Goal: Transaction & Acquisition: Book appointment/travel/reservation

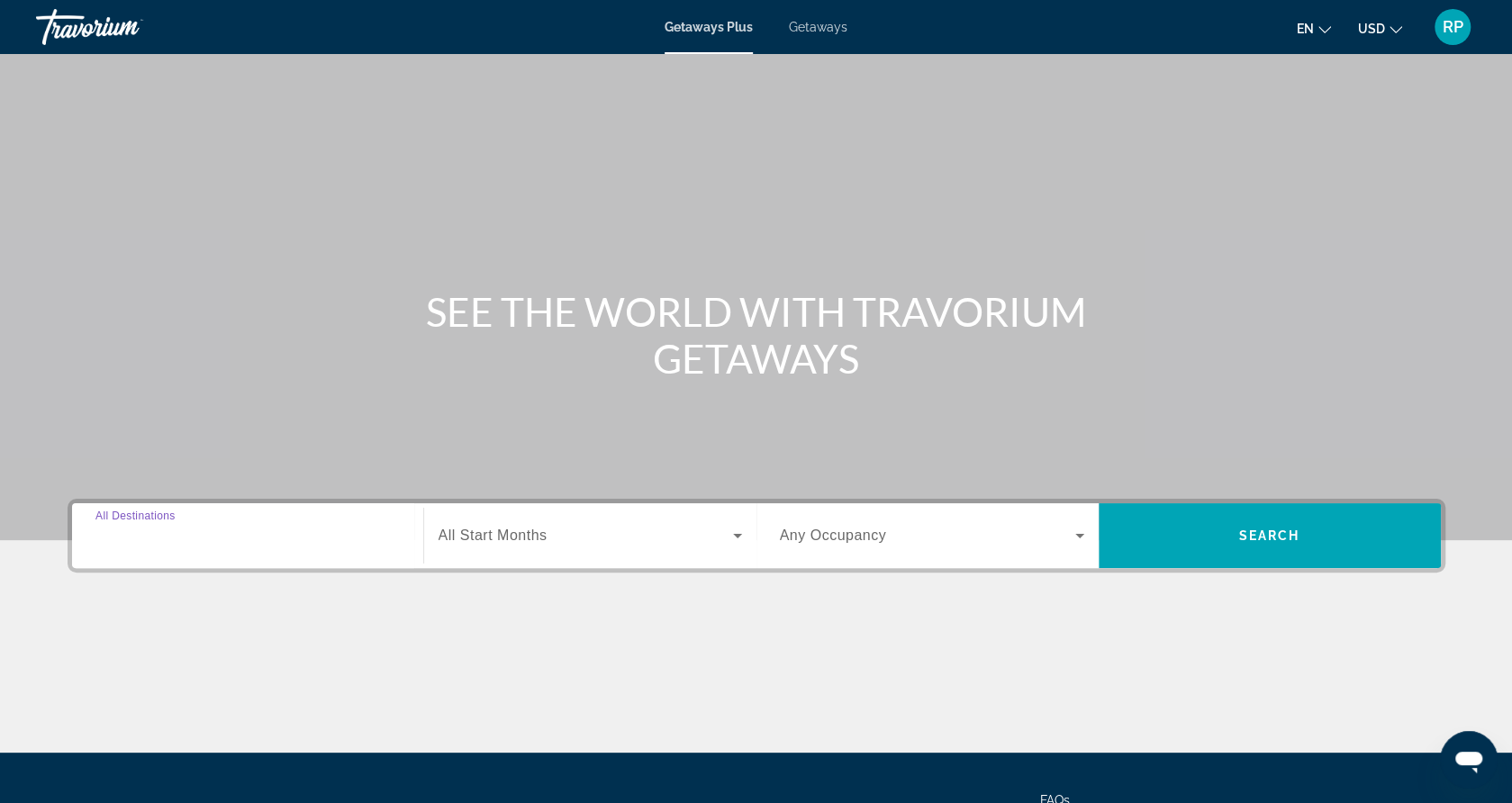
click at [280, 536] on input "Destination All Destinations" at bounding box center [248, 537] width 305 height 22
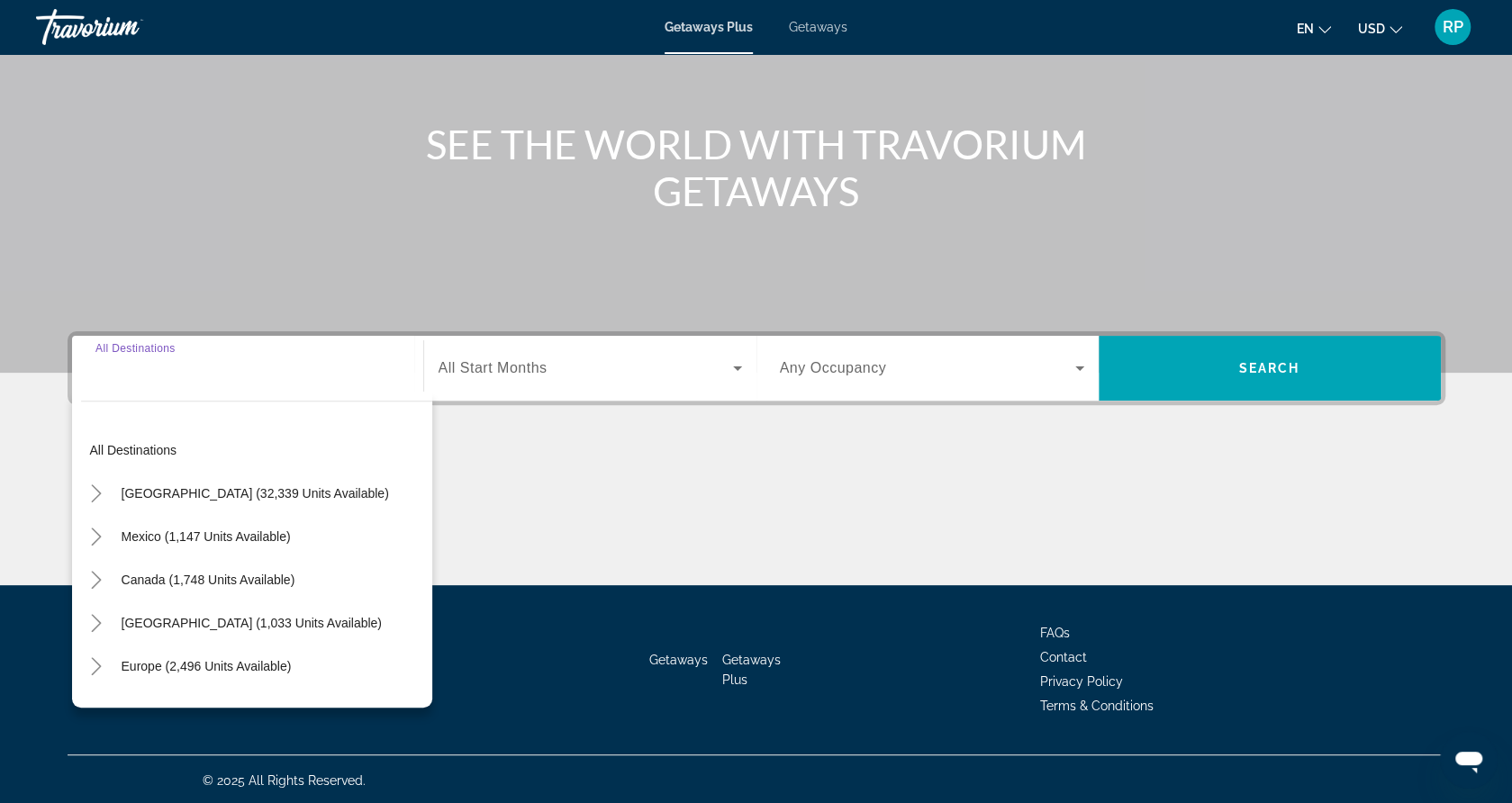
scroll to position [170, 0]
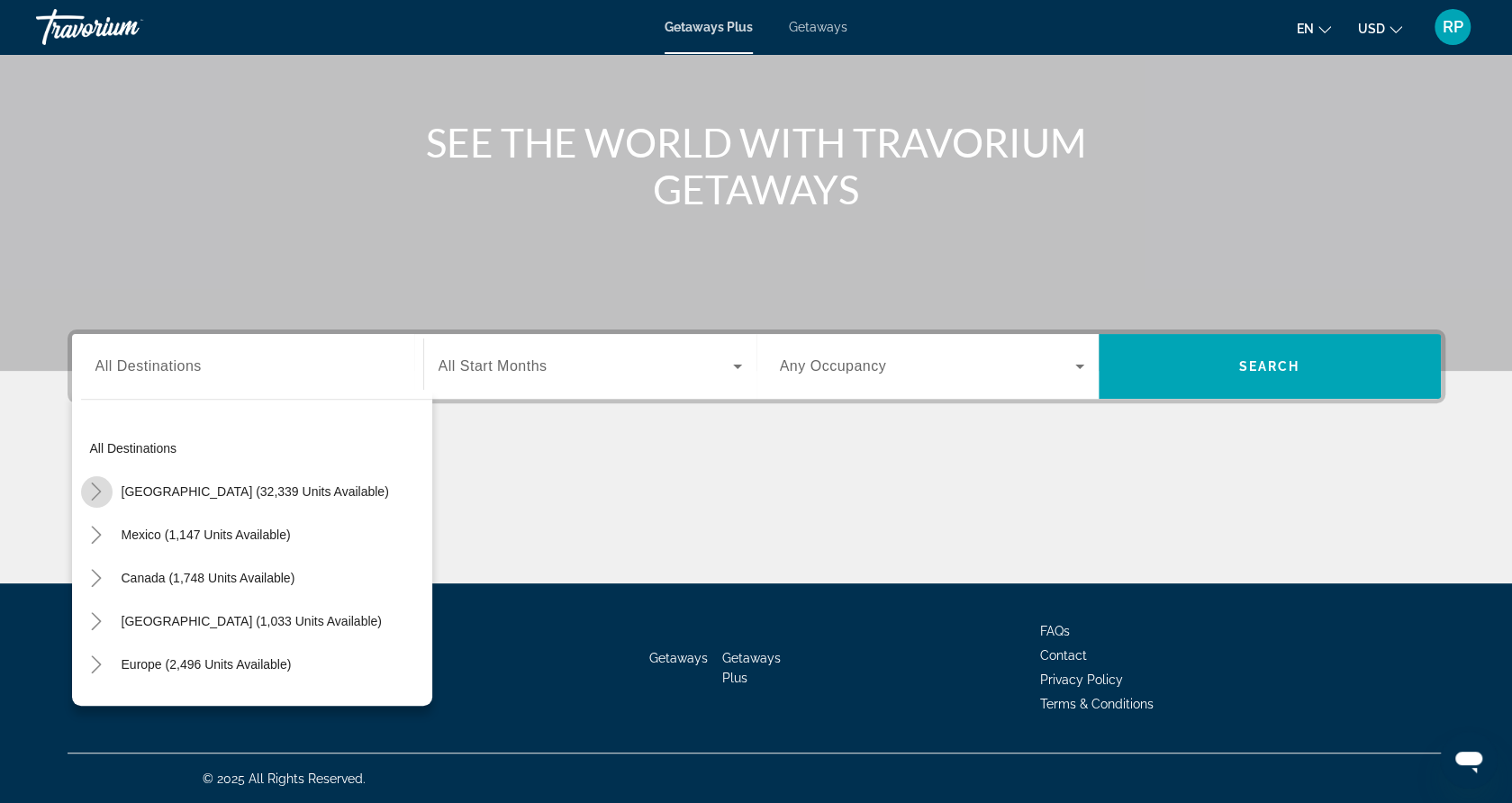
click at [103, 498] on icon "Toggle United States (32,339 units available)" at bounding box center [96, 492] width 18 height 18
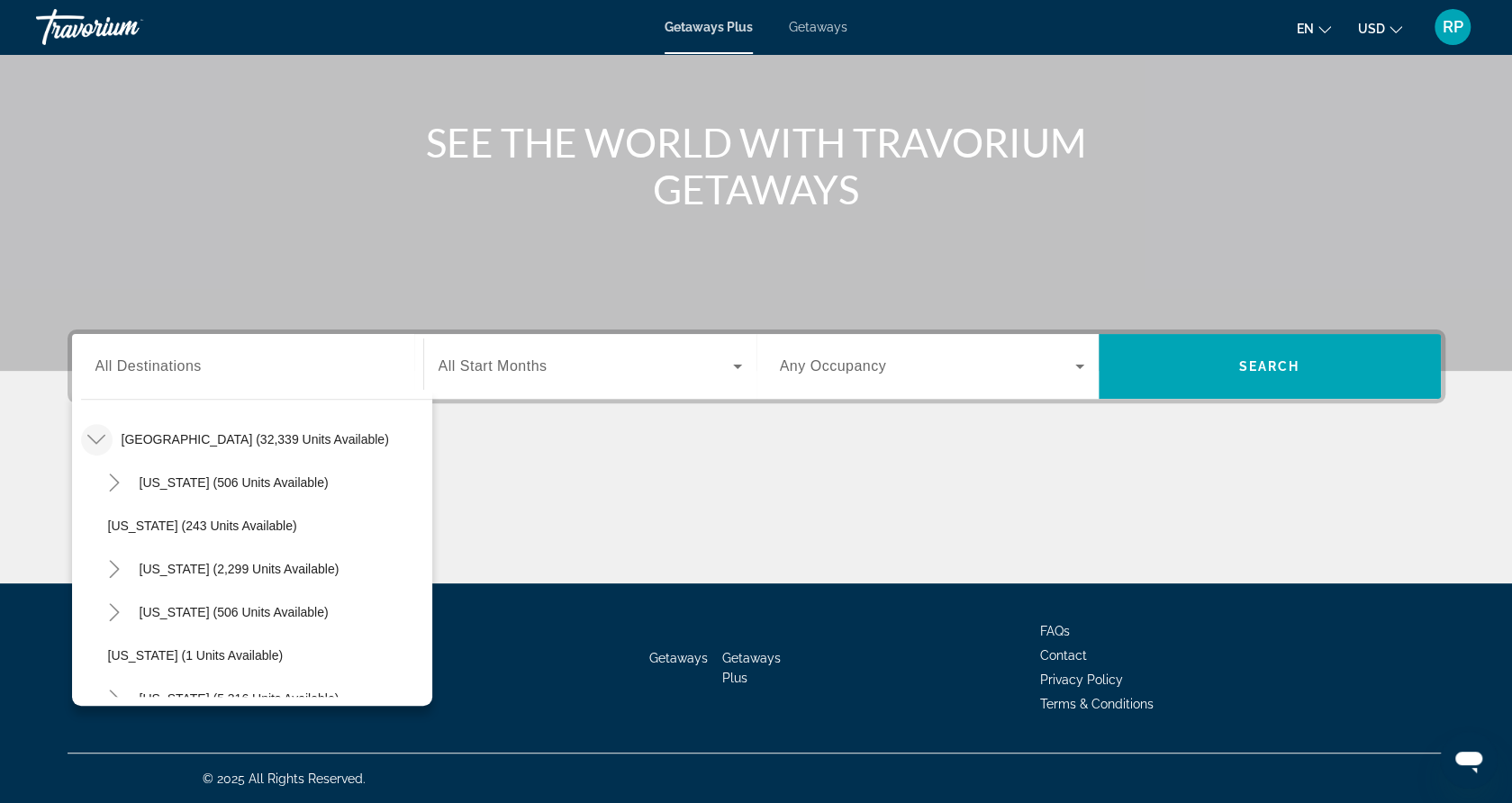
click at [256, 365] on input "Destination All Destinations" at bounding box center [248, 368] width 305 height 22
click at [171, 351] on div "Destination All Destinations" at bounding box center [248, 367] width 305 height 51
click at [170, 356] on div "Destination All Destinations" at bounding box center [248, 367] width 305 height 51
drag, startPoint x: 170, startPoint y: 356, endPoint x: 110, endPoint y: 530, distance: 184.1
click at [110, 399] on div "Destination All Destinations All destinations [GEOGRAPHIC_DATA] (32,339 units a…" at bounding box center [247, 366] width 333 height 65
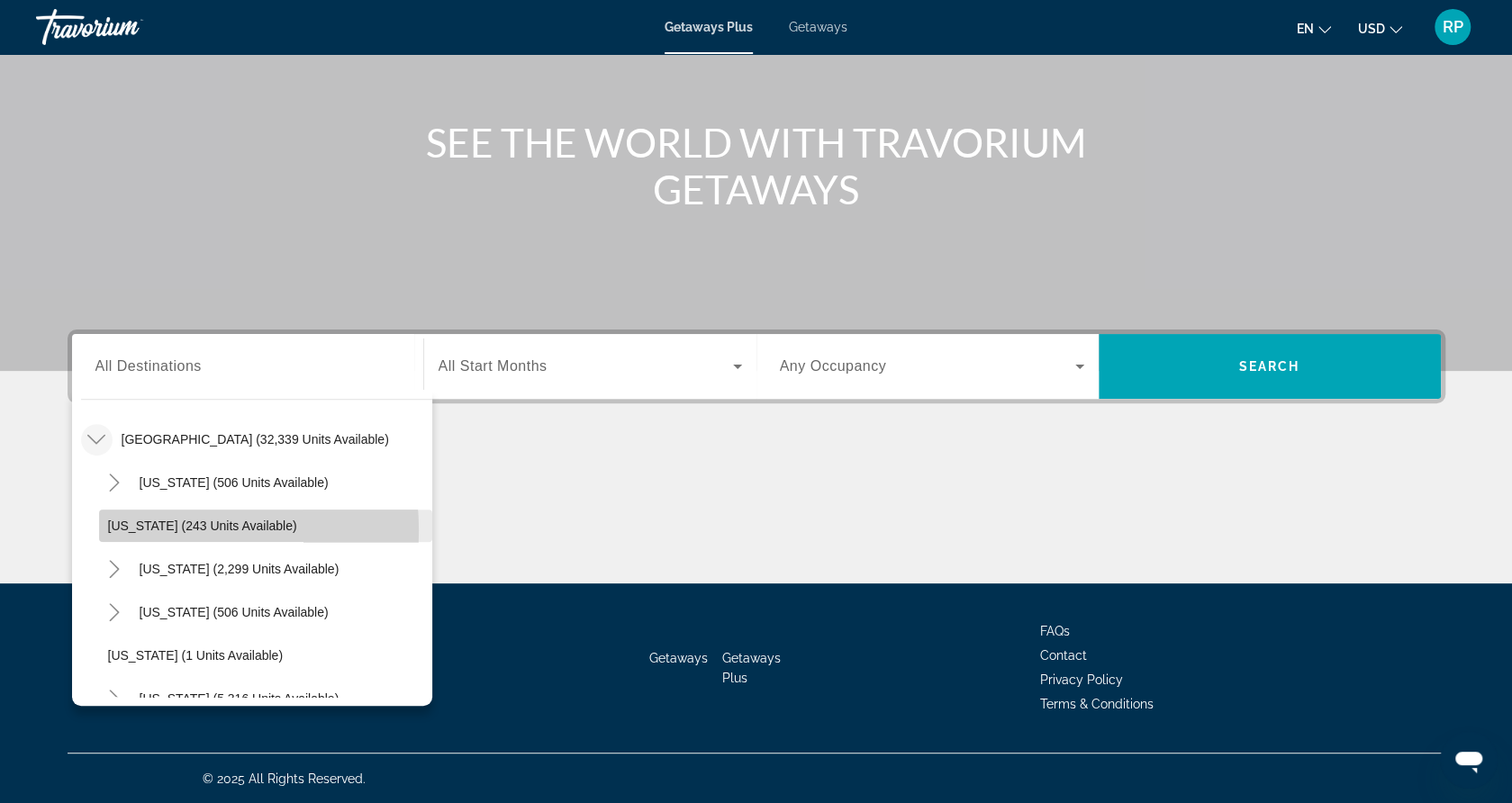
click at [131, 530] on span "[US_STATE] (243 units available)" at bounding box center [203, 526] width 189 height 15
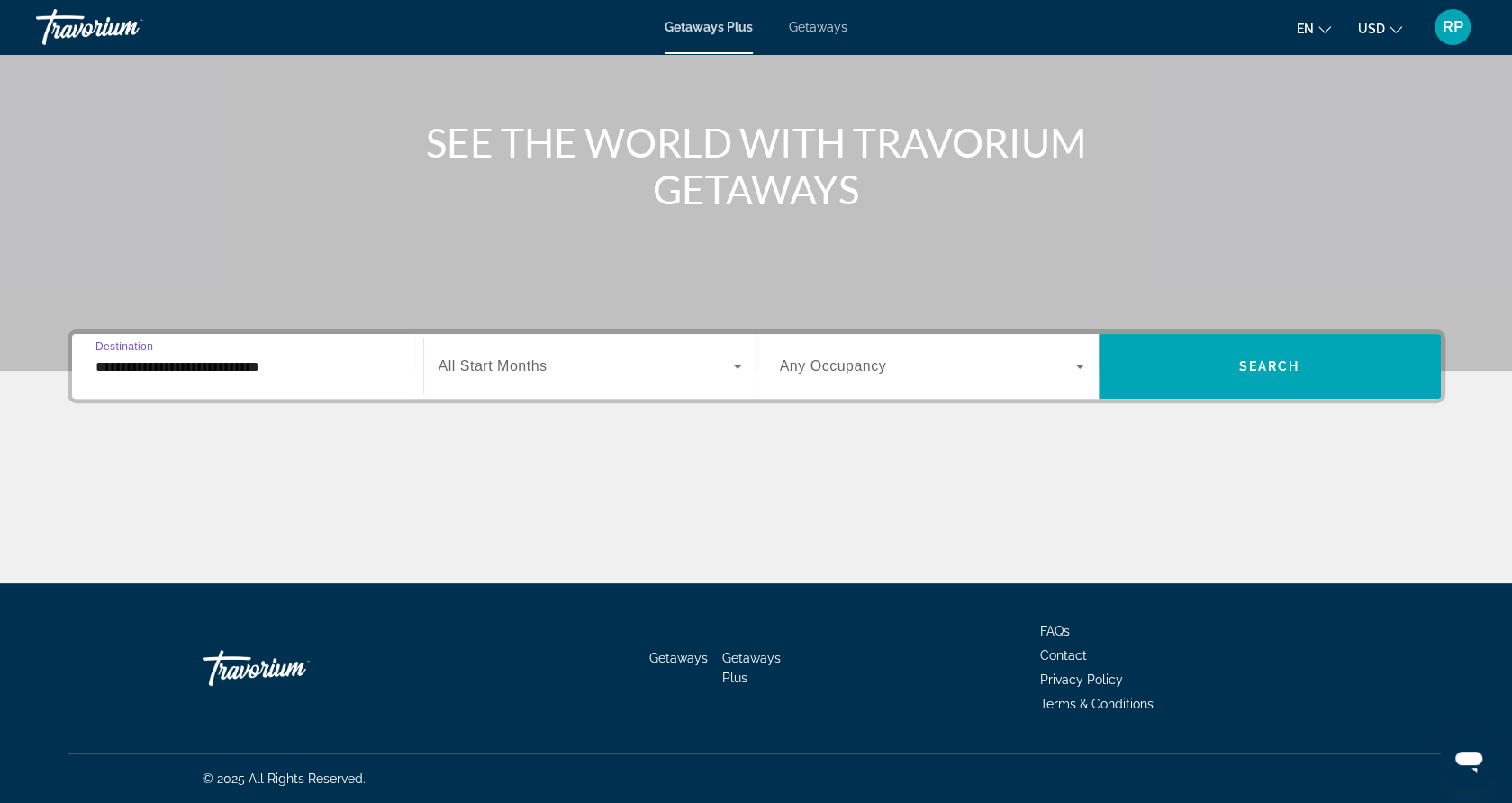
click at [147, 370] on input "**********" at bounding box center [248, 368] width 305 height 22
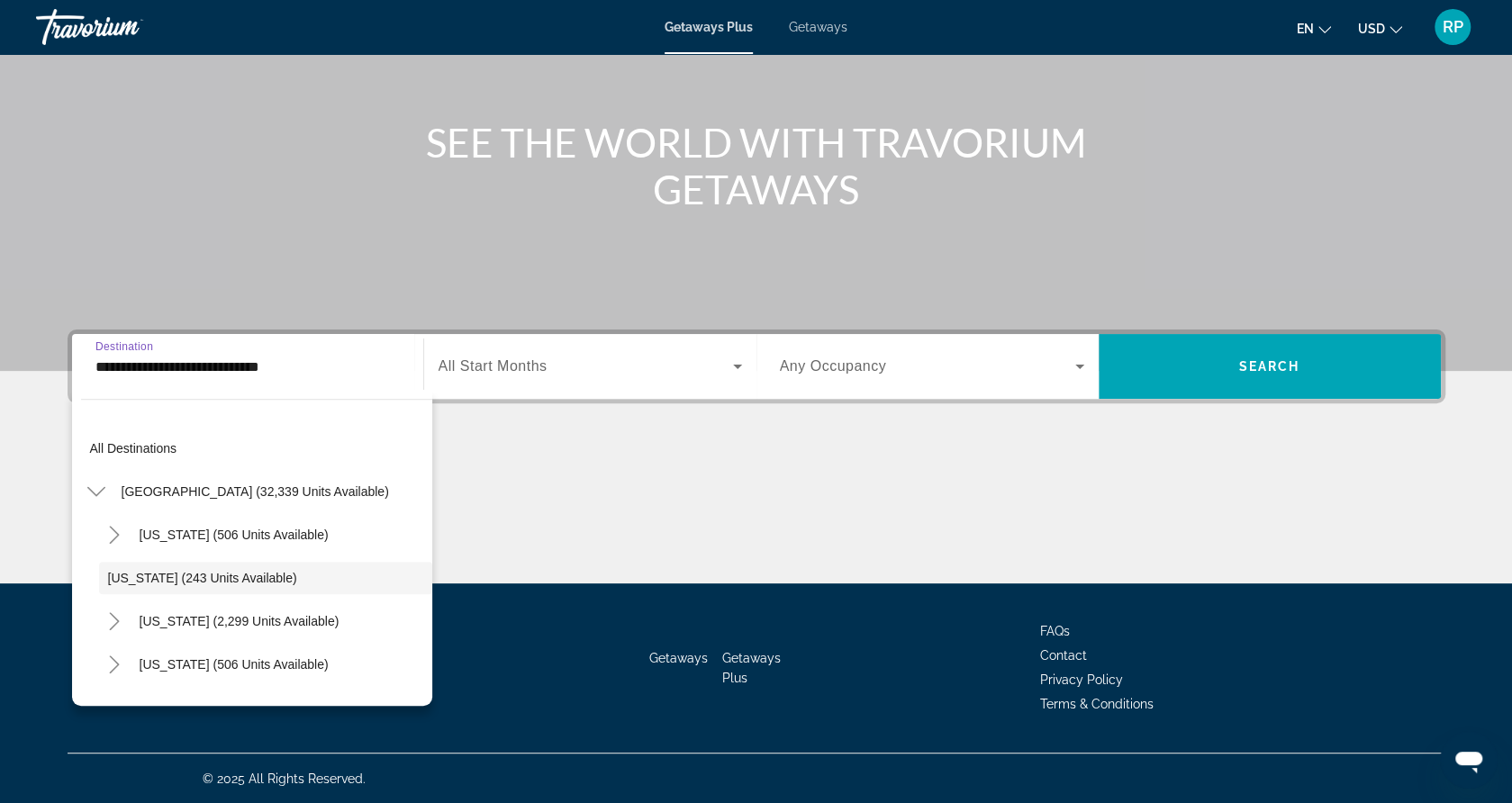
scroll to position [21, 0]
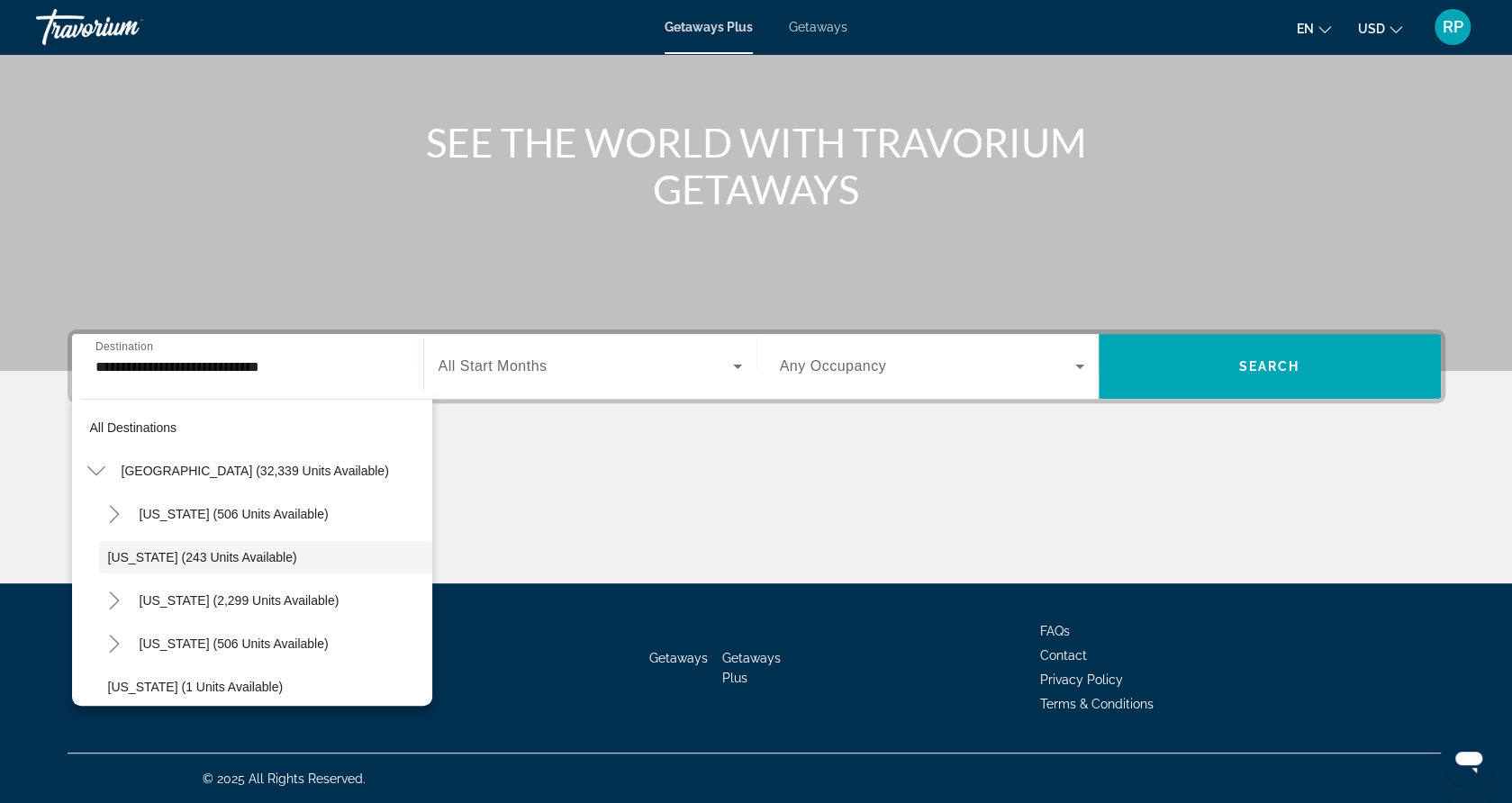
drag, startPoint x: 140, startPoint y: 511, endPoint x: 360, endPoint y: 401, distance: 246.0
click at [360, 401] on div "All destinations [GEOGRAPHIC_DATA] (32,339 units available) [US_STATE] (506 uni…" at bounding box center [252, 548] width 361 height 317
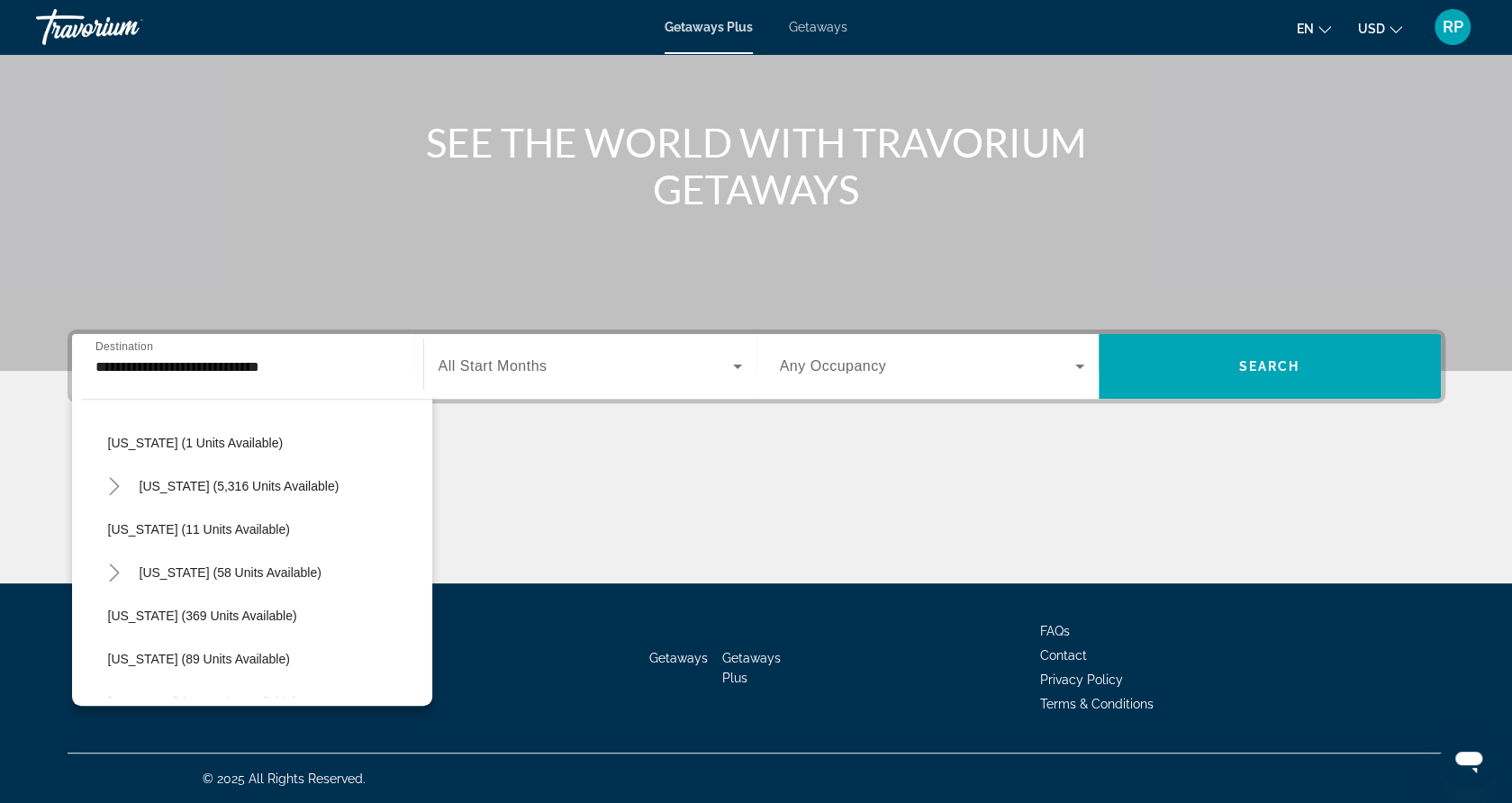
scroll to position [260, 0]
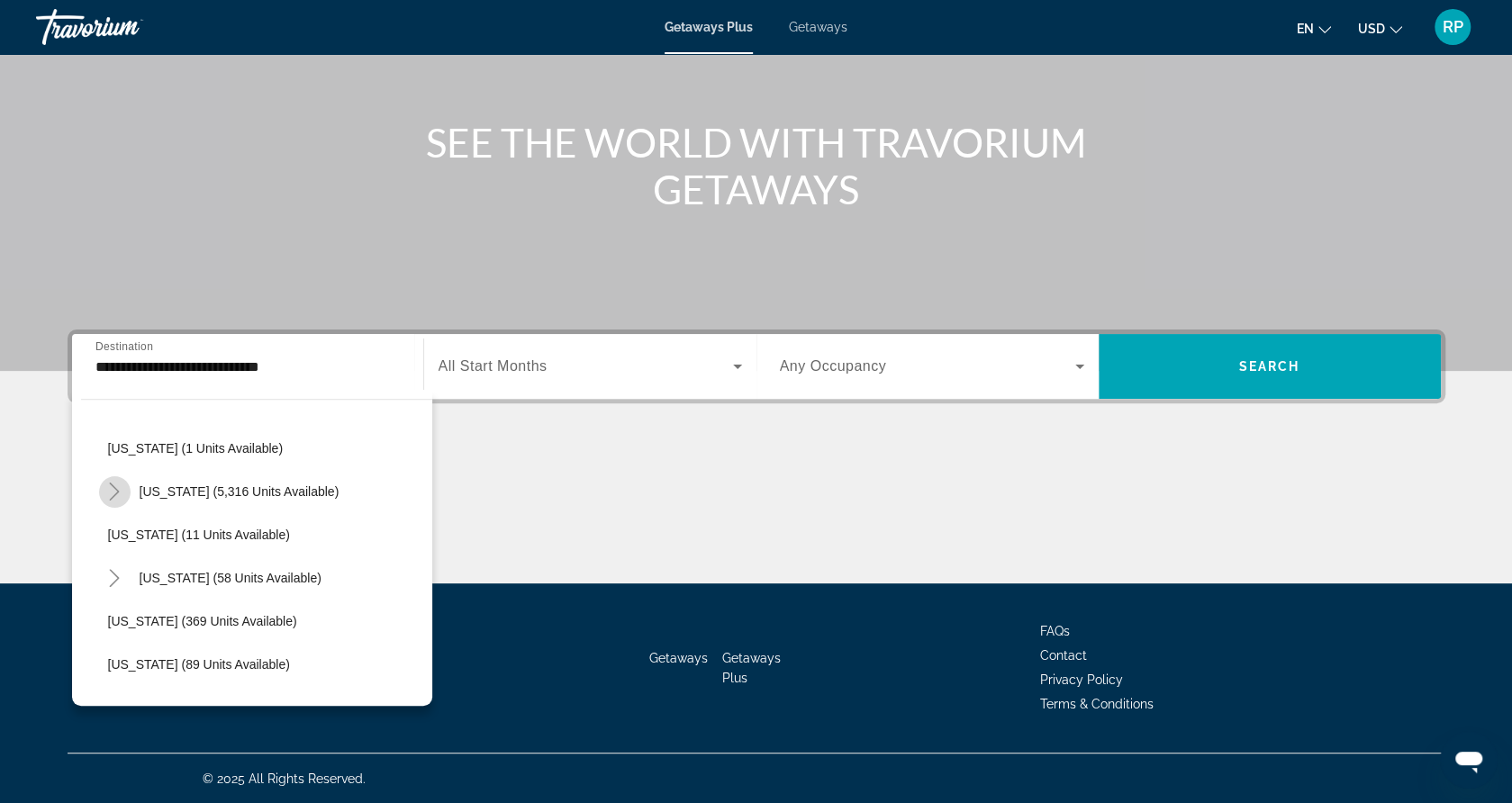
click at [114, 489] on icon "Toggle Florida (5,316 units available)" at bounding box center [115, 492] width 18 height 18
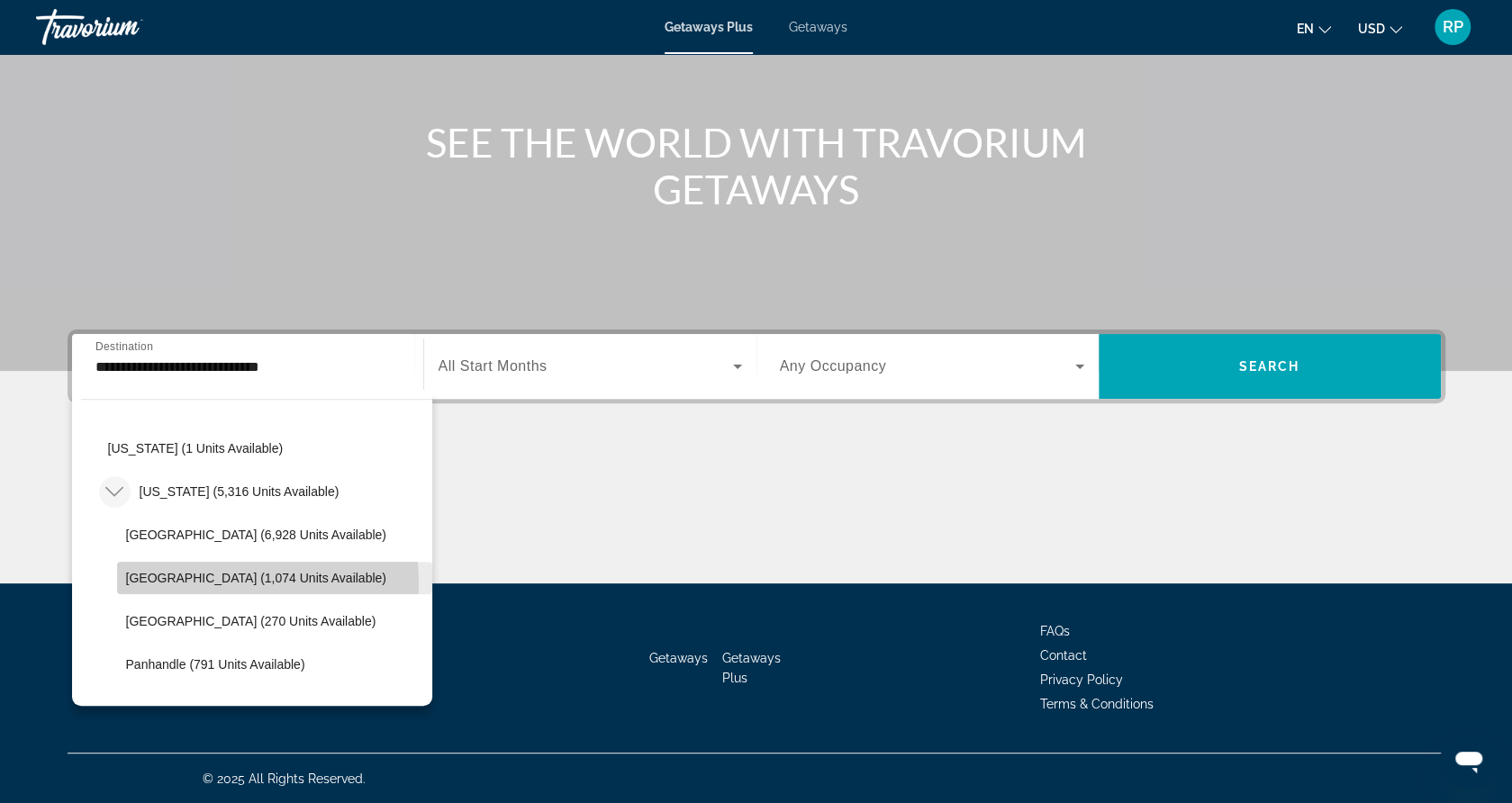
click at [208, 583] on span "[GEOGRAPHIC_DATA] (1,074 units available)" at bounding box center [256, 578] width 261 height 15
type input "**********"
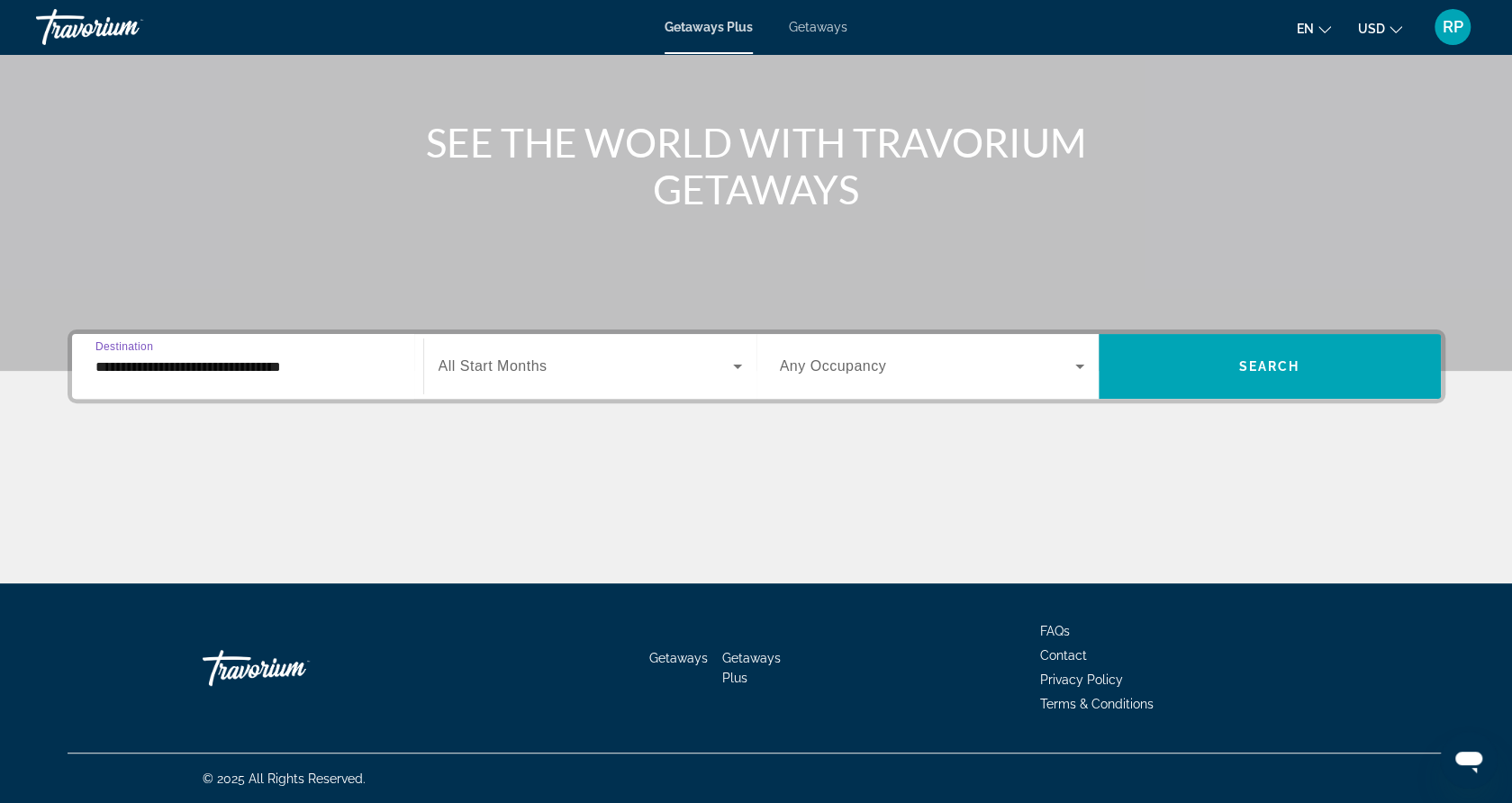
click at [526, 351] on div "Search widget" at bounding box center [590, 366] width 304 height 50
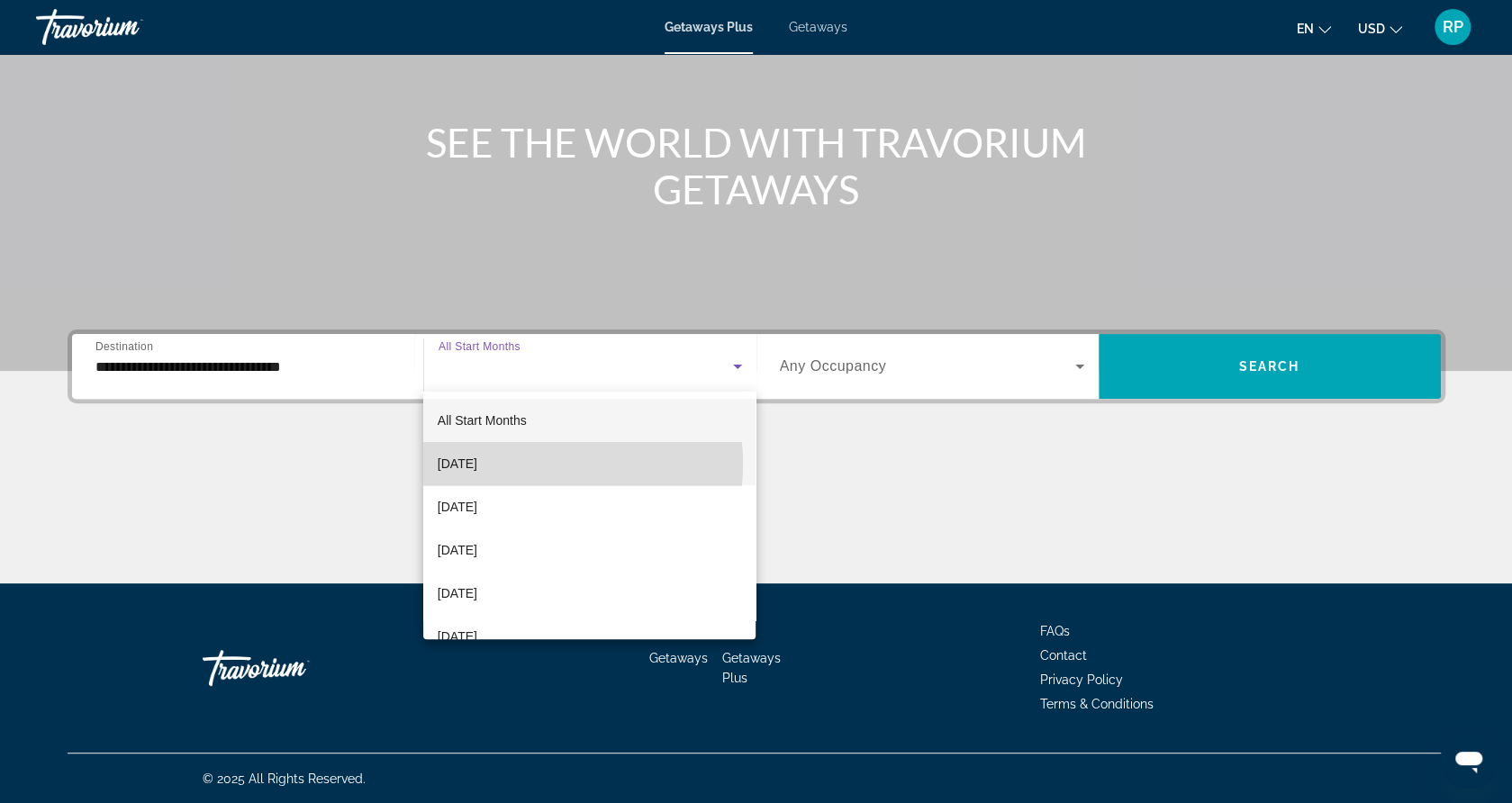
click at [477, 463] on span "[DATE]" at bounding box center [457, 464] width 39 height 22
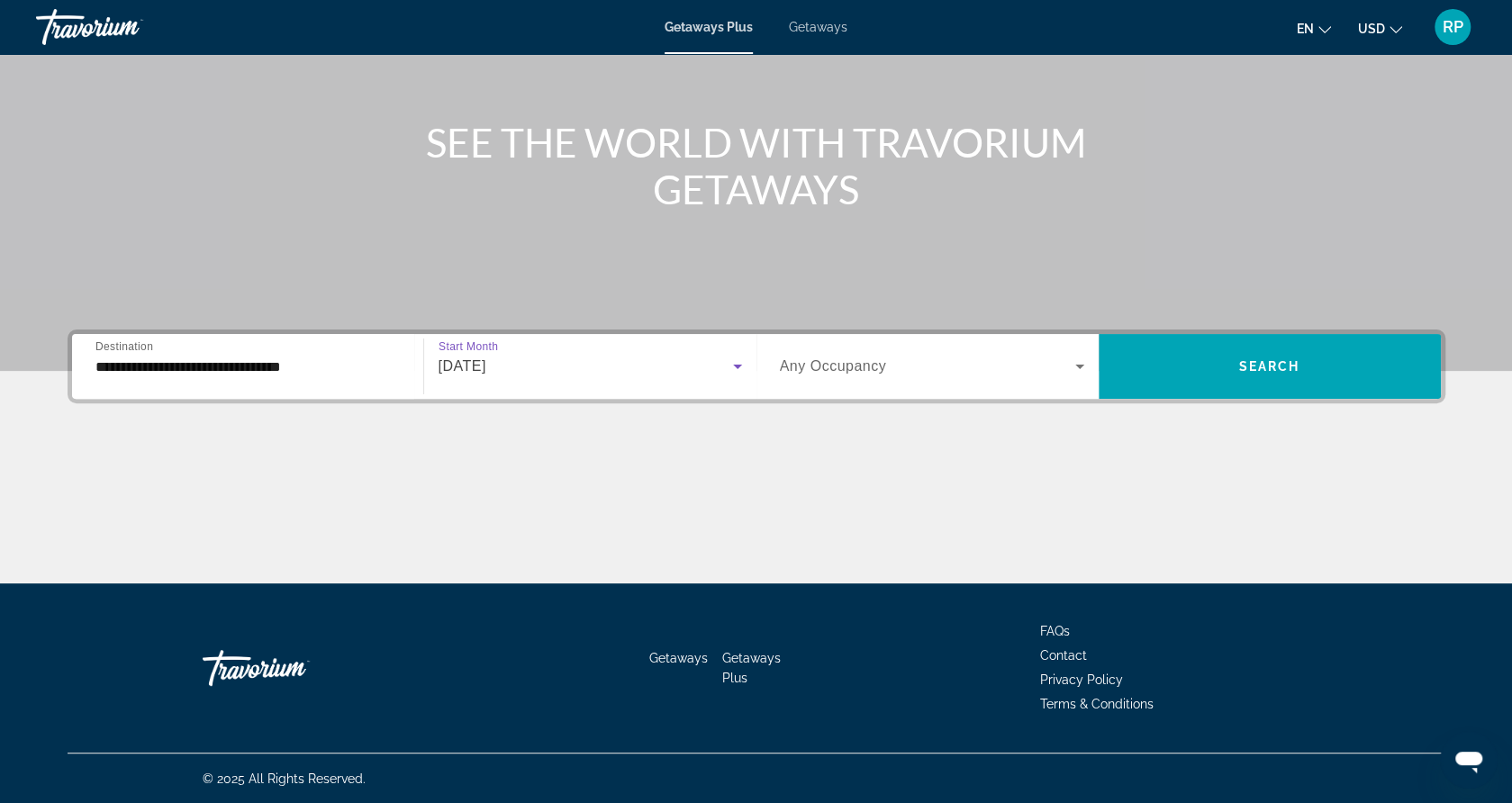
click at [918, 366] on span "Search widget" at bounding box center [928, 367] width 295 height 22
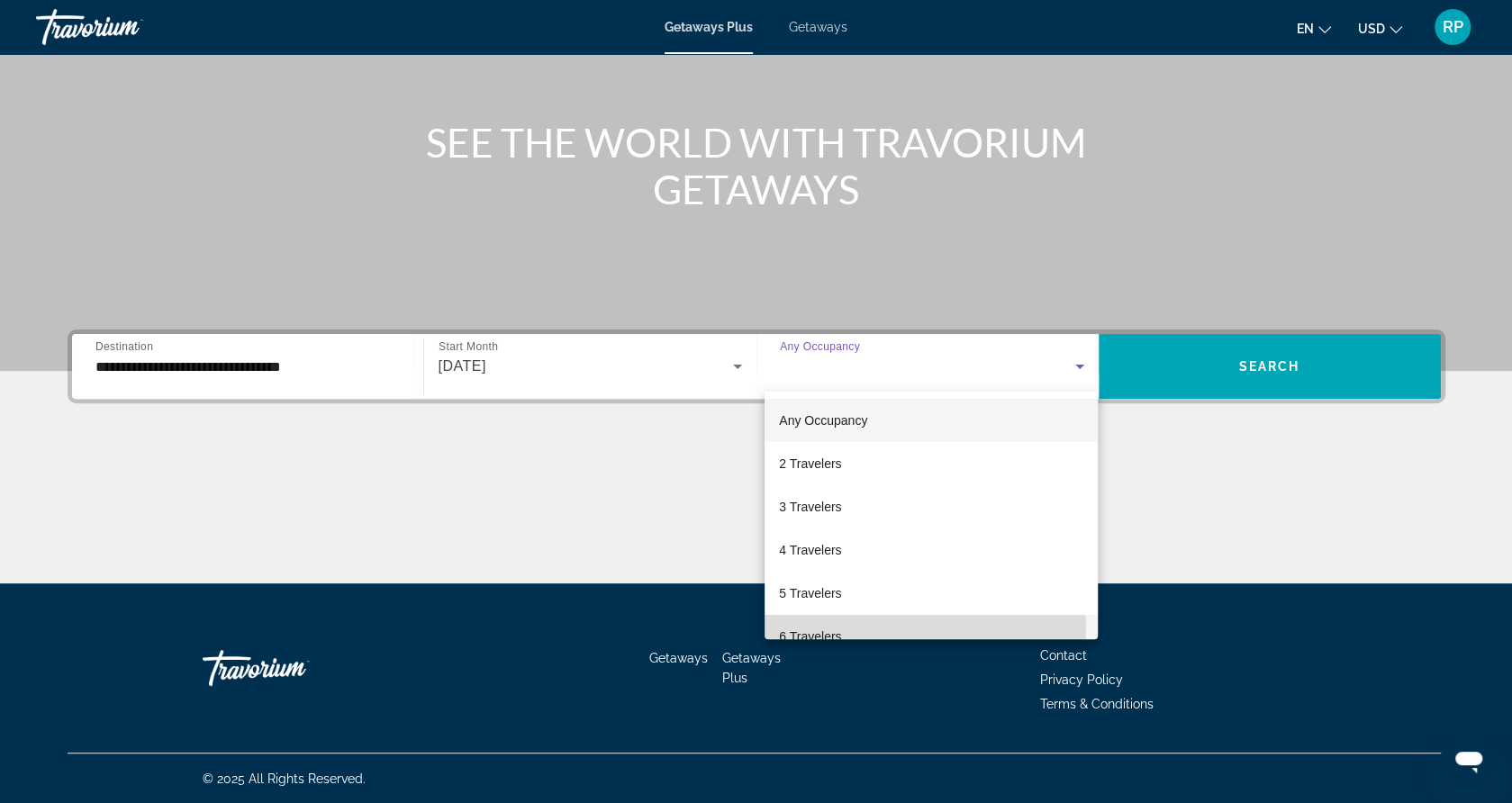
click at [862, 630] on mat-option "6 Travelers" at bounding box center [930, 636] width 333 height 43
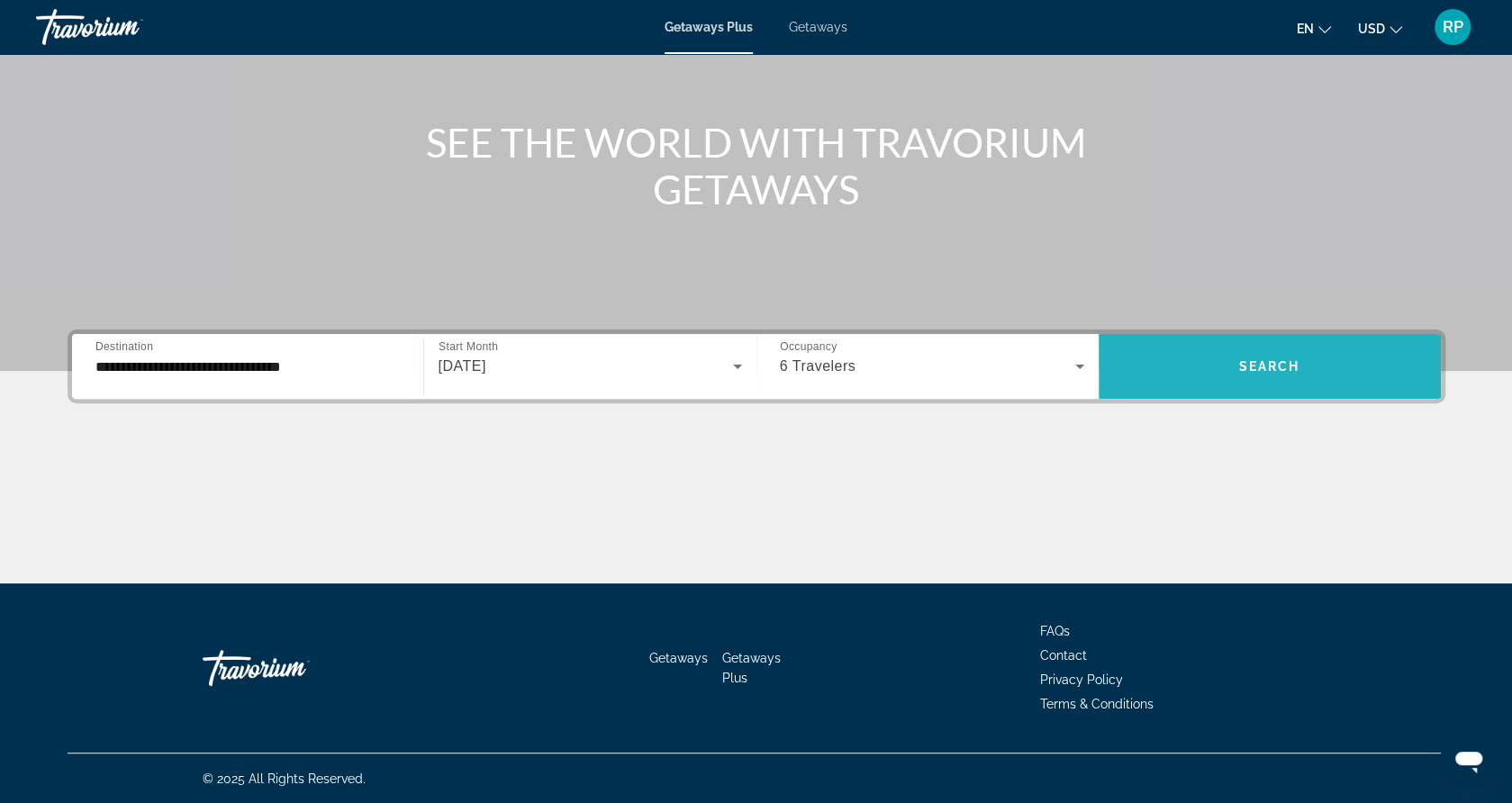
click at [1271, 358] on span "Search widget" at bounding box center [1269, 366] width 342 height 43
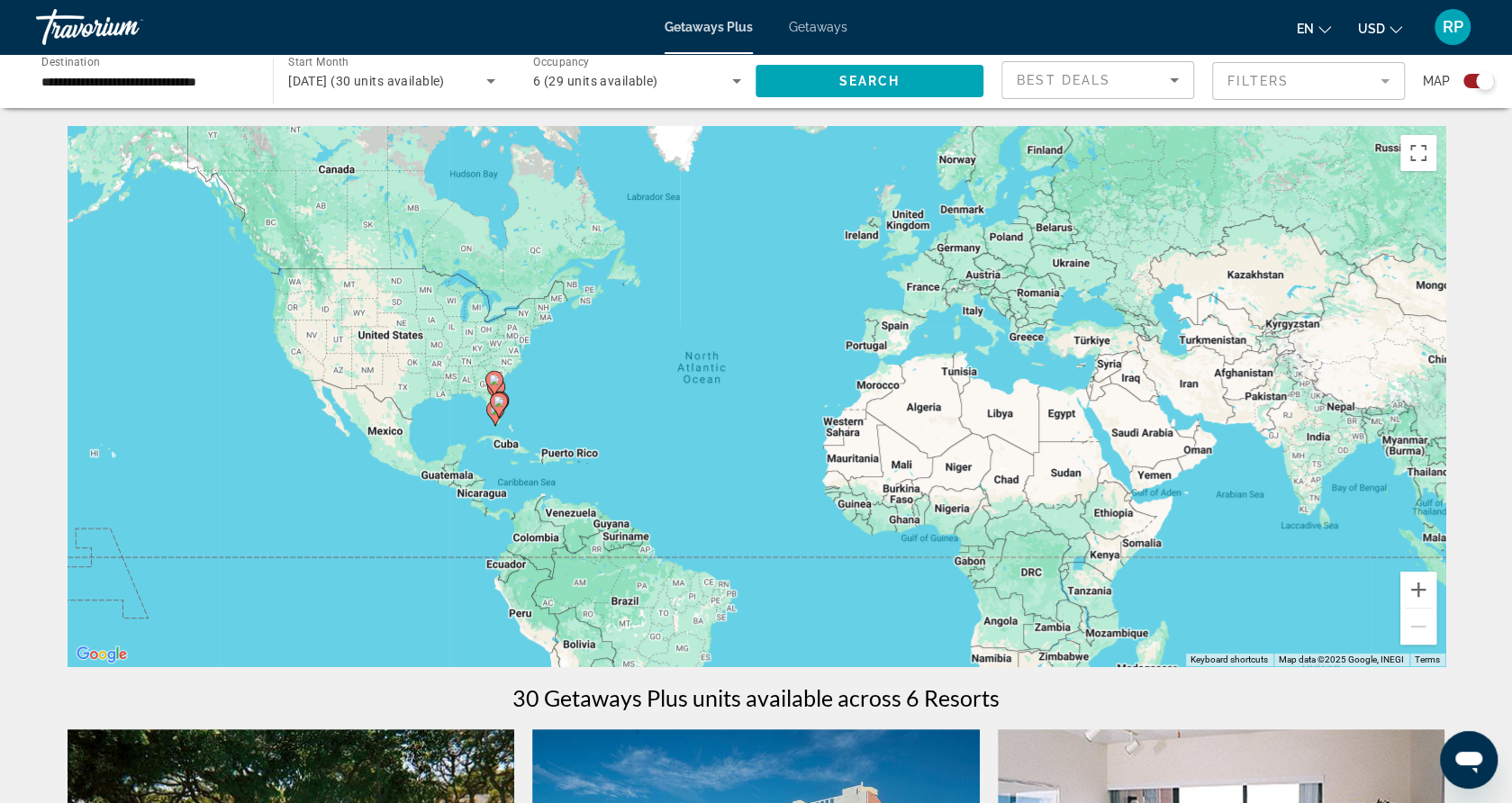
click at [486, 435] on div "To activate drag with keyboard, press Alt + Enter. Once in keyboard drag state,…" at bounding box center [757, 396] width 1378 height 541
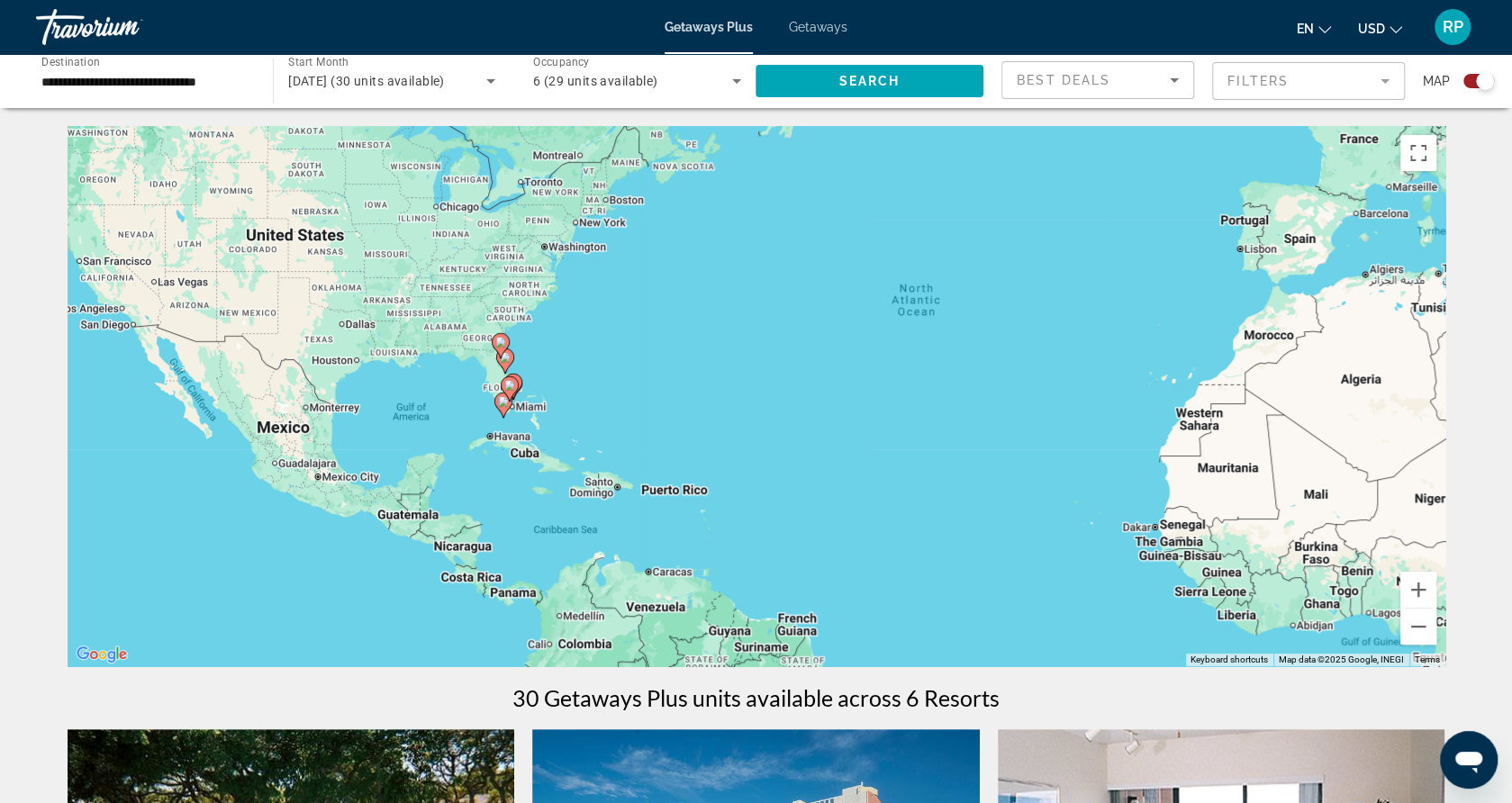
click at [486, 435] on div "To activate drag with keyboard, press Alt + Enter. Once in keyboard drag state,…" at bounding box center [757, 396] width 1378 height 541
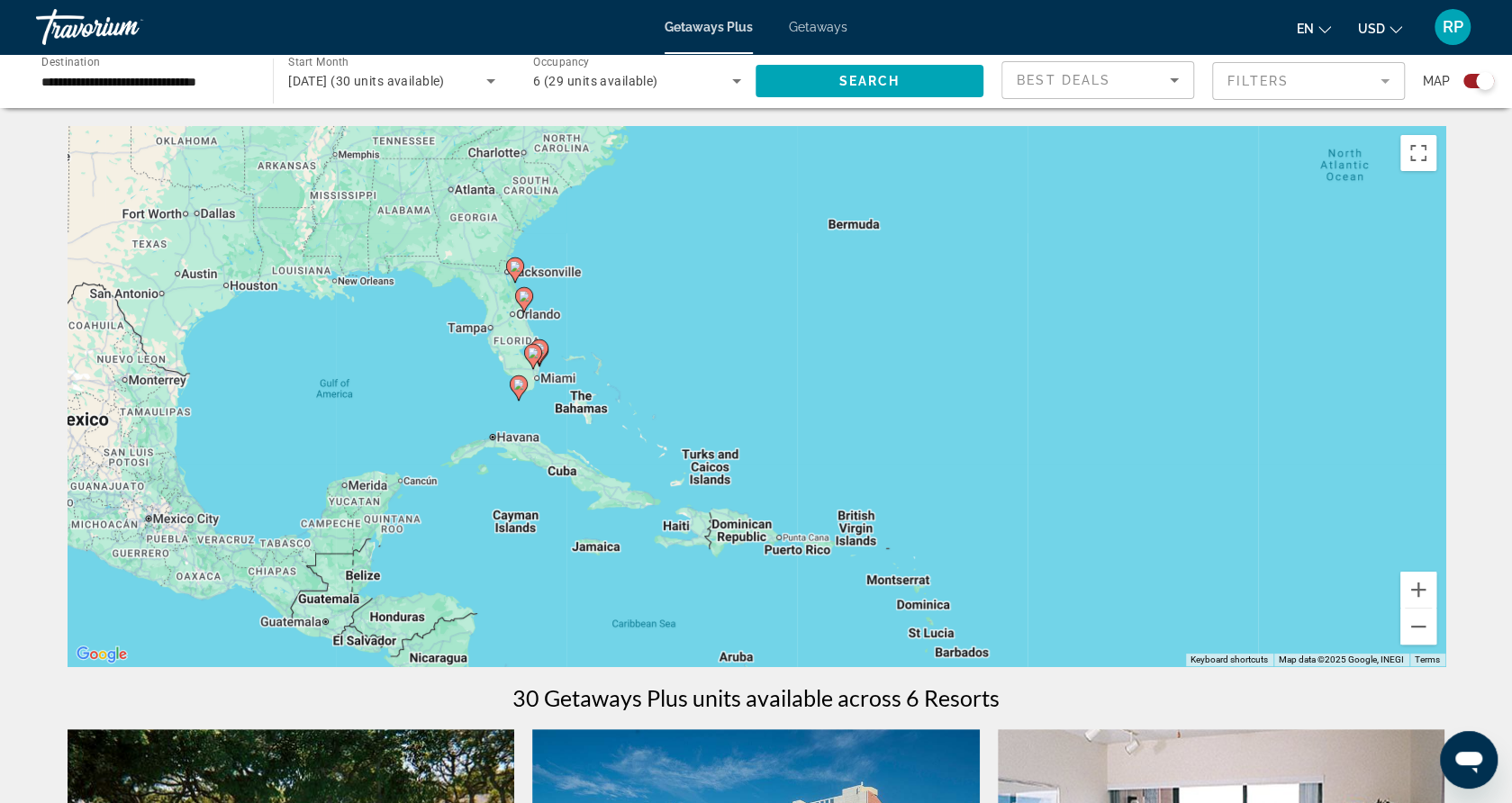
click at [531, 424] on div "To activate drag with keyboard, press Alt + Enter. Once in keyboard drag state,…" at bounding box center [757, 396] width 1378 height 541
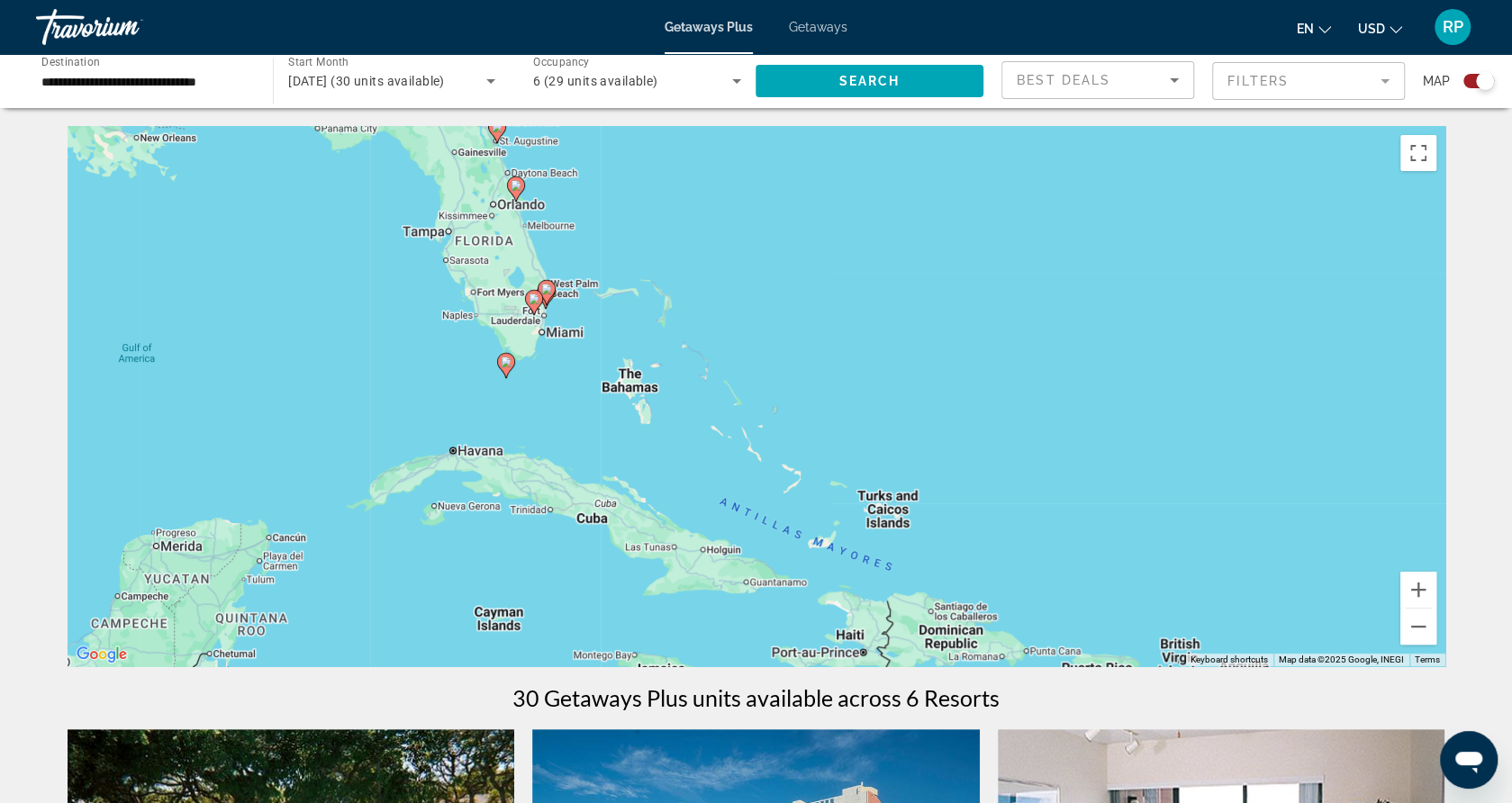
click at [551, 366] on div "To activate drag with keyboard, press Alt + Enter. Once in keyboard drag state,…" at bounding box center [757, 396] width 1378 height 541
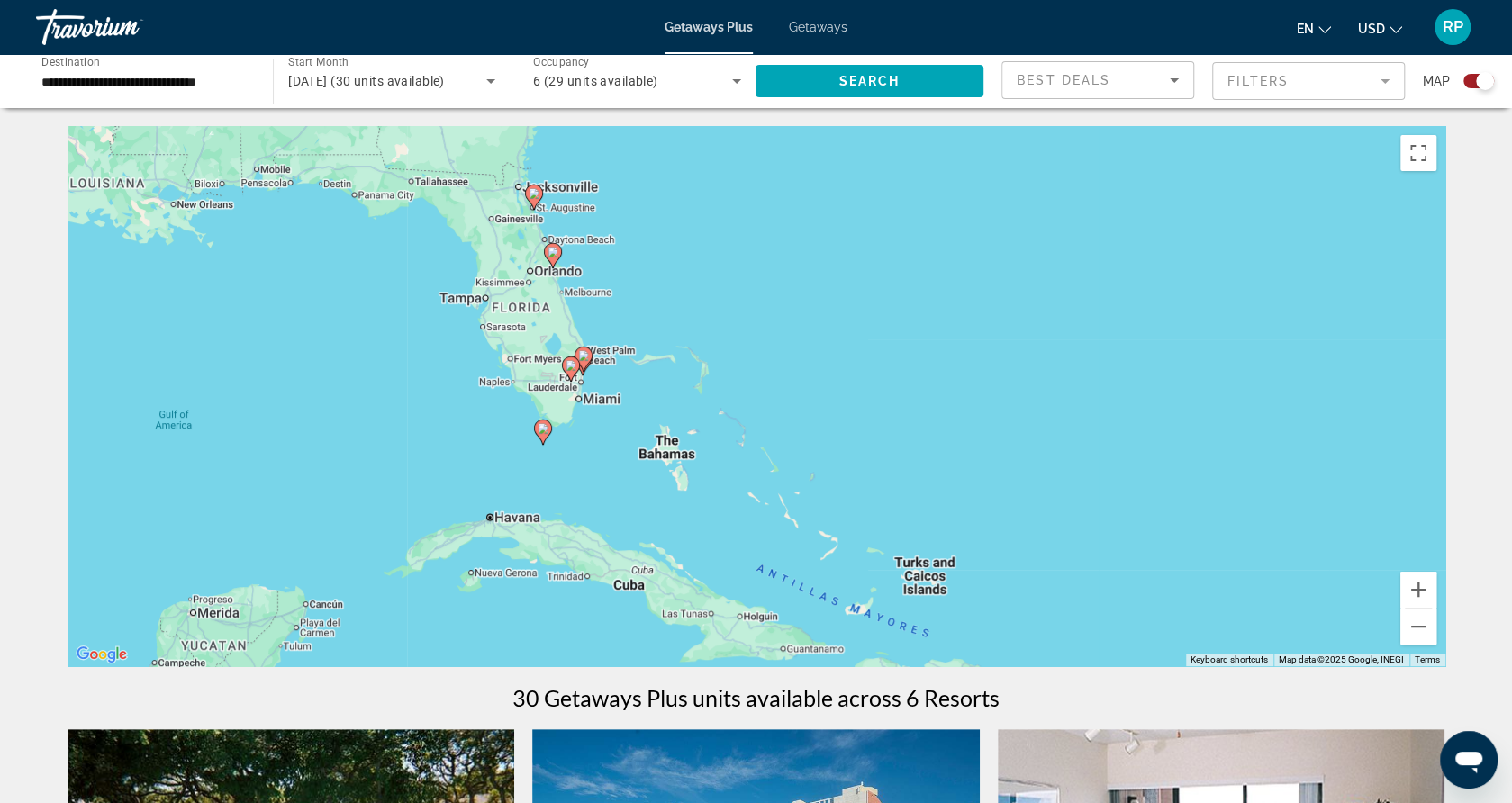
drag, startPoint x: 551, startPoint y: 366, endPoint x: 589, endPoint y: 426, distance: 71.0
click at [589, 426] on div "To activate drag with keyboard, press Alt + Enter. Once in keyboard drag state,…" at bounding box center [757, 396] width 1378 height 541
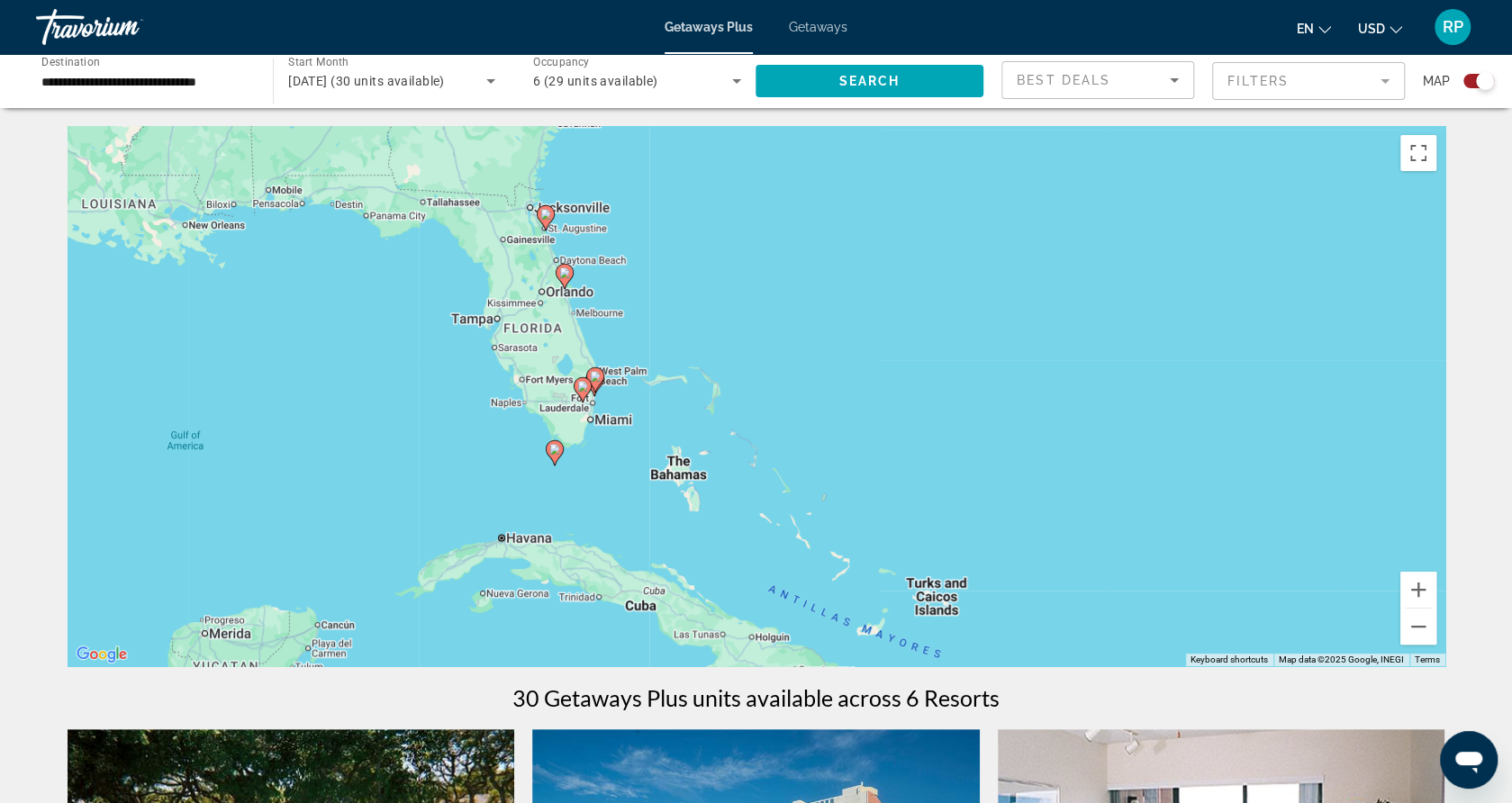
click at [604, 414] on div "To activate drag with keyboard, press Alt + Enter. Once in keyboard drag state,…" at bounding box center [757, 396] width 1378 height 541
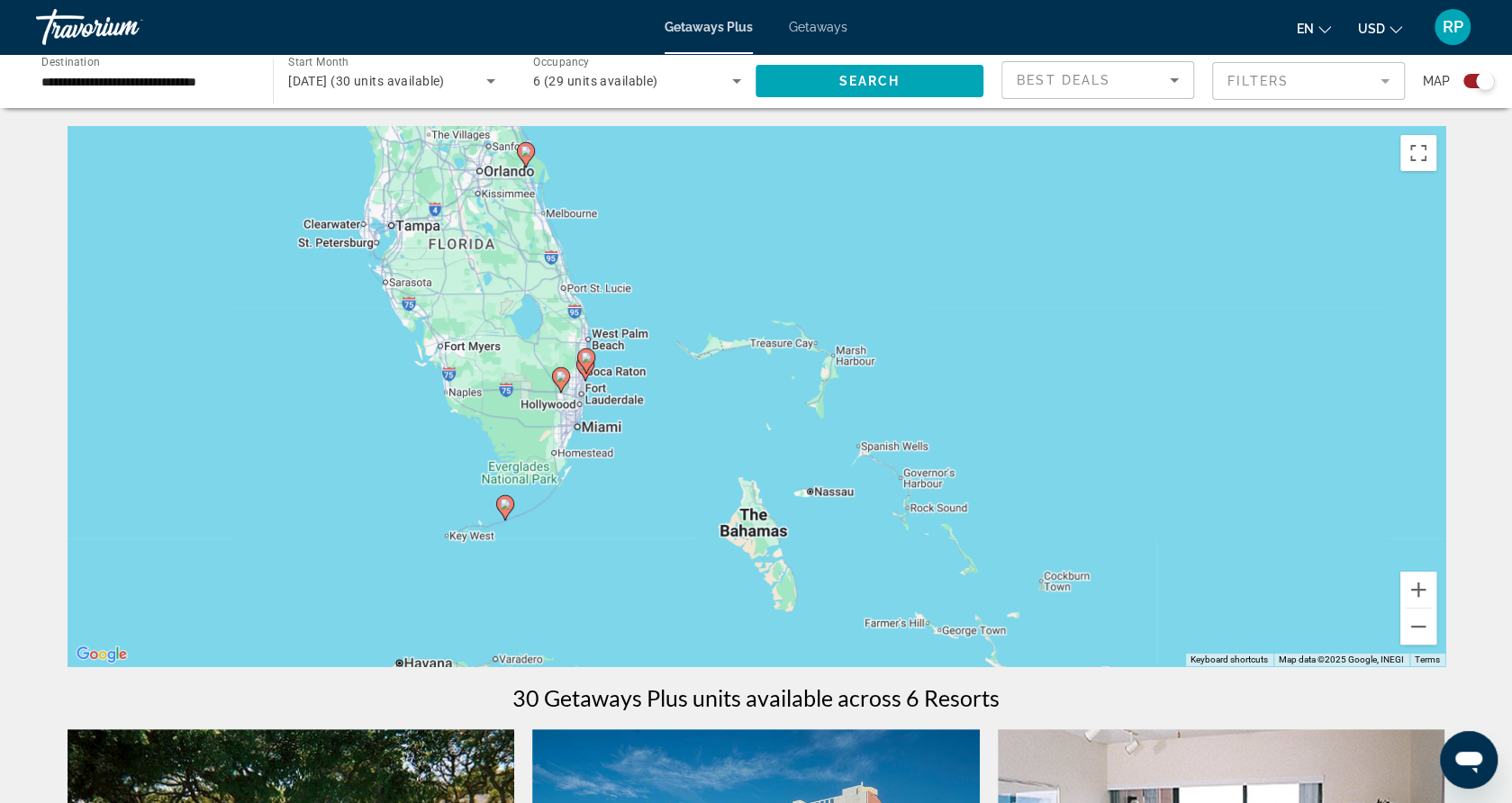
click at [596, 397] on div "To activate drag with keyboard, press Alt + Enter. Once in keyboard drag state,…" at bounding box center [757, 396] width 1378 height 541
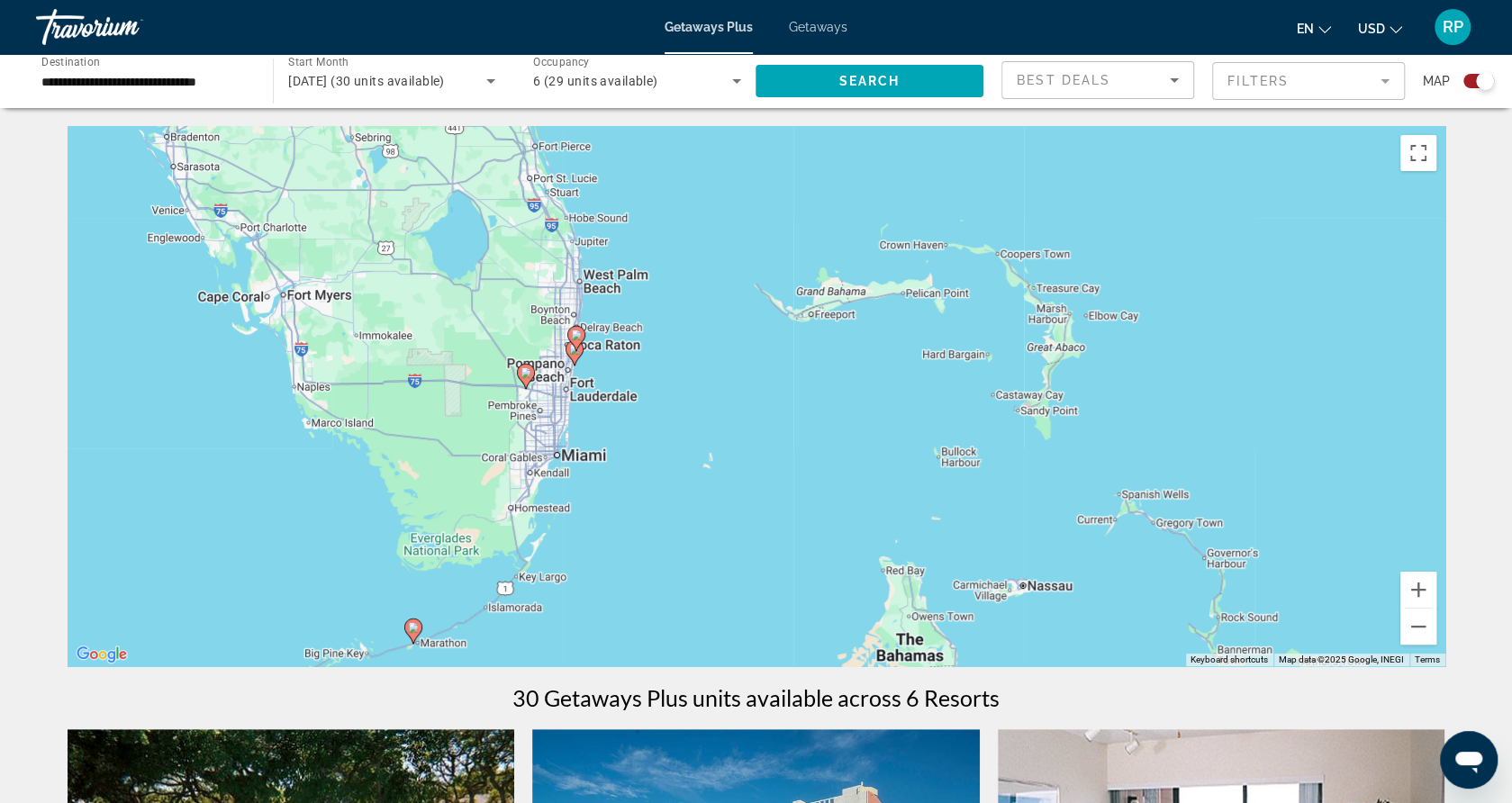
click at [590, 383] on div "To activate drag with keyboard, press Alt + Enter. Once in keyboard drag state,…" at bounding box center [757, 396] width 1378 height 541
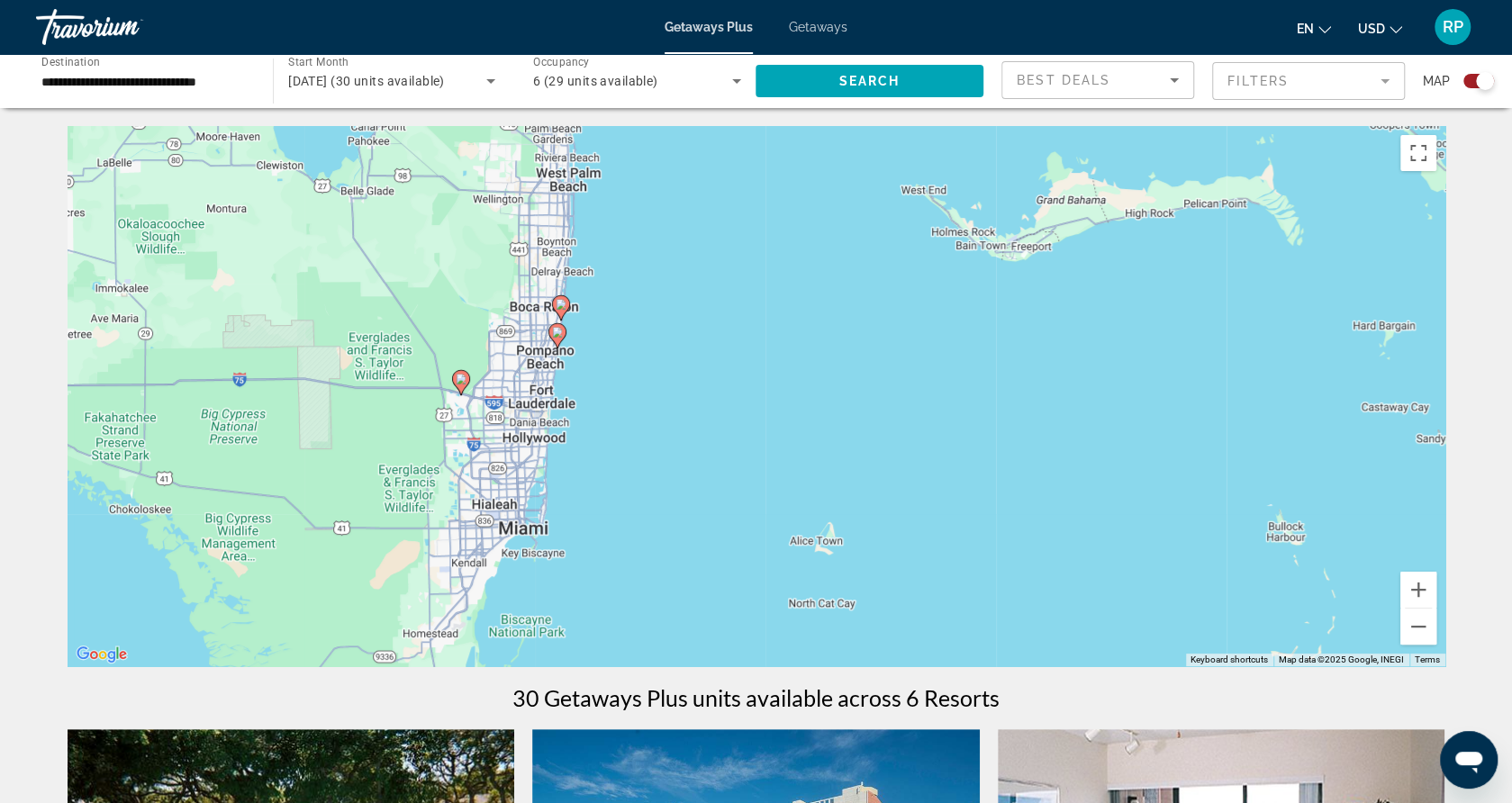
click at [560, 403] on div "To activate drag with keyboard, press Alt + Enter. Once in keyboard drag state,…" at bounding box center [757, 396] width 1378 height 541
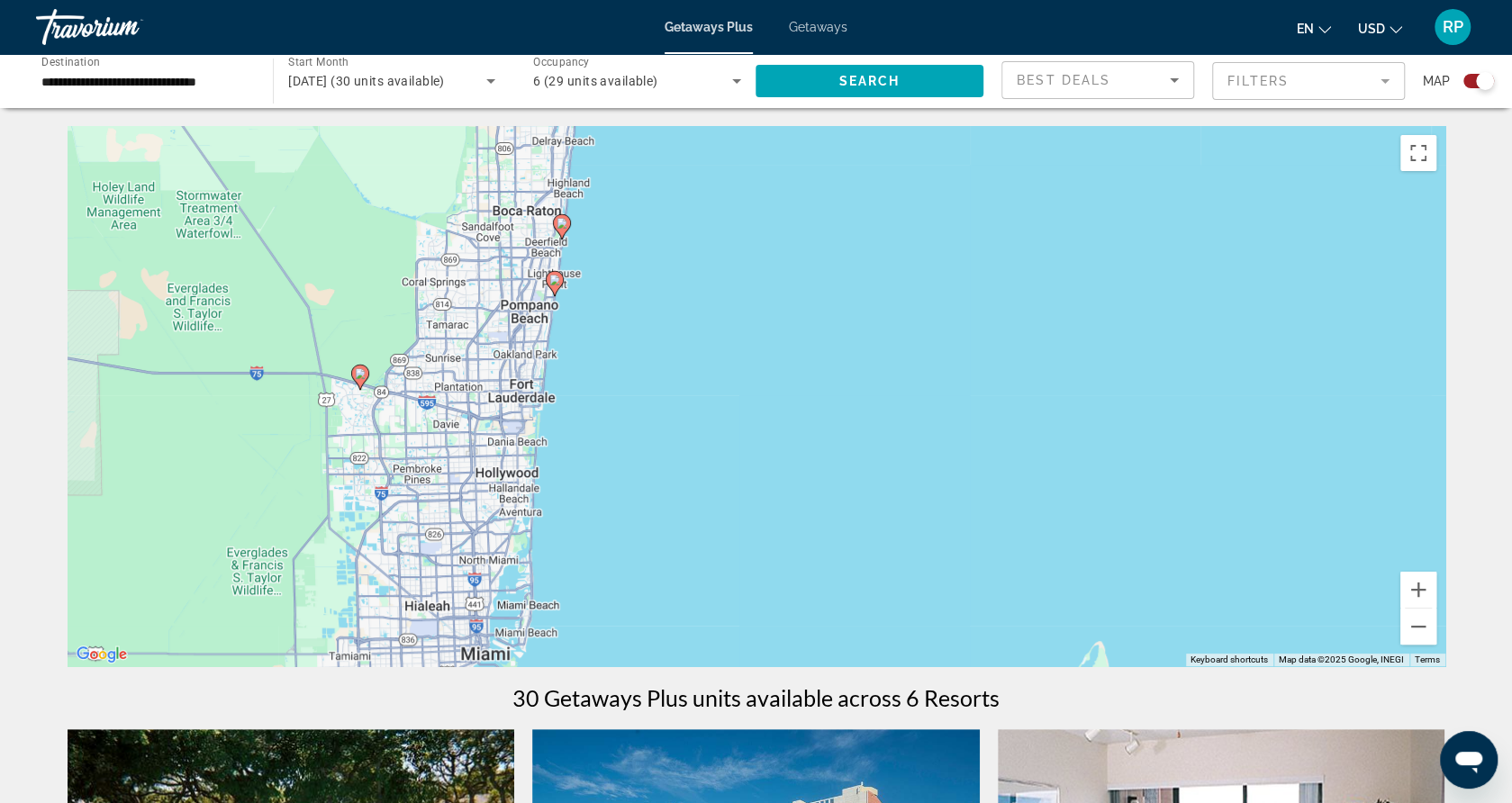
click at [560, 403] on div "To activate drag with keyboard, press Alt + Enter. Once in keyboard drag state,…" at bounding box center [757, 396] width 1378 height 541
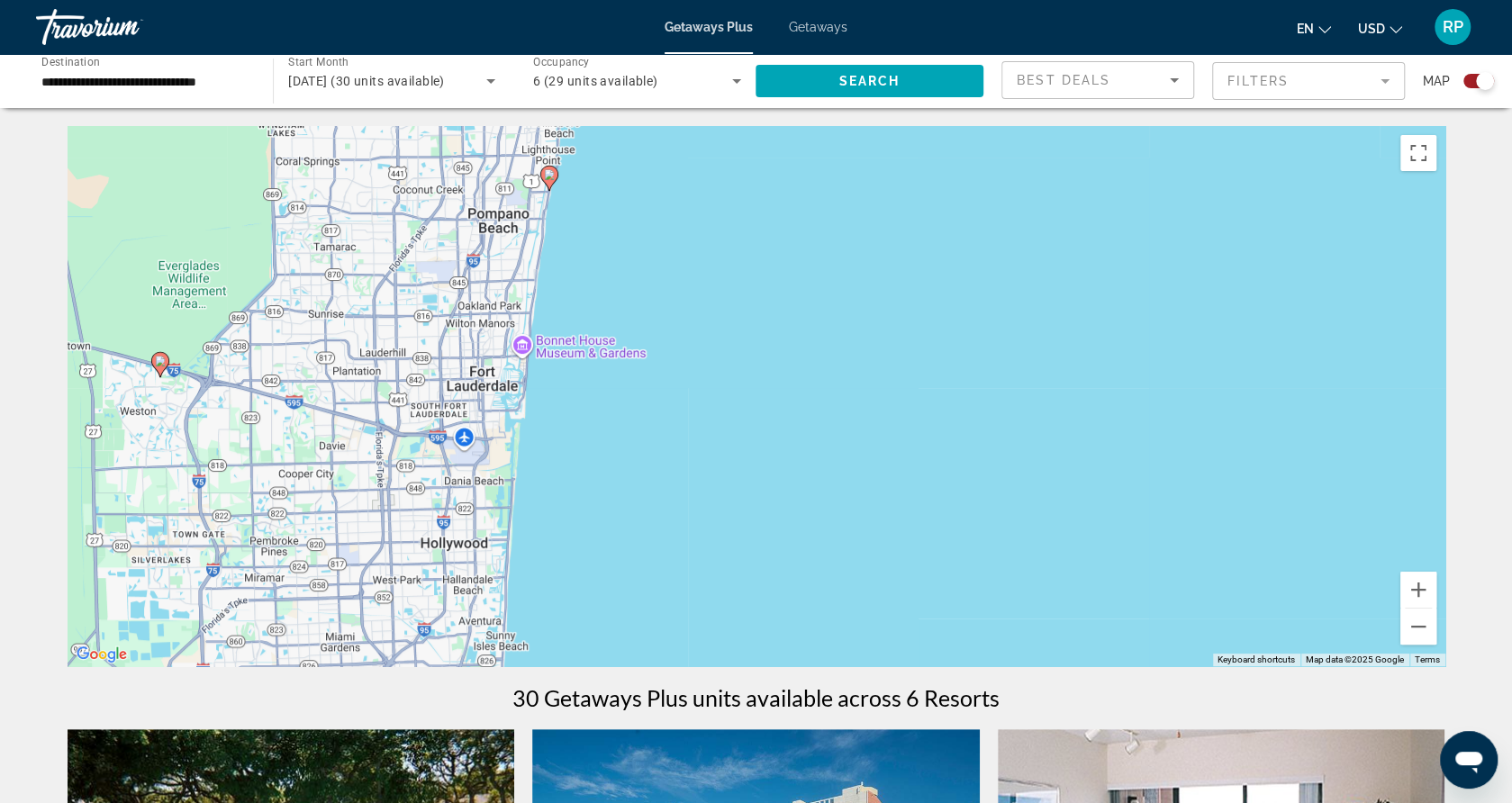
click at [796, 39] on div "Getaways Plus Getaways en English Español Français Italiano Português русский U…" at bounding box center [756, 27] width 1512 height 47
click at [805, 31] on span "Getaways" at bounding box center [818, 28] width 59 height 15
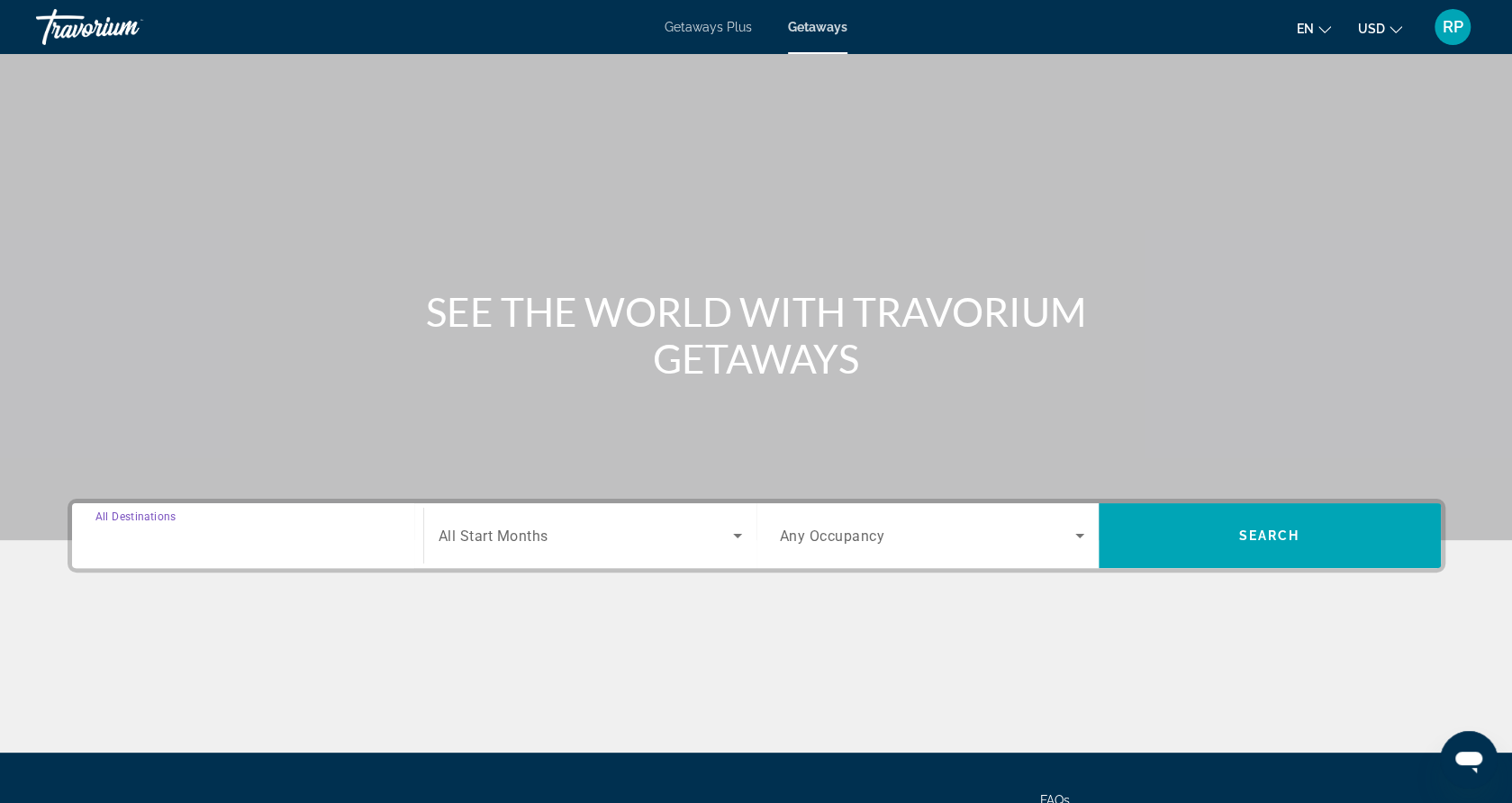
click at [254, 527] on input "Destination All Destinations" at bounding box center [248, 537] width 305 height 22
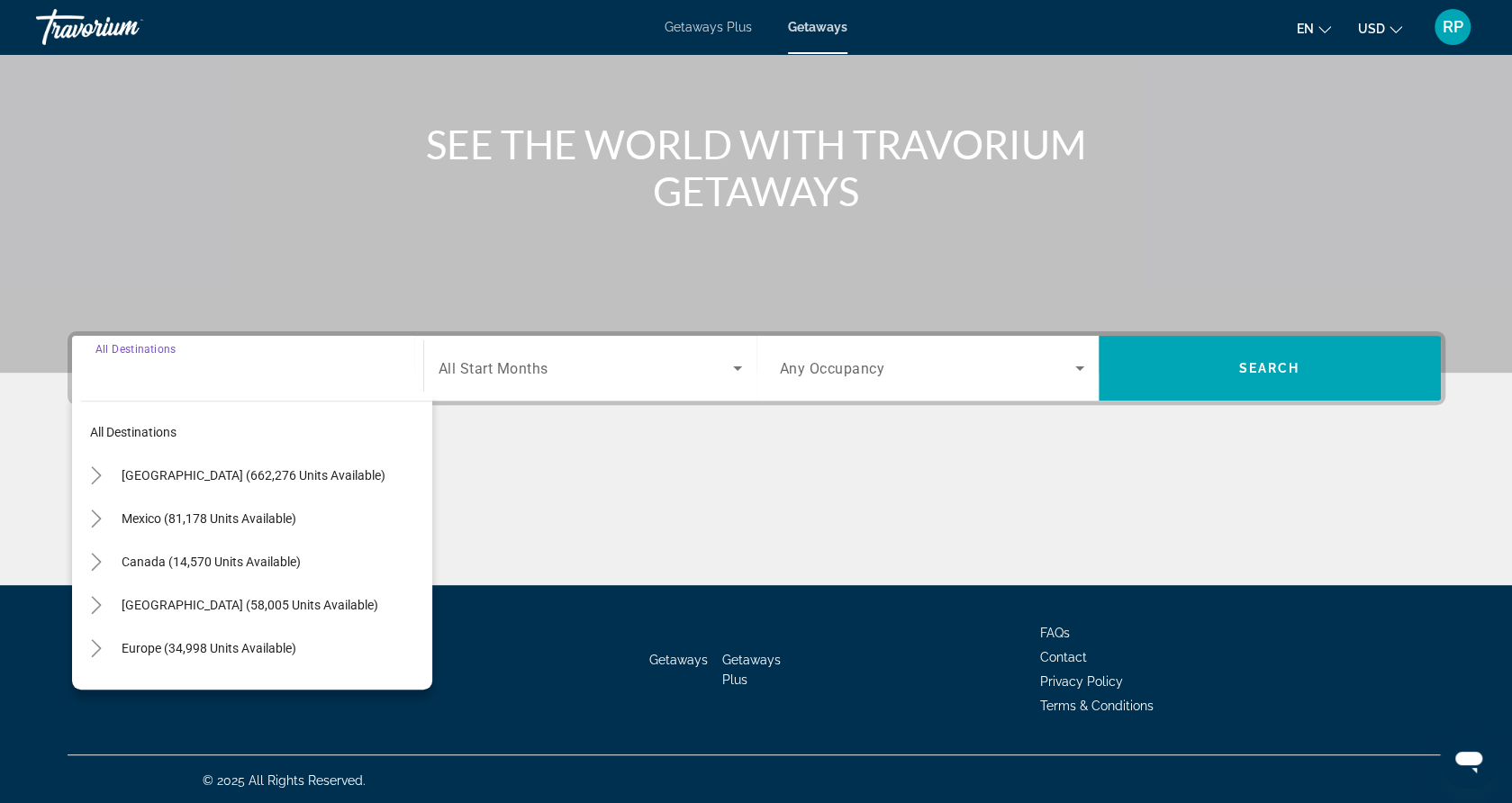
scroll to position [170, 0]
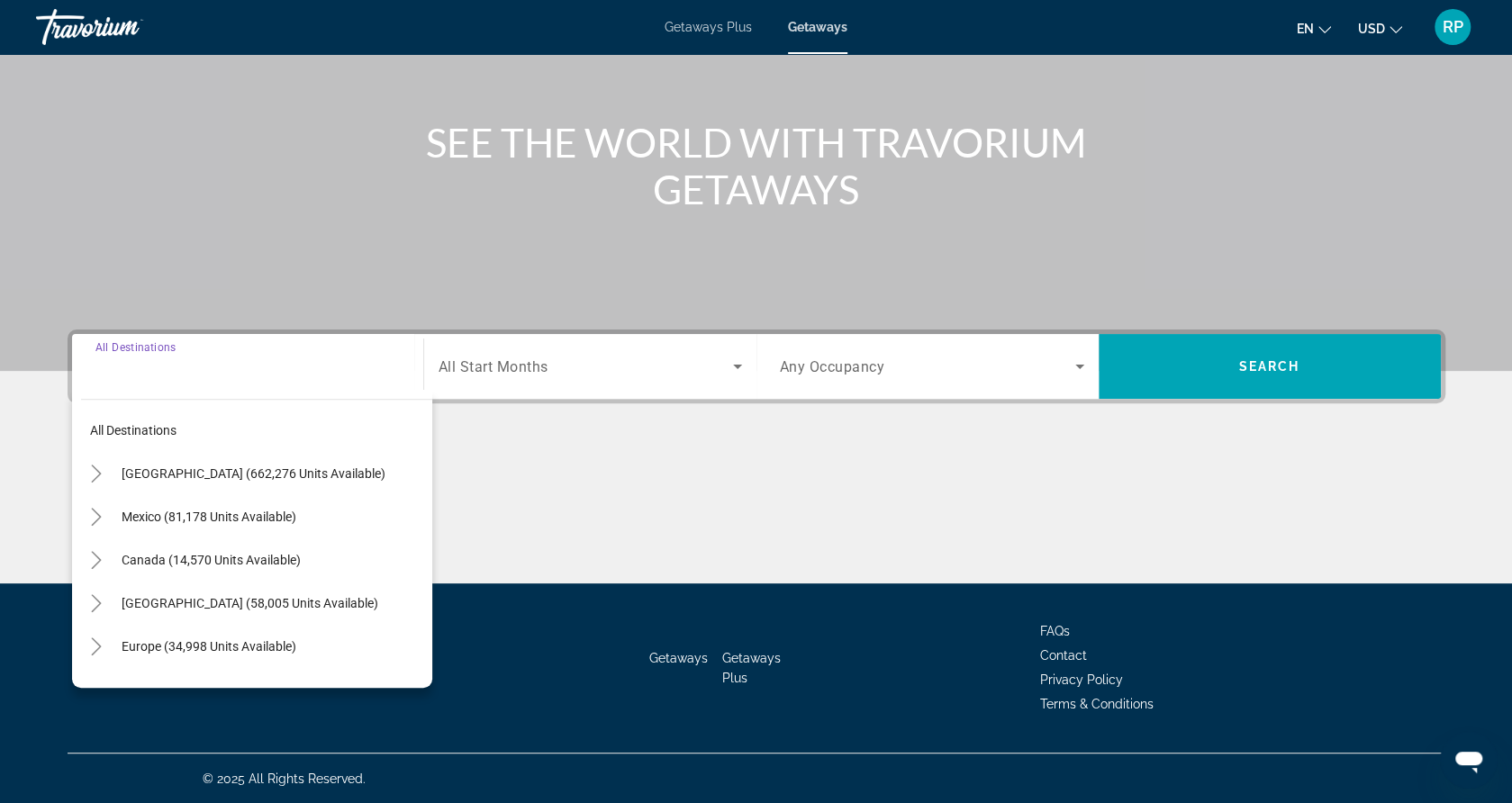
click at [190, 373] on input "Destination All Destinations" at bounding box center [248, 368] width 305 height 22
click at [99, 469] on icon "Toggle United States (662,276 units available)" at bounding box center [96, 474] width 18 height 18
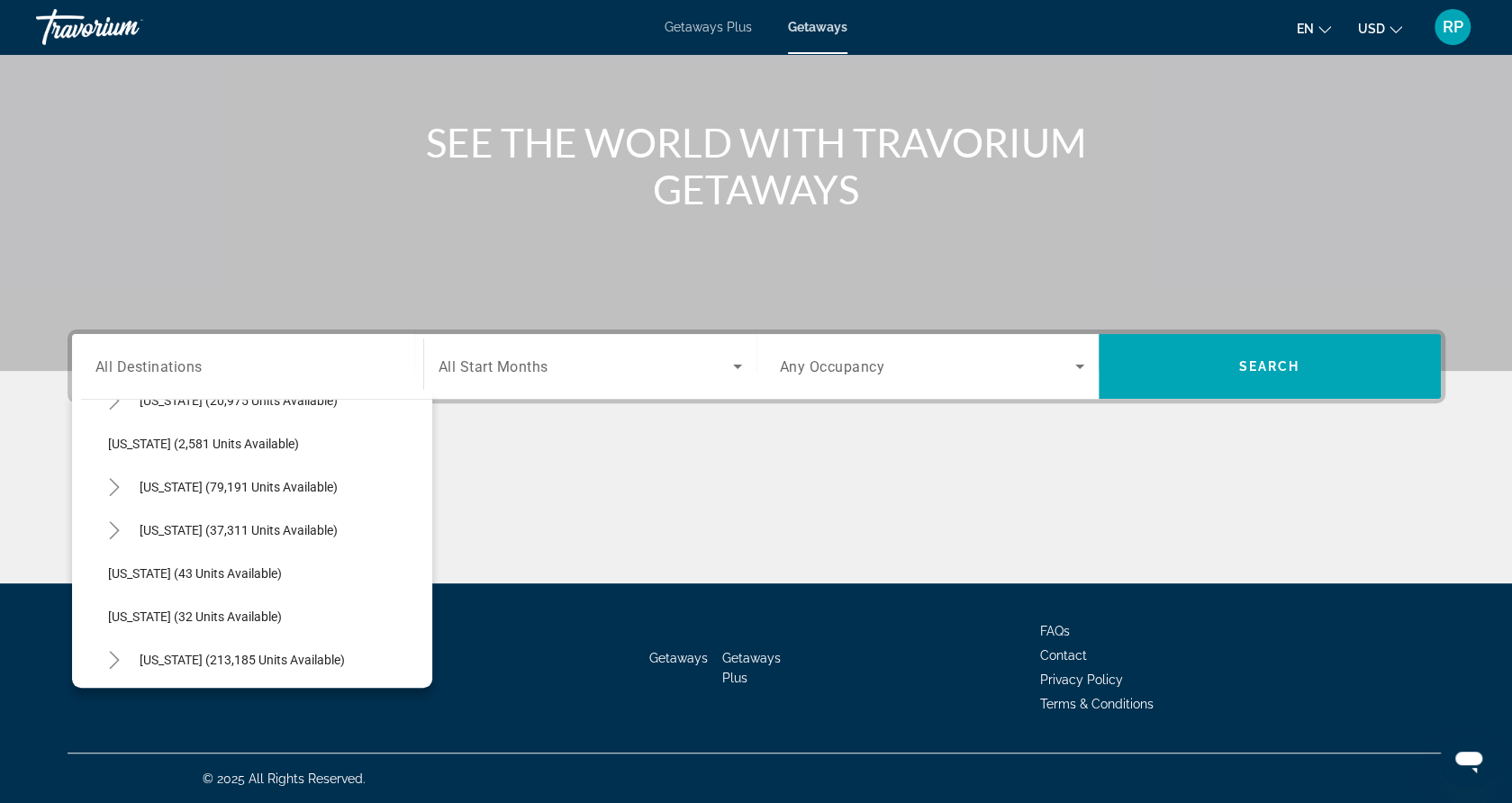
scroll to position [215, 0]
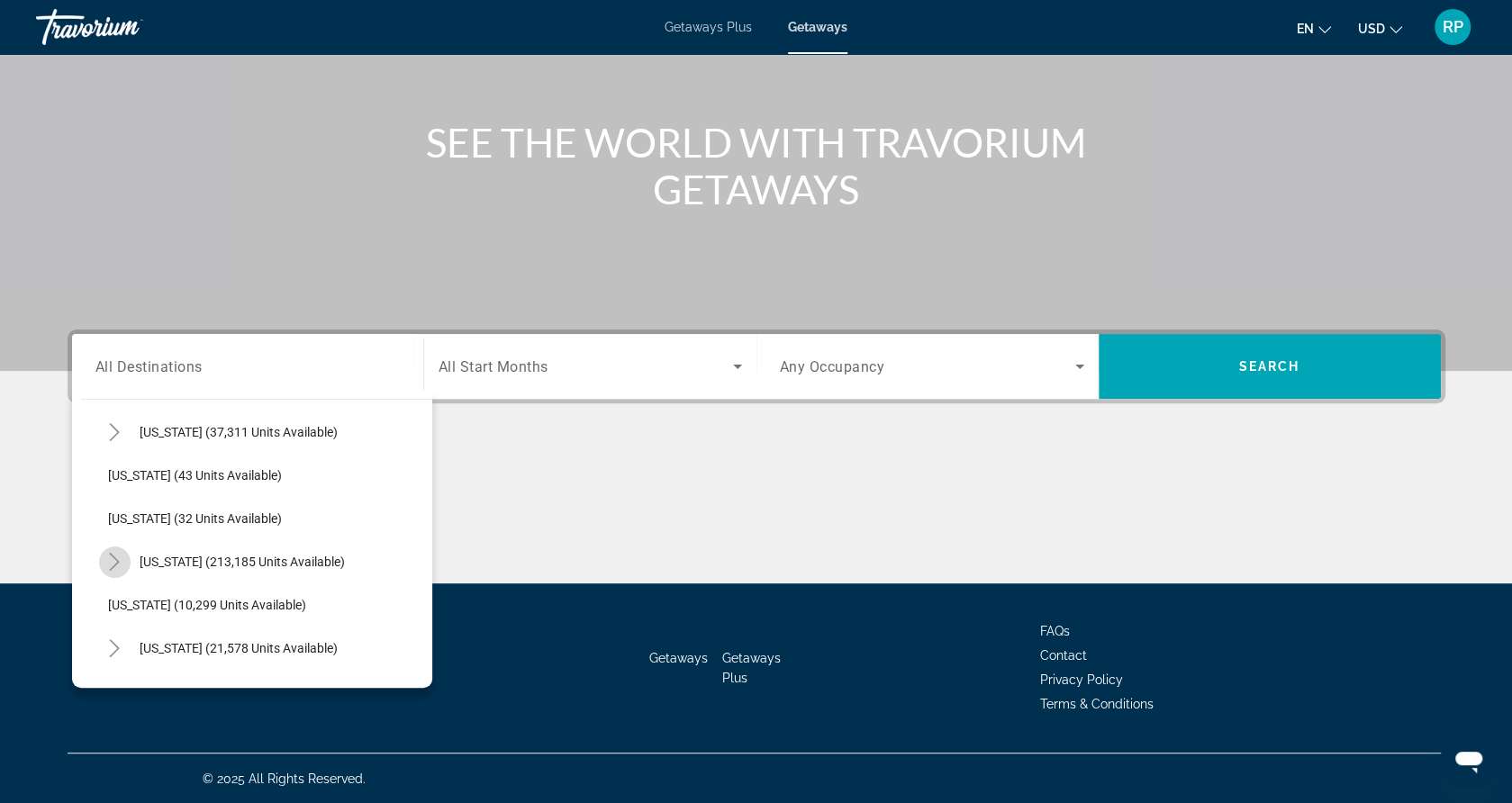
click at [120, 560] on icon "Toggle Florida (213,185 units available)" at bounding box center [115, 563] width 18 height 18
click at [209, 645] on span "[GEOGRAPHIC_DATA] (57,344 units available)" at bounding box center [254, 649] width 257 height 15
type input "**********"
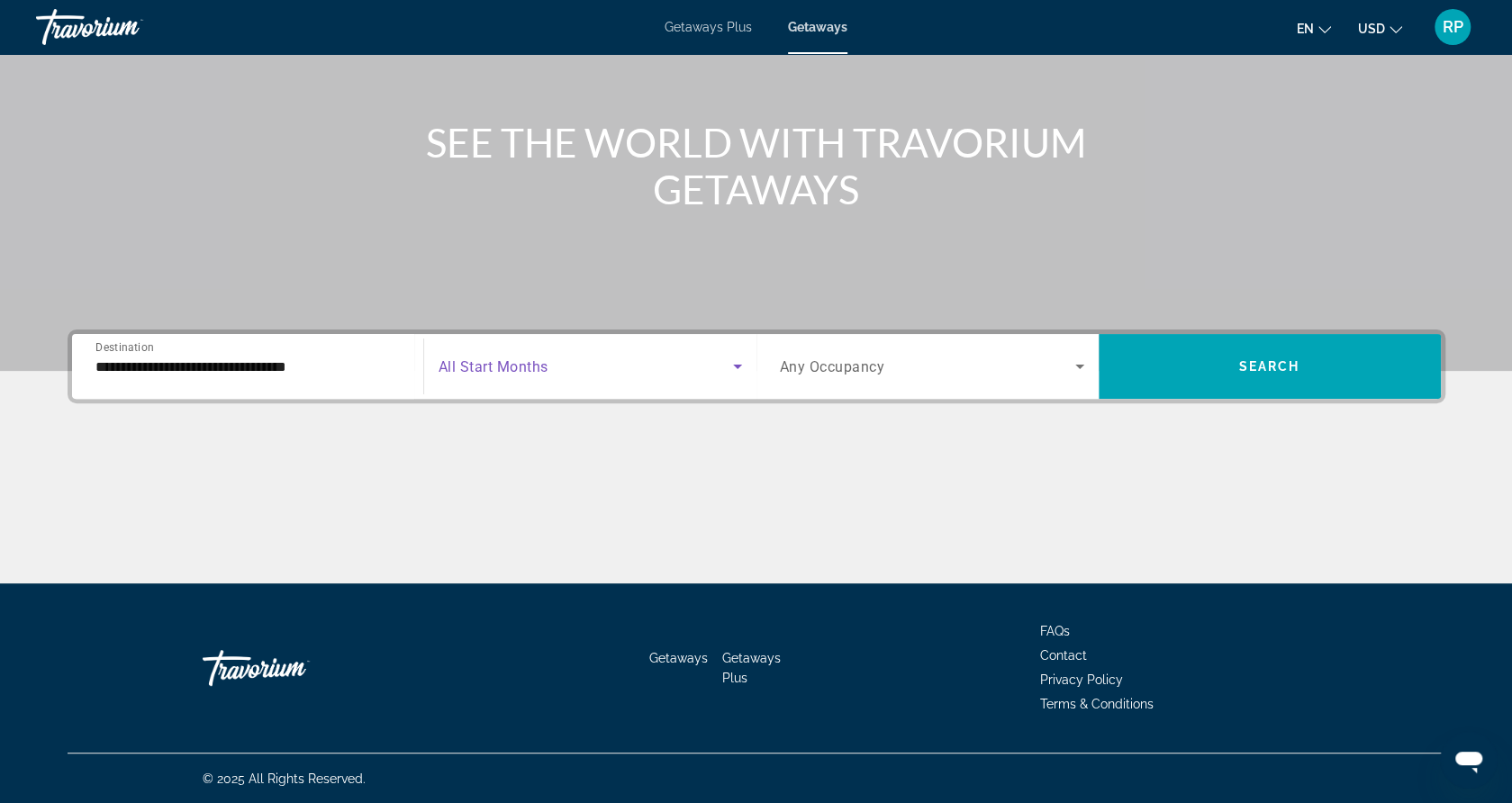
click at [552, 366] on span "Search widget" at bounding box center [585, 367] width 295 height 22
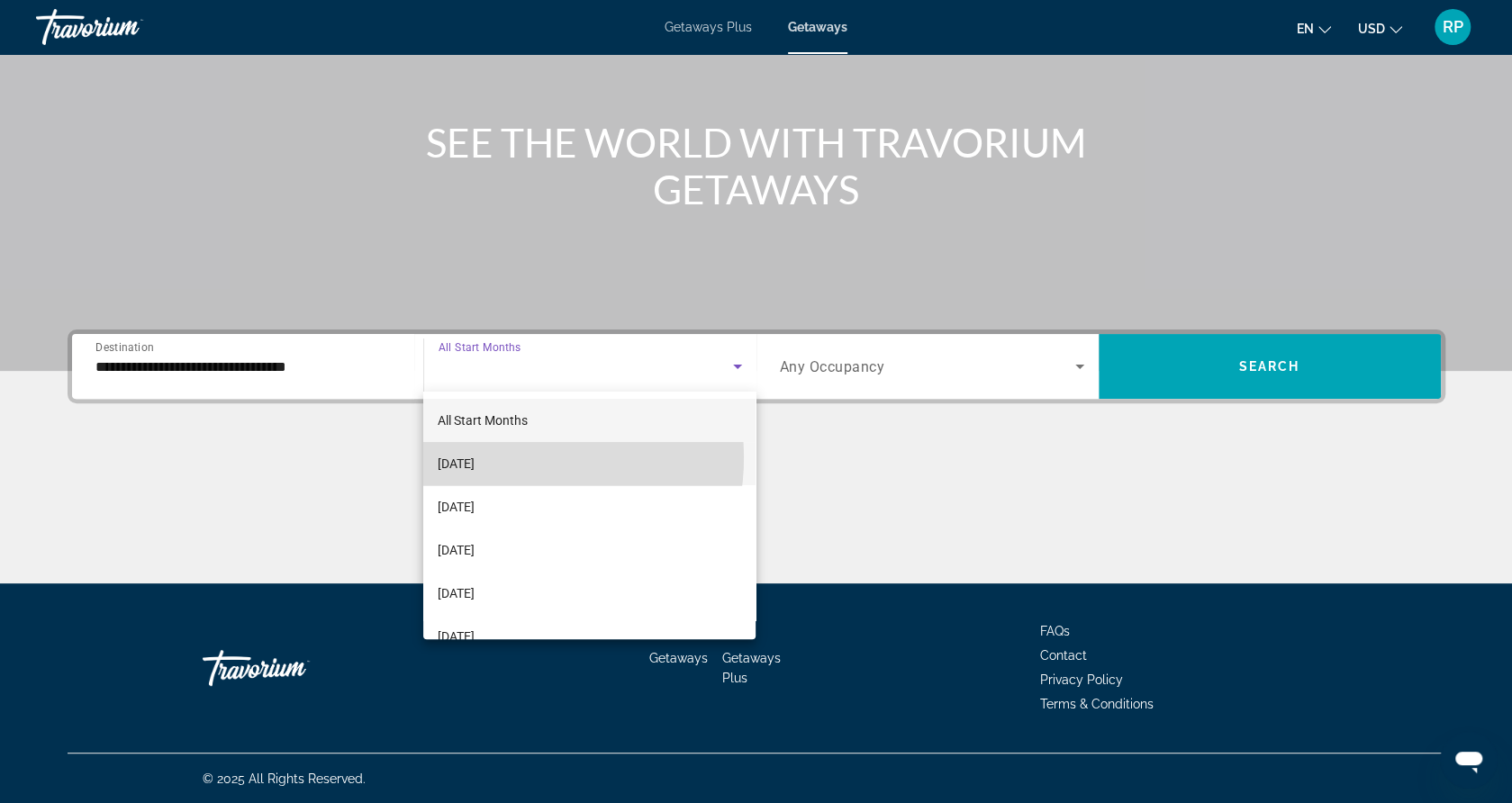
click at [474, 459] on span "[DATE]" at bounding box center [456, 464] width 37 height 22
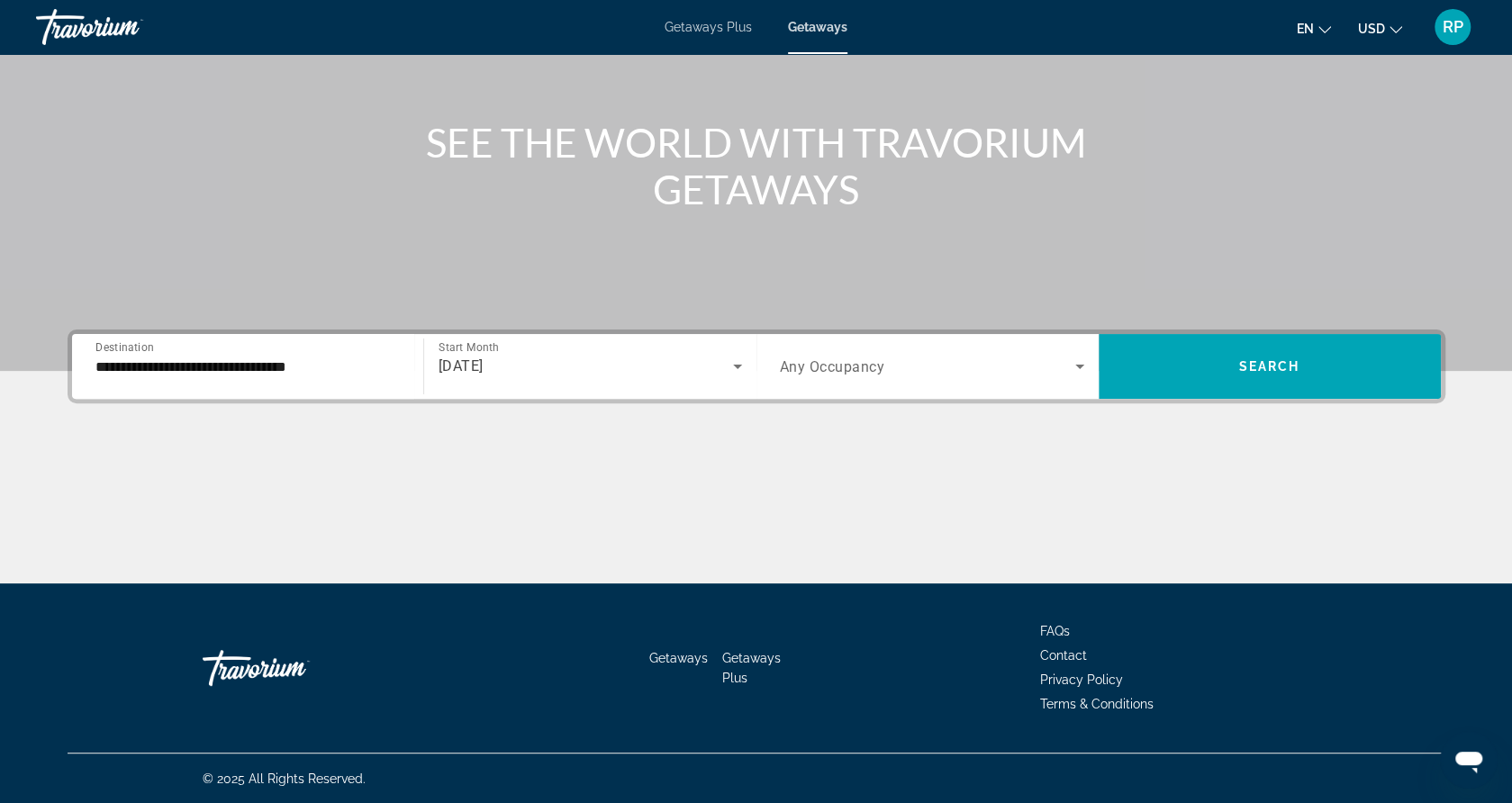
click at [875, 359] on span "Any Occupancy" at bounding box center [832, 367] width 106 height 17
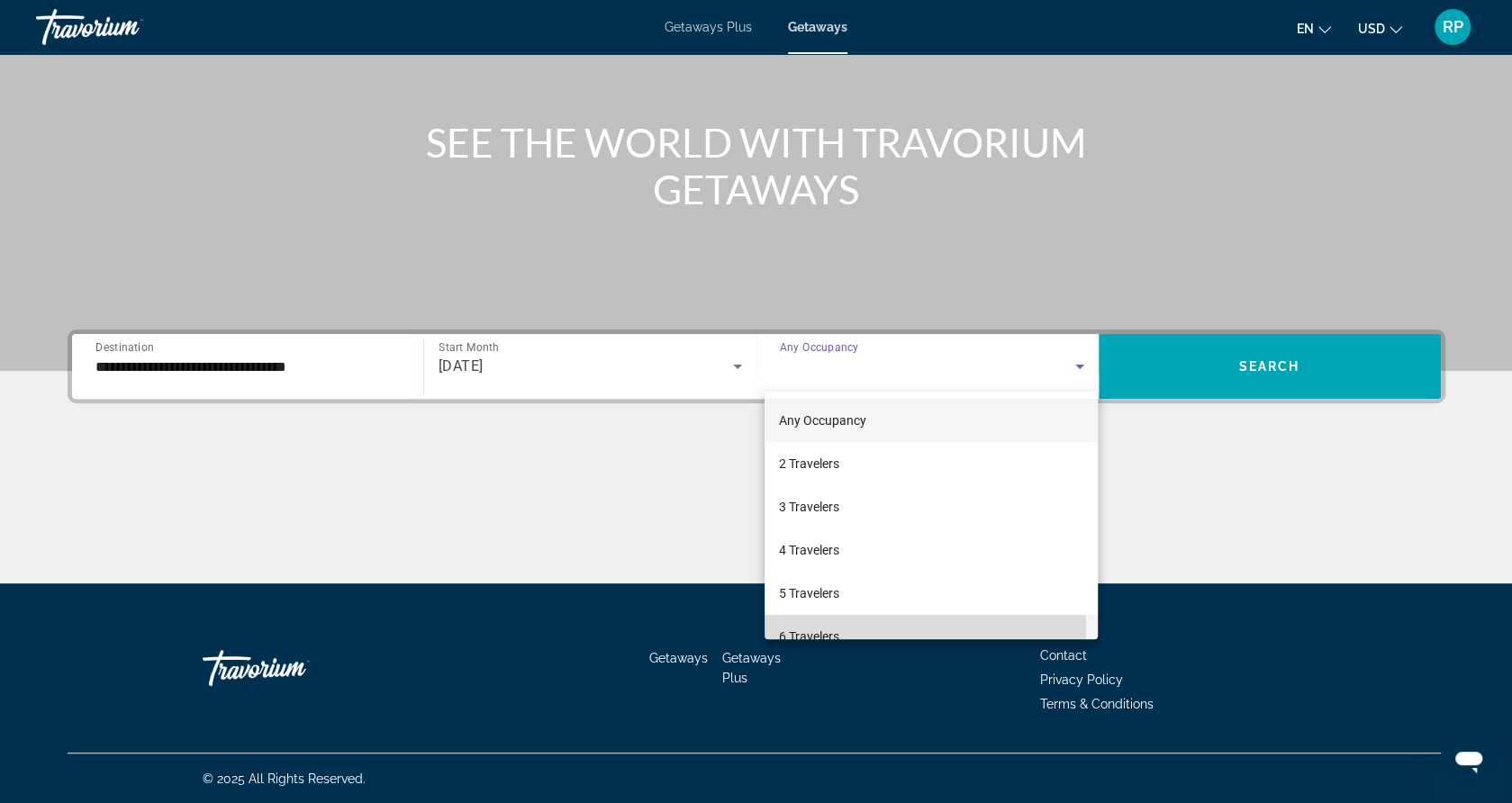
click at [862, 626] on mat-option "6 Travelers" at bounding box center [930, 636] width 333 height 43
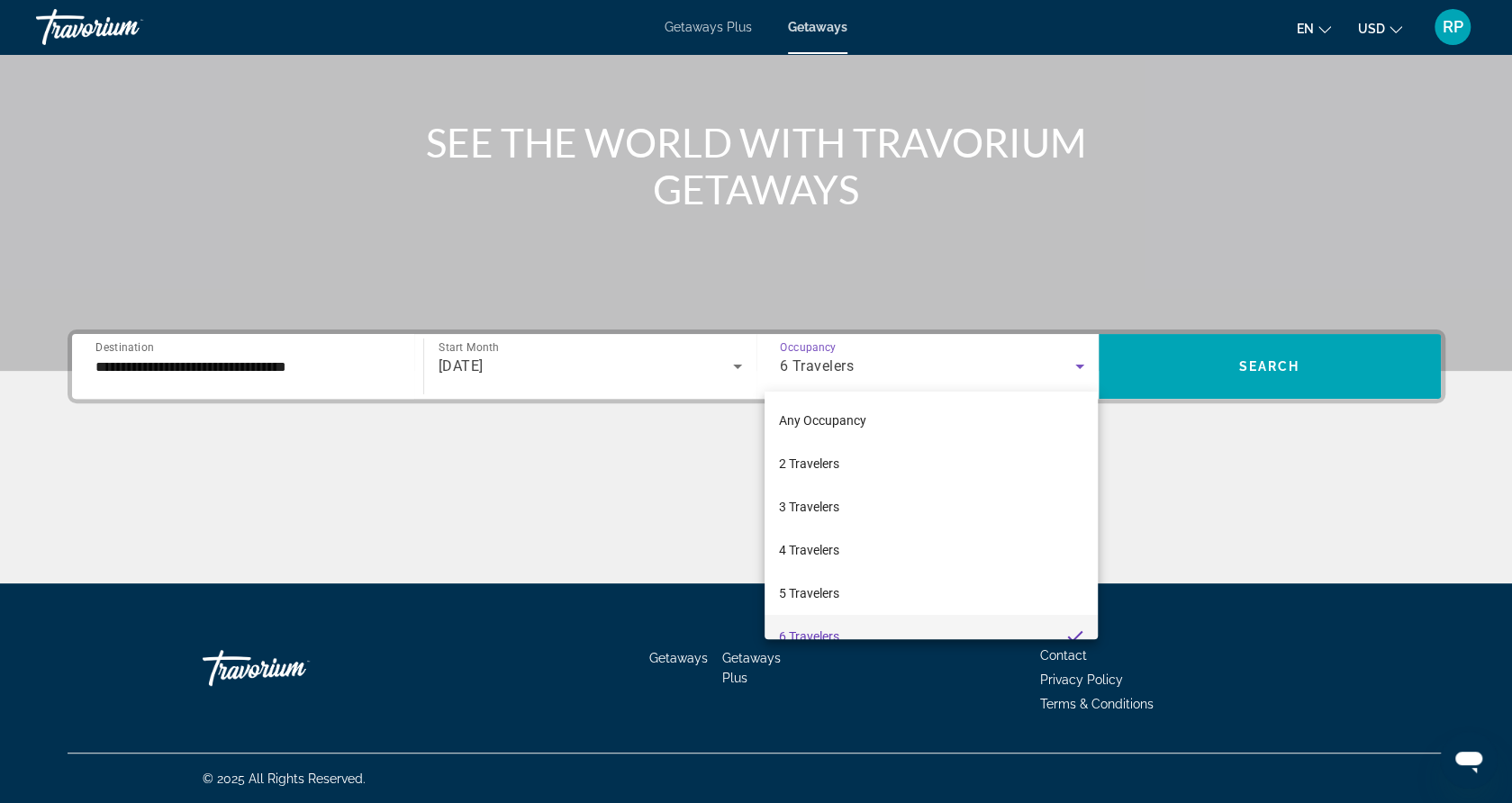
scroll to position [0, 0]
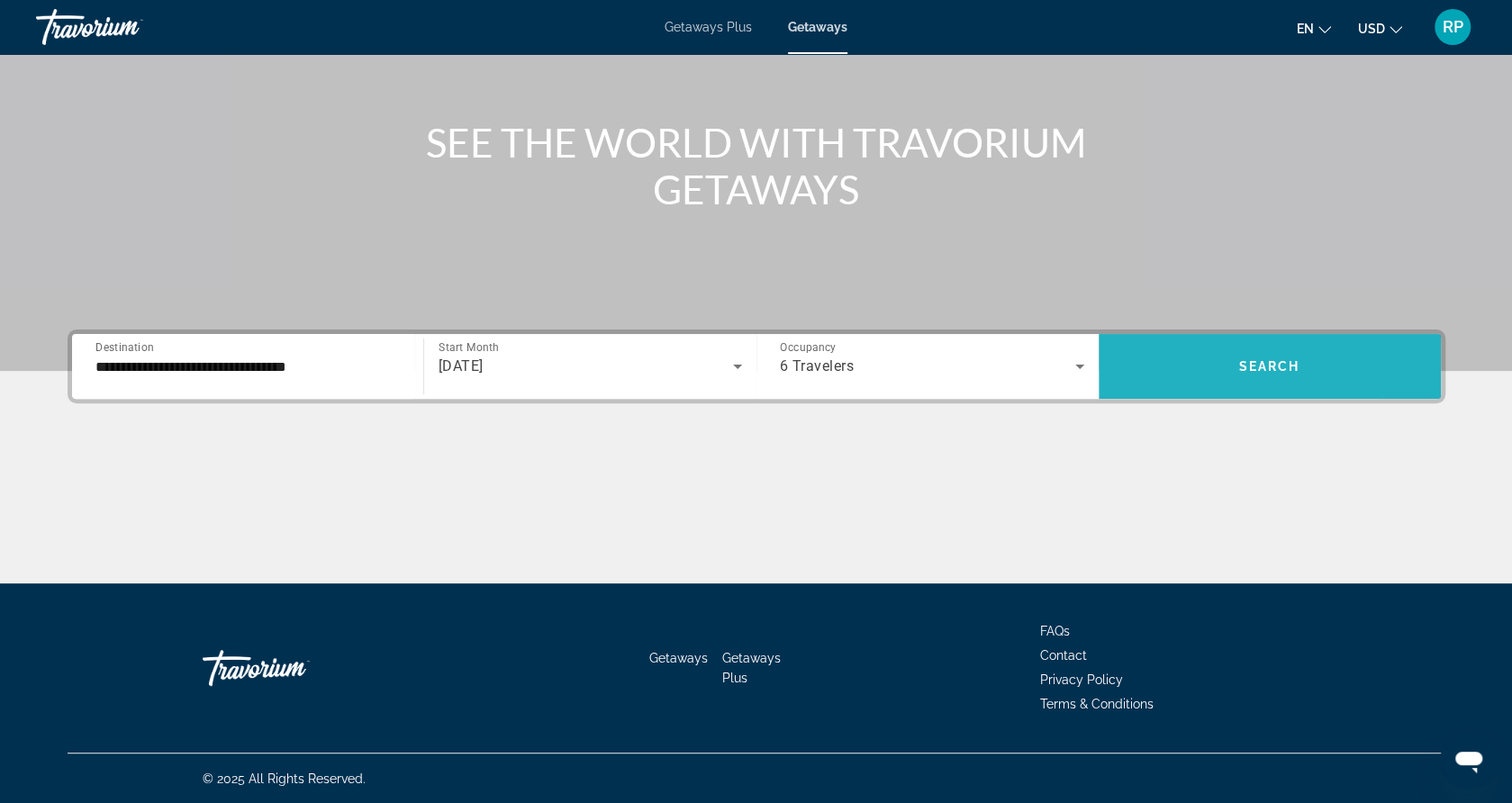
click at [1183, 370] on span "Search widget" at bounding box center [1269, 366] width 342 height 43
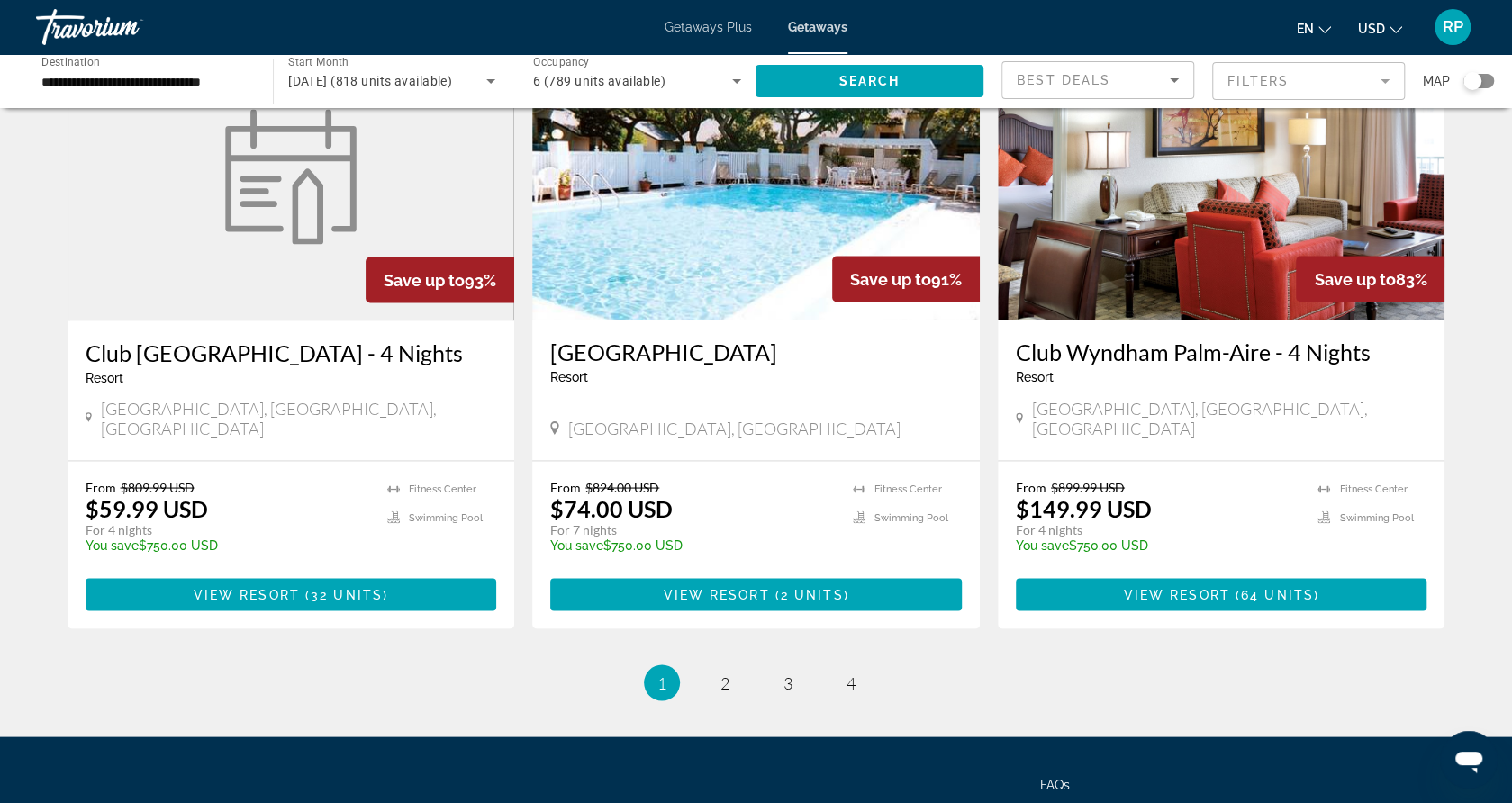
scroll to position [2110, 0]
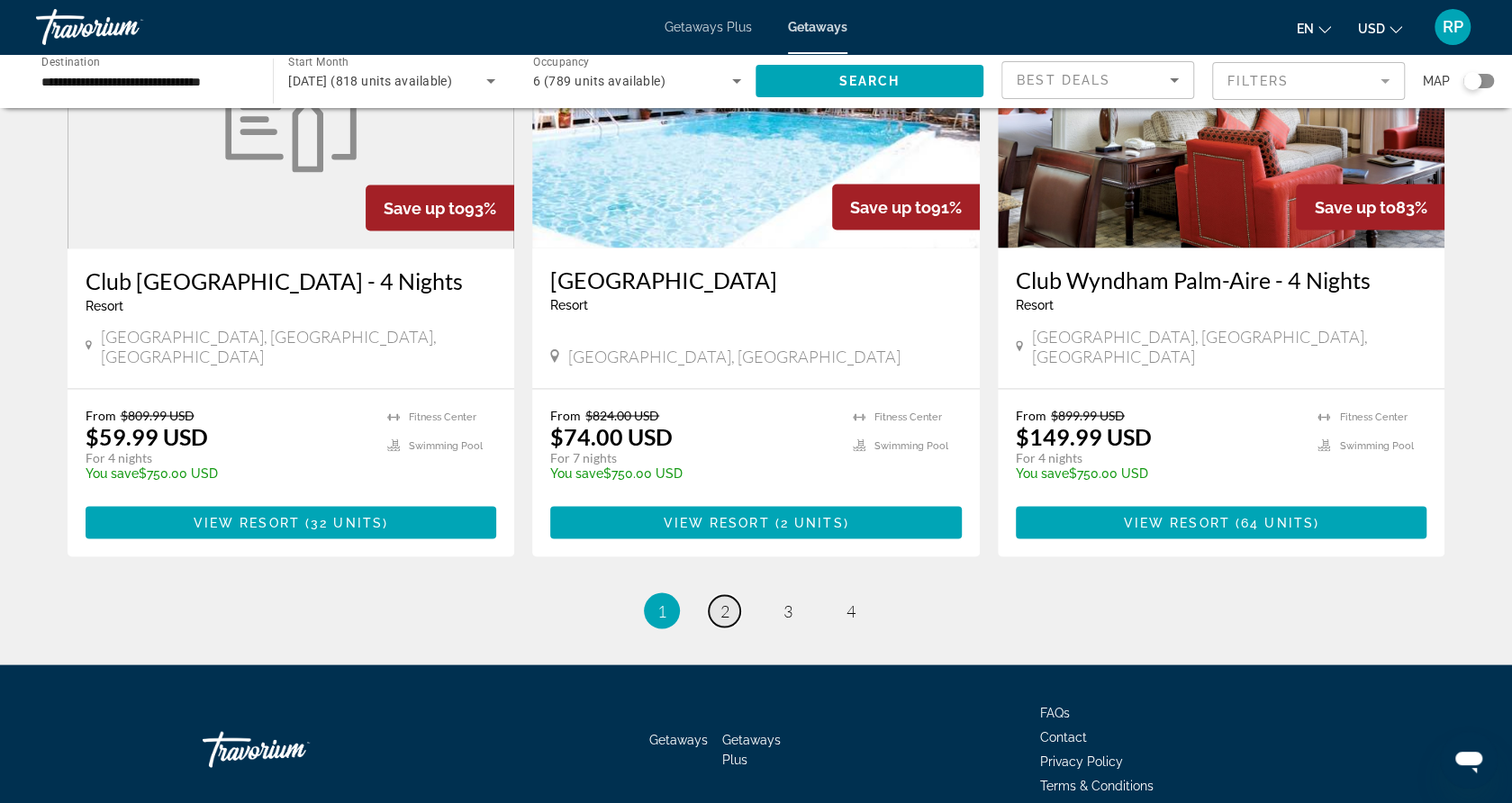
click at [728, 601] on span "2" at bounding box center [725, 611] width 9 height 20
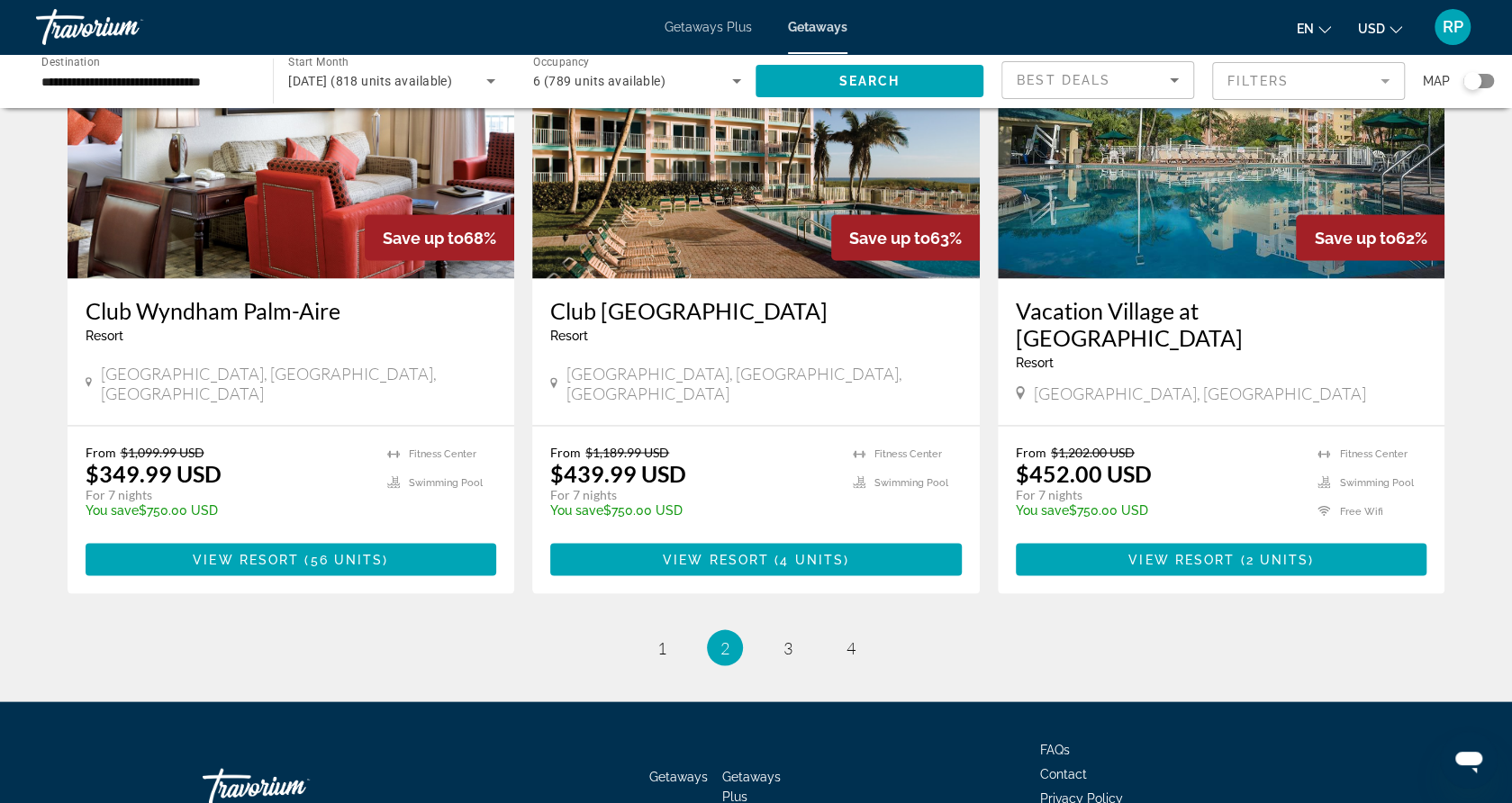
scroll to position [2163, 0]
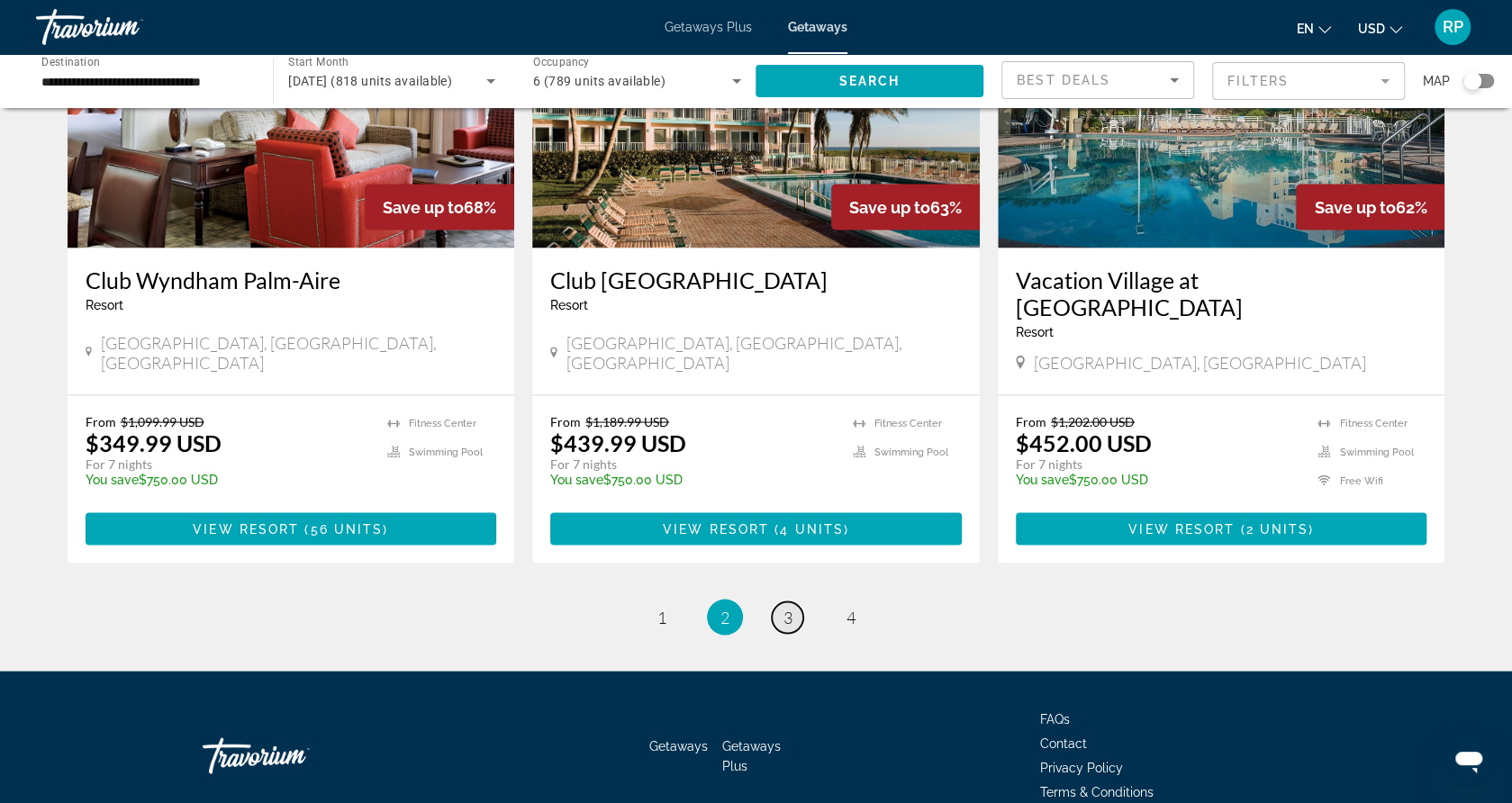
click at [795, 602] on link "page 3" at bounding box center [787, 618] width 31 height 31
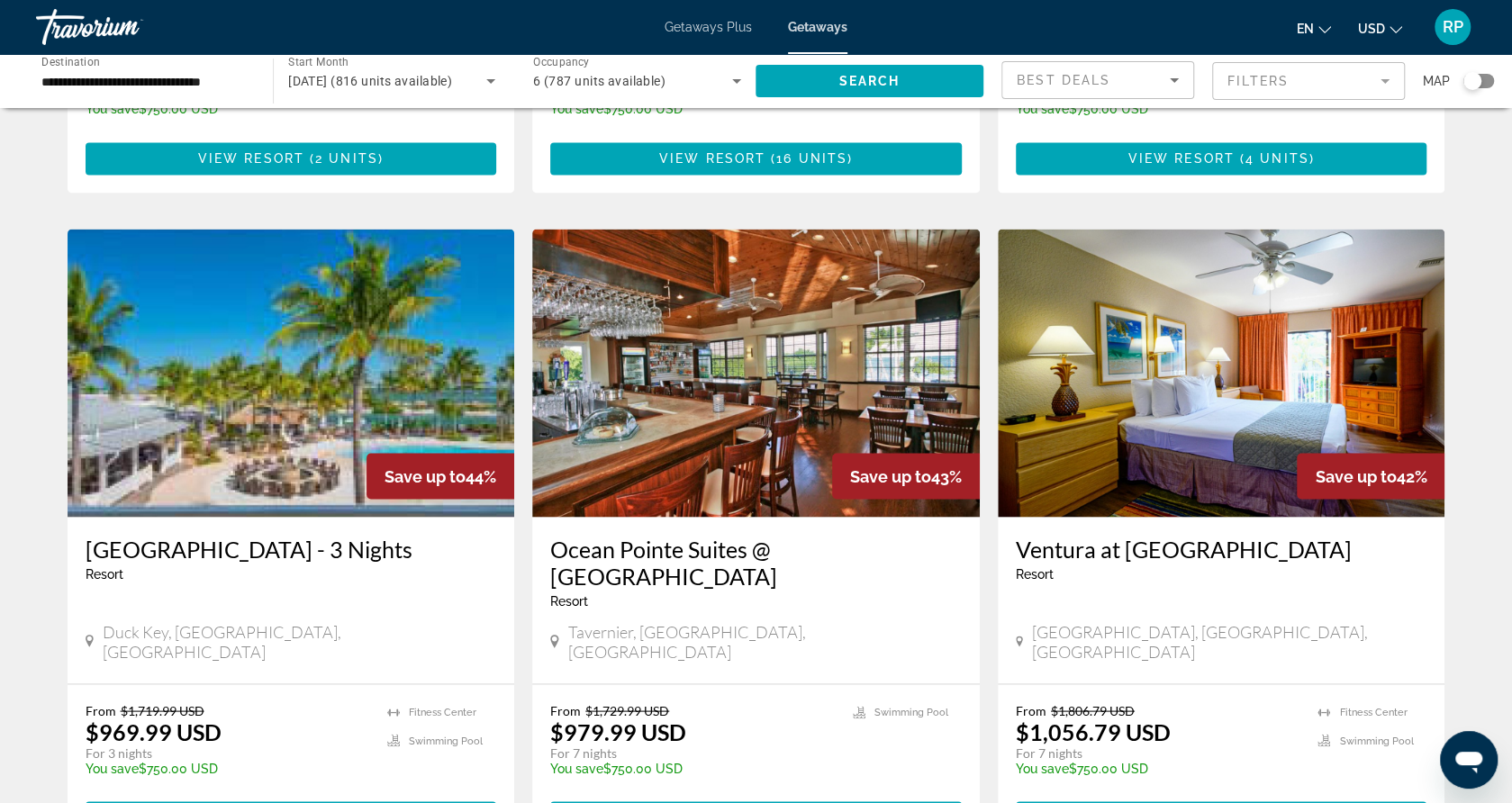
scroll to position [2190, 0]
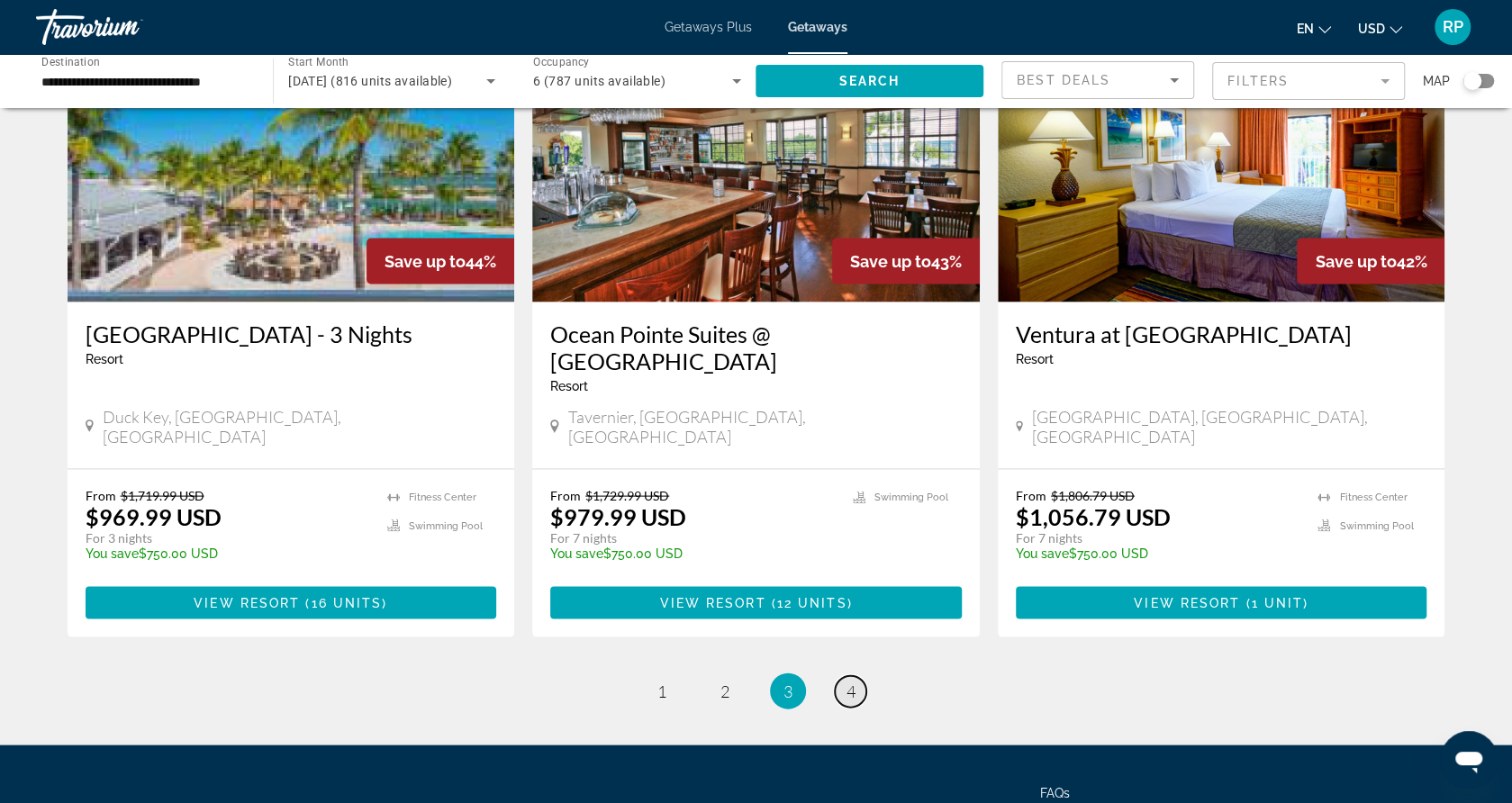
click at [862, 675] on link "page 4" at bounding box center [850, 691] width 31 height 31
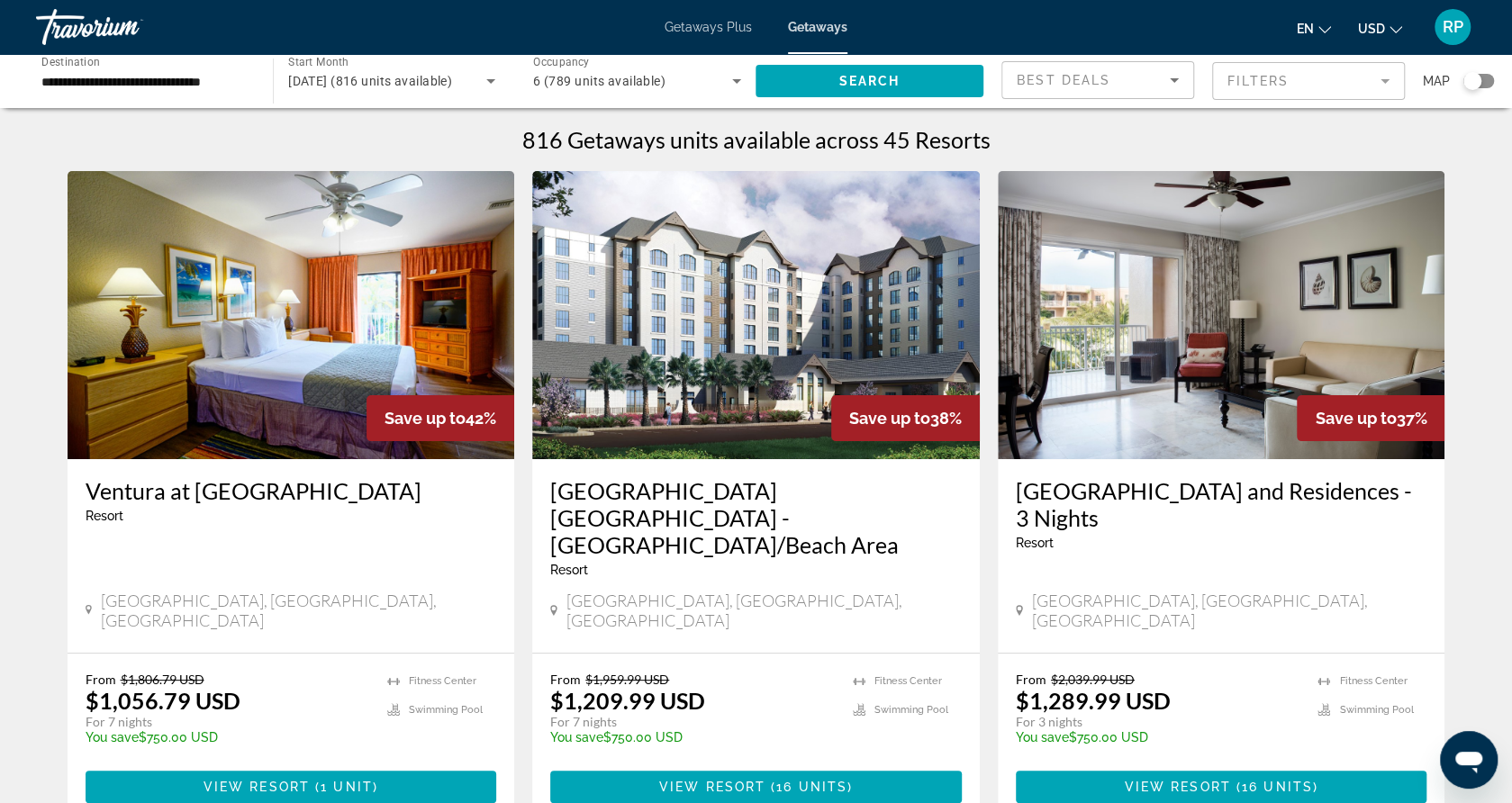
click at [1462, 73] on div "Search widget" at bounding box center [1472, 81] width 44 height 15
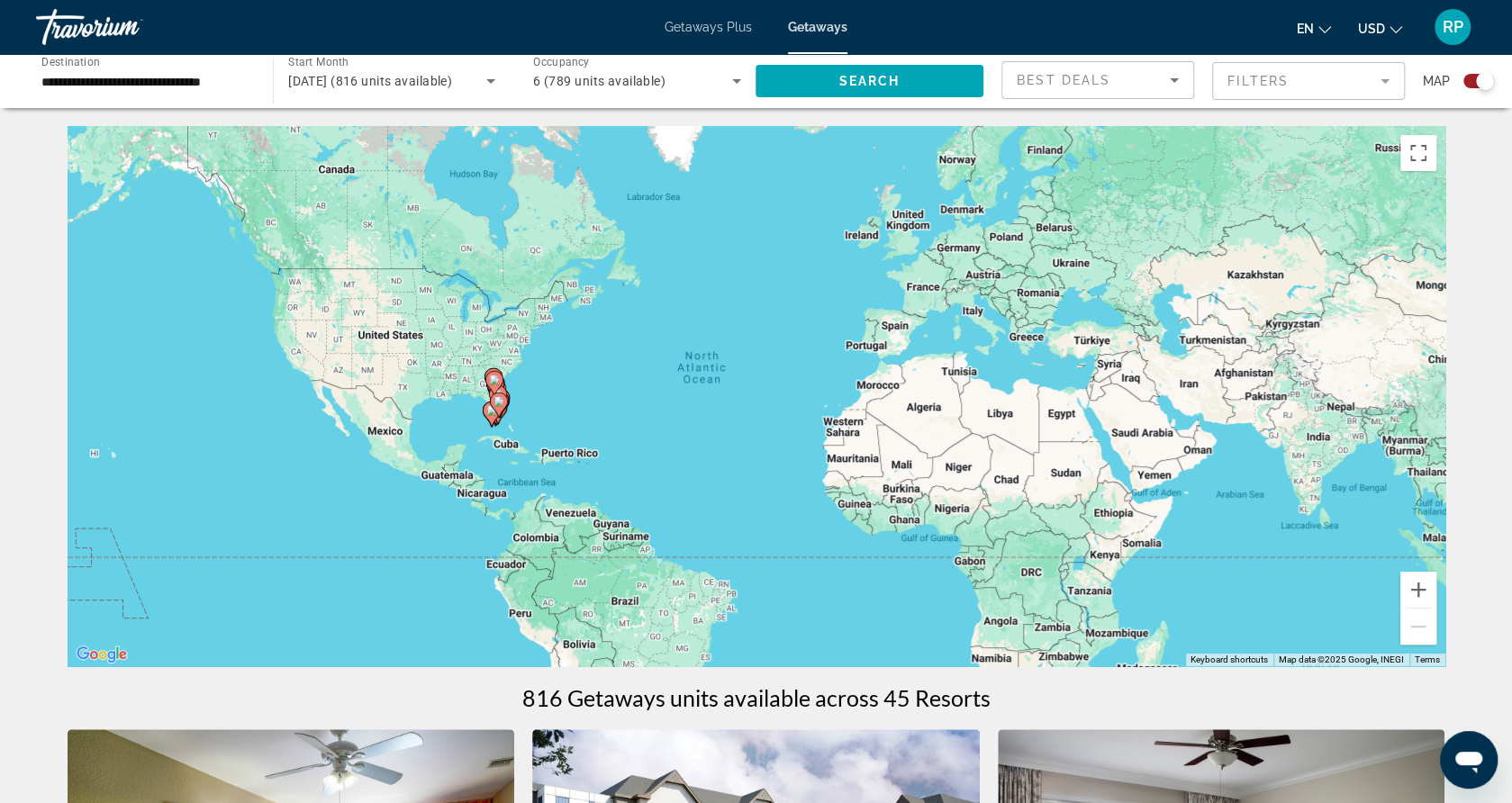
click at [506, 414] on gmp-advanced-marker "Main content" at bounding box center [499, 405] width 18 height 27
click at [506, 414] on div "To activate drag with keyboard, press Alt + Enter. Once in keyboard drag state,…" at bounding box center [757, 396] width 1378 height 541
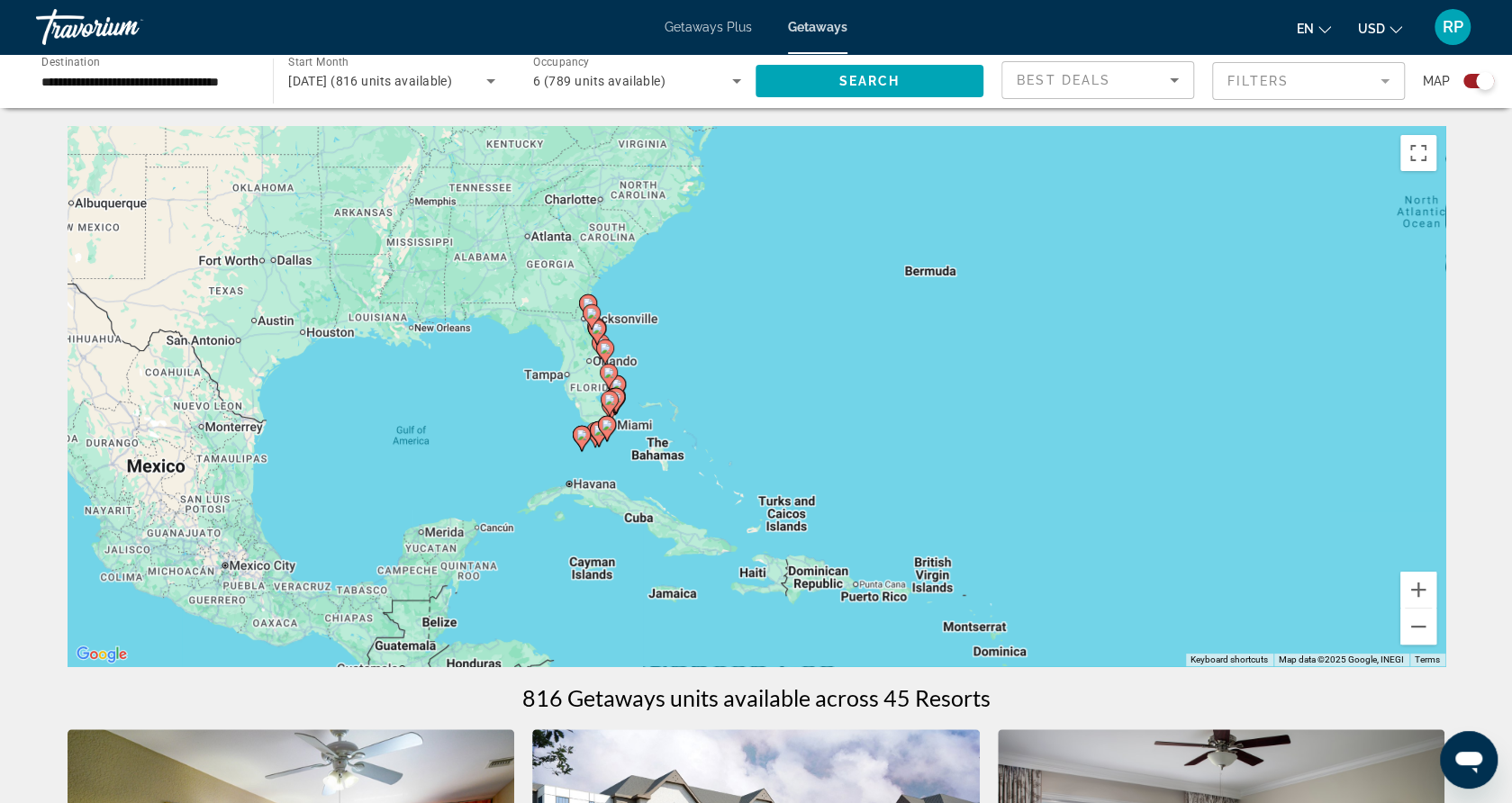
click at [506, 414] on div "To activate drag with keyboard, press Alt + Enter. Once in keyboard drag state,…" at bounding box center [757, 396] width 1378 height 541
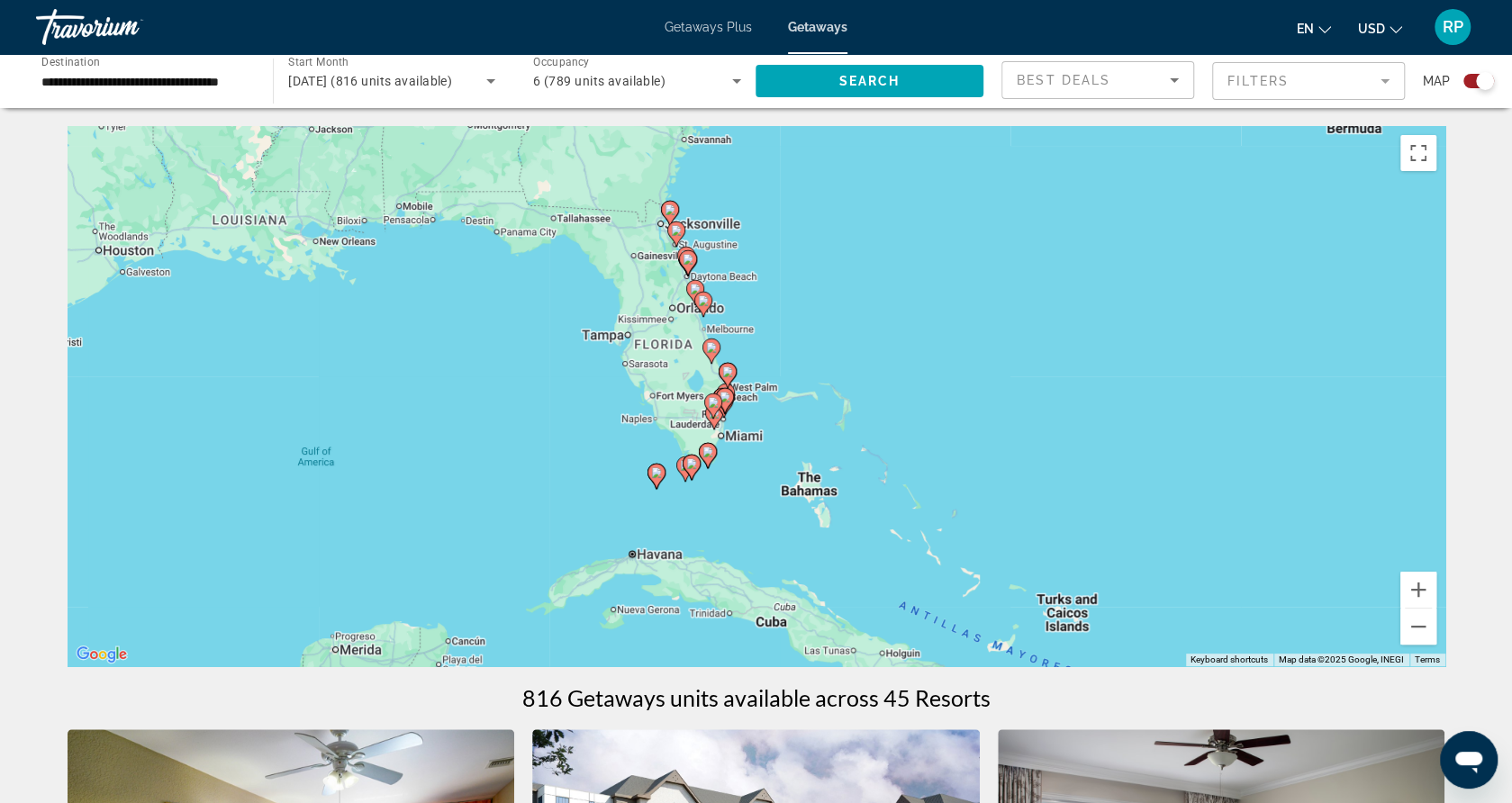
click at [697, 420] on div "To activate drag with keyboard, press Alt + Enter. Once in keyboard drag state,…" at bounding box center [757, 396] width 1378 height 541
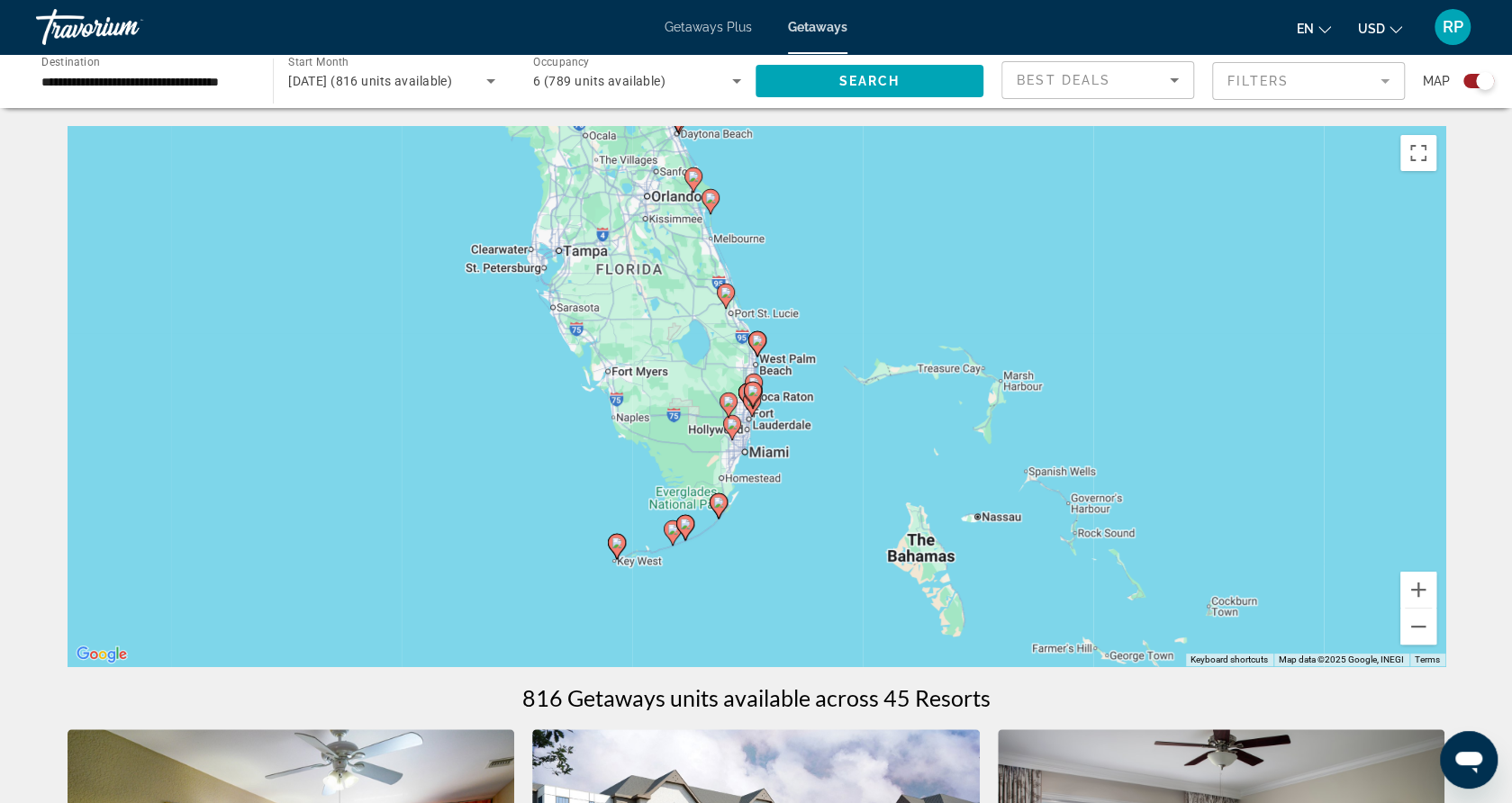
click at [755, 412] on gmp-advanced-marker "Main content" at bounding box center [752, 404] width 18 height 27
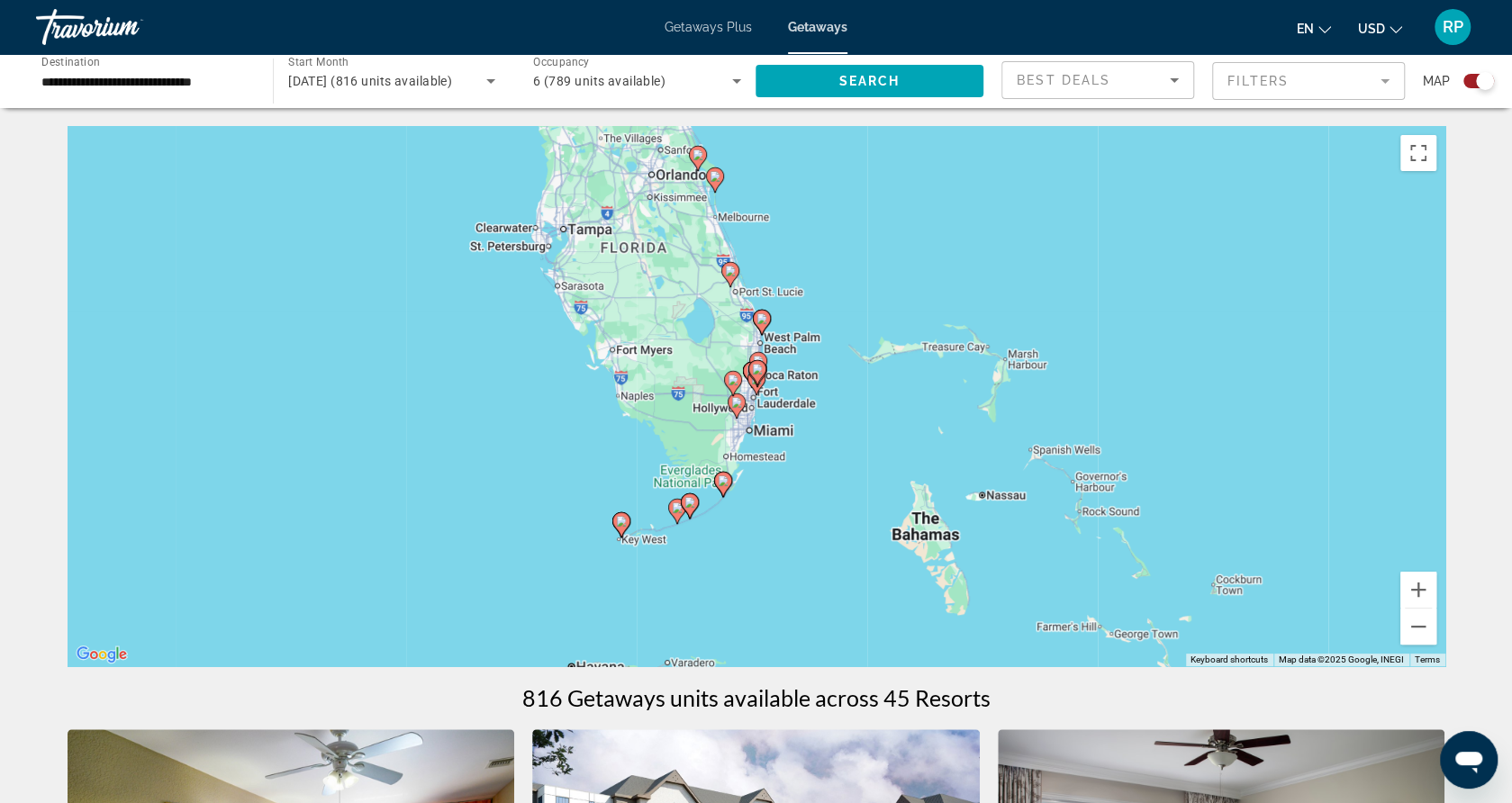
click at [755, 412] on div "To activate drag with keyboard, press Alt + Enter. Once in keyboard drag state,…" at bounding box center [757, 396] width 1378 height 541
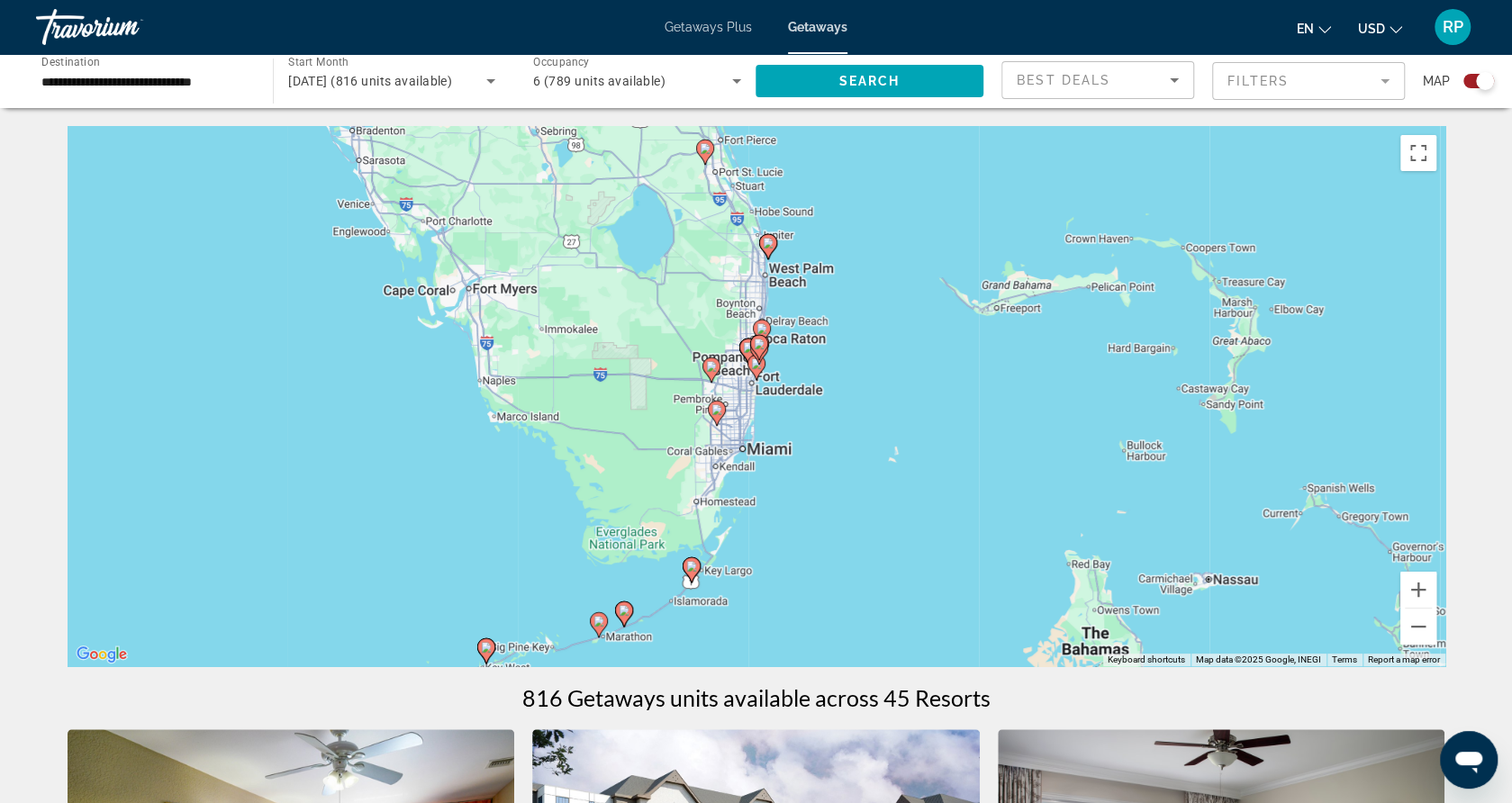
click at [755, 412] on div "To activate drag with keyboard, press Alt + Enter. Once in keyboard drag state,…" at bounding box center [757, 396] width 1378 height 541
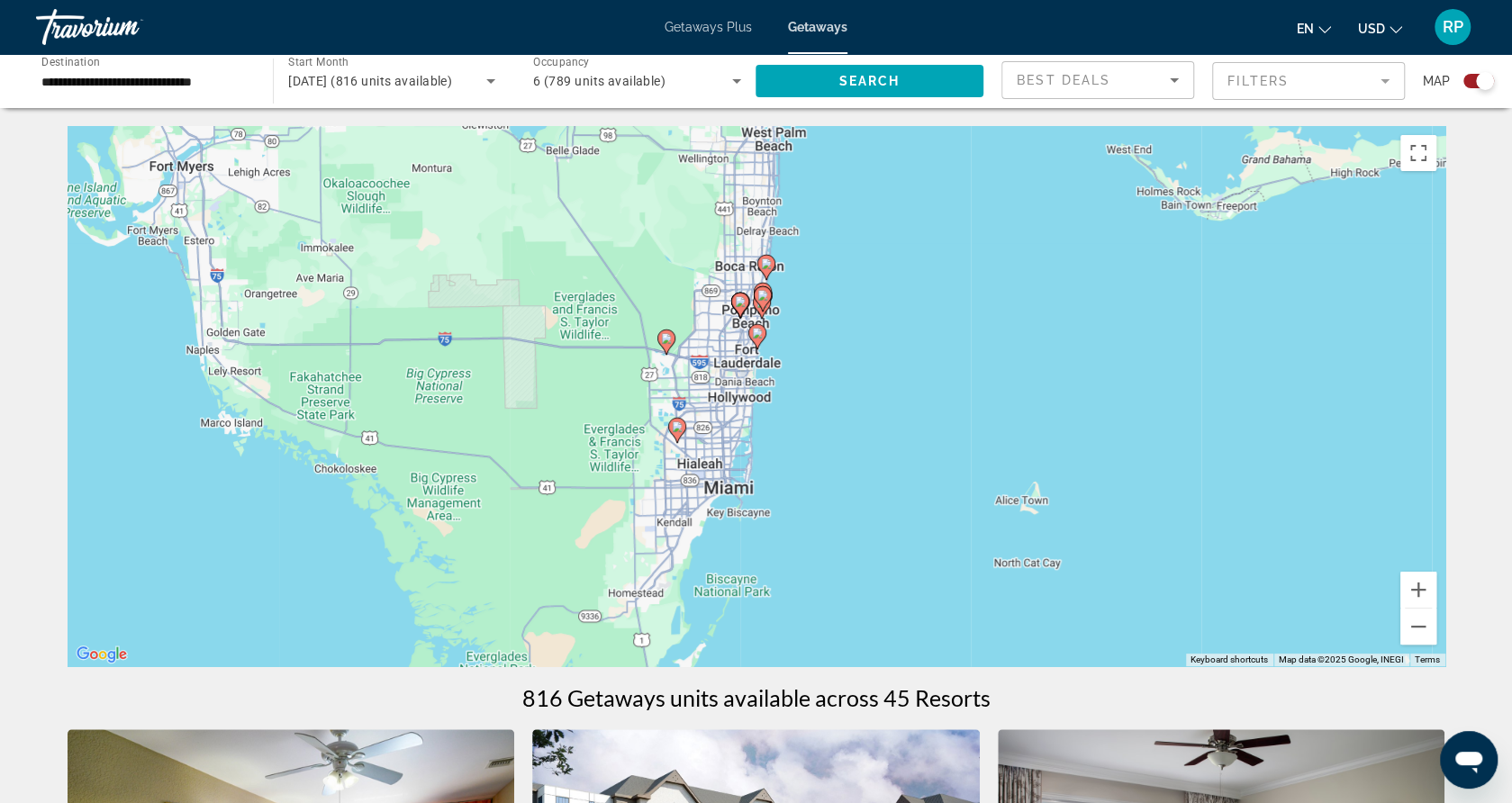
click at [769, 362] on div "To activate drag with keyboard, press Alt + Enter. Once in keyboard drag state,…" at bounding box center [757, 396] width 1378 height 541
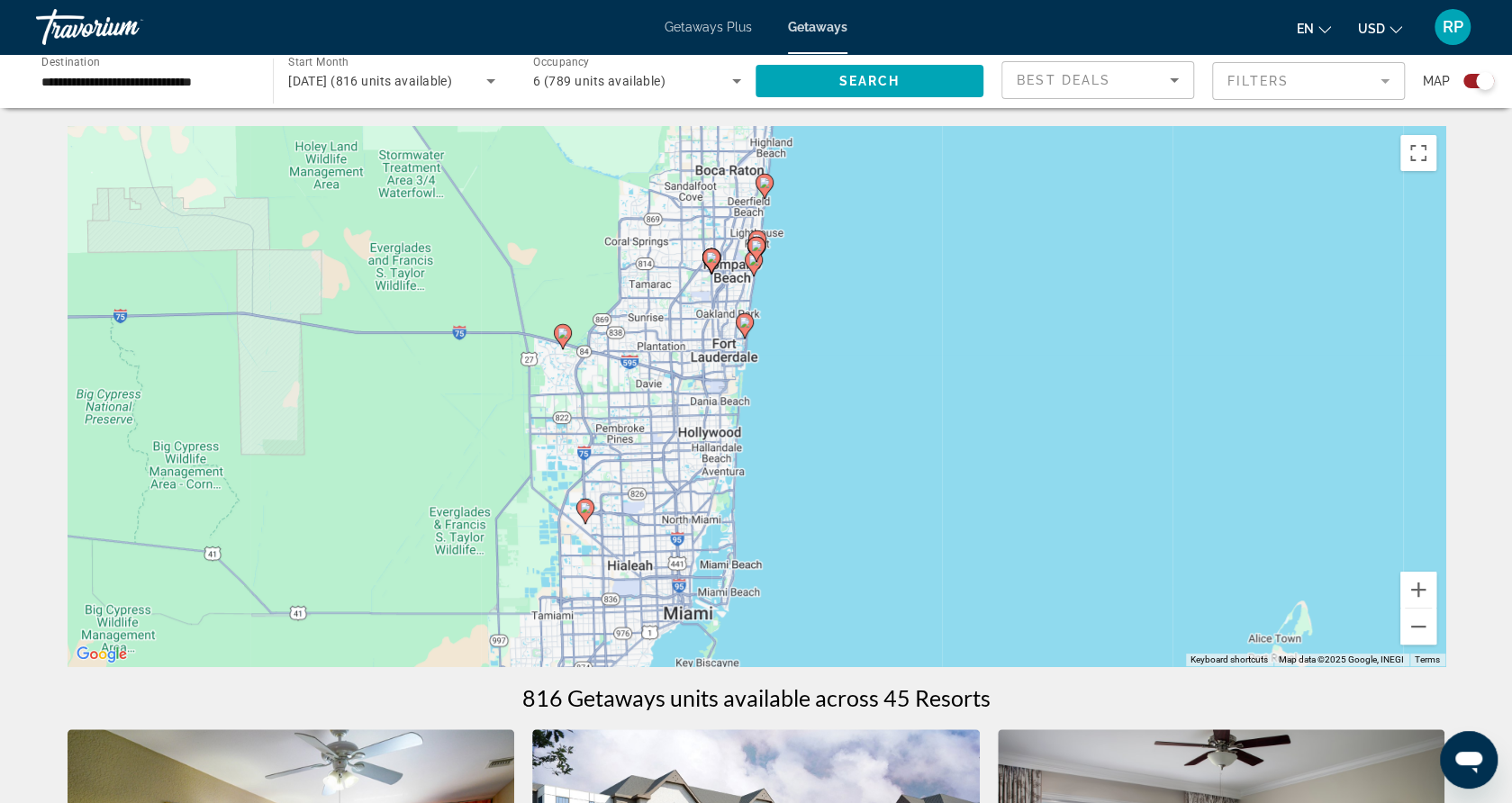
click at [754, 352] on div "To activate drag with keyboard, press Alt + Enter. Once in keyboard drag state,…" at bounding box center [757, 396] width 1378 height 541
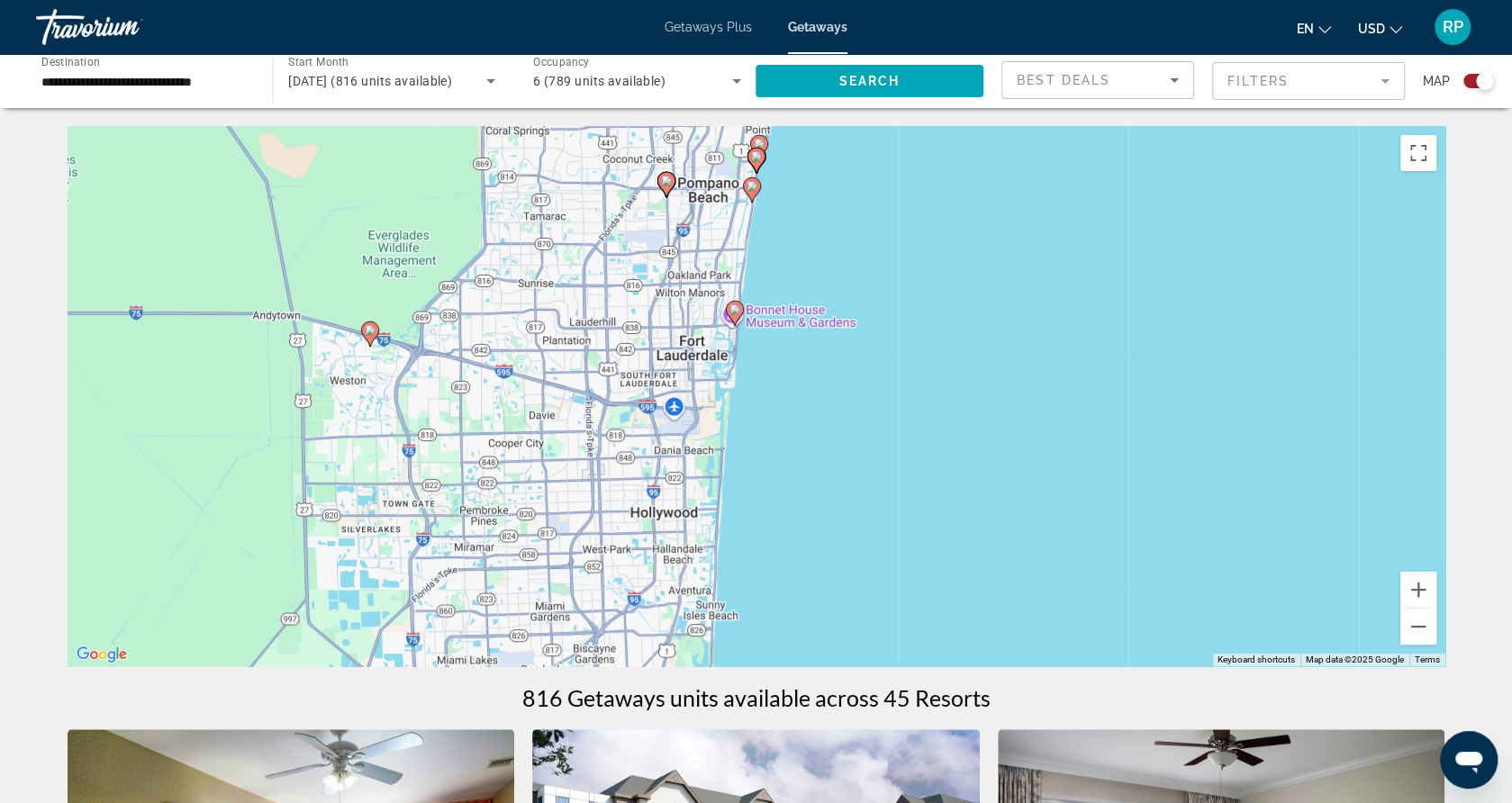
click at [754, 352] on div "To activate drag with keyboard, press Alt + Enter. Once in keyboard drag state,…" at bounding box center [757, 396] width 1378 height 541
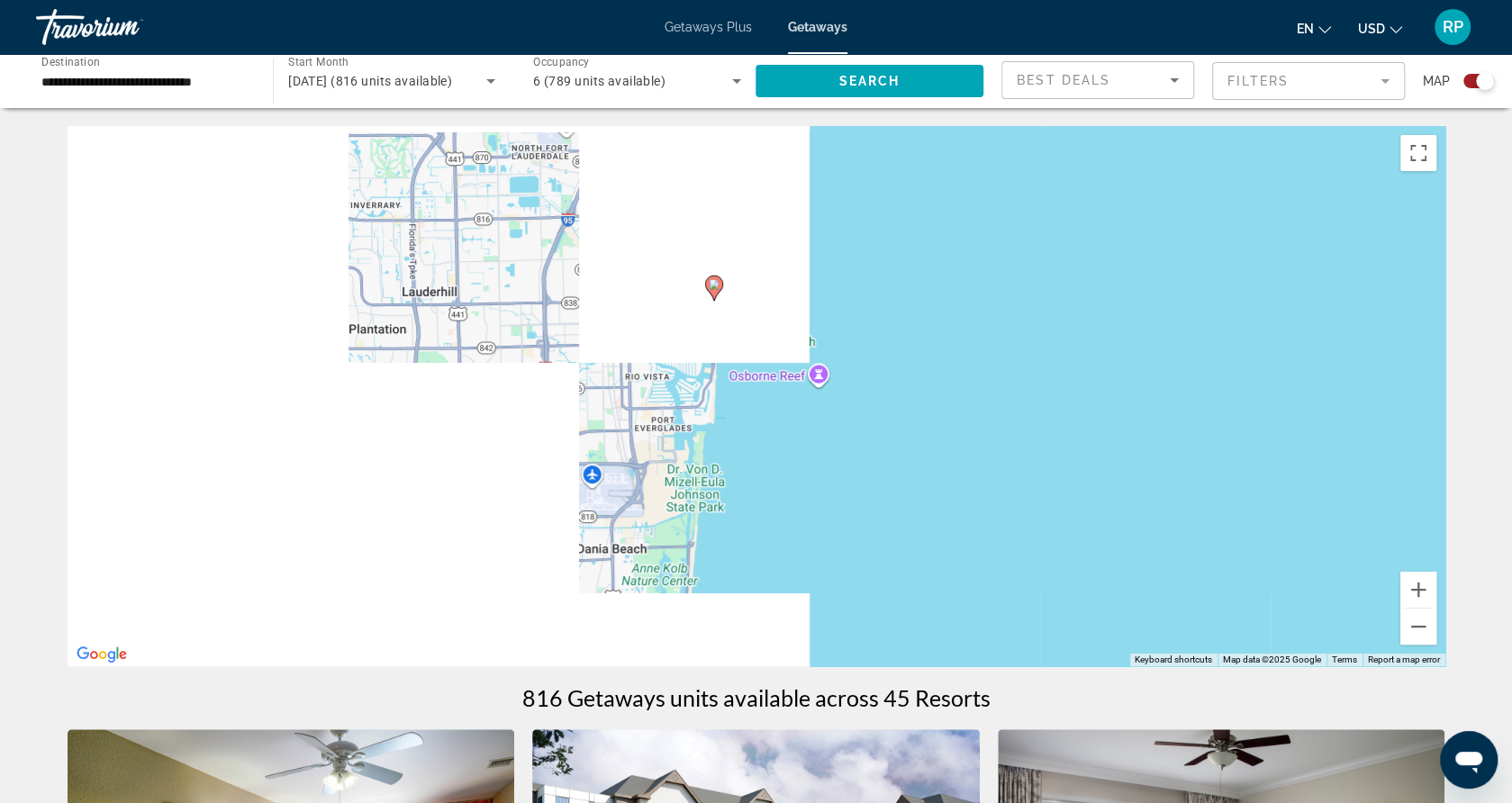
click at [739, 330] on div "To activate drag with keyboard, press Alt + Enter. Once in keyboard drag state,…" at bounding box center [757, 396] width 1378 height 541
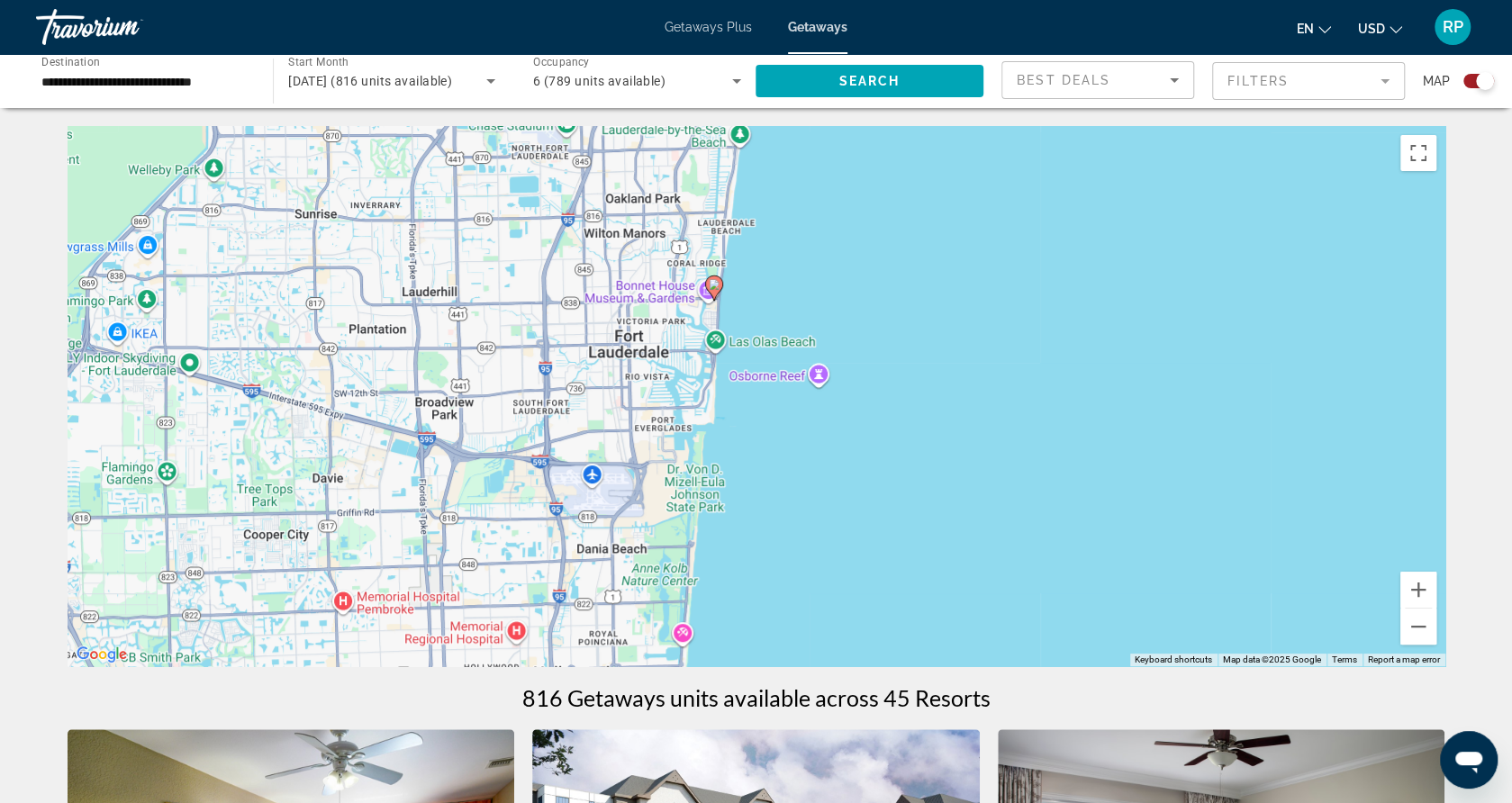
click at [716, 293] on icon "Main content" at bounding box center [714, 288] width 17 height 24
type input "**********"
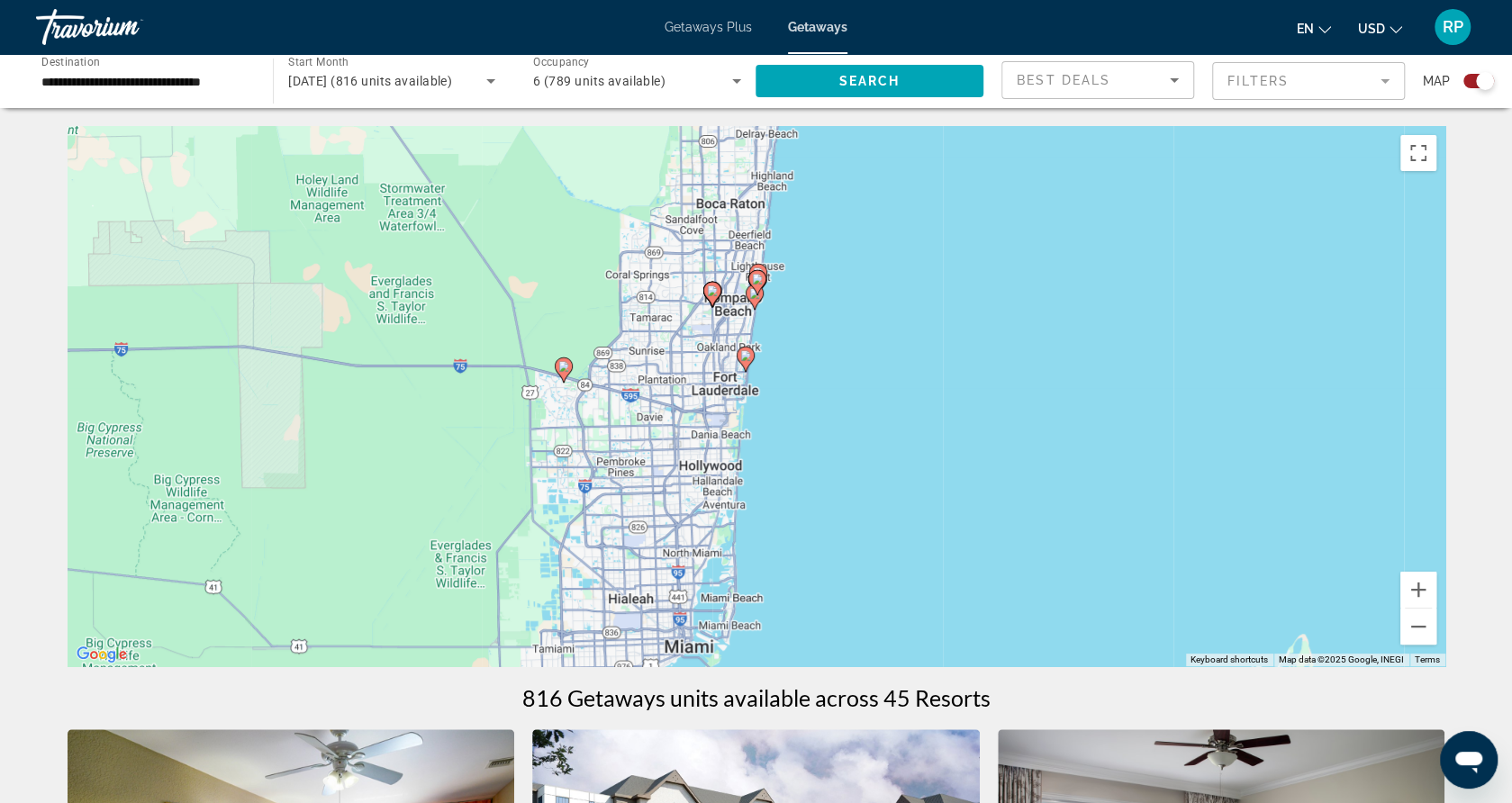
click at [771, 365] on div "To navigate, press the arrow keys. To activate drag with keyboard, press Alt + …" at bounding box center [757, 396] width 1378 height 541
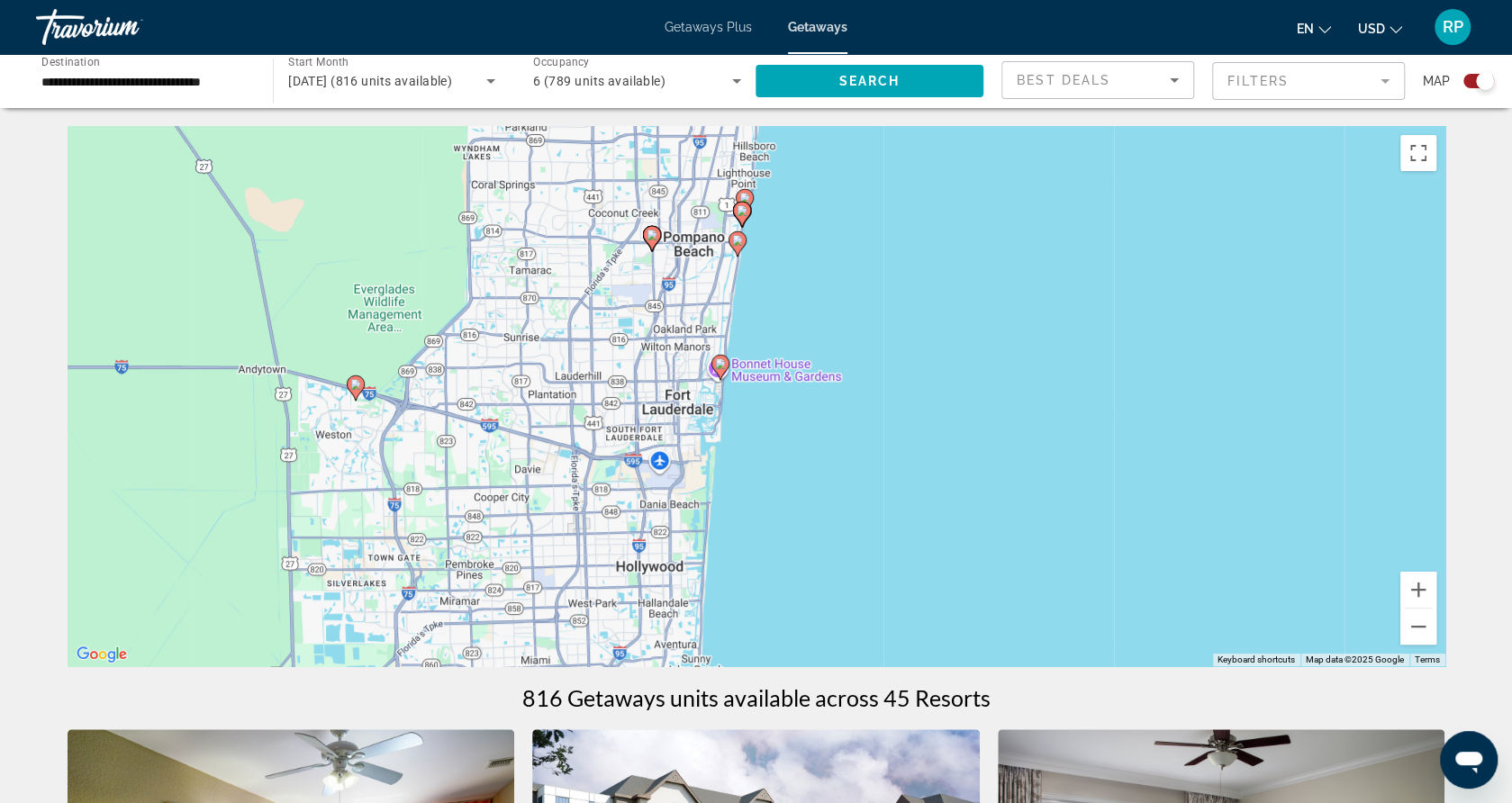
click at [740, 381] on div "To activate drag with keyboard, press Alt + Enter. Once in keyboard drag state,…" at bounding box center [757, 396] width 1378 height 541
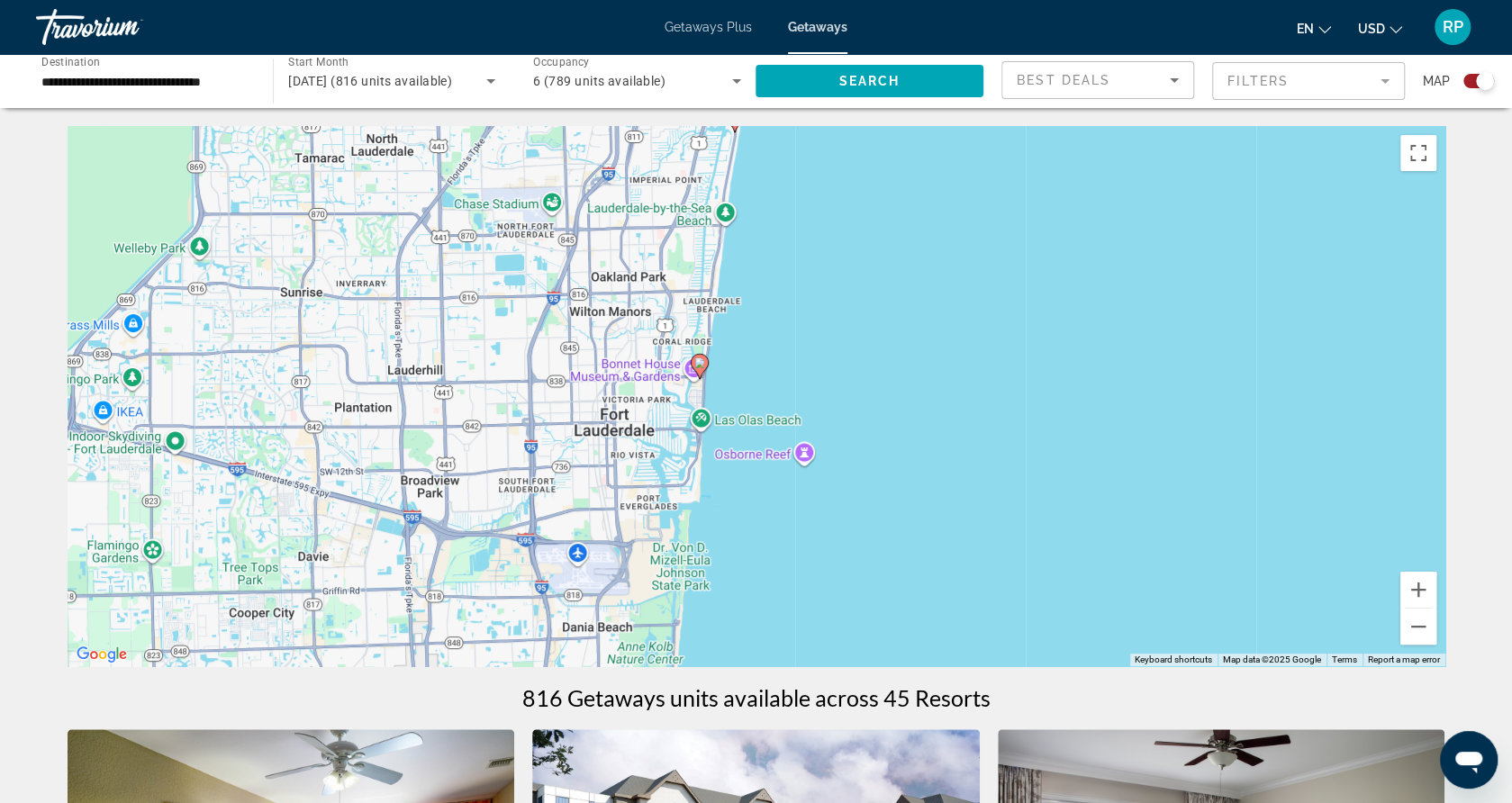
click at [740, 381] on div "To activate drag with keyboard, press Alt + Enter. Once in keyboard drag state,…" at bounding box center [757, 396] width 1378 height 541
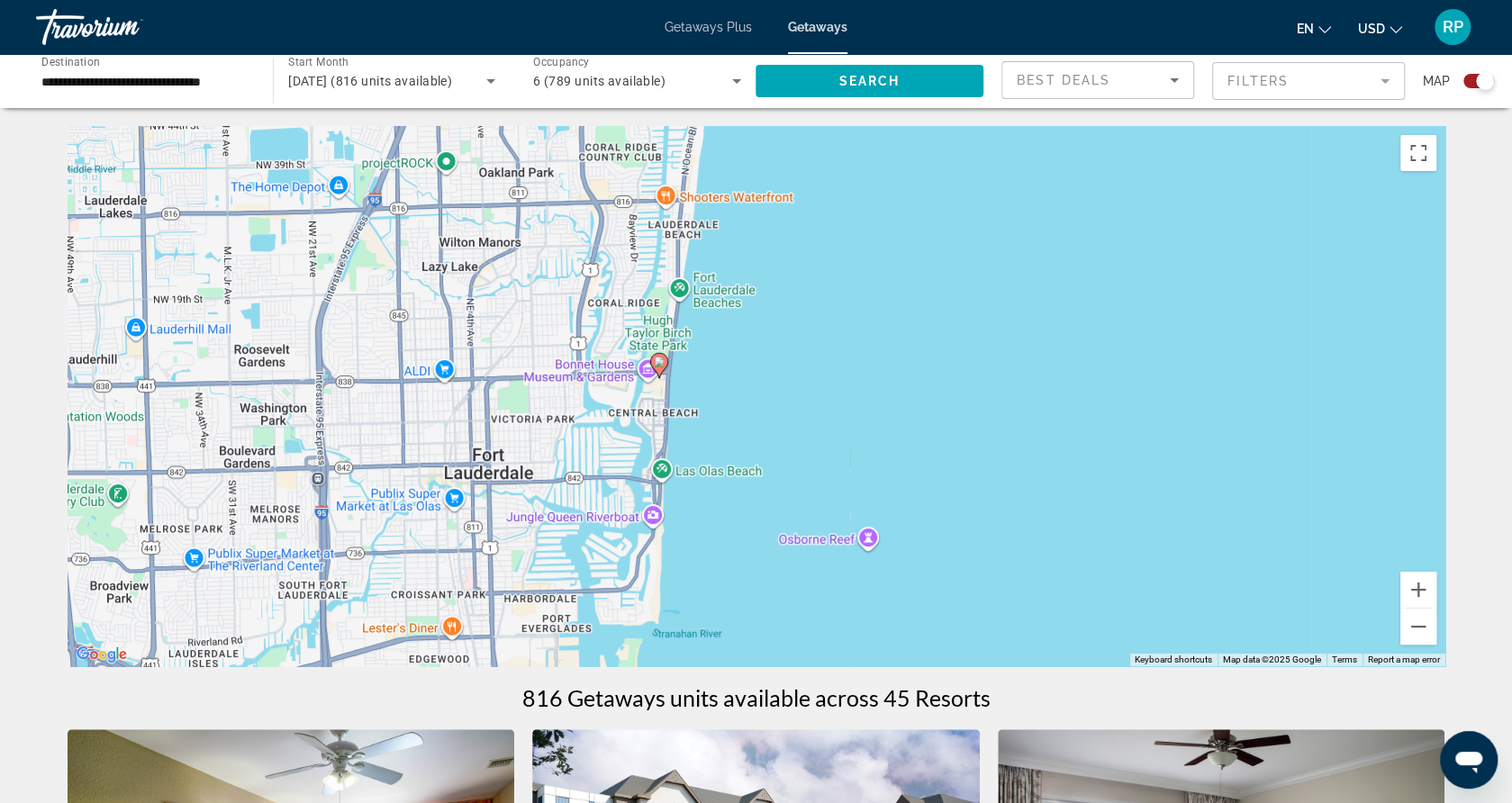
click at [740, 381] on div "To activate drag with keyboard, press Alt + Enter. Once in keyboard drag state,…" at bounding box center [757, 396] width 1378 height 541
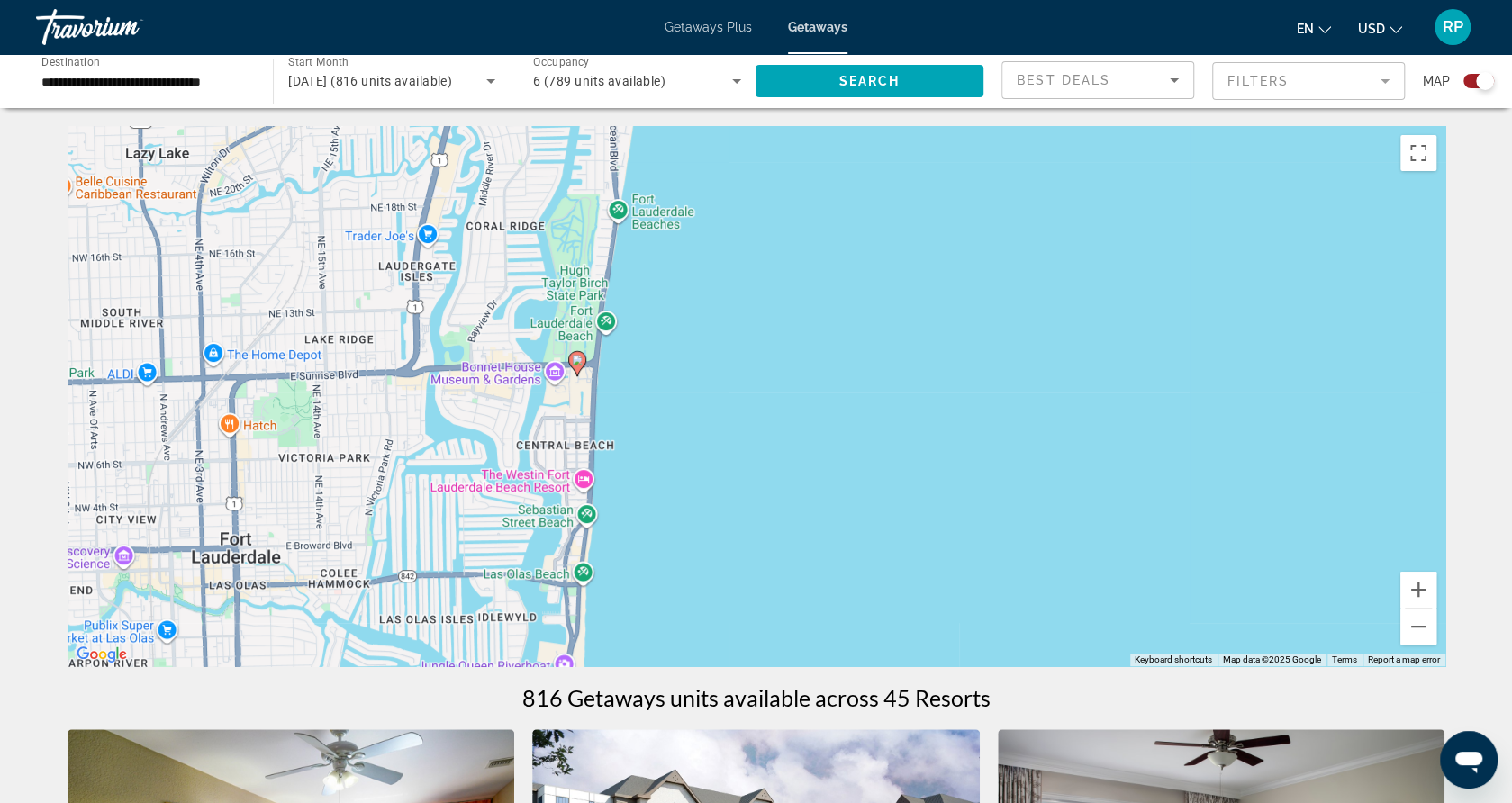
click at [644, 385] on div "To activate drag with keyboard, press Alt + Enter. Once in keyboard drag state,…" at bounding box center [757, 396] width 1378 height 541
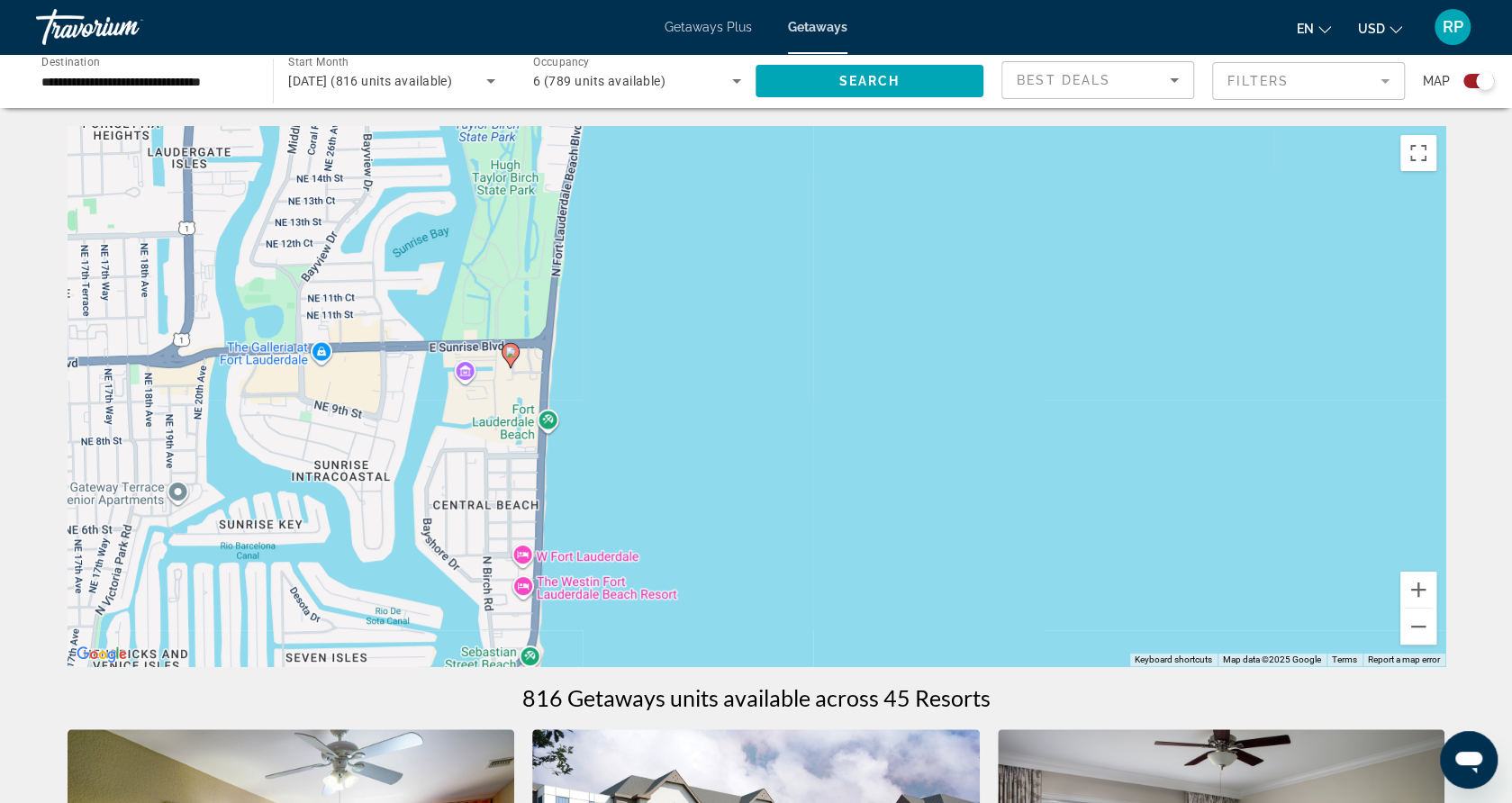
click at [575, 393] on div "To activate drag with keyboard, press Alt + Enter. Once in keyboard drag state,…" at bounding box center [757, 396] width 1378 height 541
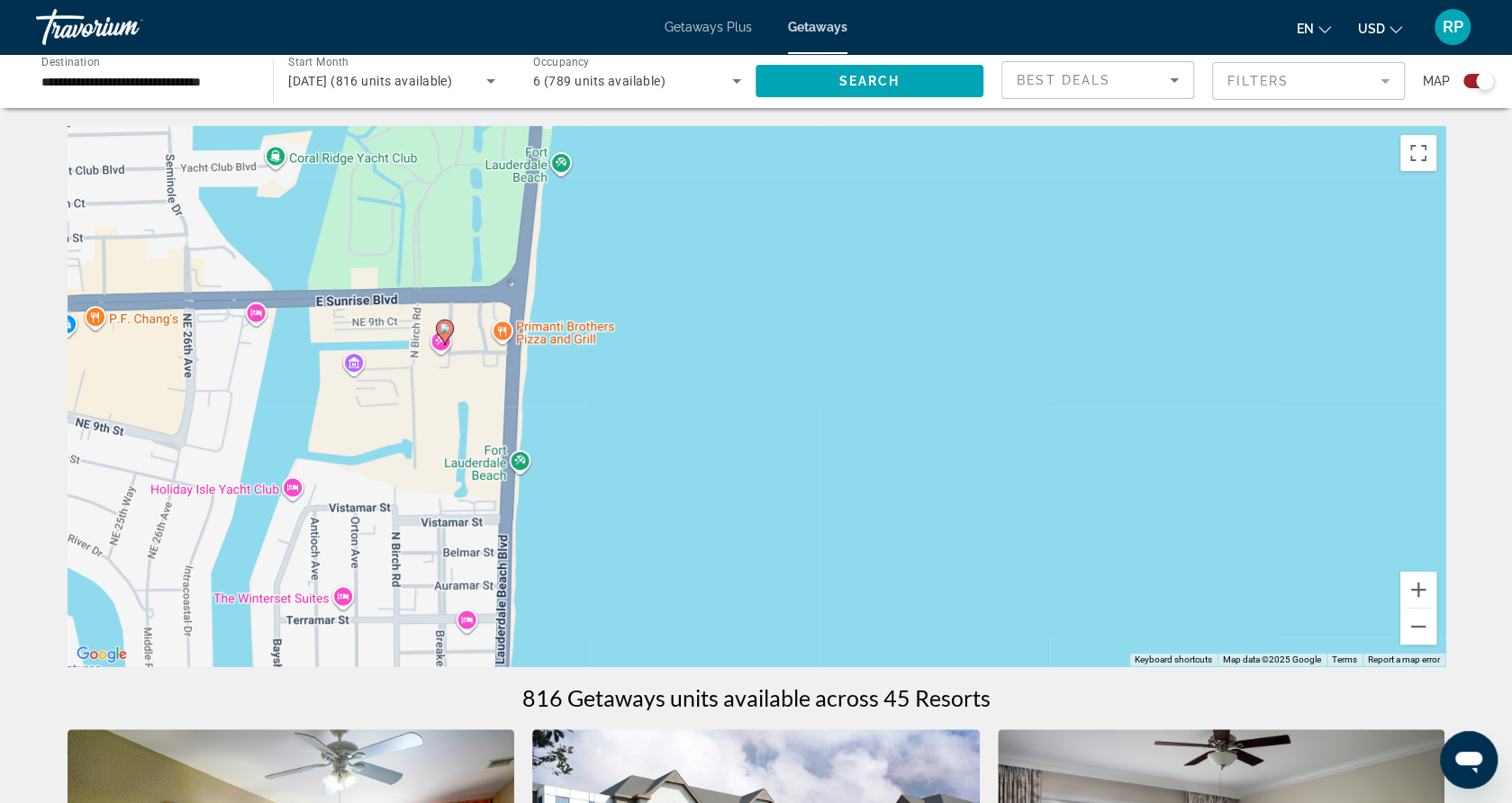
click at [575, 393] on div "To activate drag with keyboard, press Alt + Enter. Once in keyboard drag state,…" at bounding box center [757, 396] width 1378 height 541
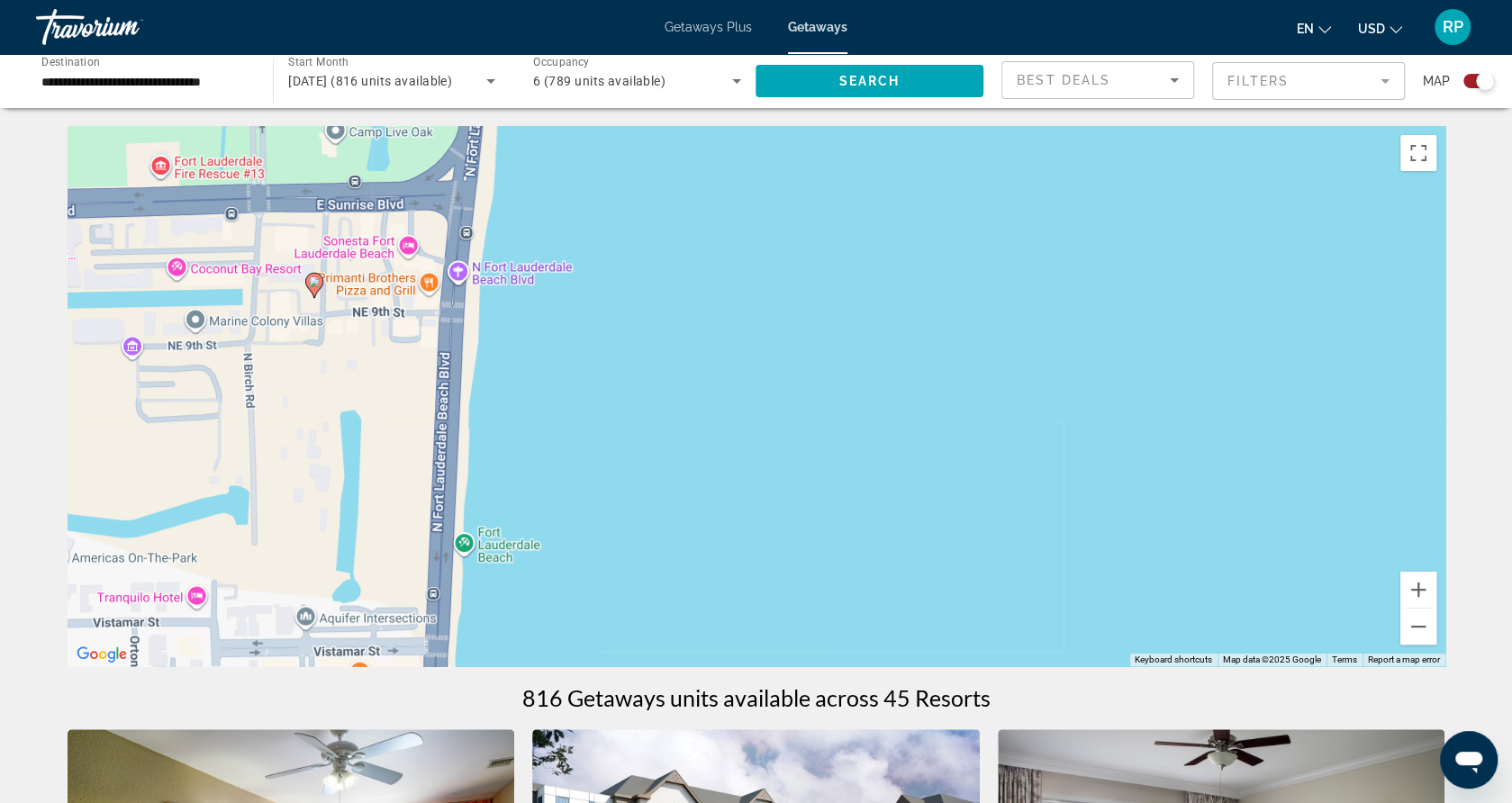
click at [312, 291] on icon "Main content" at bounding box center [314, 285] width 17 height 24
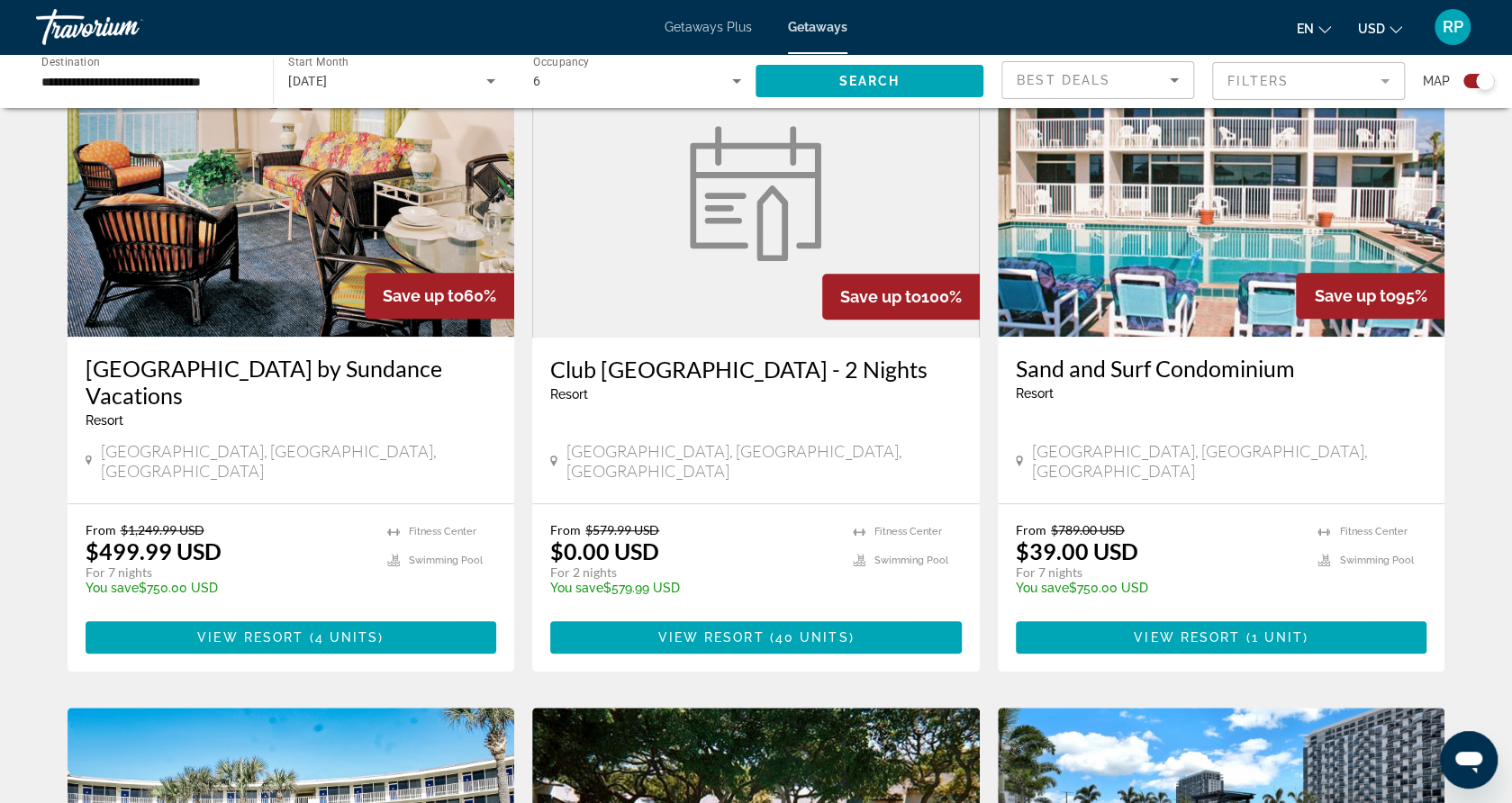
scroll to position [685, 0]
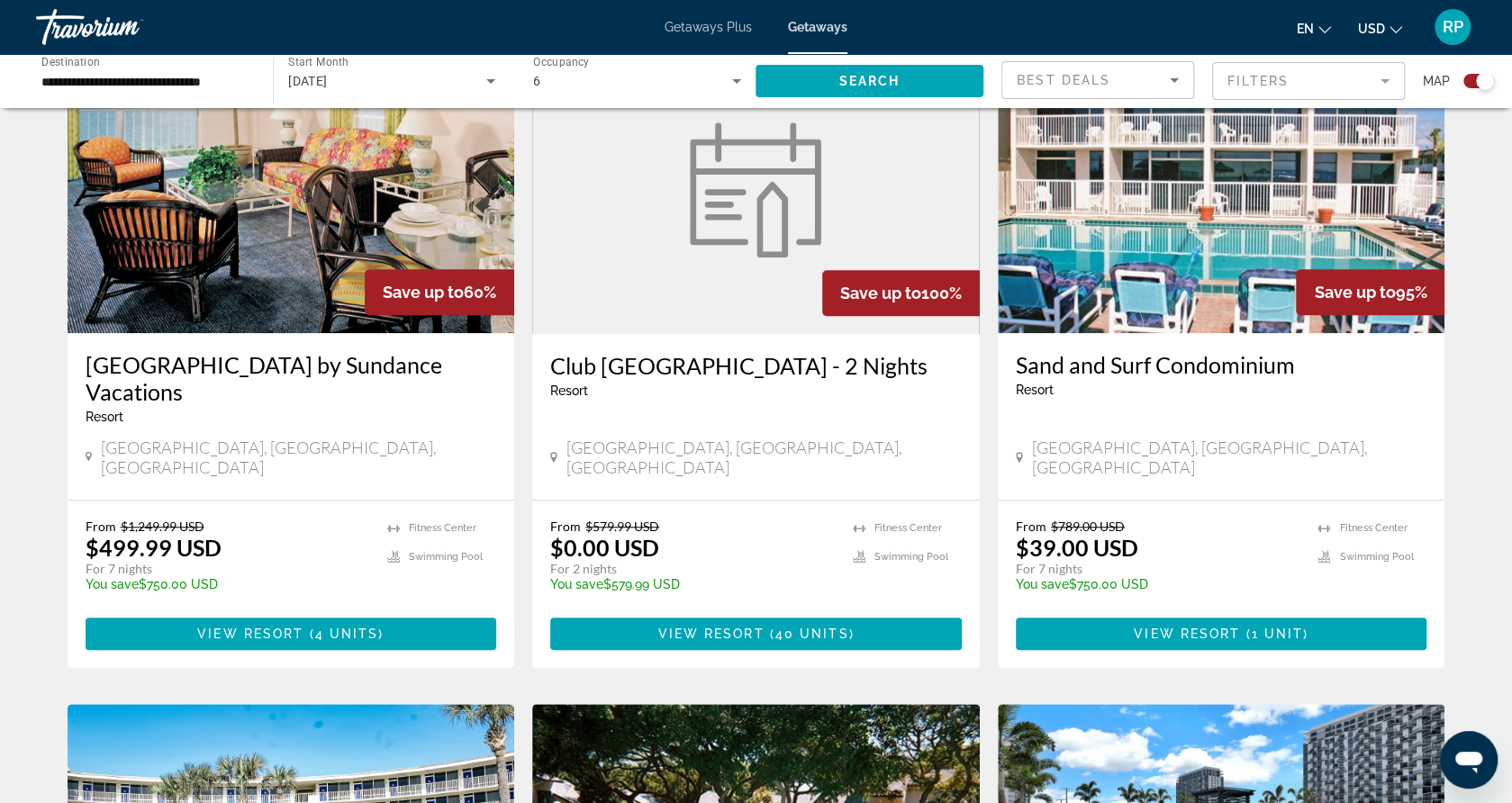
click at [527, 424] on app-weeks-search-item "Save up to 100% Club [GEOGRAPHIC_DATA] - 2 Nights Resort - This is an adults on…" at bounding box center [755, 356] width 465 height 623
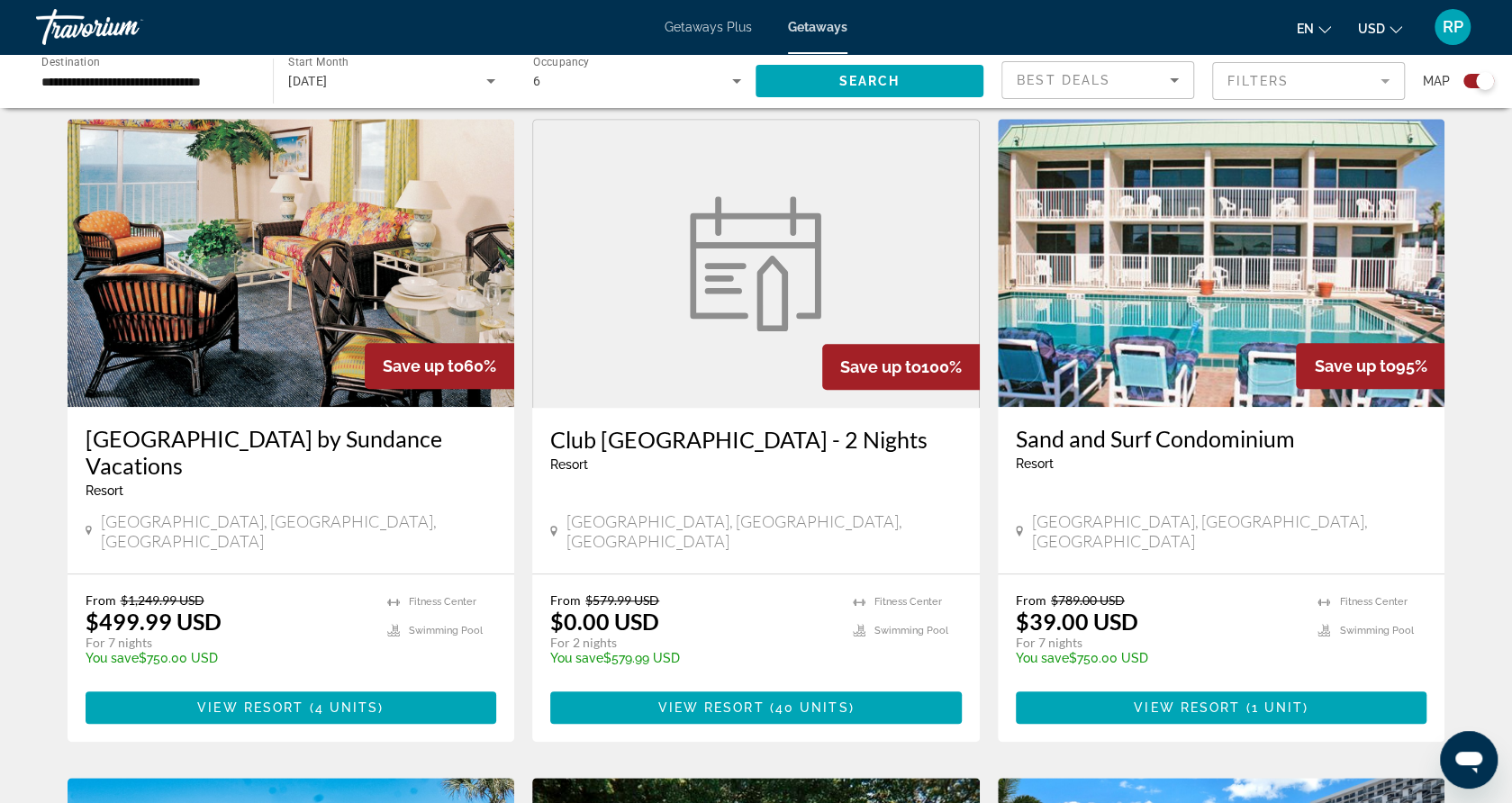
scroll to position [612, 0]
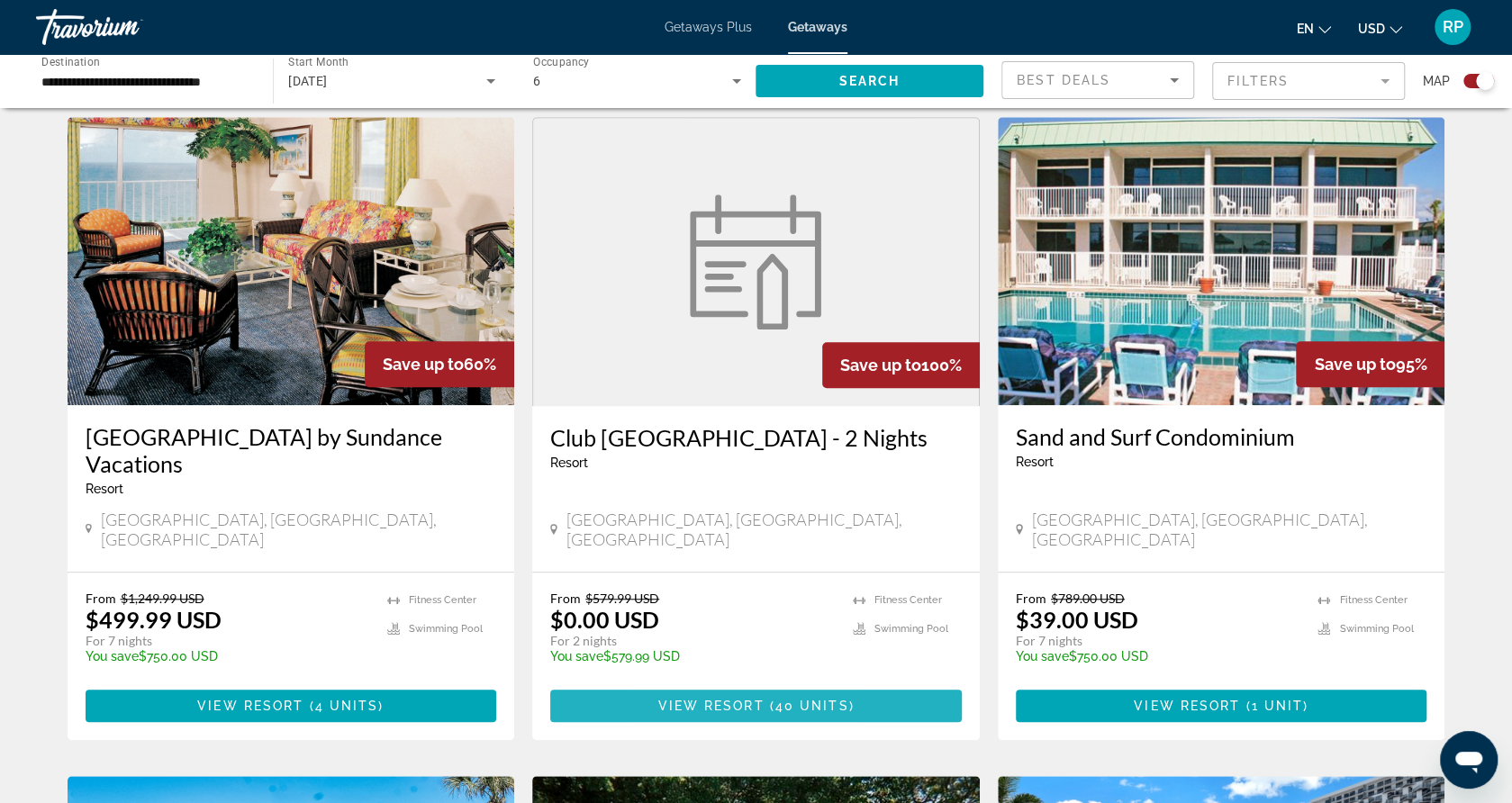
click at [681, 699] on span "View Resort" at bounding box center [710, 707] width 106 height 15
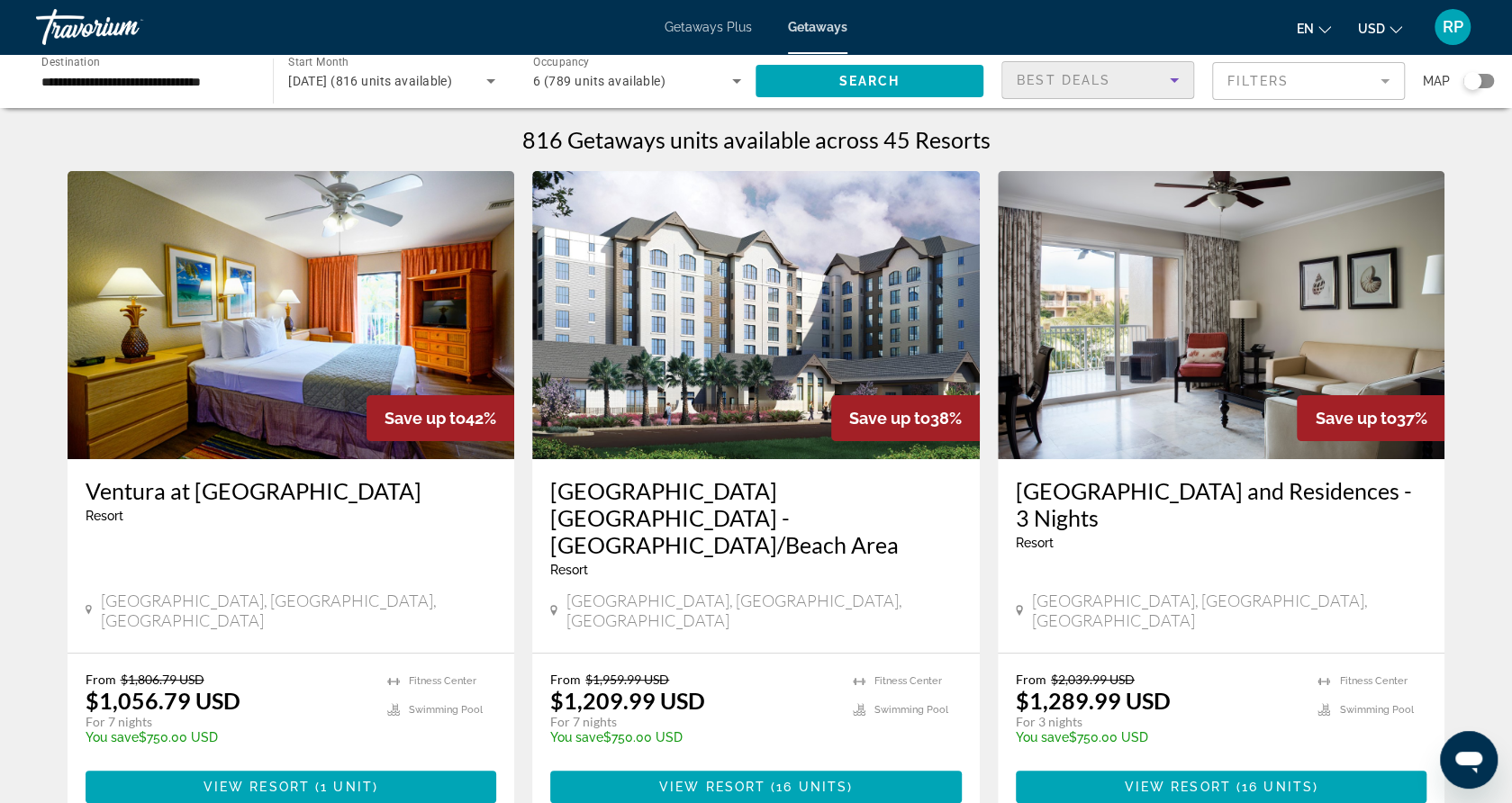
click at [1131, 74] on div "Best Deals" at bounding box center [1093, 81] width 153 height 22
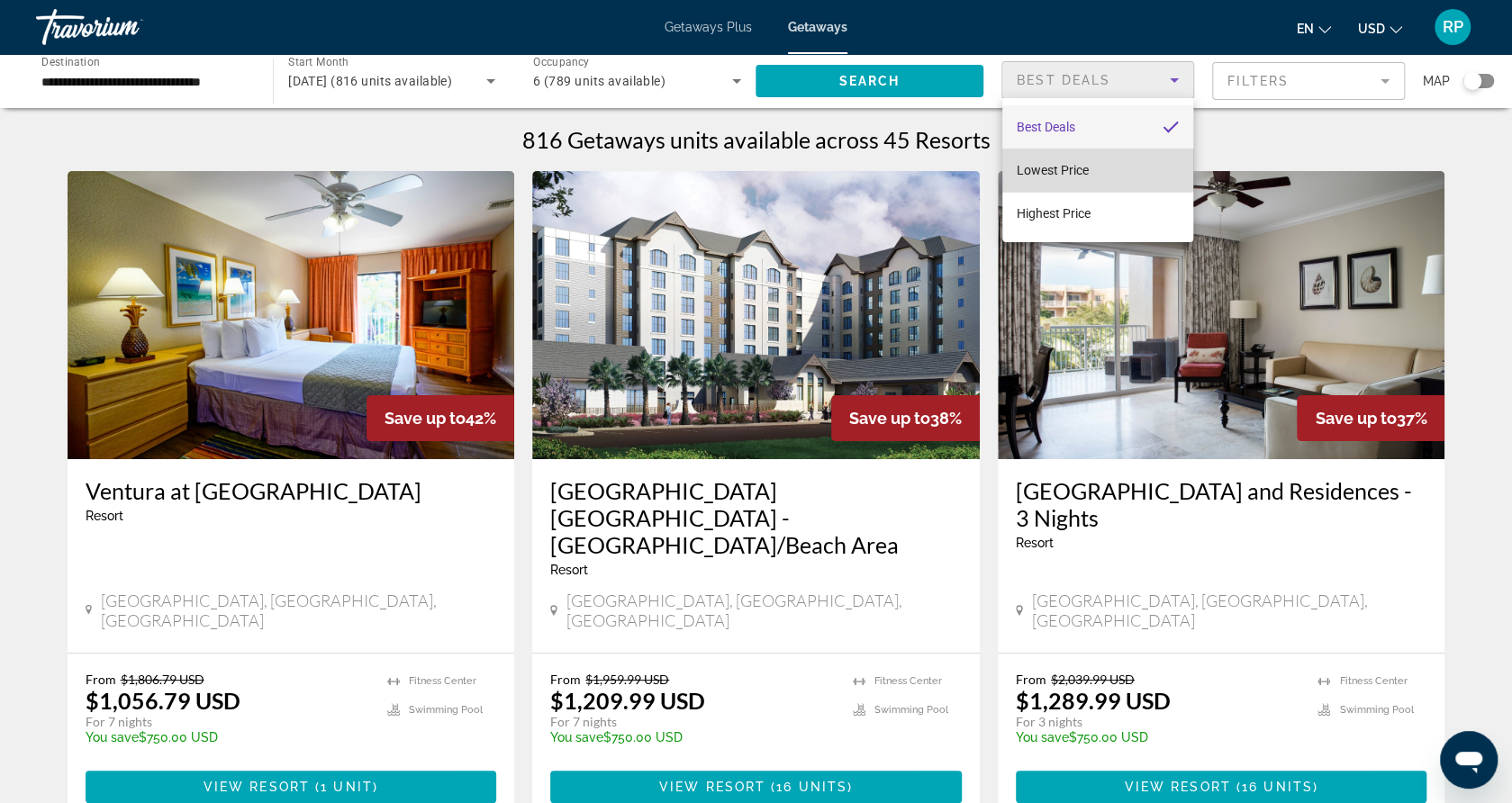
click at [1093, 169] on mat-option "Lowest Price" at bounding box center [1097, 170] width 191 height 43
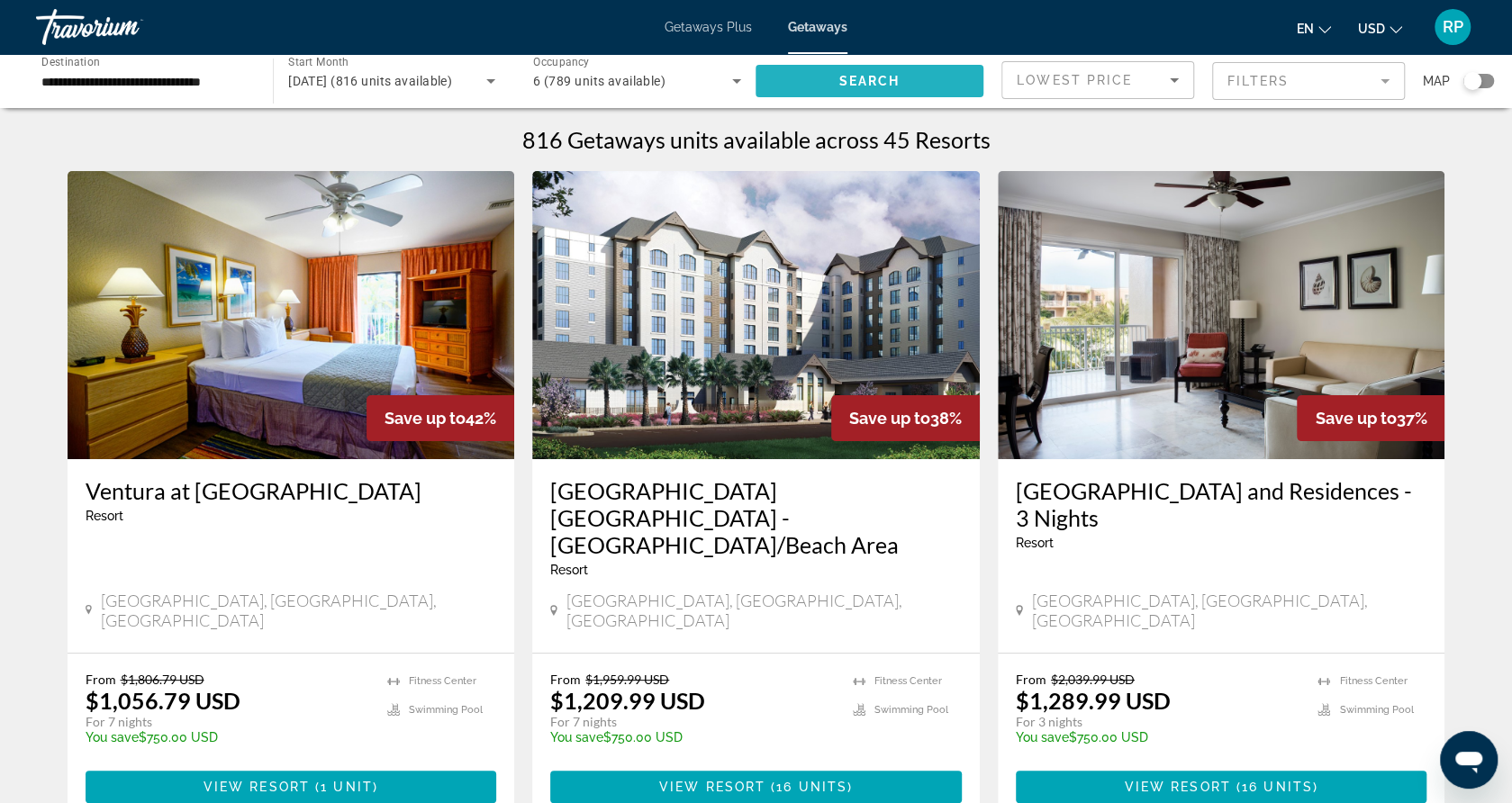
click at [877, 73] on span "Search" at bounding box center [870, 81] width 61 height 15
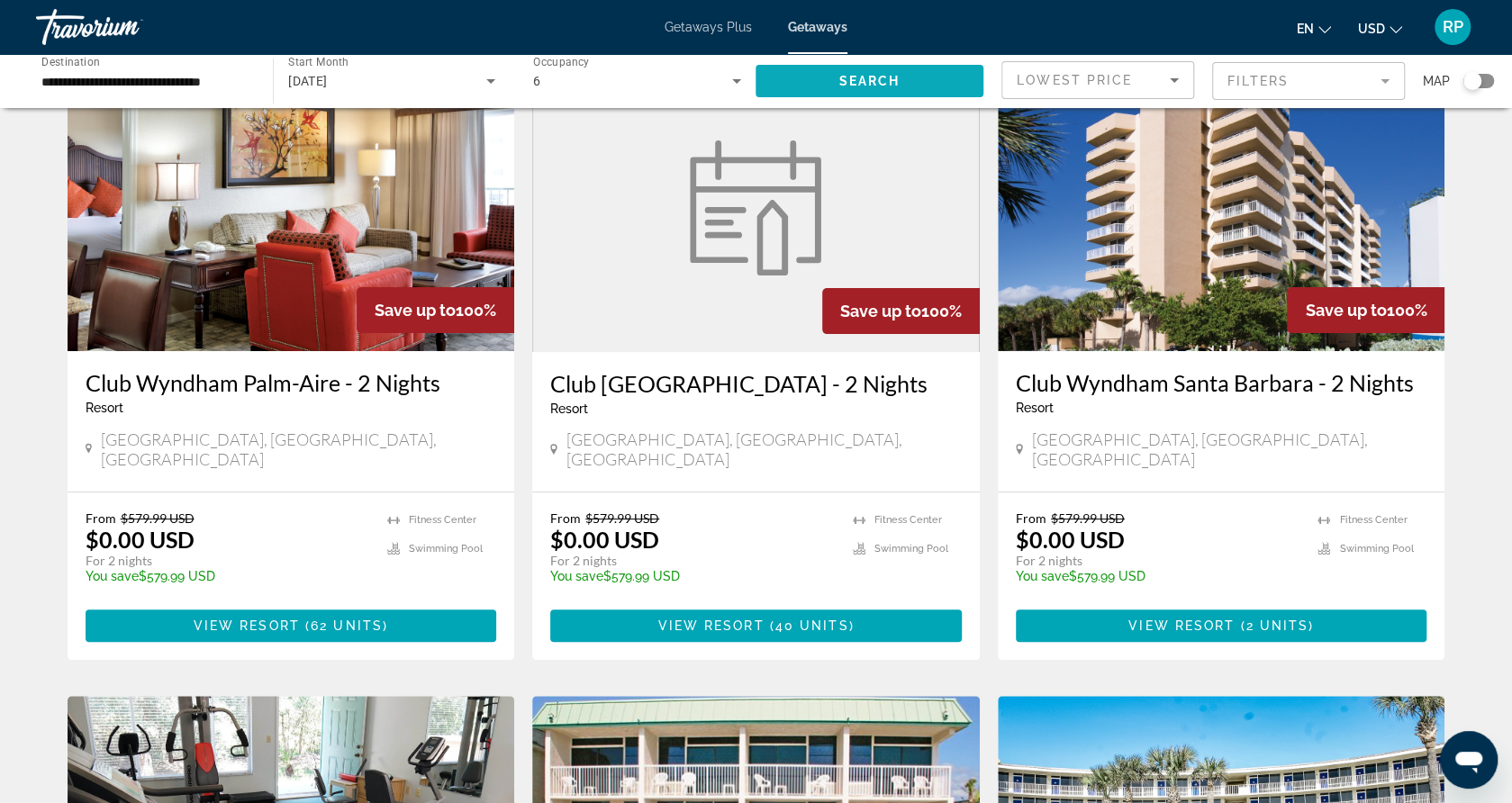
scroll to position [72, 0]
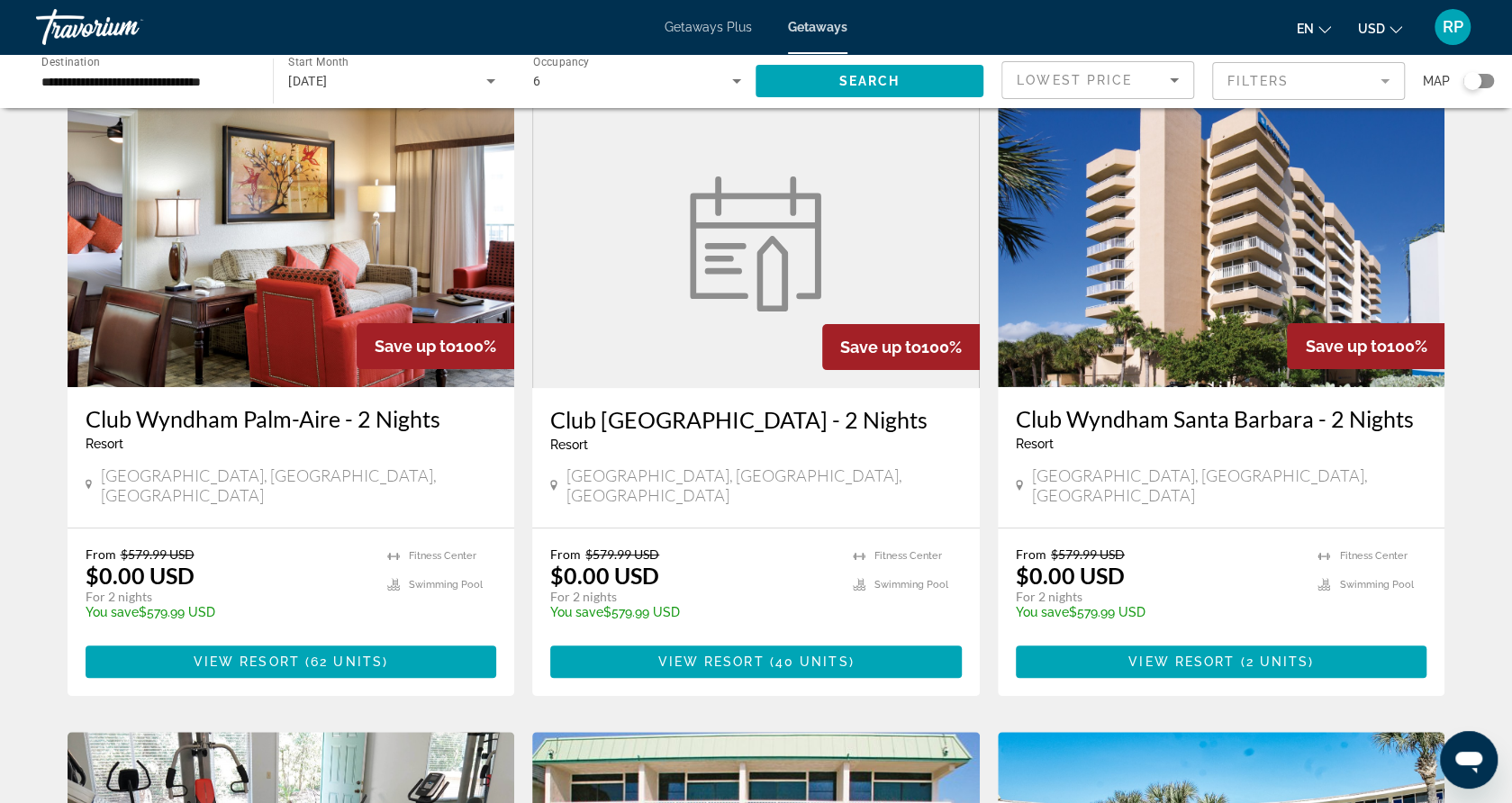
click at [256, 417] on h3 "Club Wyndham Palm-Aire - 2 Nights" at bounding box center [291, 418] width 412 height 27
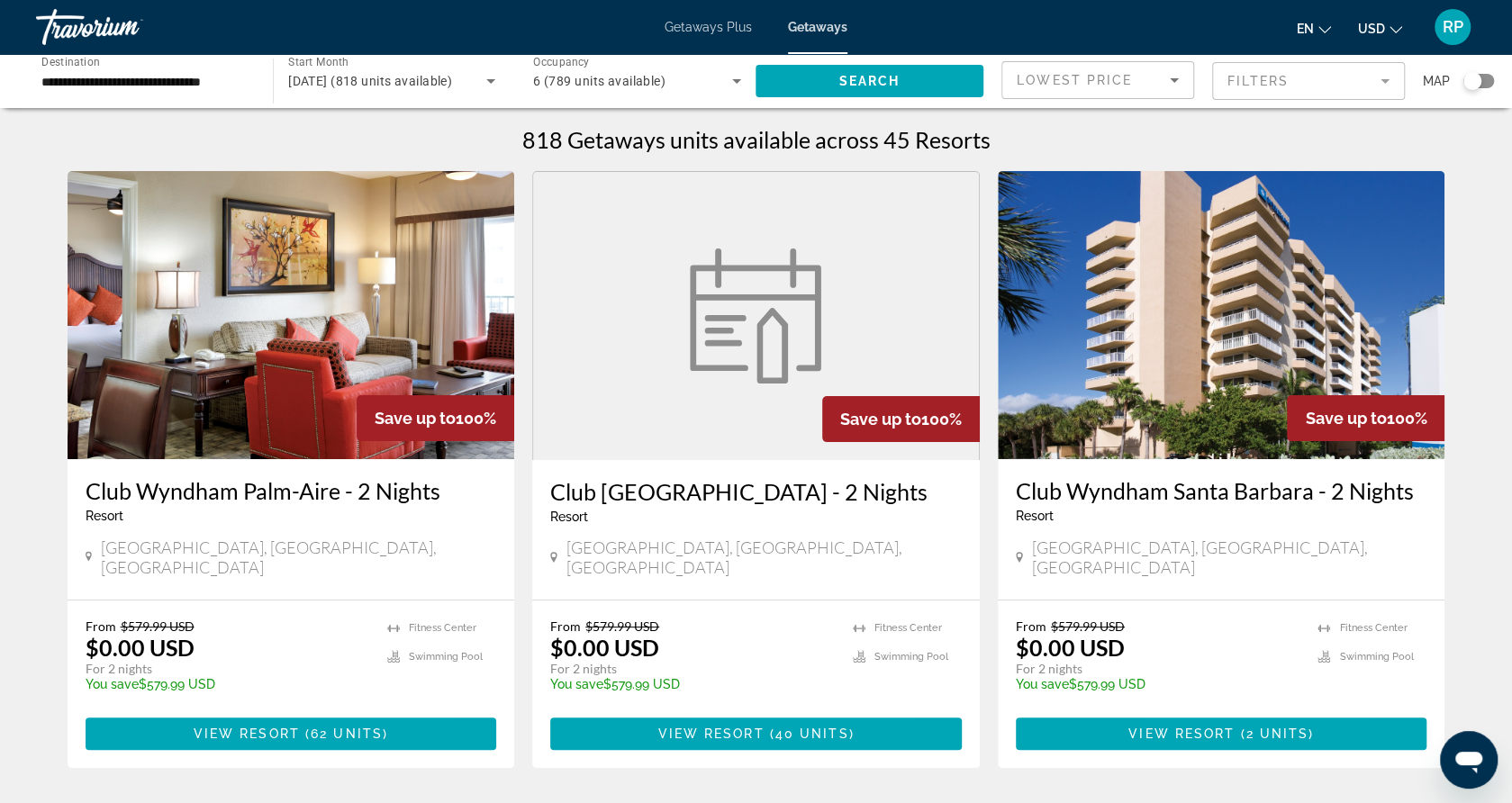
click at [608, 493] on h3 "Club [GEOGRAPHIC_DATA] - 2 Nights" at bounding box center [756, 491] width 412 height 27
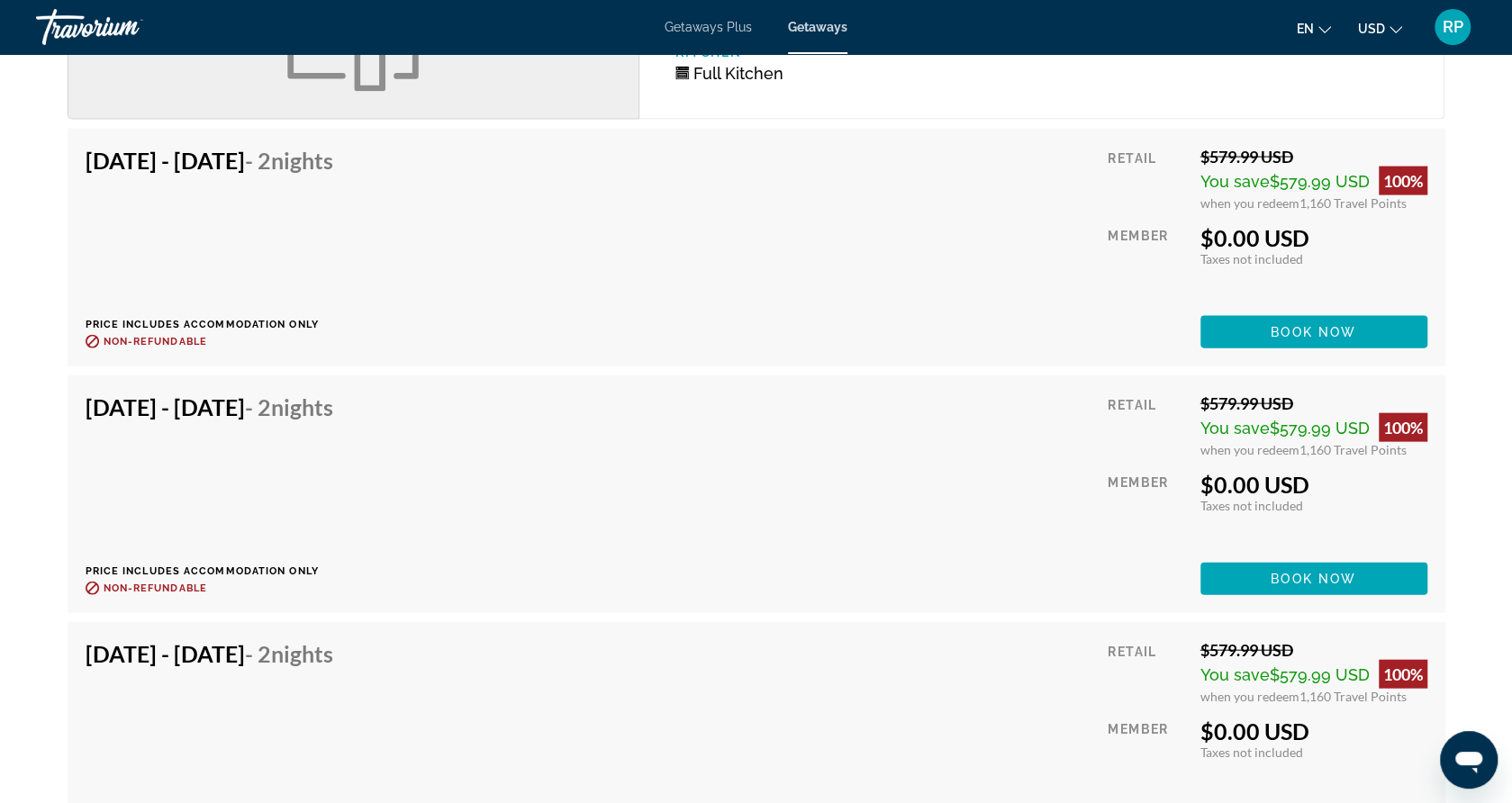
scroll to position [2450, 0]
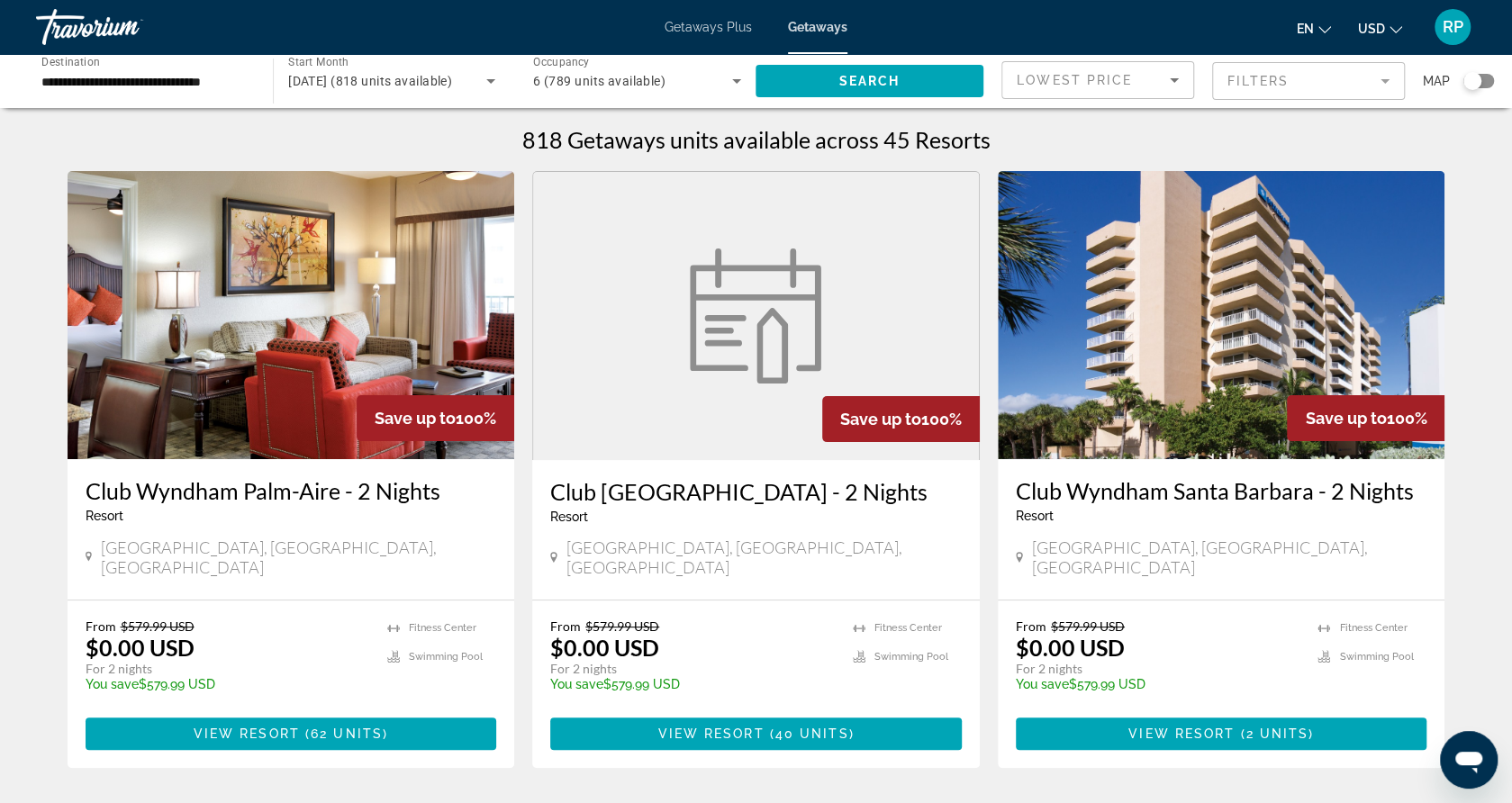
click at [1085, 485] on h3 "Club Wyndham Santa Barbara - 2 Nights" at bounding box center [1221, 490] width 412 height 27
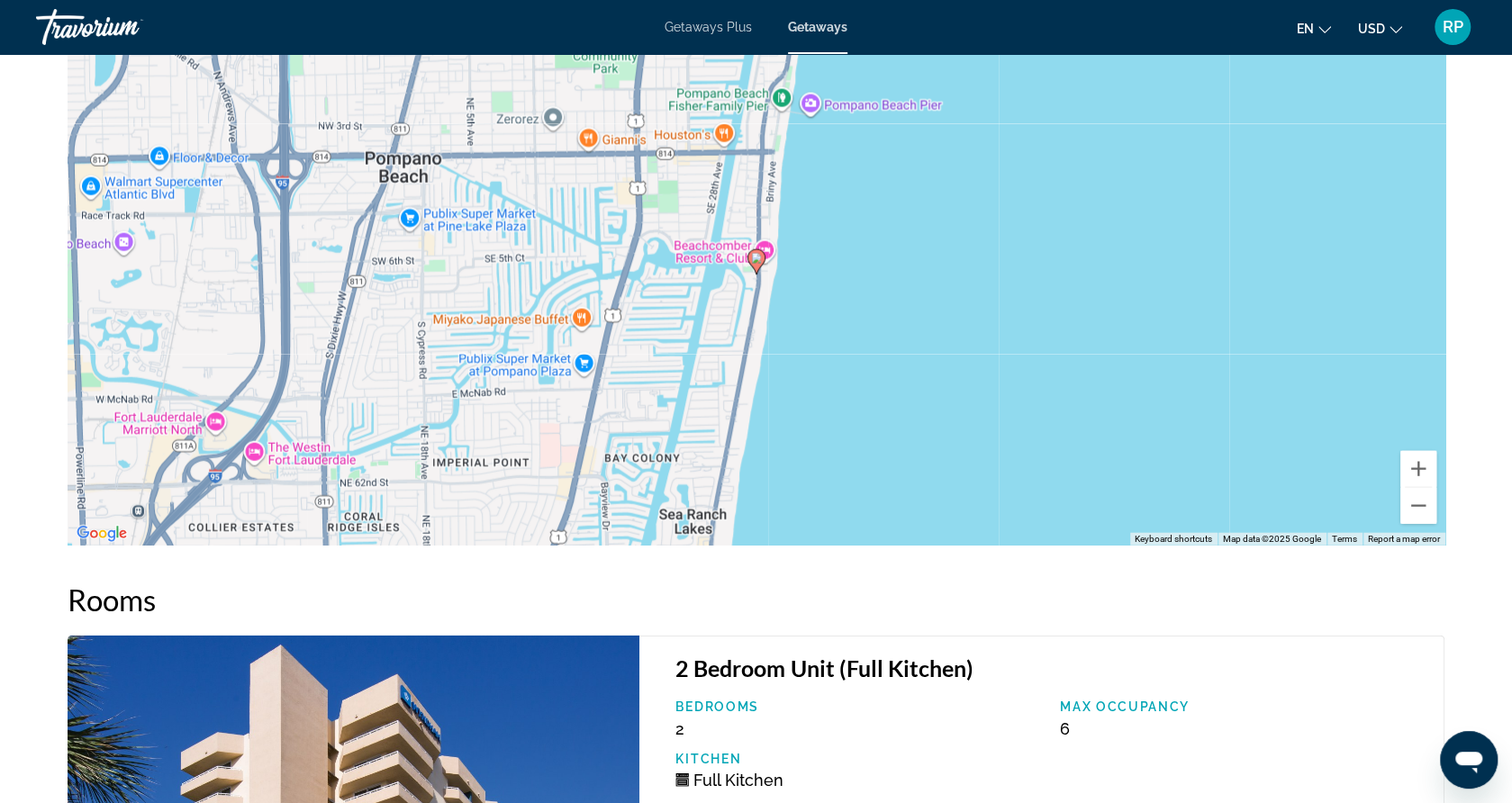
scroll to position [2594, 0]
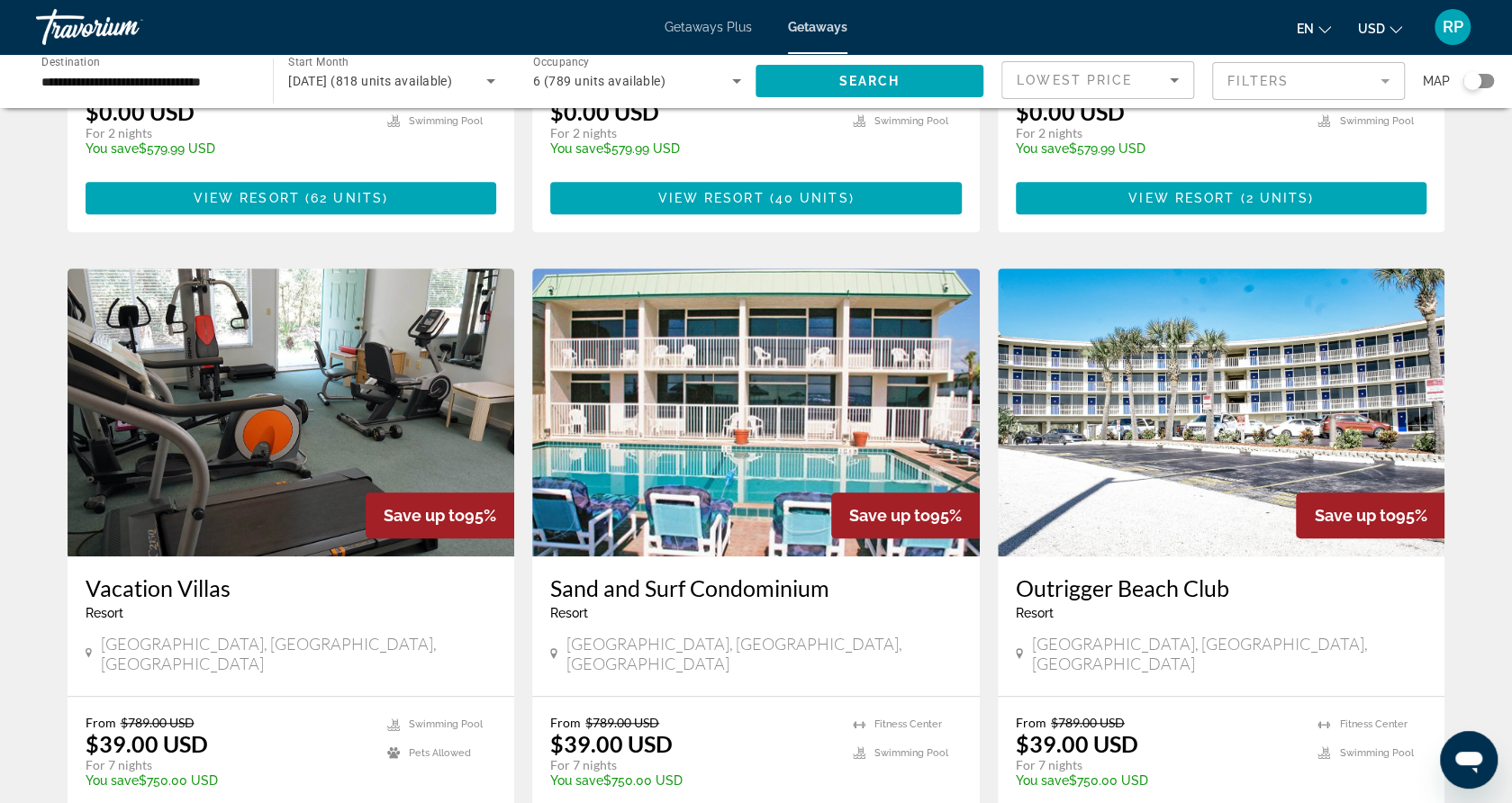
scroll to position [541, 0]
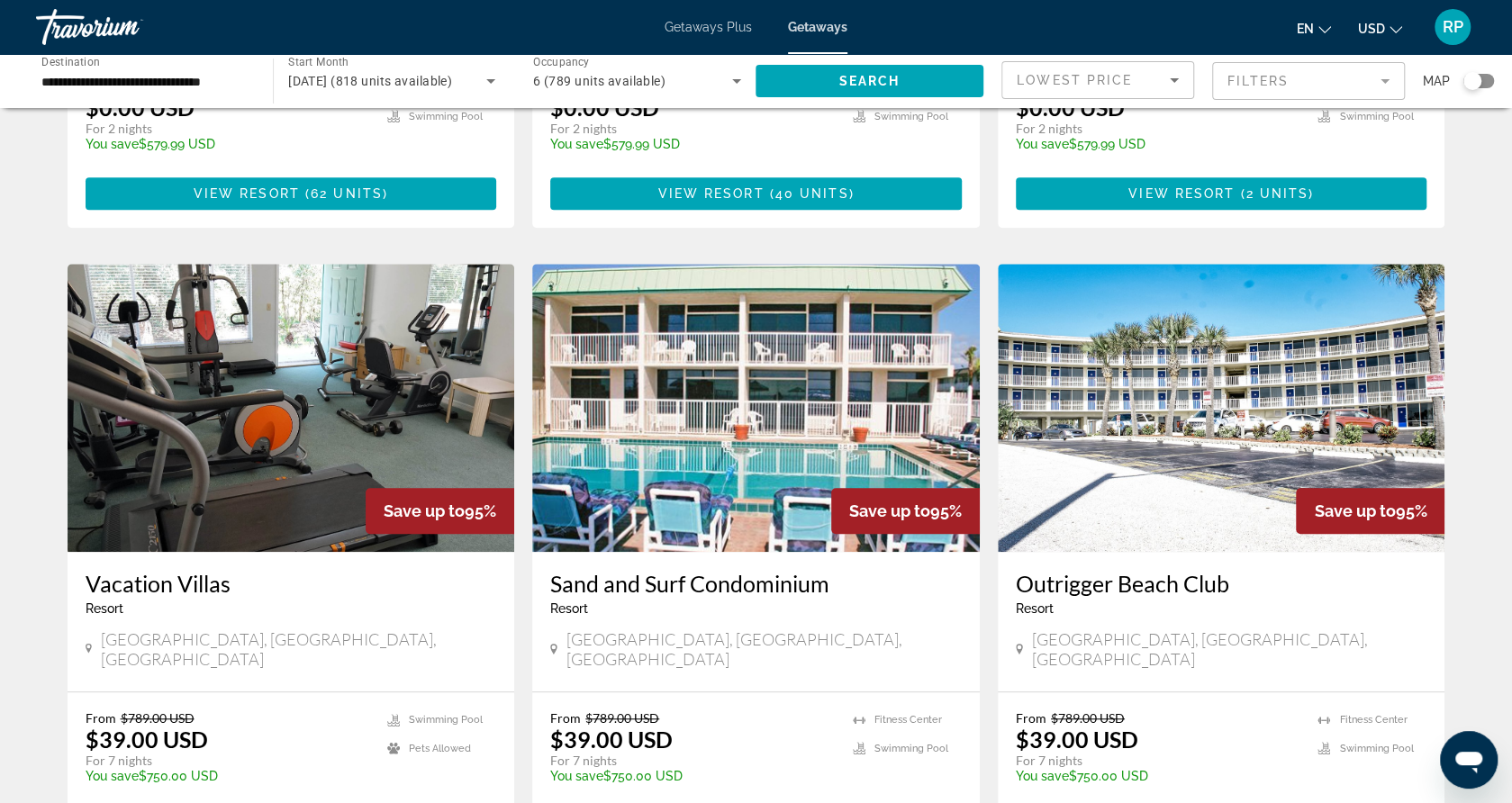
click at [150, 570] on h3 "Vacation Villas" at bounding box center [291, 583] width 412 height 27
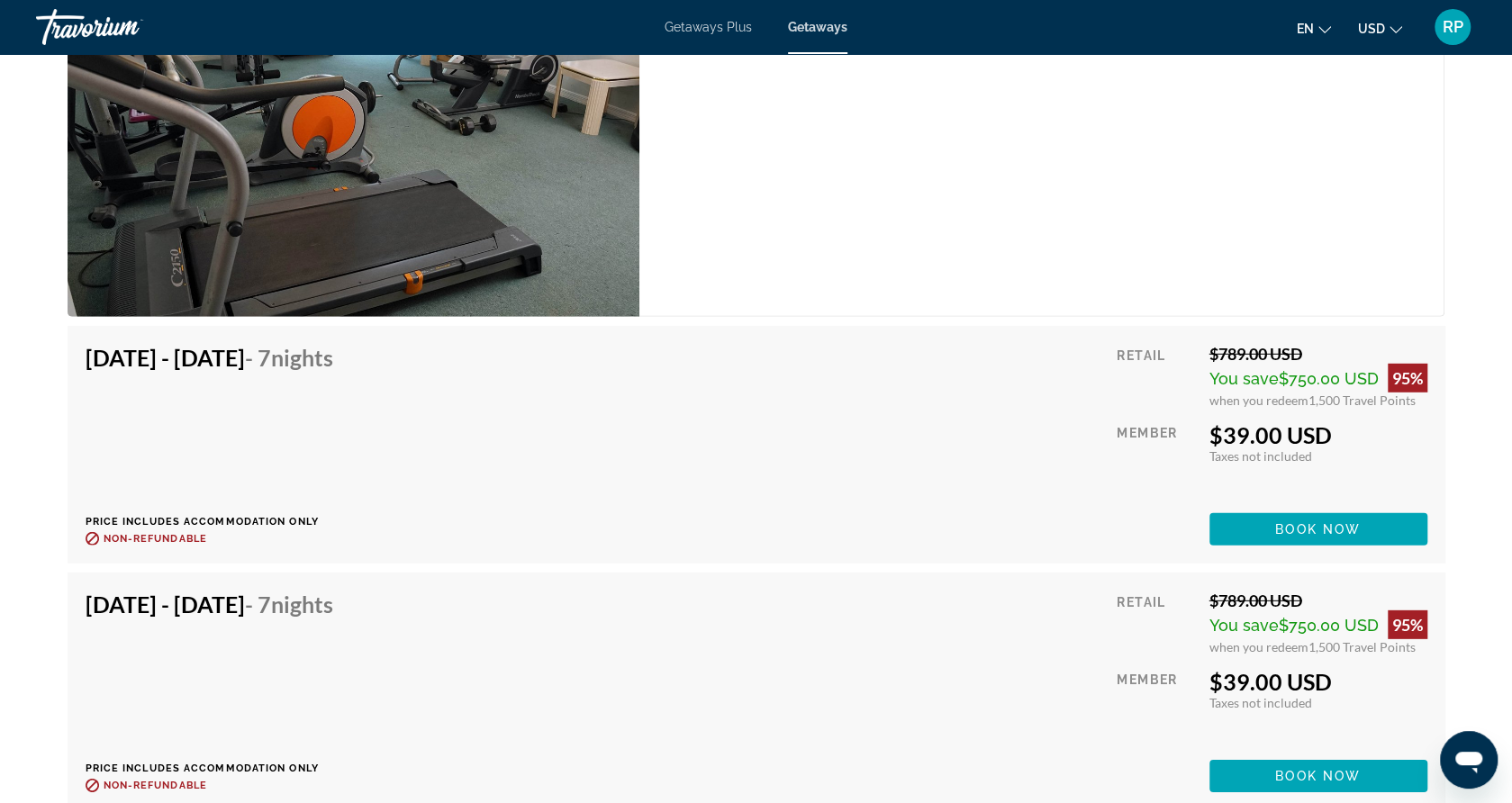
scroll to position [3206, 0]
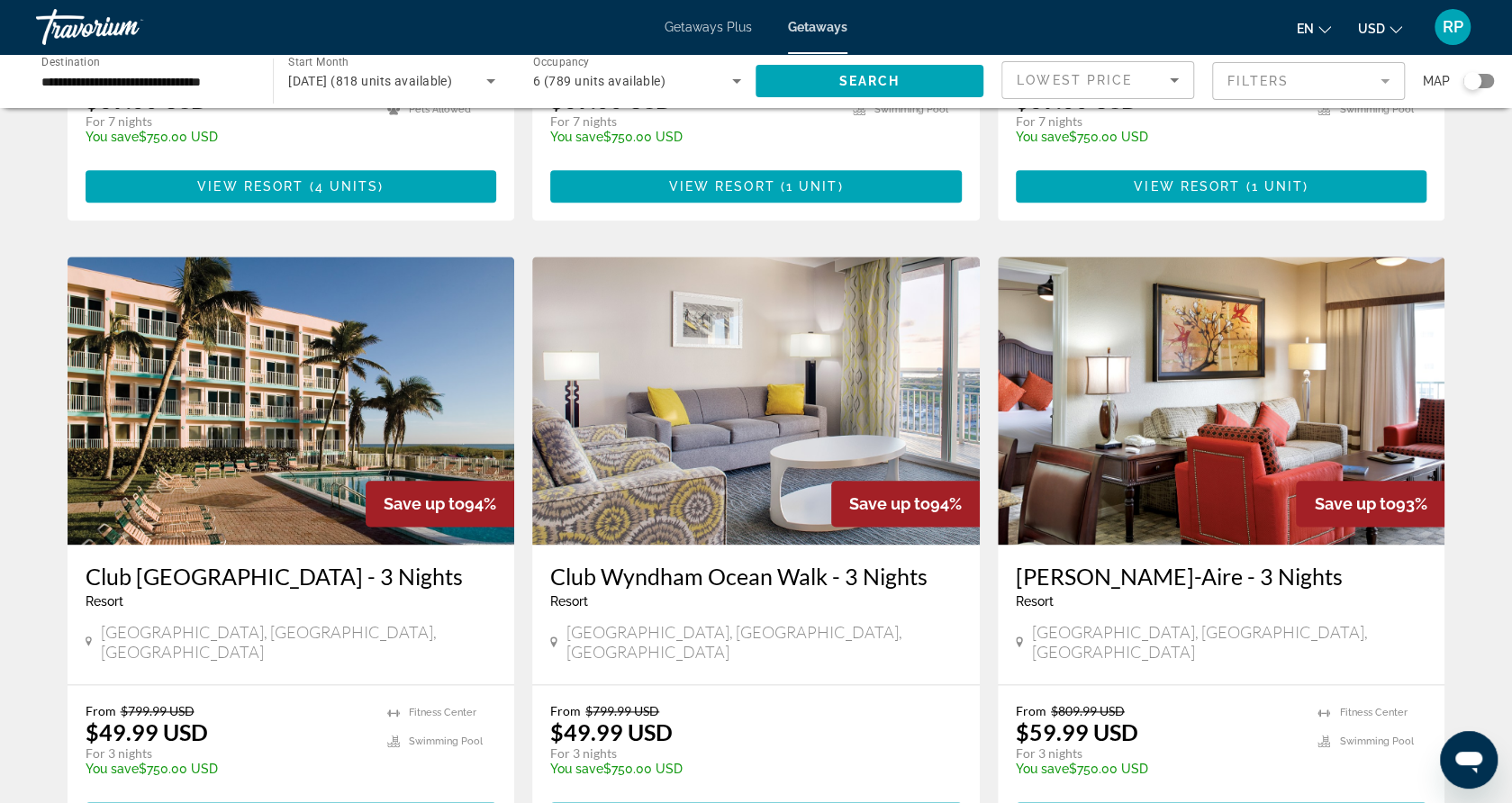
scroll to position [1225, 0]
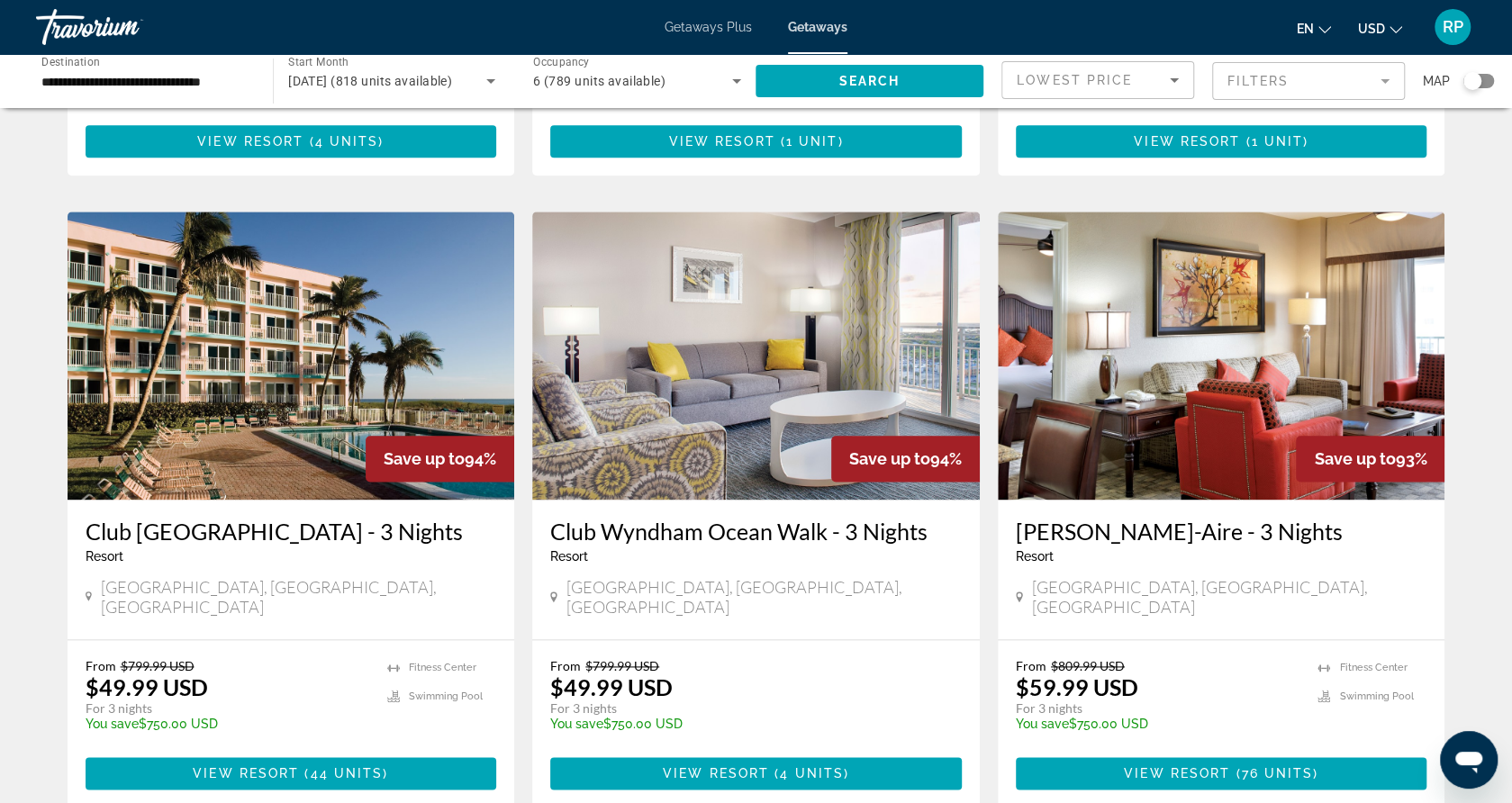
click at [324, 518] on h3 "Club [GEOGRAPHIC_DATA] - 3 Nights" at bounding box center [291, 530] width 412 height 27
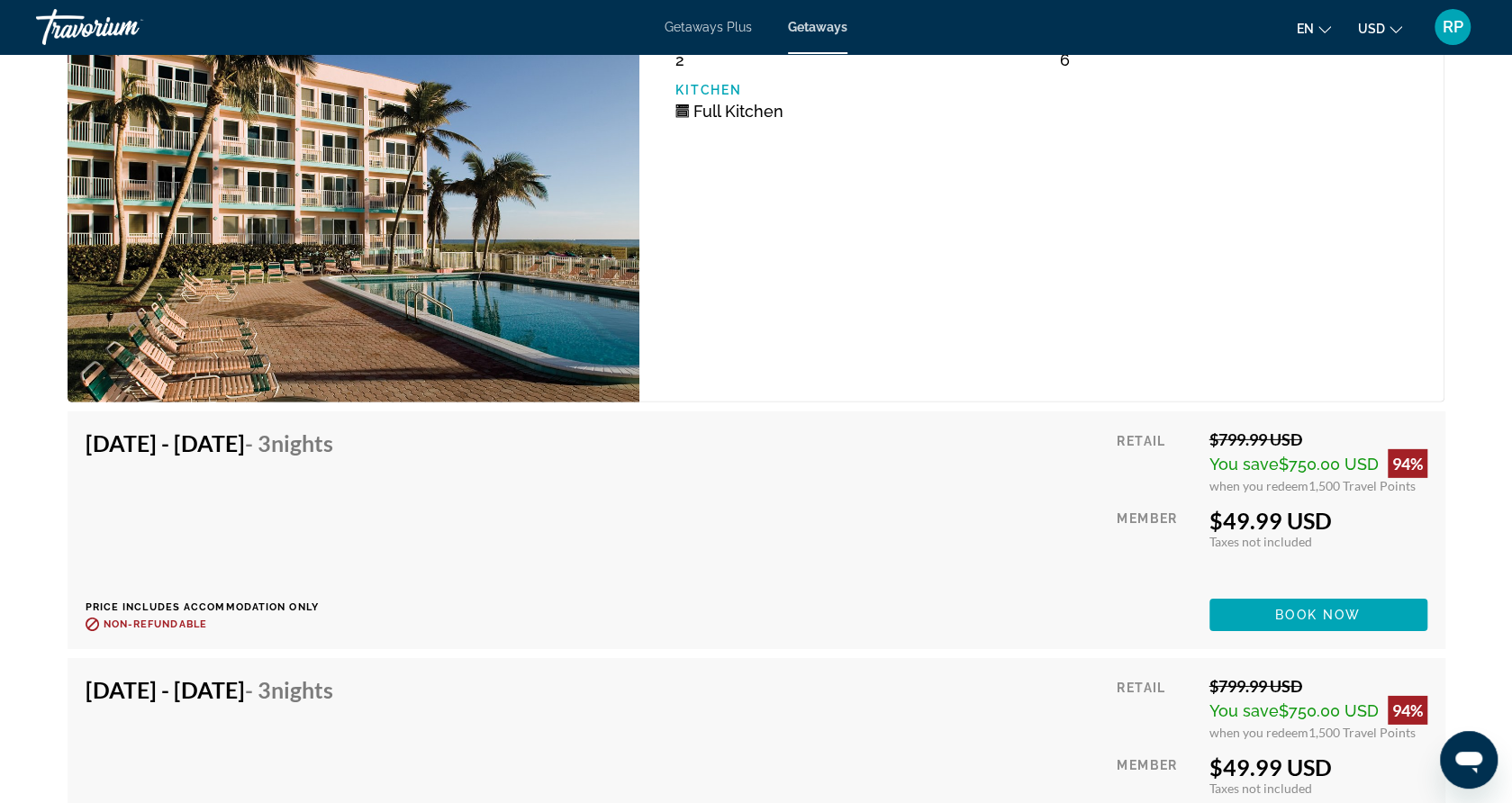
scroll to position [3423, 0]
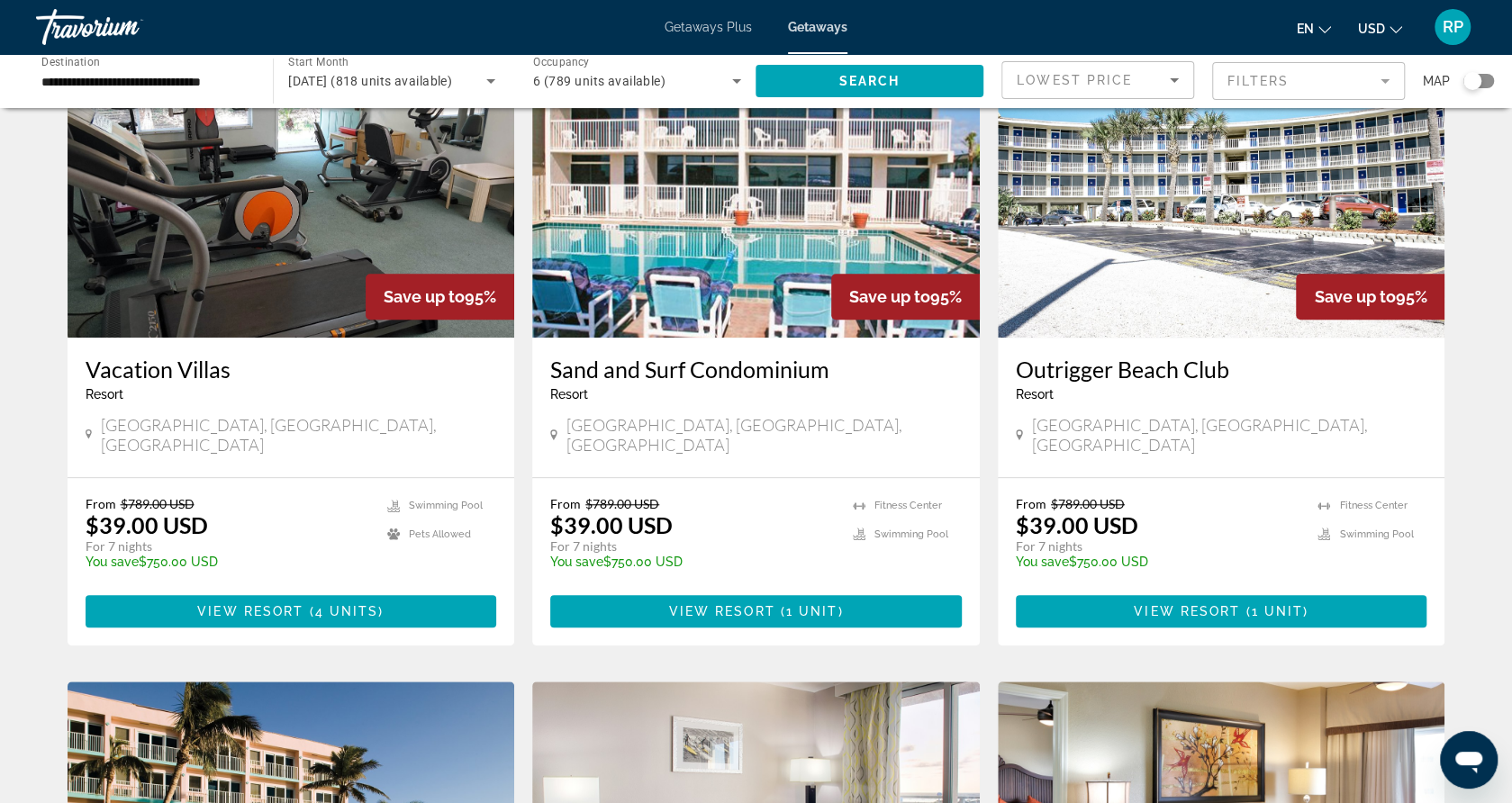
scroll to position [756, 0]
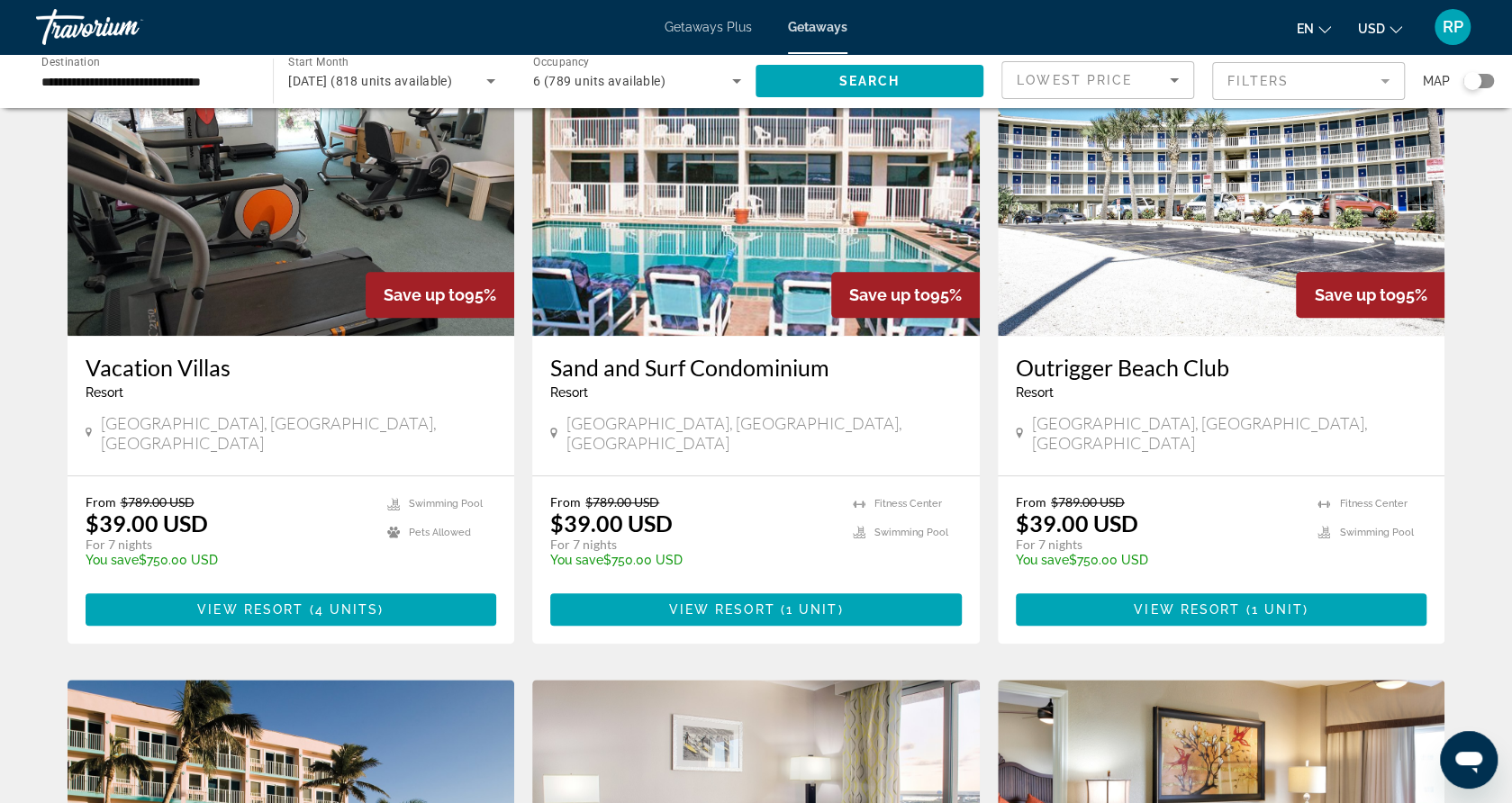
click at [1096, 354] on h3 "Outrigger Beach Club" at bounding box center [1221, 367] width 412 height 27
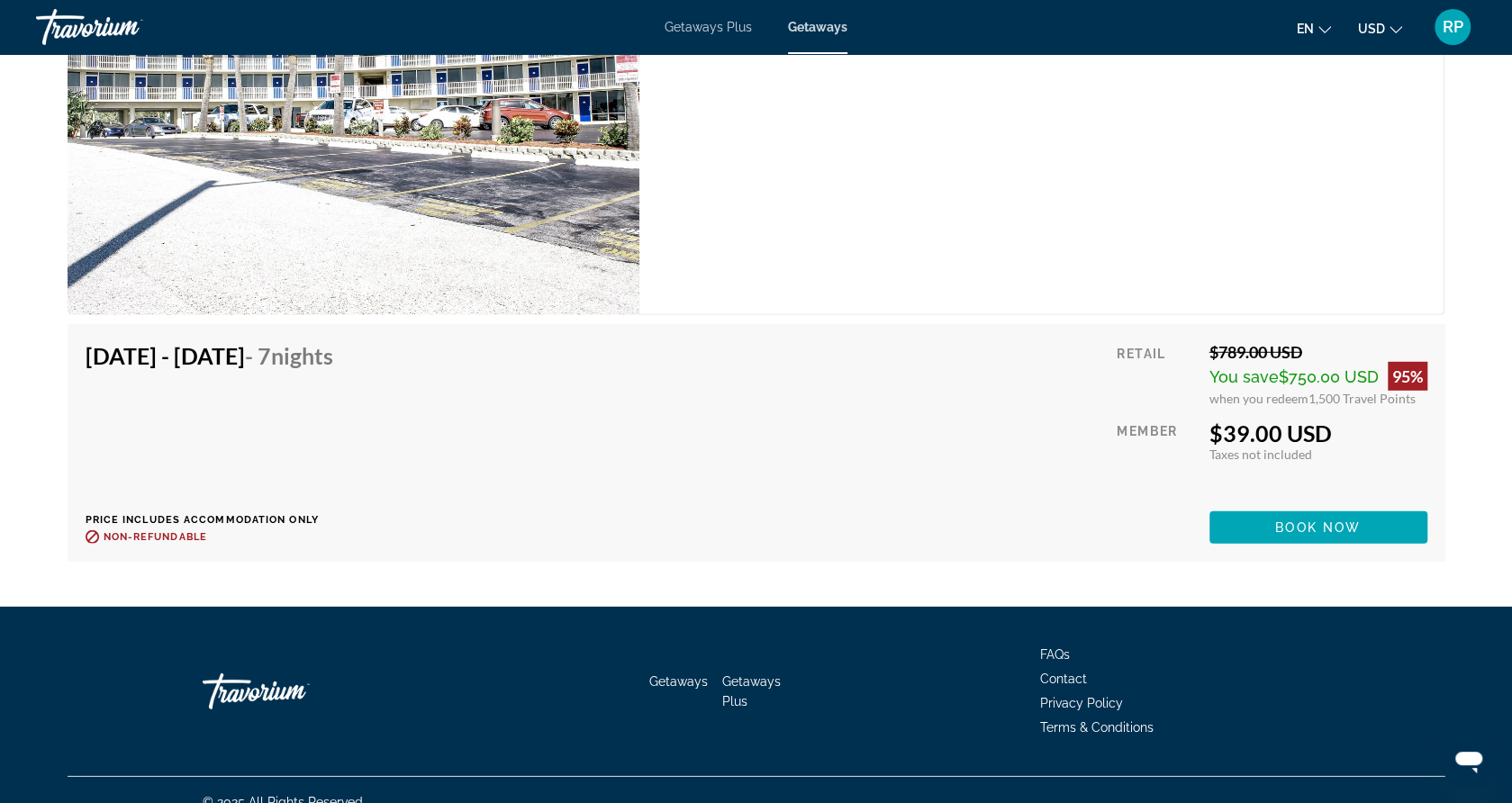
scroll to position [3256, 0]
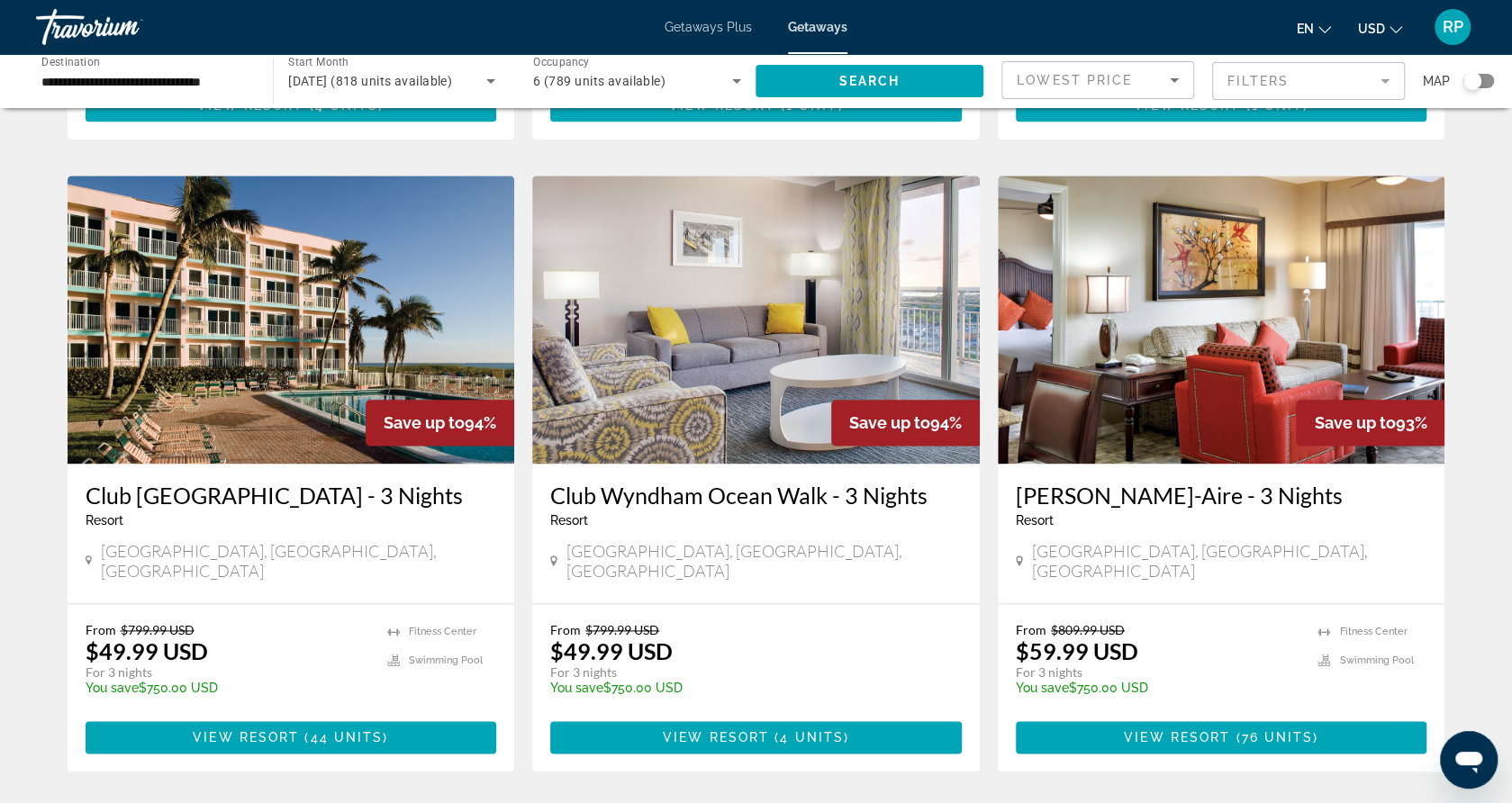
scroll to position [1297, 0]
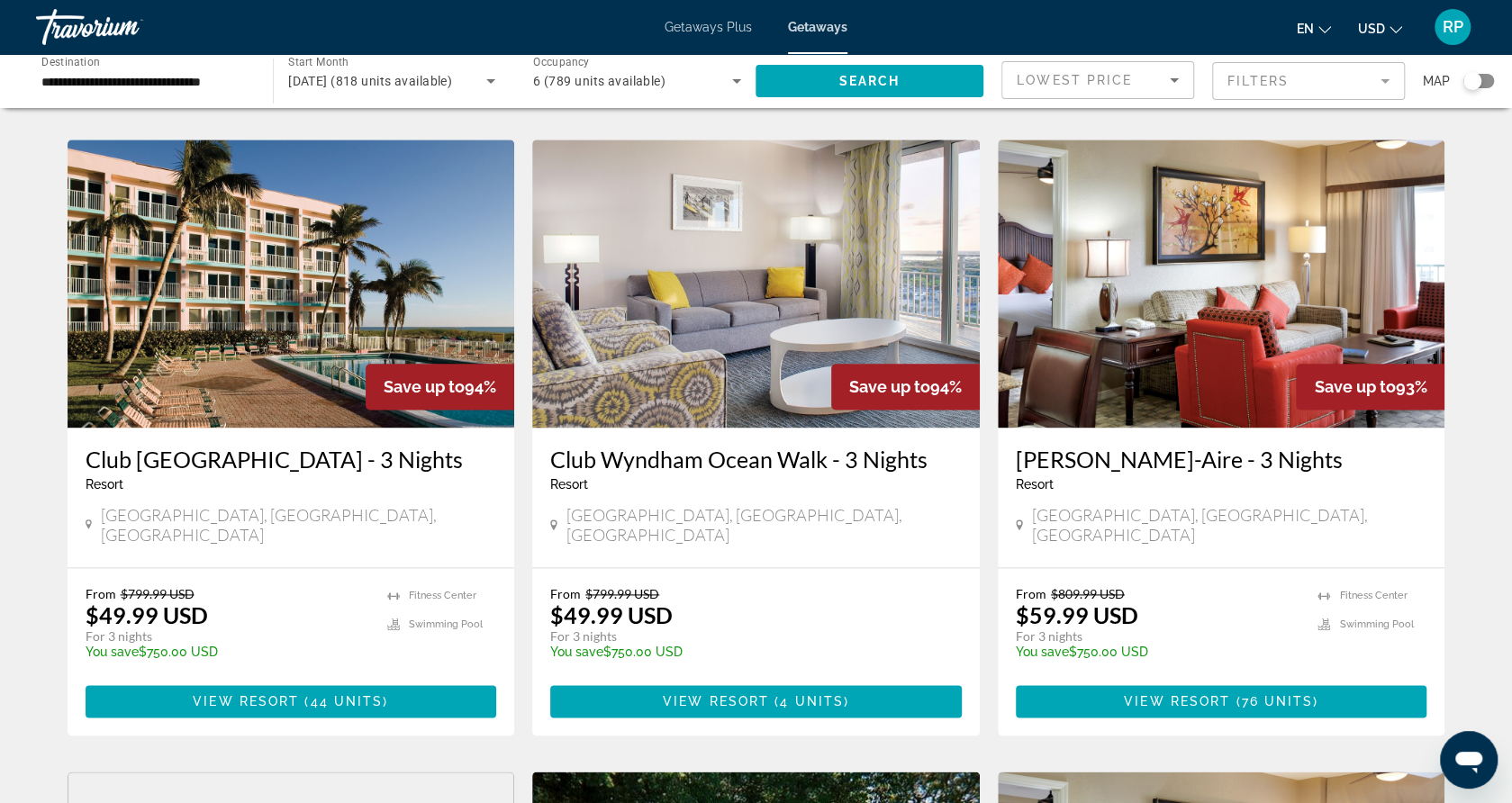
click at [1100, 446] on h3 "[PERSON_NAME]-Aire - 3 Nights" at bounding box center [1221, 459] width 412 height 27
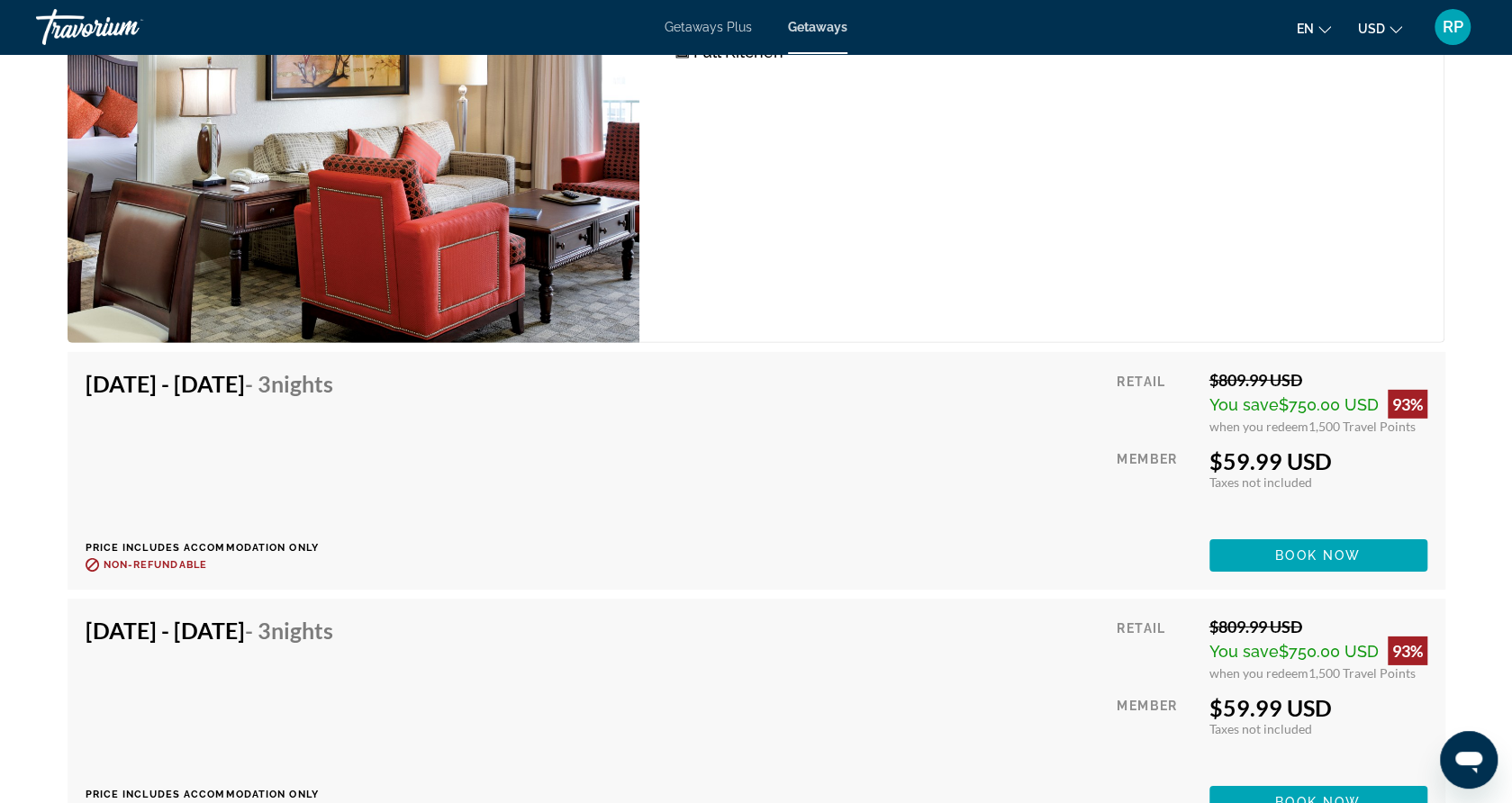
scroll to position [3459, 0]
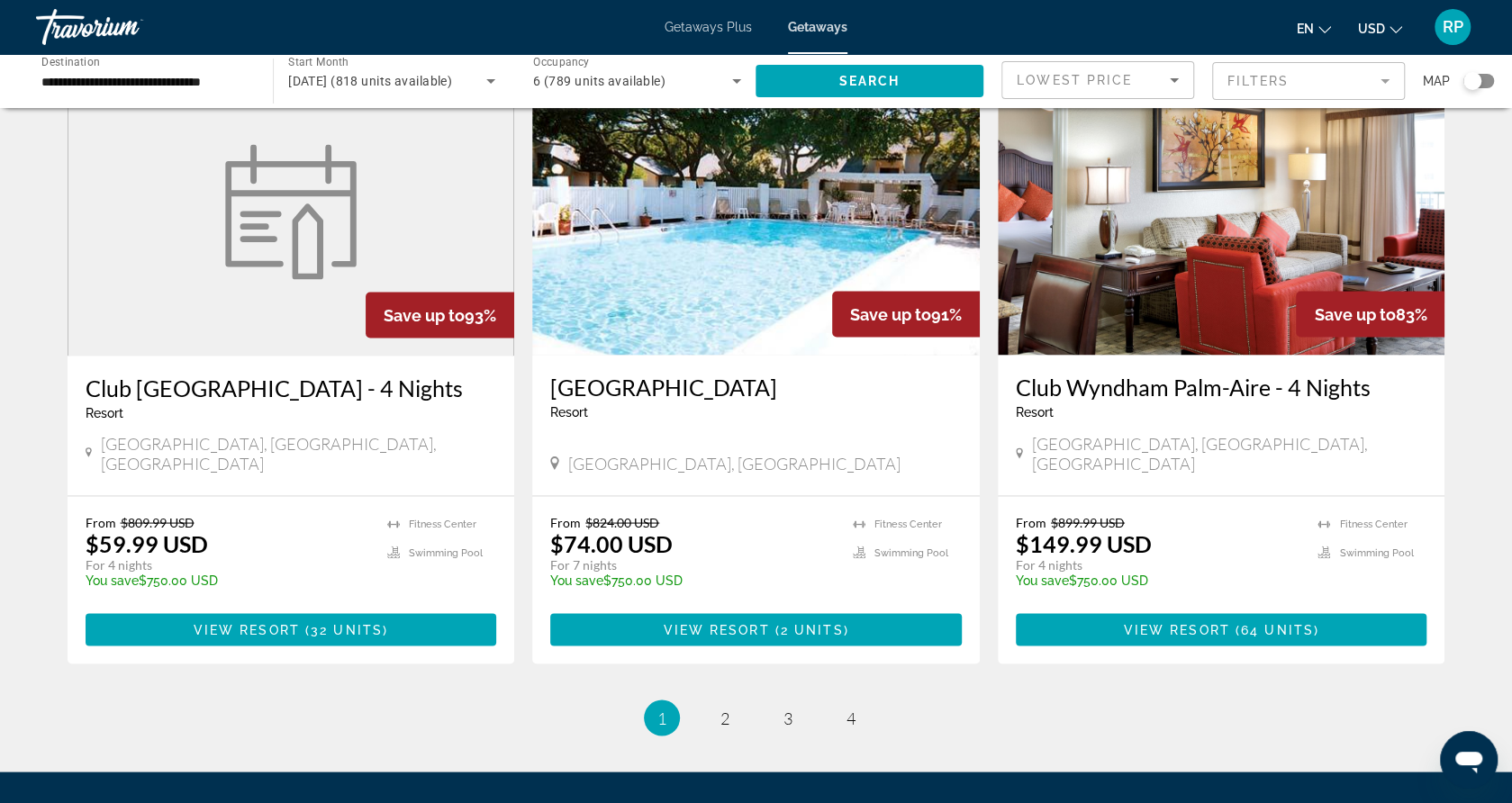
scroll to position [2018, 0]
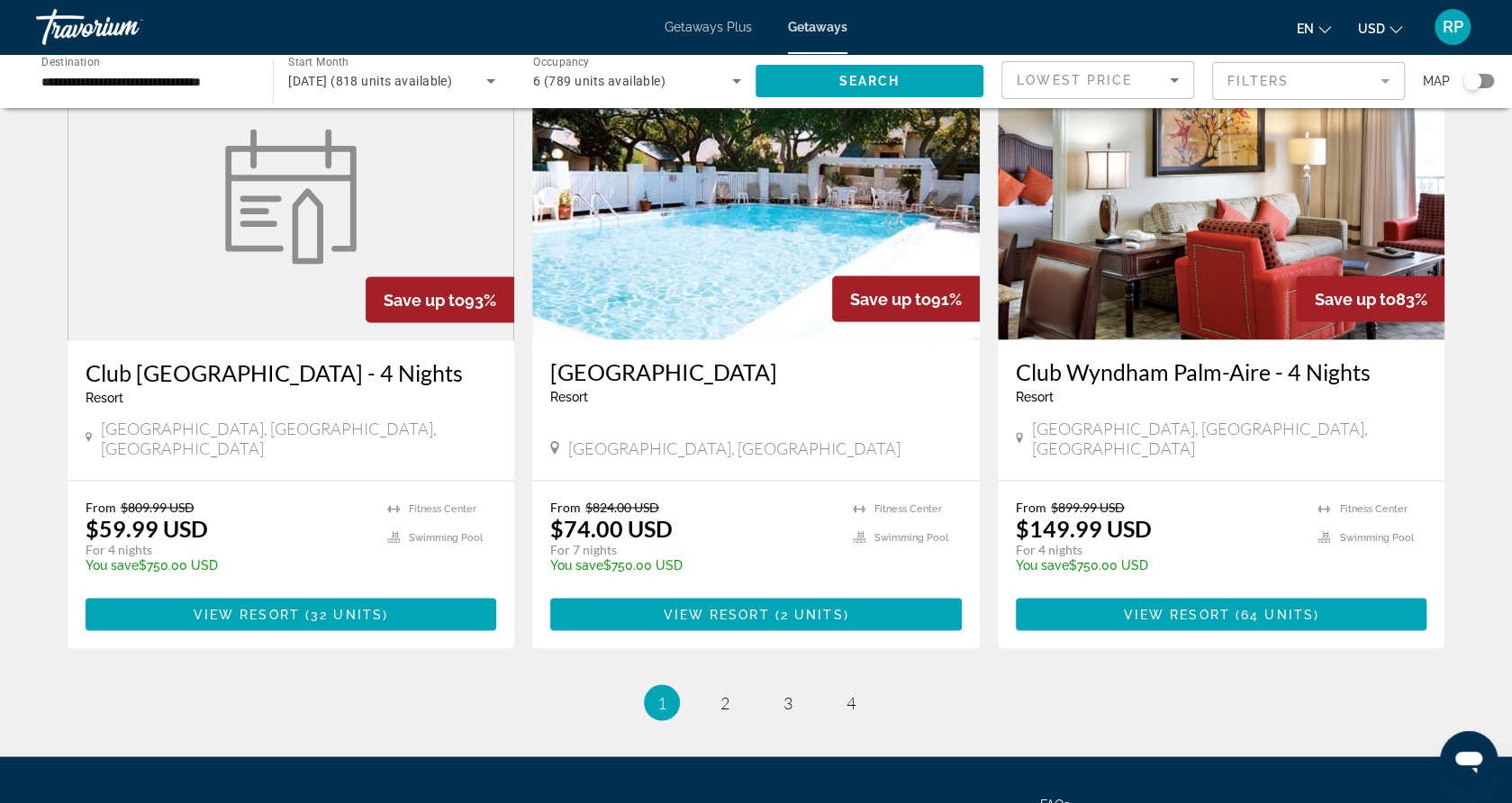
click at [231, 359] on h3 "Club [GEOGRAPHIC_DATA] - 4 Nights" at bounding box center [291, 372] width 412 height 27
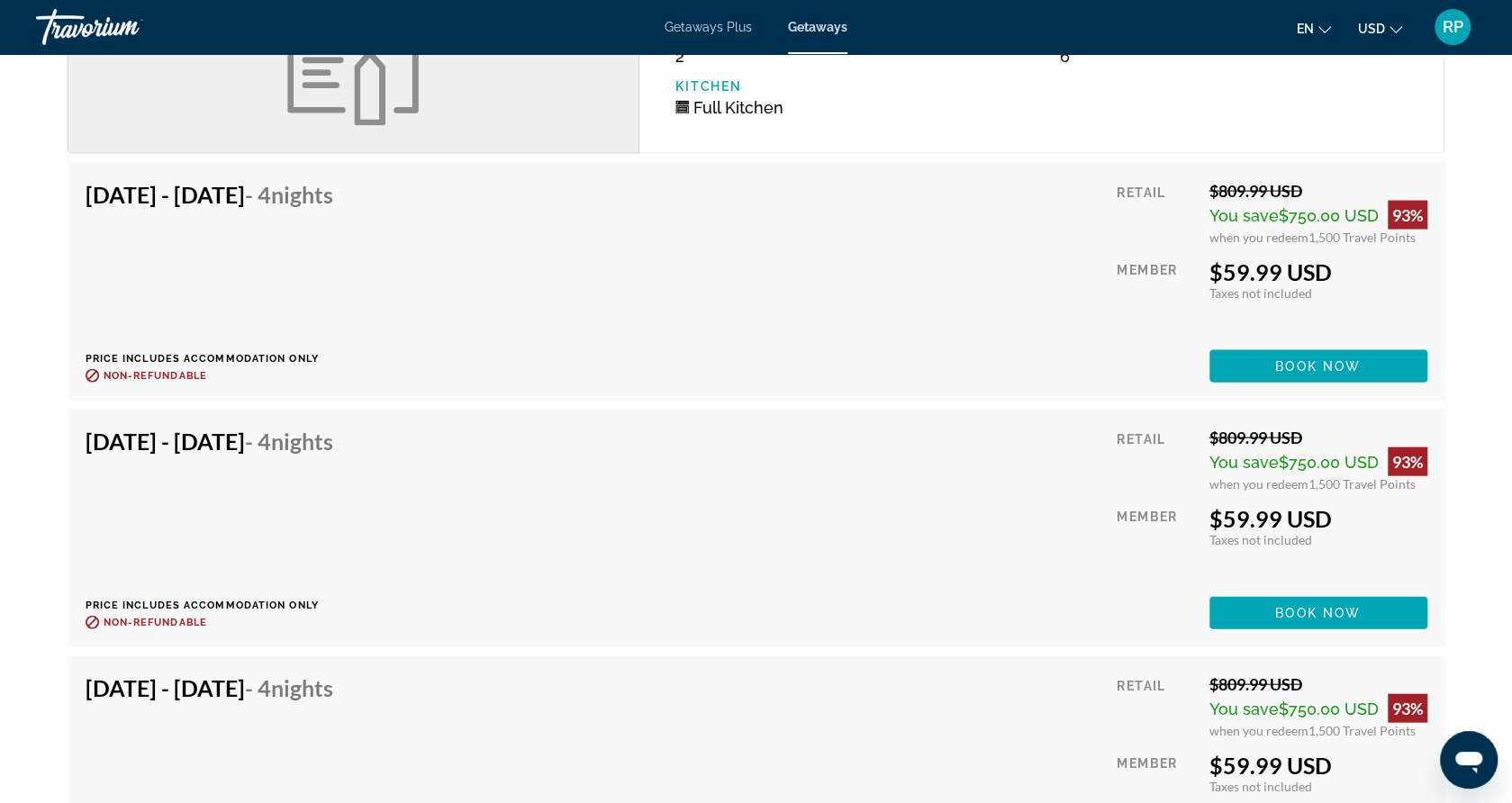
scroll to position [2450, 0]
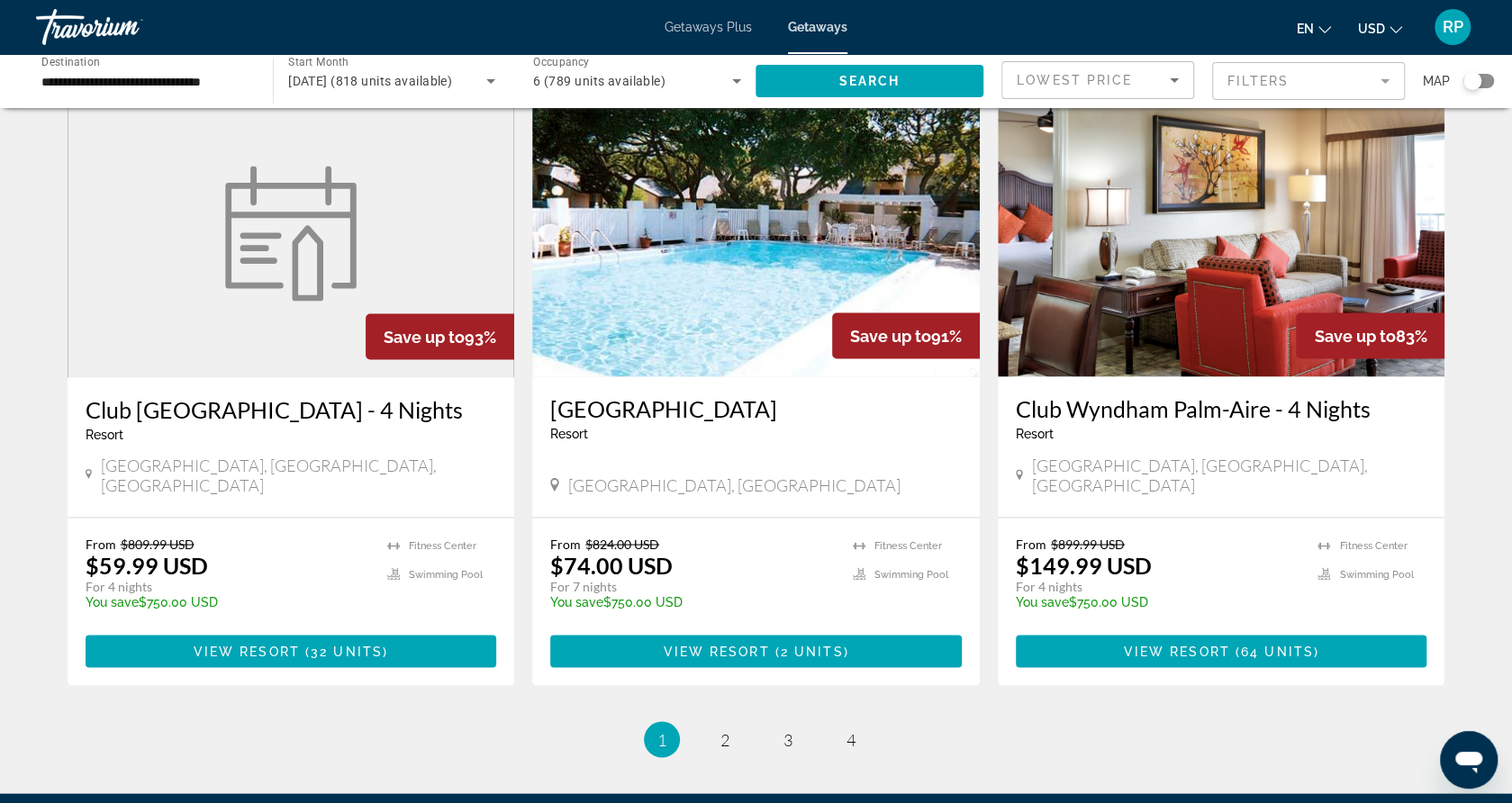
scroll to position [2110, 0]
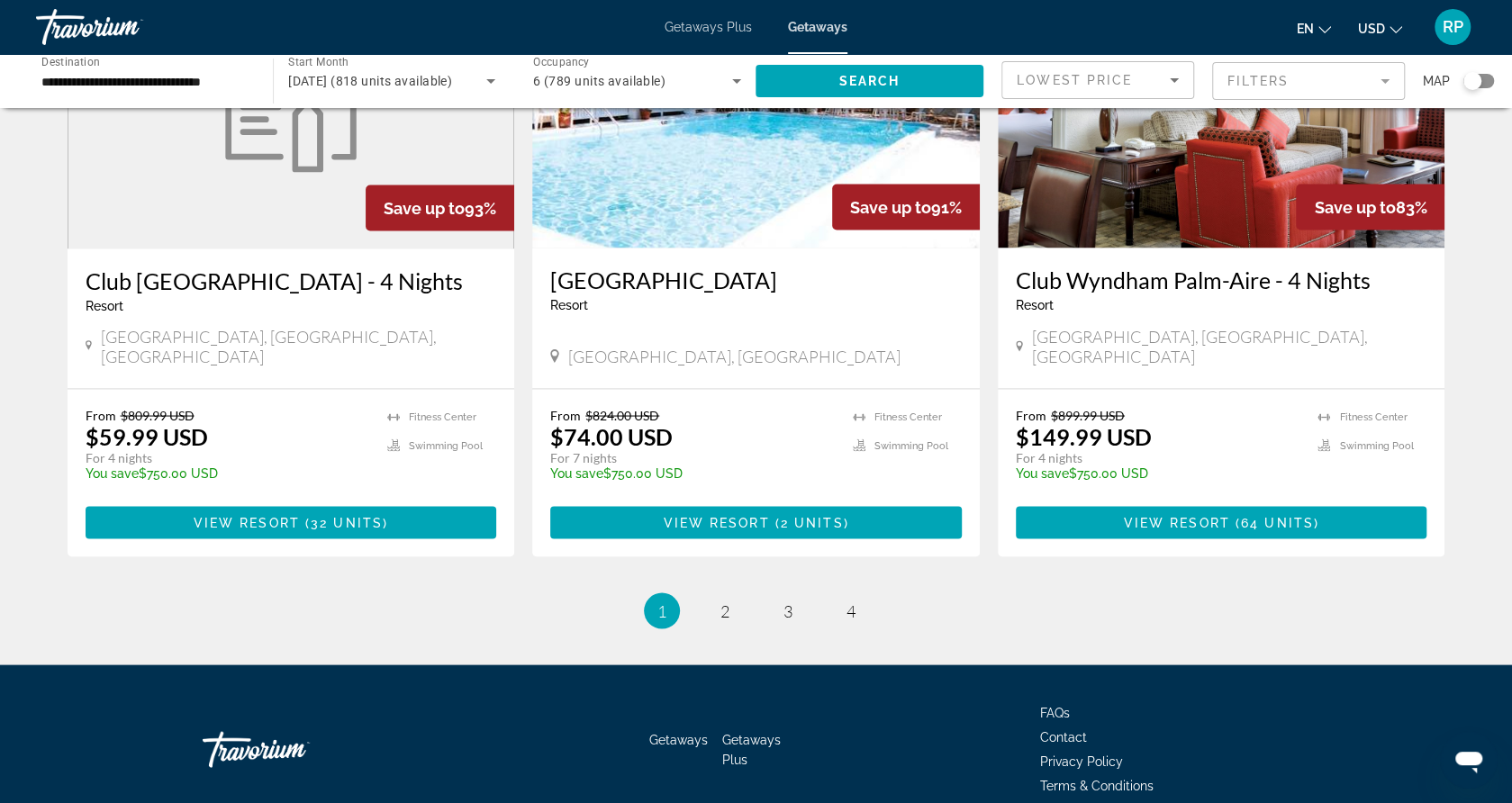
click at [701, 33] on span "Getaways Plus" at bounding box center [707, 28] width 87 height 15
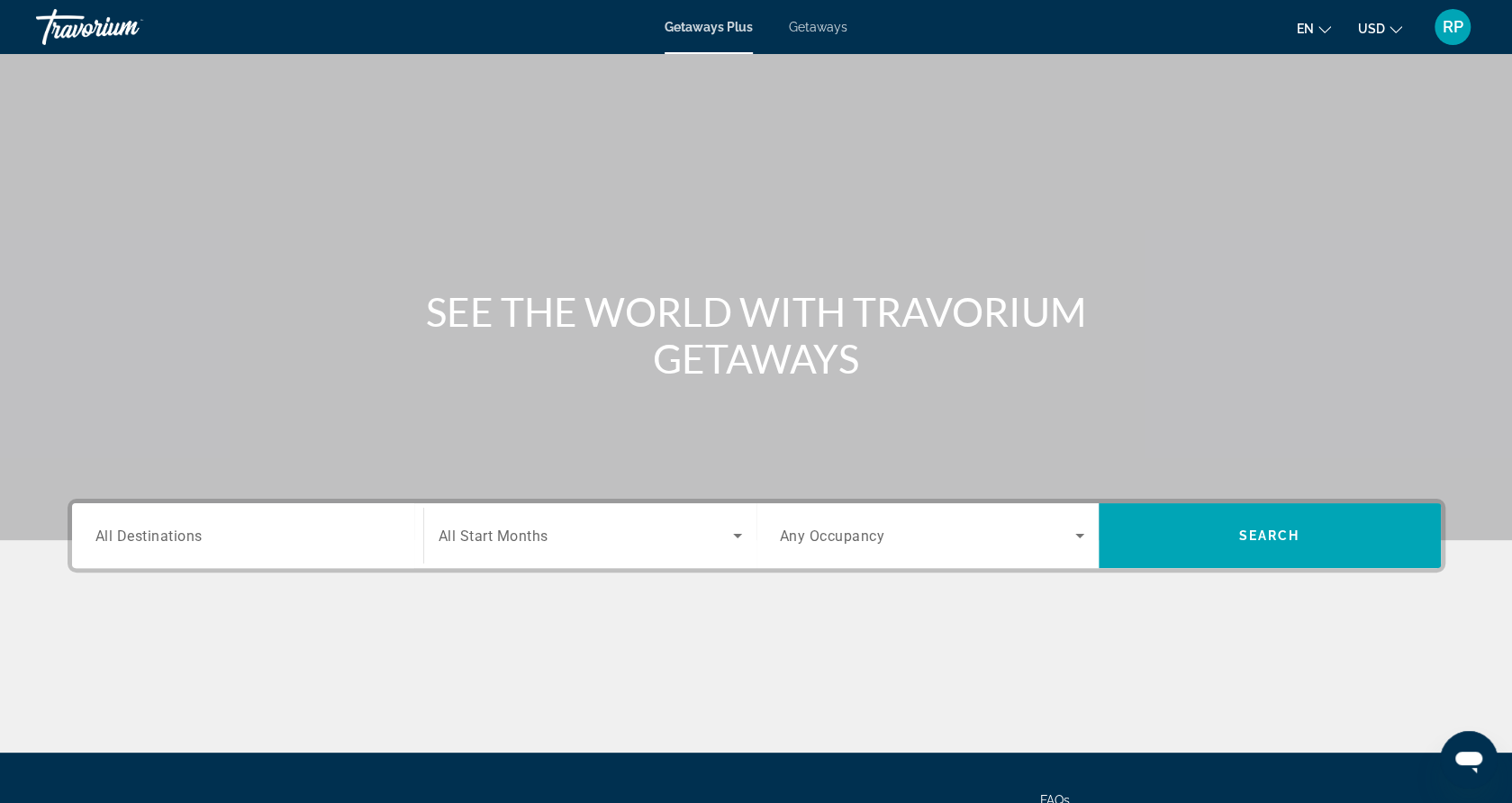
click at [170, 526] on input "Destination All Destinations" at bounding box center [248, 537] width 305 height 22
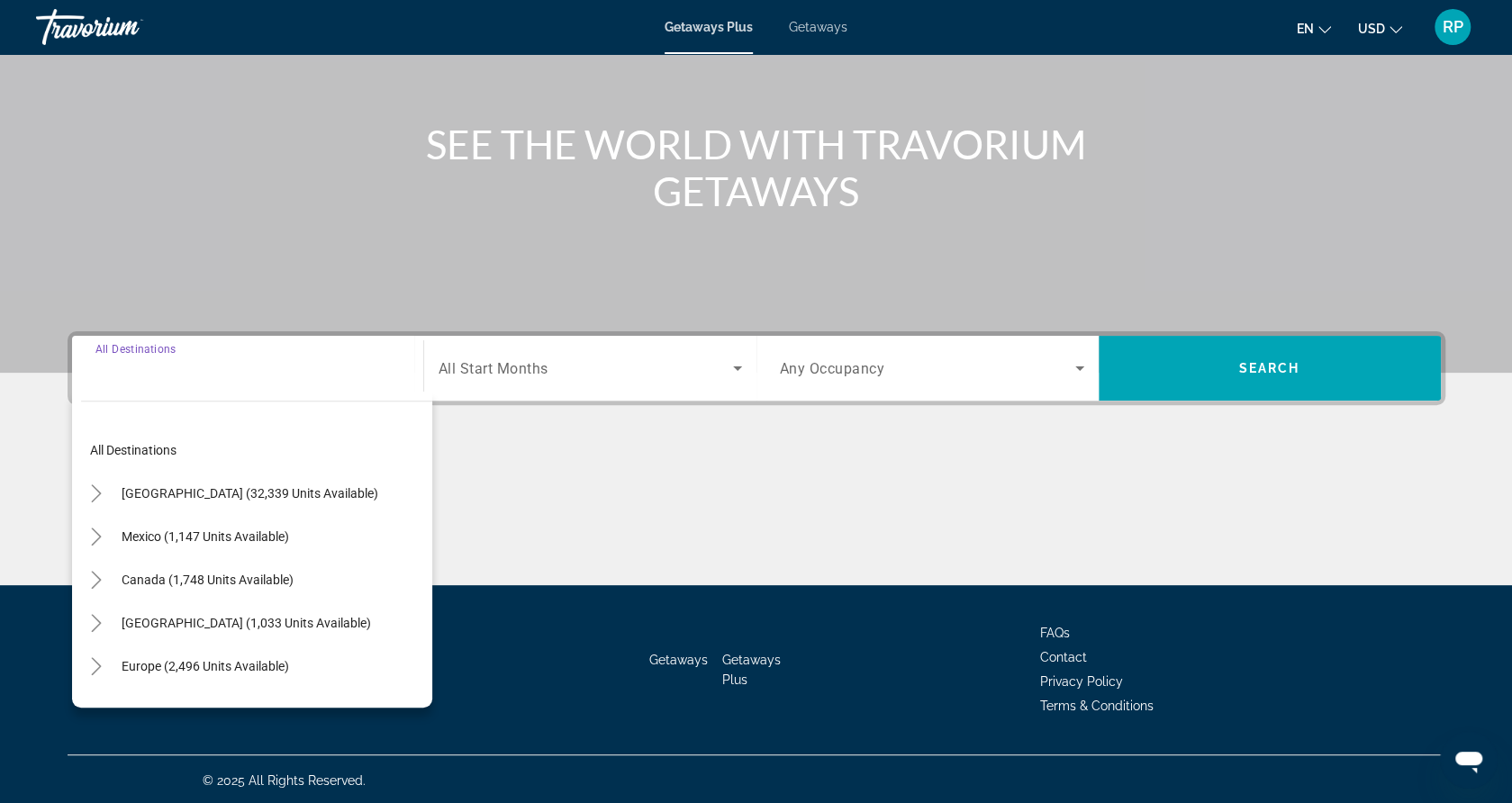
scroll to position [170, 0]
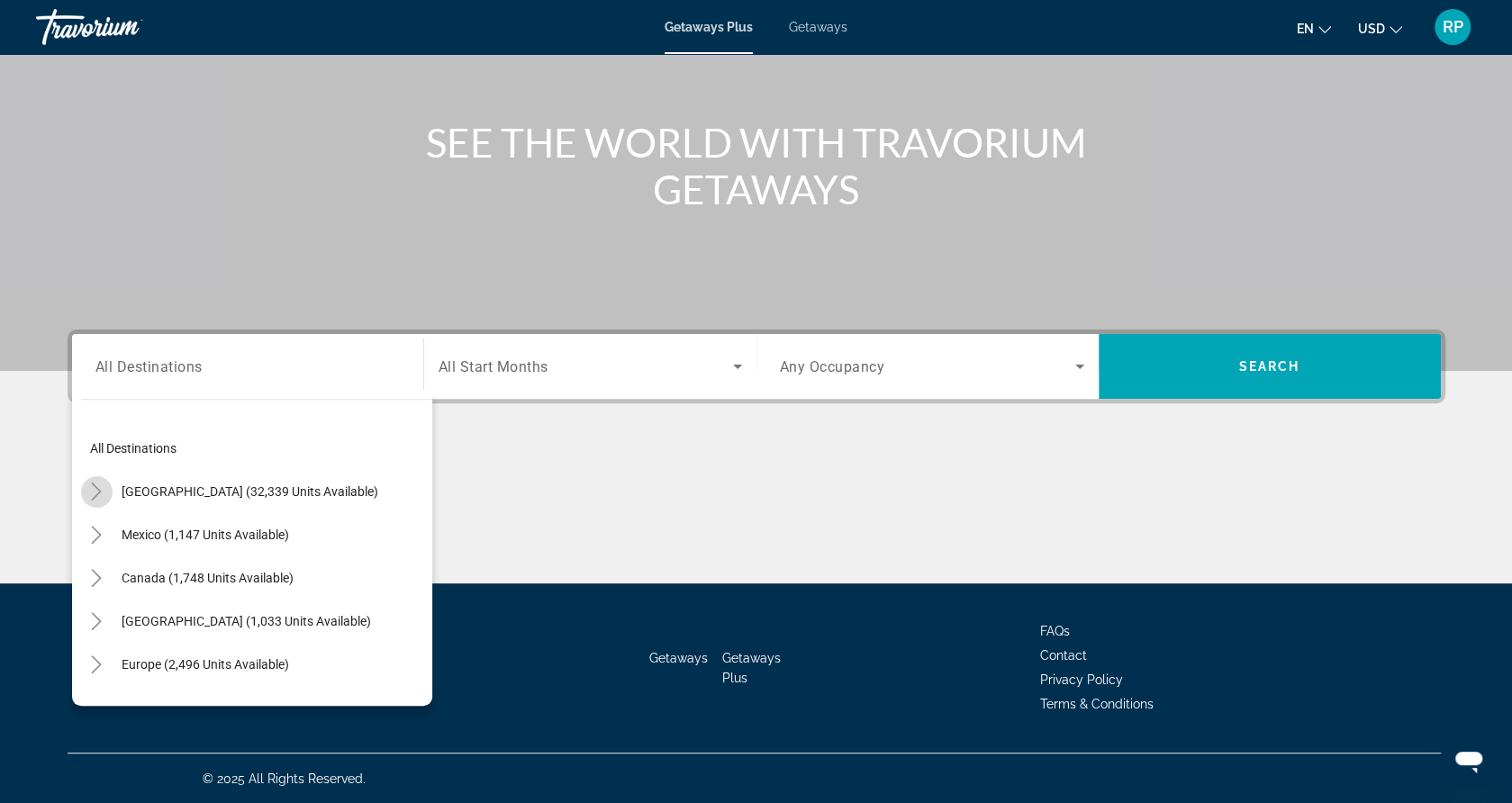
click at [94, 506] on mat-icon "Toggle United States (32,339 units available)" at bounding box center [96, 492] width 31 height 31
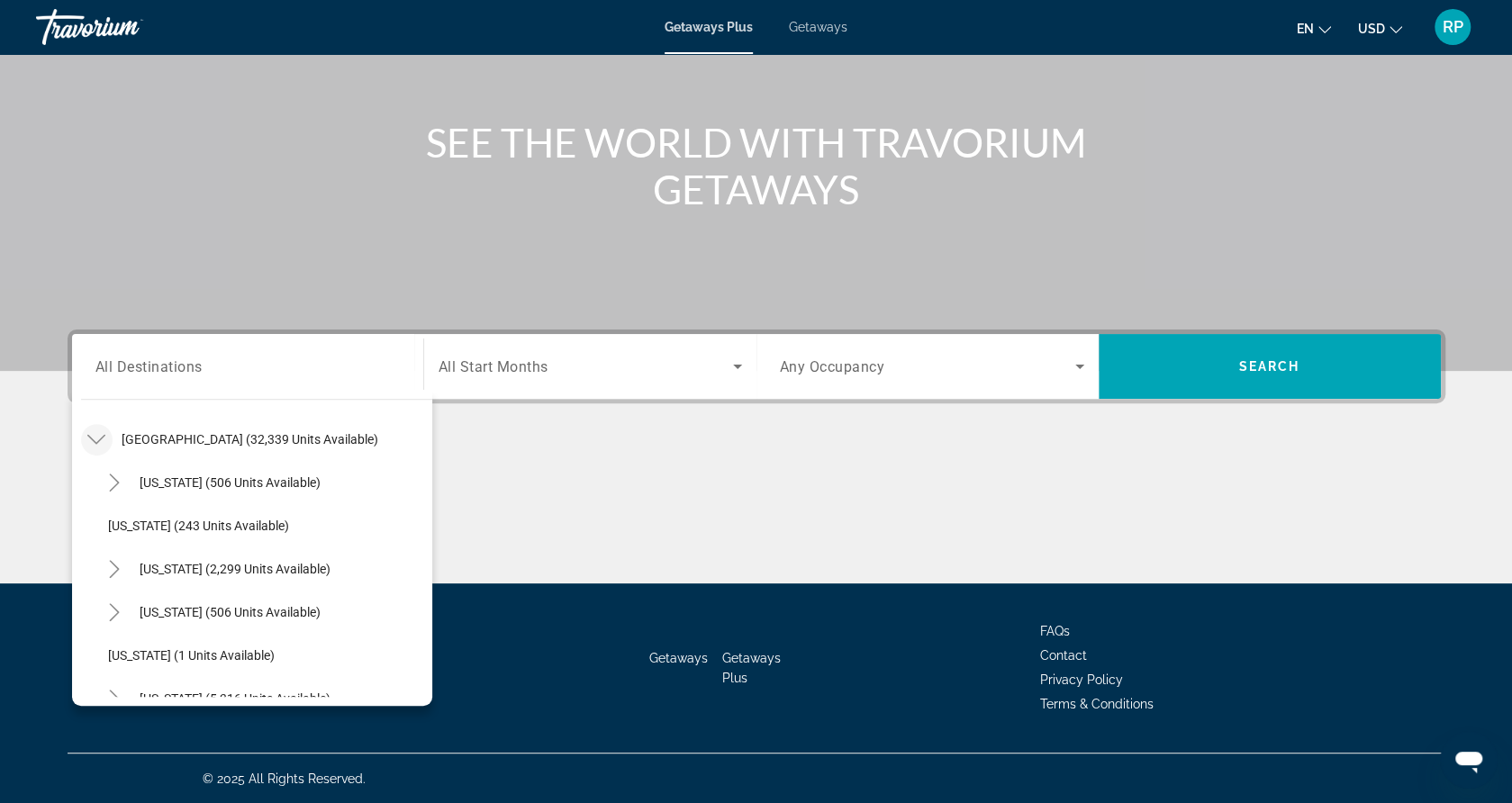
scroll to position [296, 0]
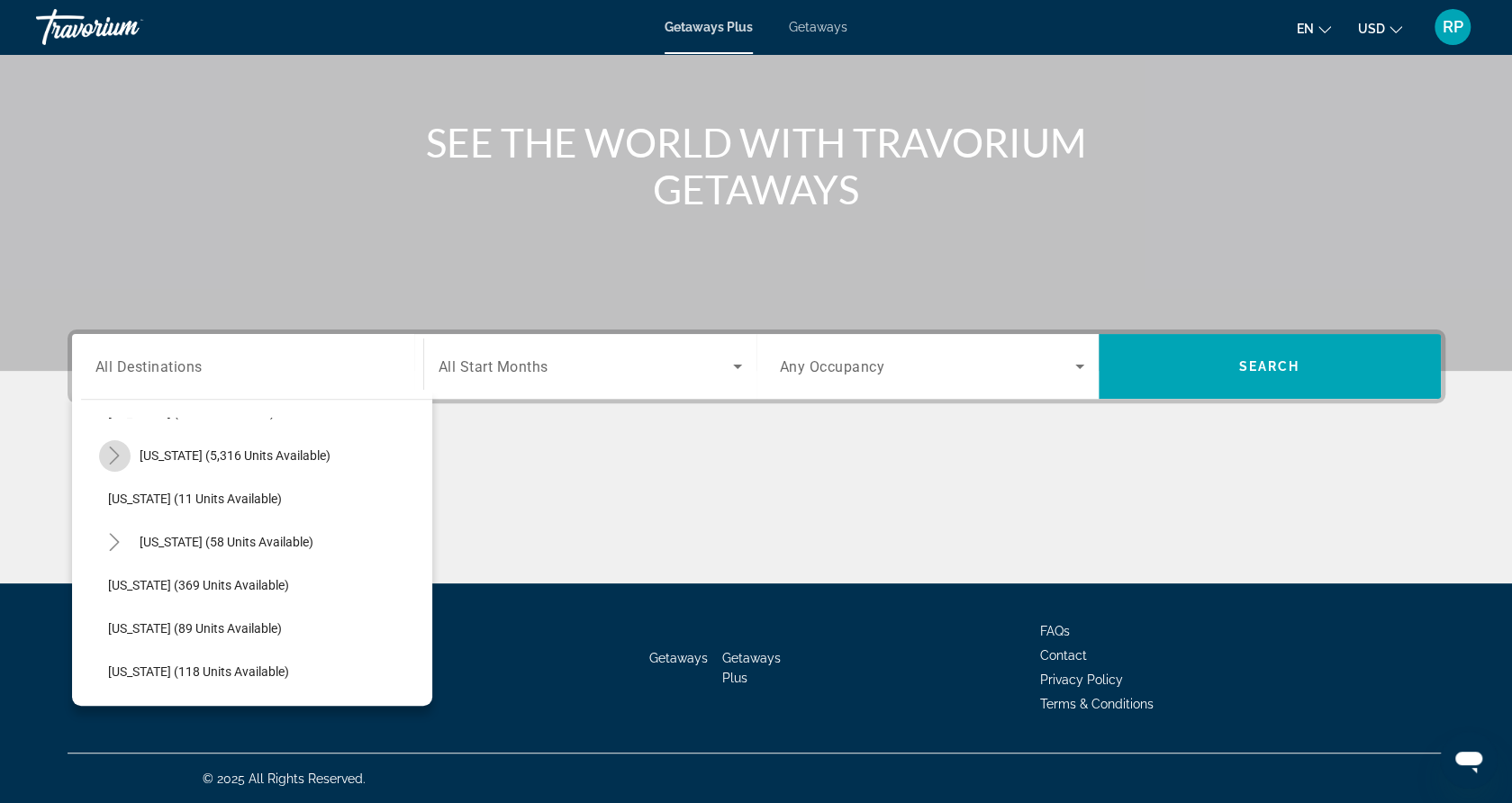
click at [117, 458] on icon "Toggle Florida (5,316 units available)" at bounding box center [115, 456] width 18 height 18
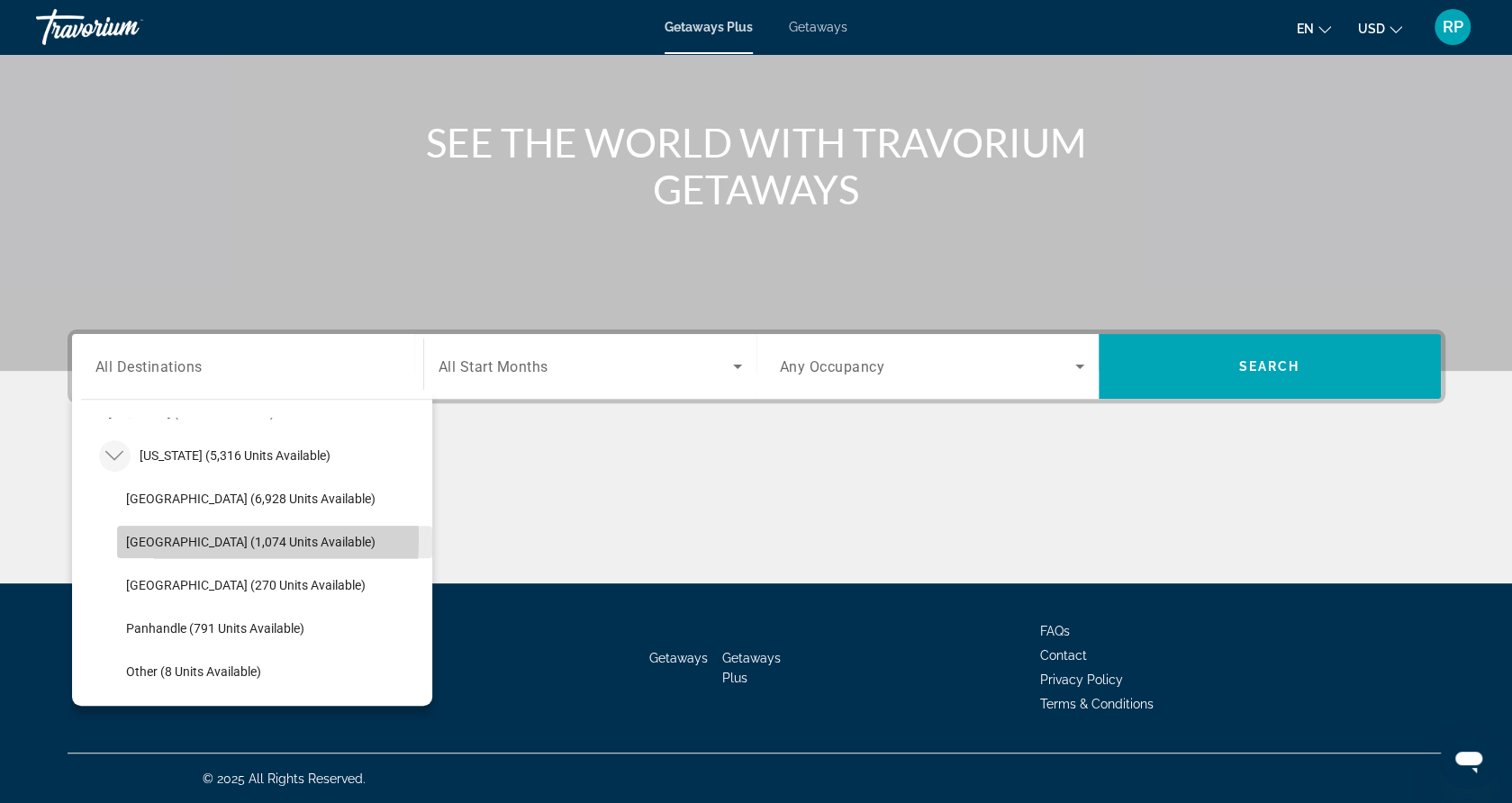
click at [171, 538] on span "[GEOGRAPHIC_DATA] (1,074 units available)" at bounding box center [250, 542] width 250 height 15
type input "**********"
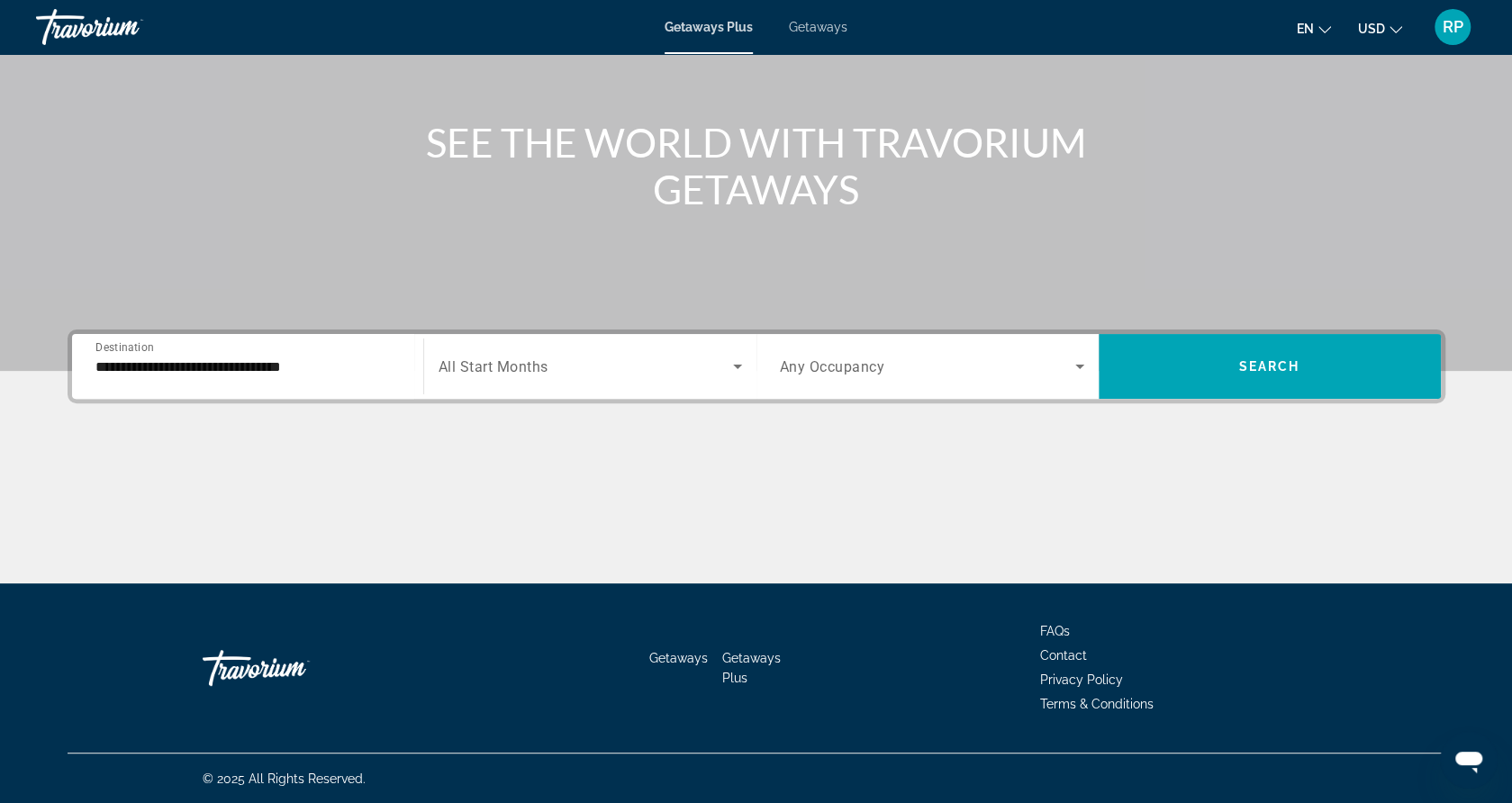
click at [507, 372] on span "All Start Months" at bounding box center [494, 367] width 110 height 17
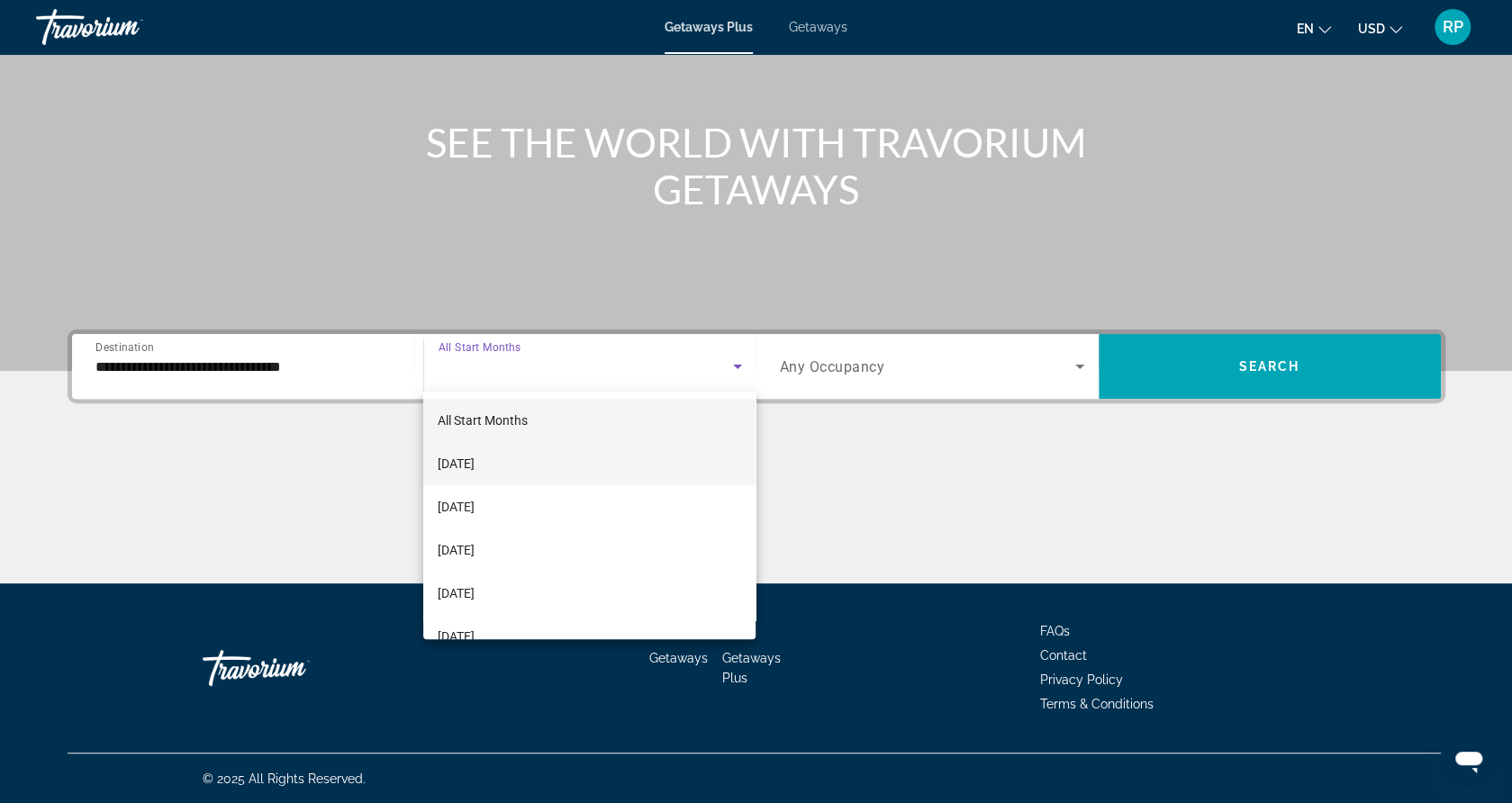
click at [474, 457] on span "[DATE]" at bounding box center [456, 464] width 37 height 22
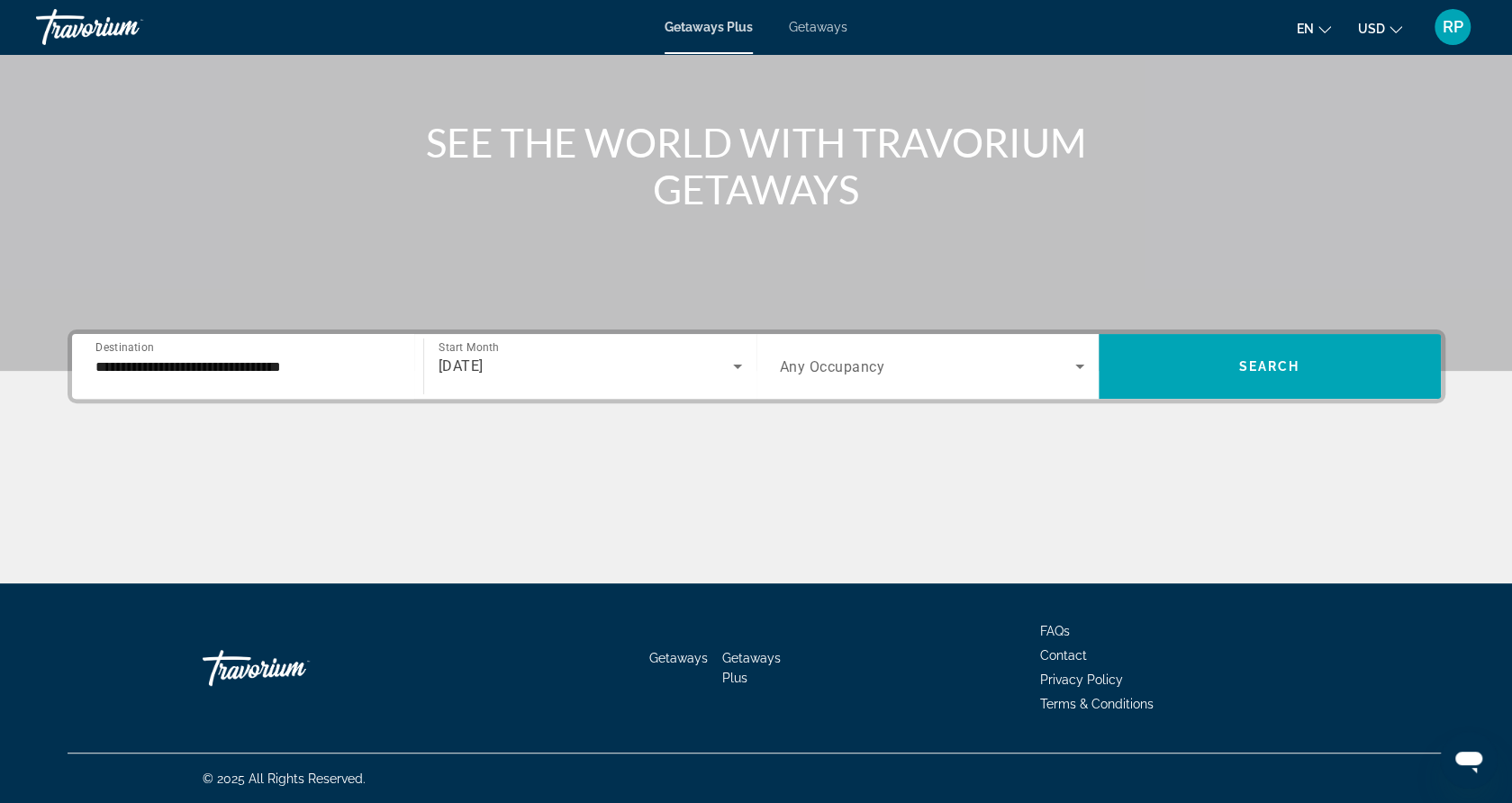
click at [855, 366] on span "Any Occupancy" at bounding box center [832, 367] width 106 height 17
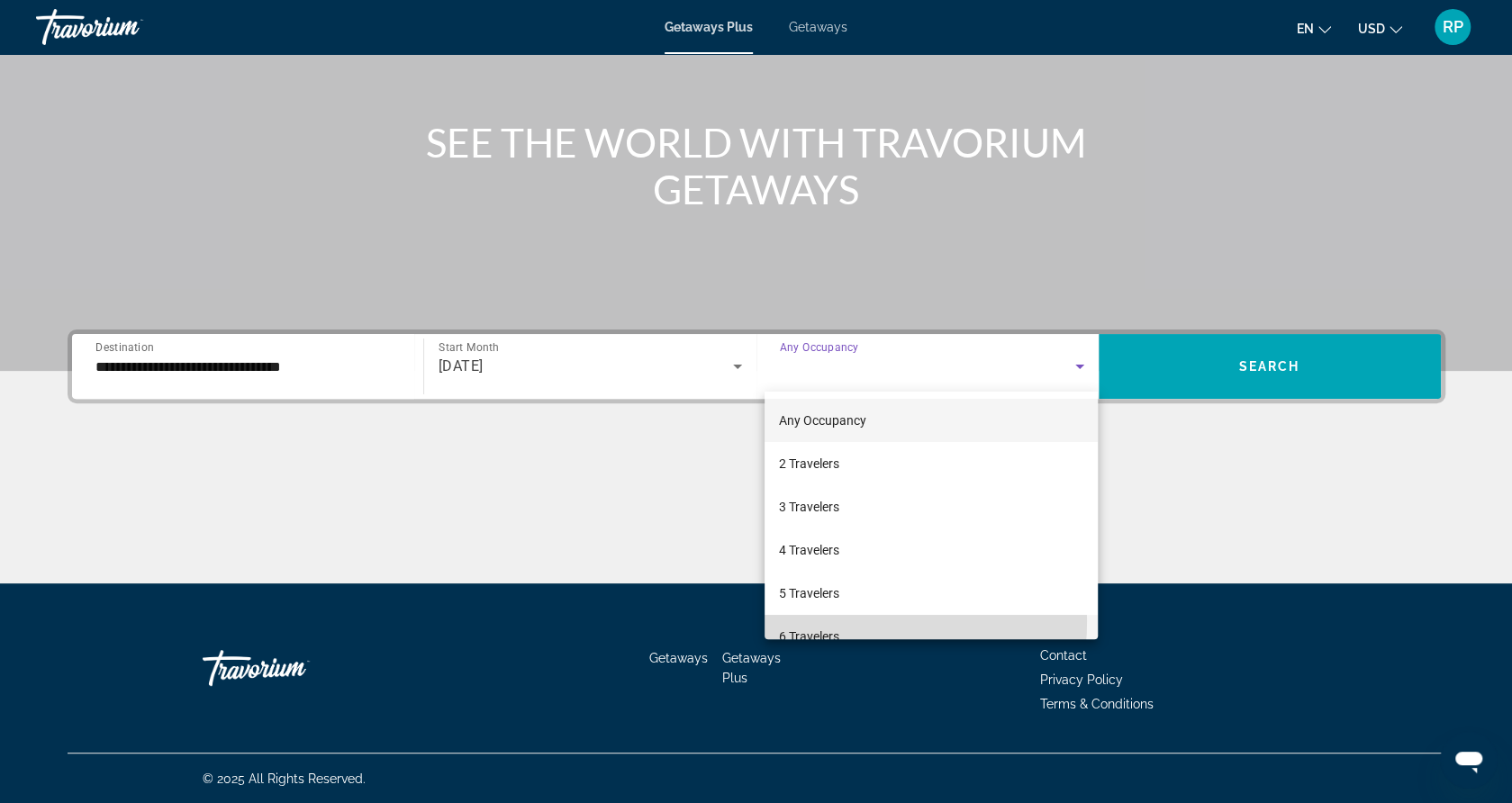
click at [828, 621] on mat-option "6 Travelers" at bounding box center [930, 636] width 333 height 43
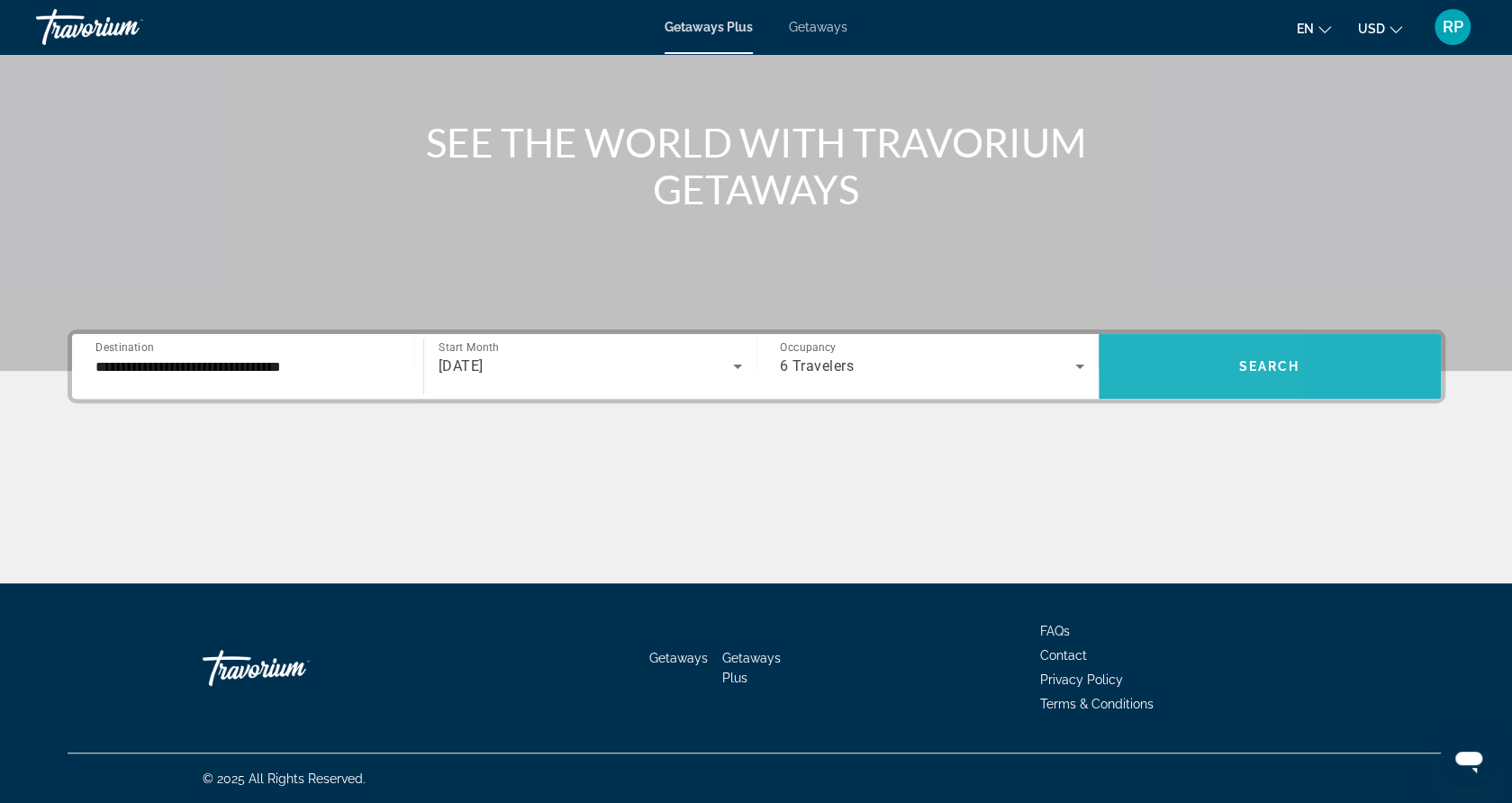
click at [1145, 394] on span "Search widget" at bounding box center [1269, 366] width 342 height 65
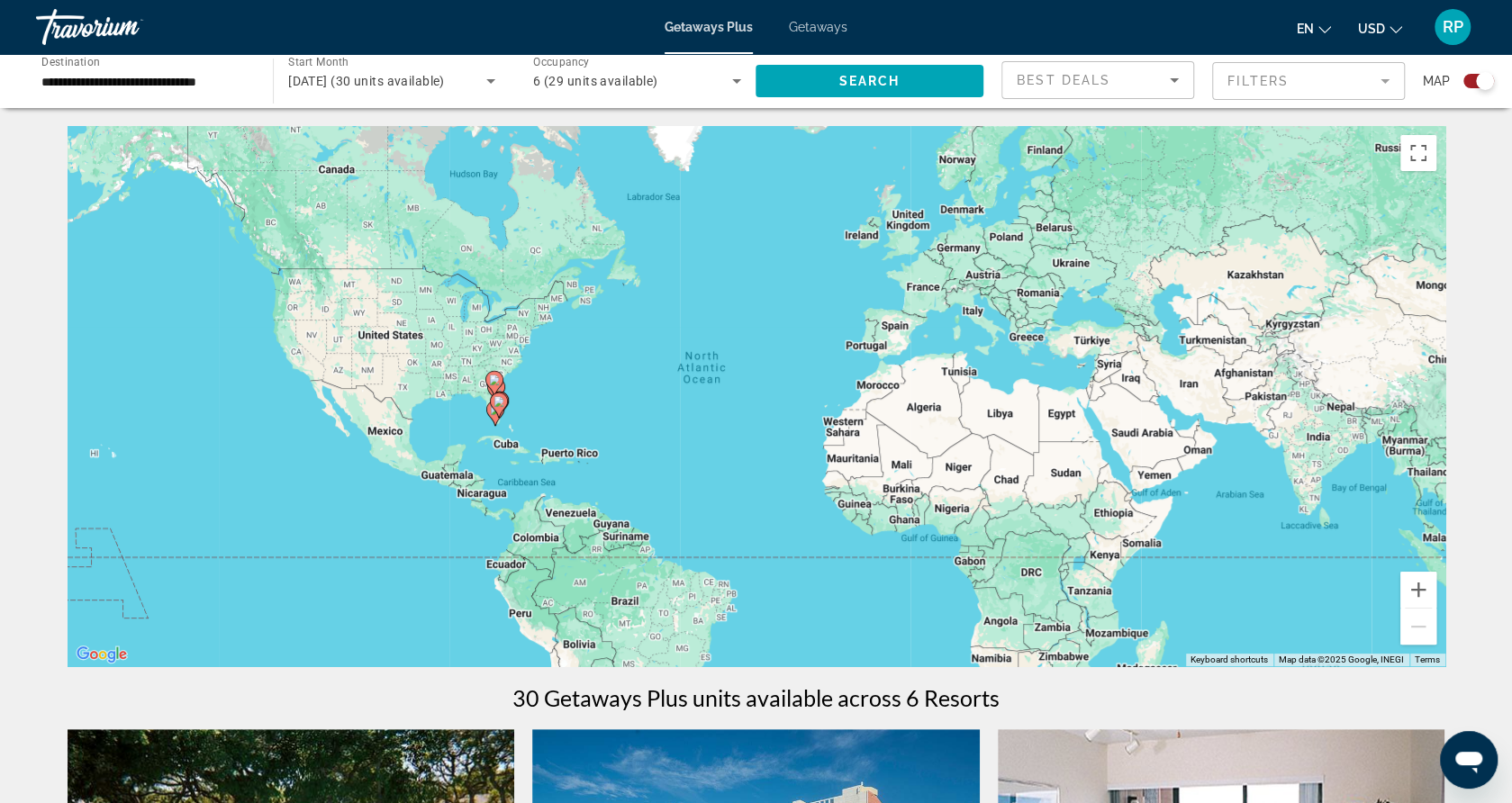
click at [548, 410] on div "To activate drag with keyboard, press Alt + Enter. Once in keyboard drag state,…" at bounding box center [757, 396] width 1378 height 541
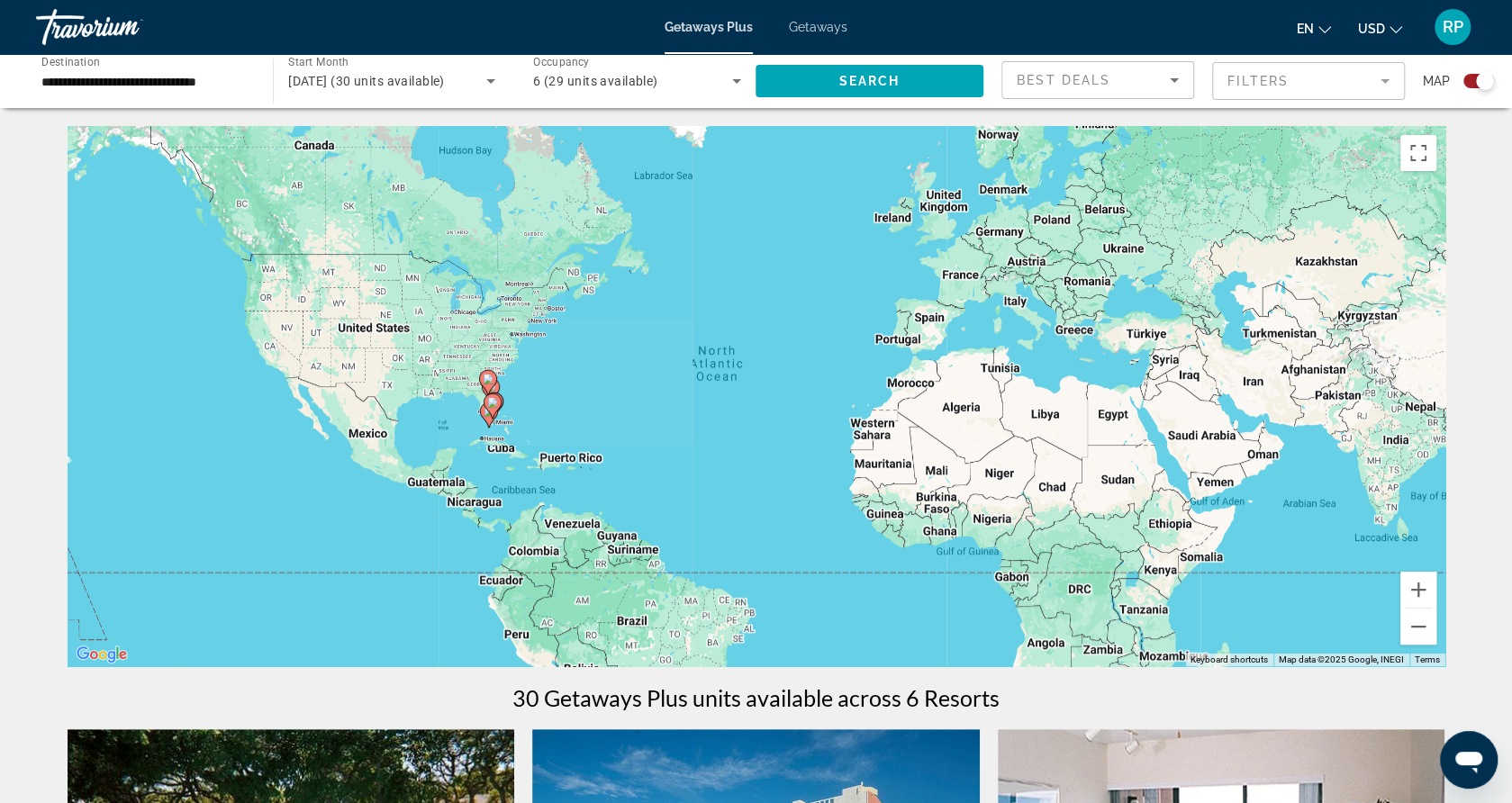
click at [548, 410] on div "To activate drag with keyboard, press Alt + Enter. Once in keyboard drag state,…" at bounding box center [757, 396] width 1378 height 541
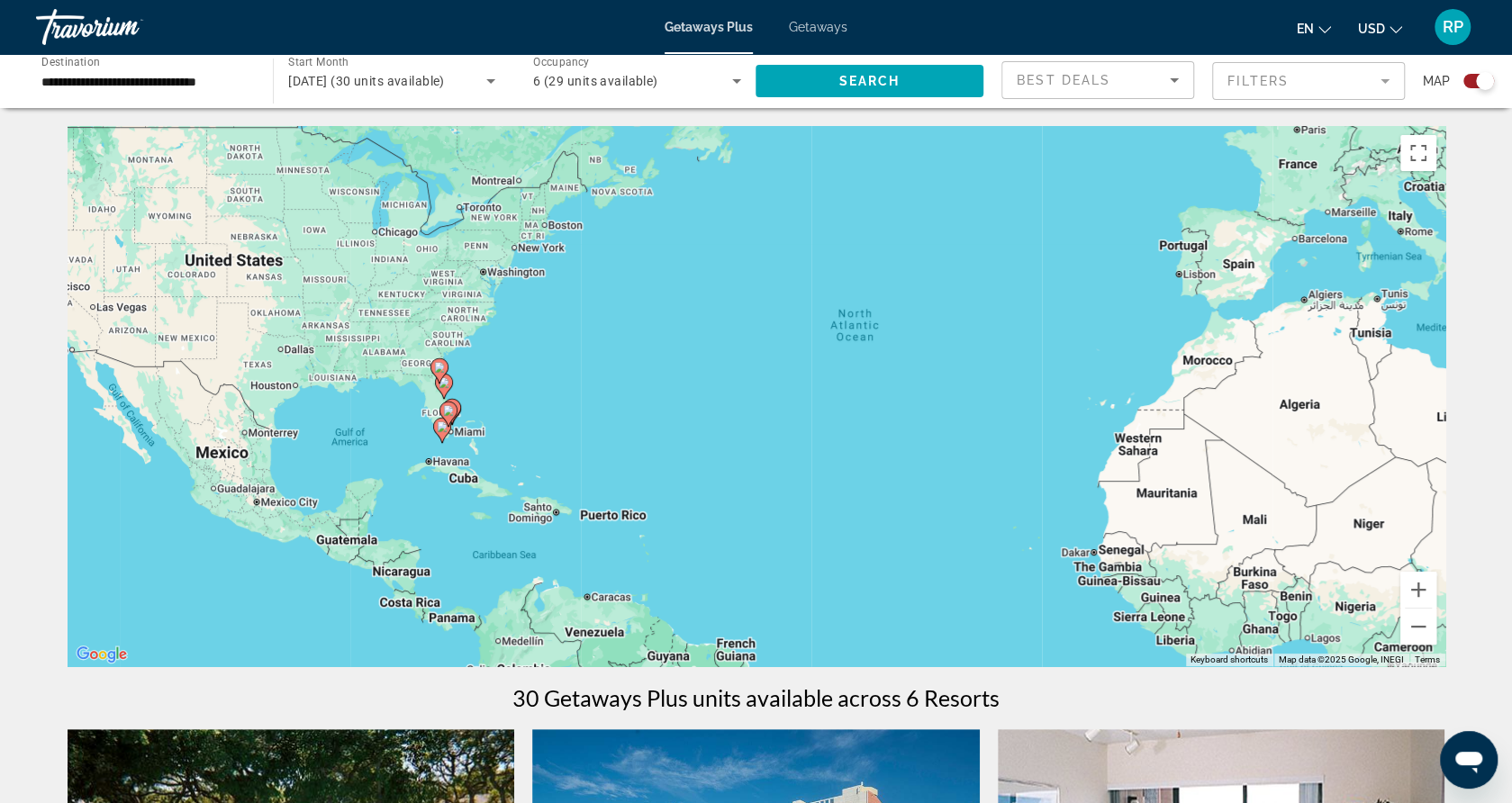
click at [510, 418] on div "To activate drag with keyboard, press Alt + Enter. Once in keyboard drag state,…" at bounding box center [757, 396] width 1378 height 541
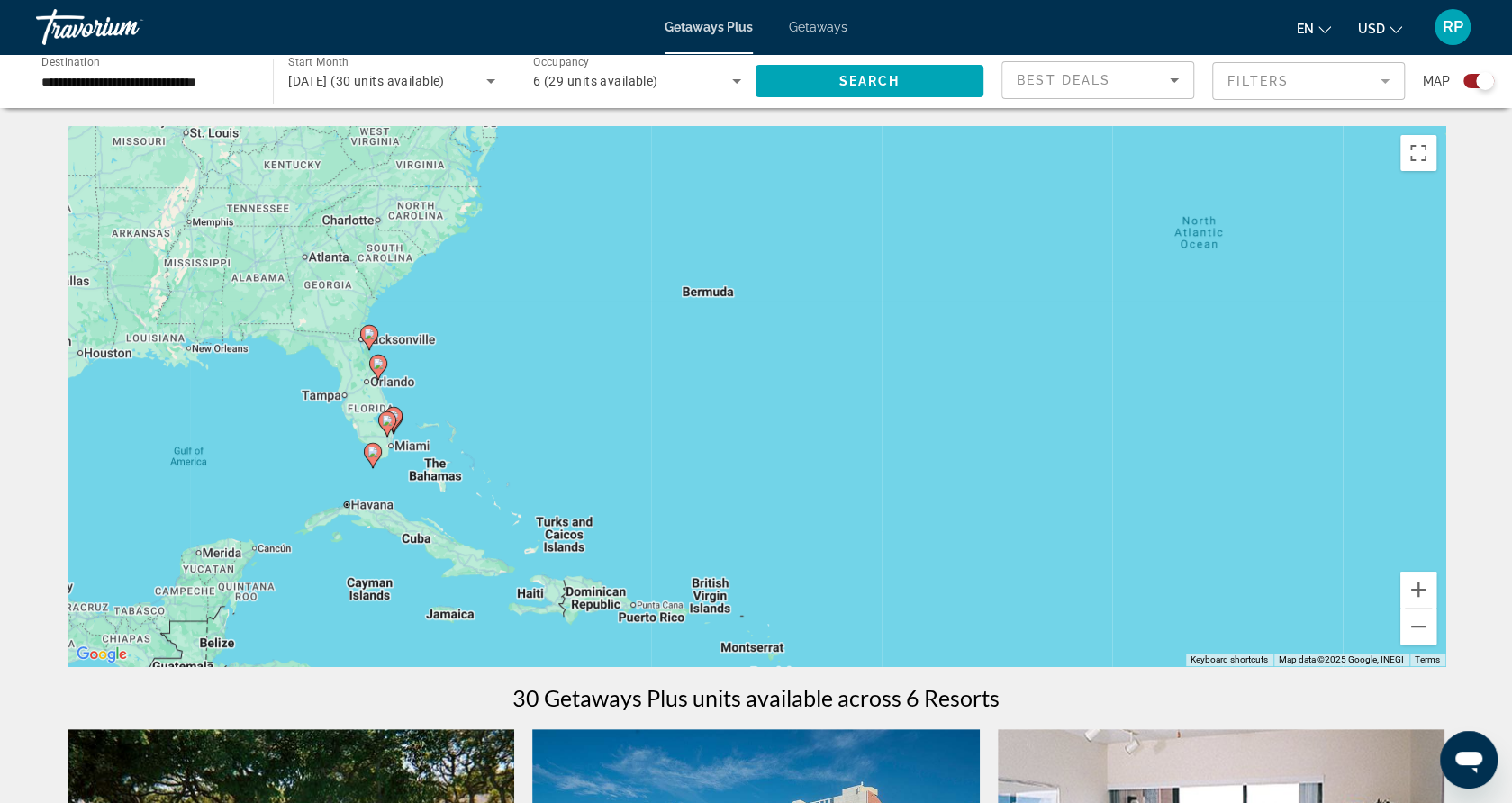
click at [425, 446] on div "To activate drag with keyboard, press Alt + Enter. Once in keyboard drag state,…" at bounding box center [757, 396] width 1378 height 541
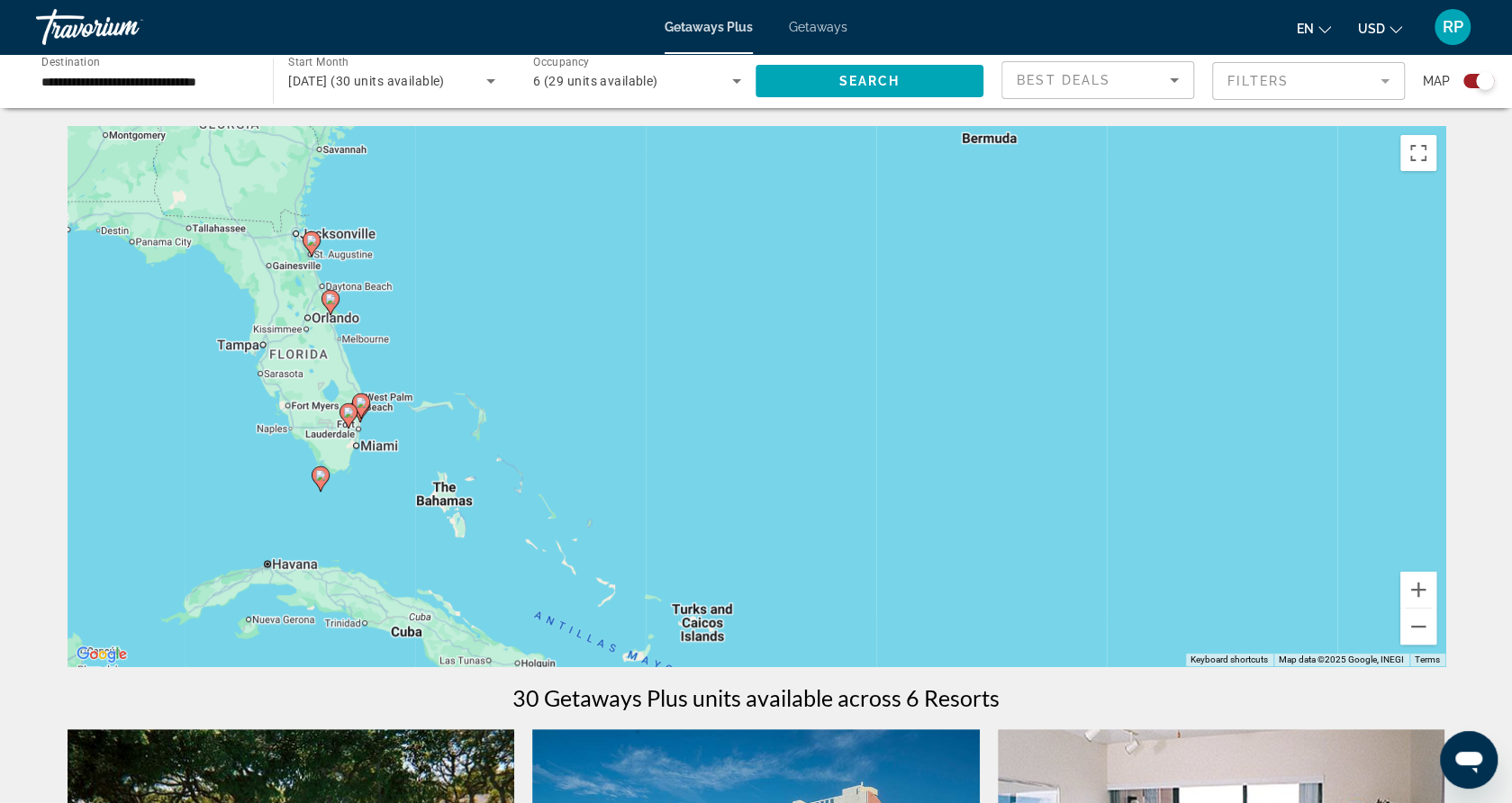
click at [425, 446] on div "To activate drag with keyboard, press Alt + Enter. Once in keyboard drag state,…" at bounding box center [757, 396] width 1378 height 541
click at [391, 431] on div "To activate drag with keyboard, press Alt + Enter. Once in keyboard drag state,…" at bounding box center [757, 396] width 1378 height 541
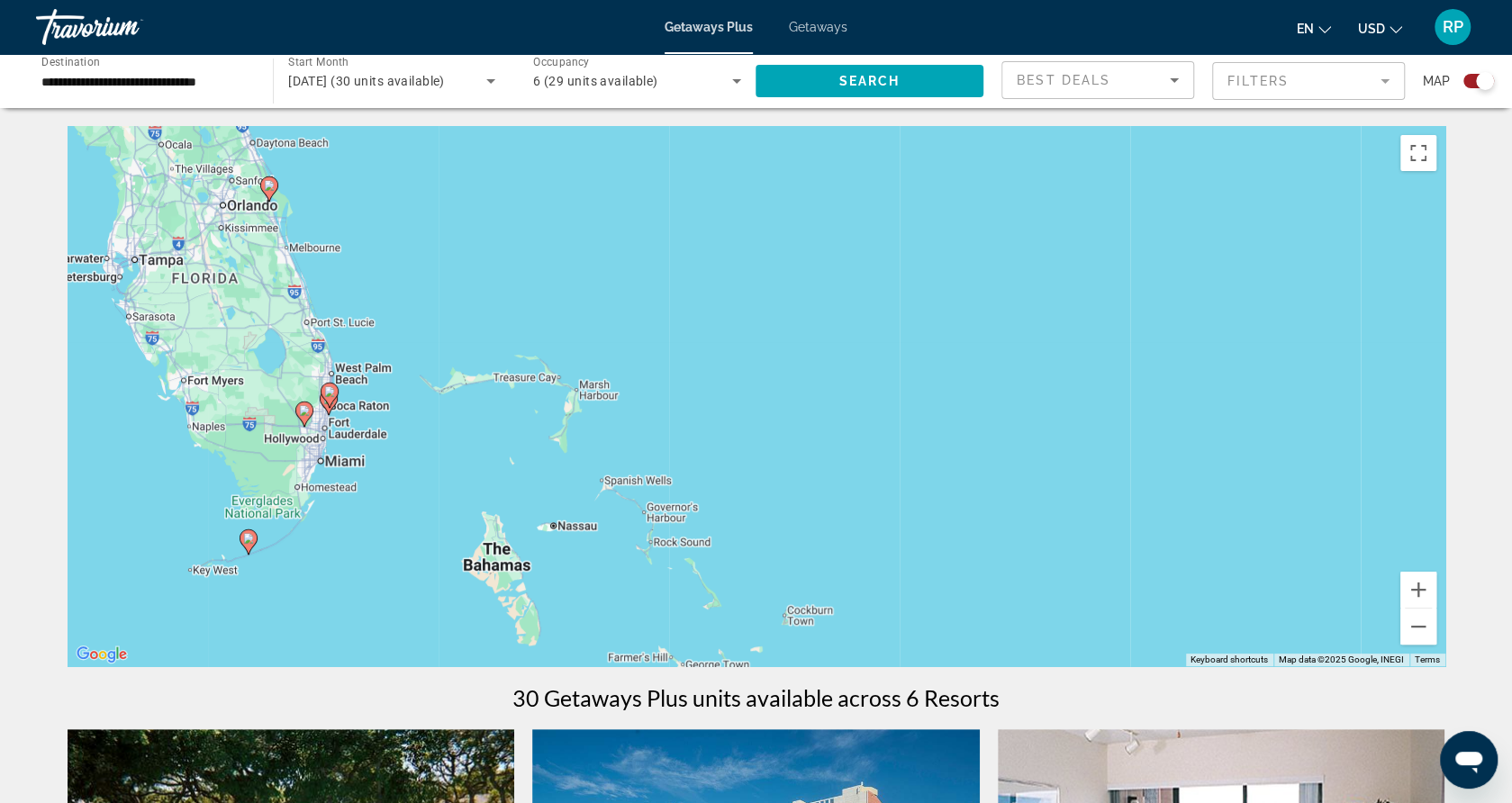
click at [391, 431] on div "To activate drag with keyboard, press Alt + Enter. Once in keyboard drag state,…" at bounding box center [757, 396] width 1378 height 541
click at [357, 431] on div "To activate drag with keyboard, press Alt + Enter. Once in keyboard drag state,…" at bounding box center [757, 396] width 1378 height 541
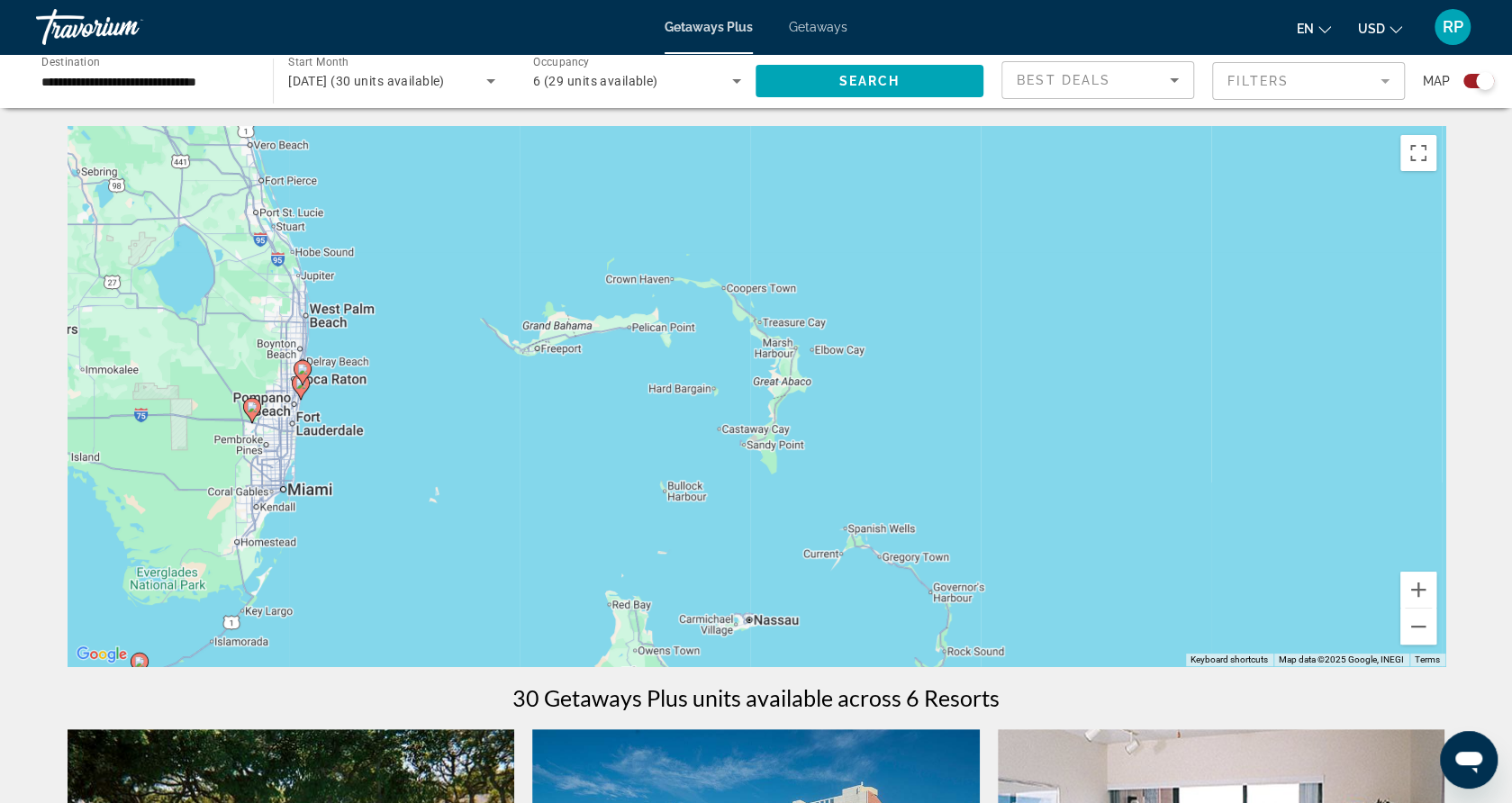
click at [347, 417] on div "To activate drag with keyboard, press Alt + Enter. Once in keyboard drag state,…" at bounding box center [757, 396] width 1378 height 541
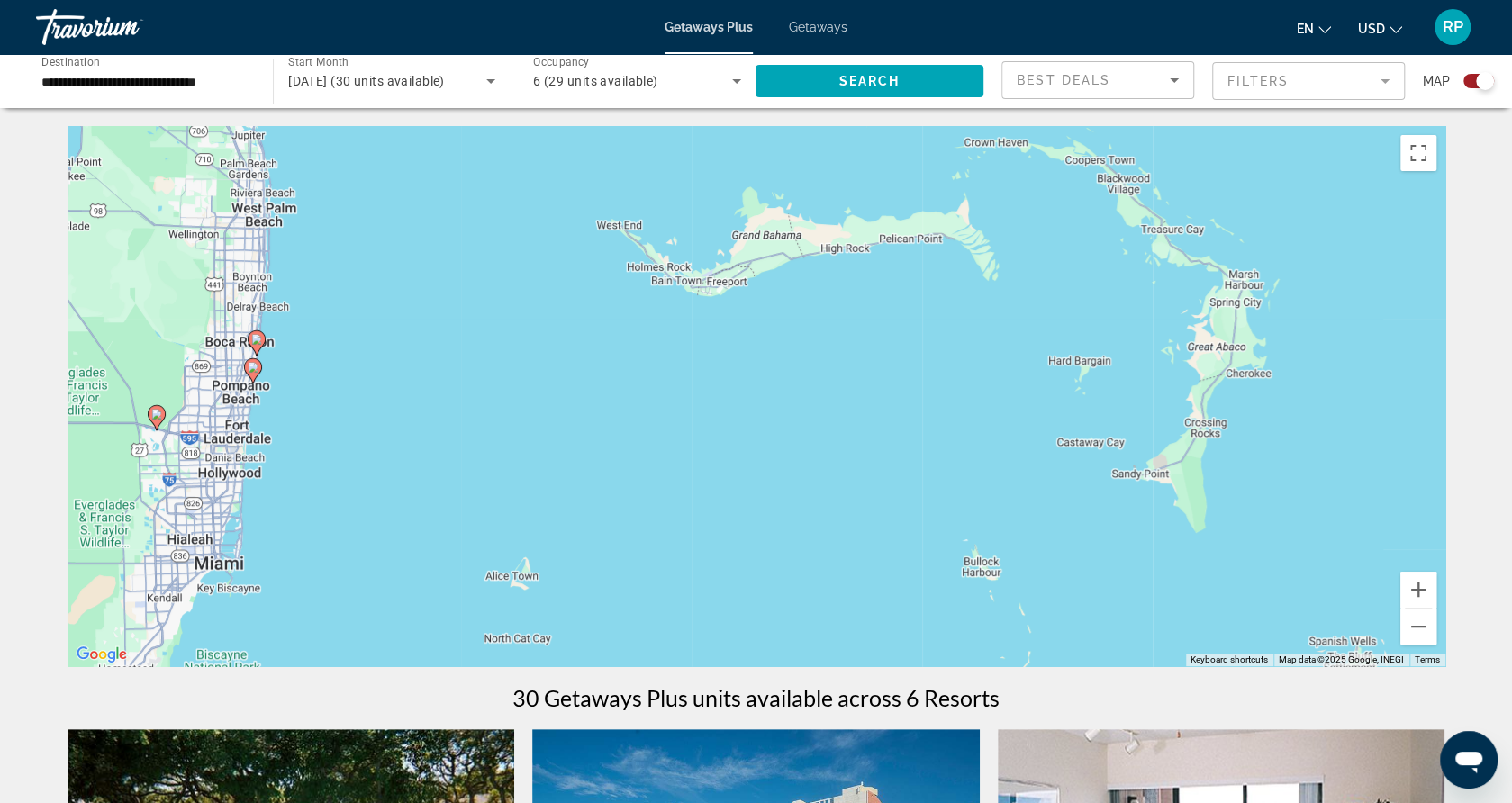
click at [290, 397] on div "To activate drag with keyboard, press Alt + Enter. Once in keyboard drag state,…" at bounding box center [757, 396] width 1378 height 541
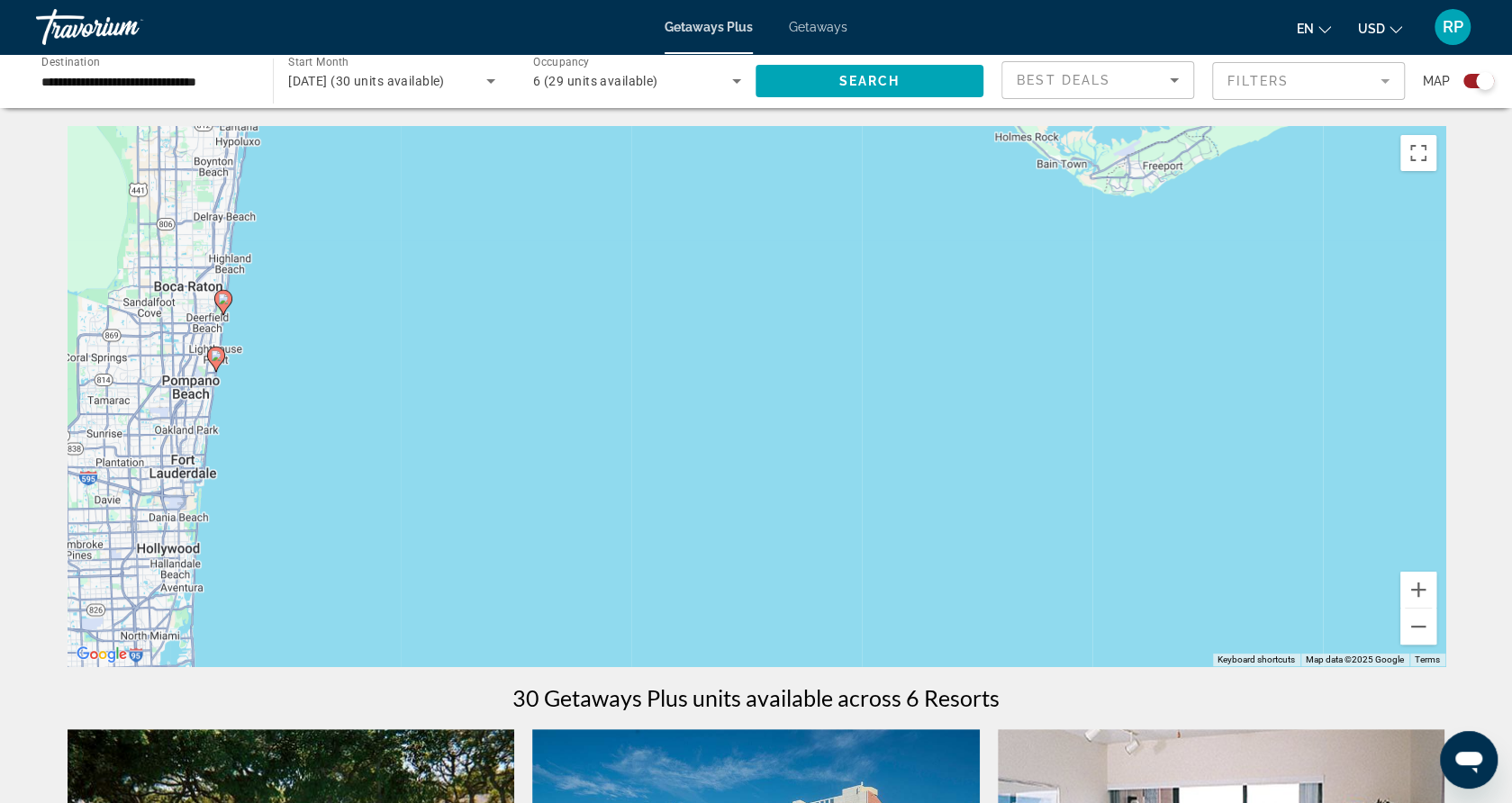
click at [230, 392] on div "To activate drag with keyboard, press Alt + Enter. Once in keyboard drag state,…" at bounding box center [757, 396] width 1378 height 541
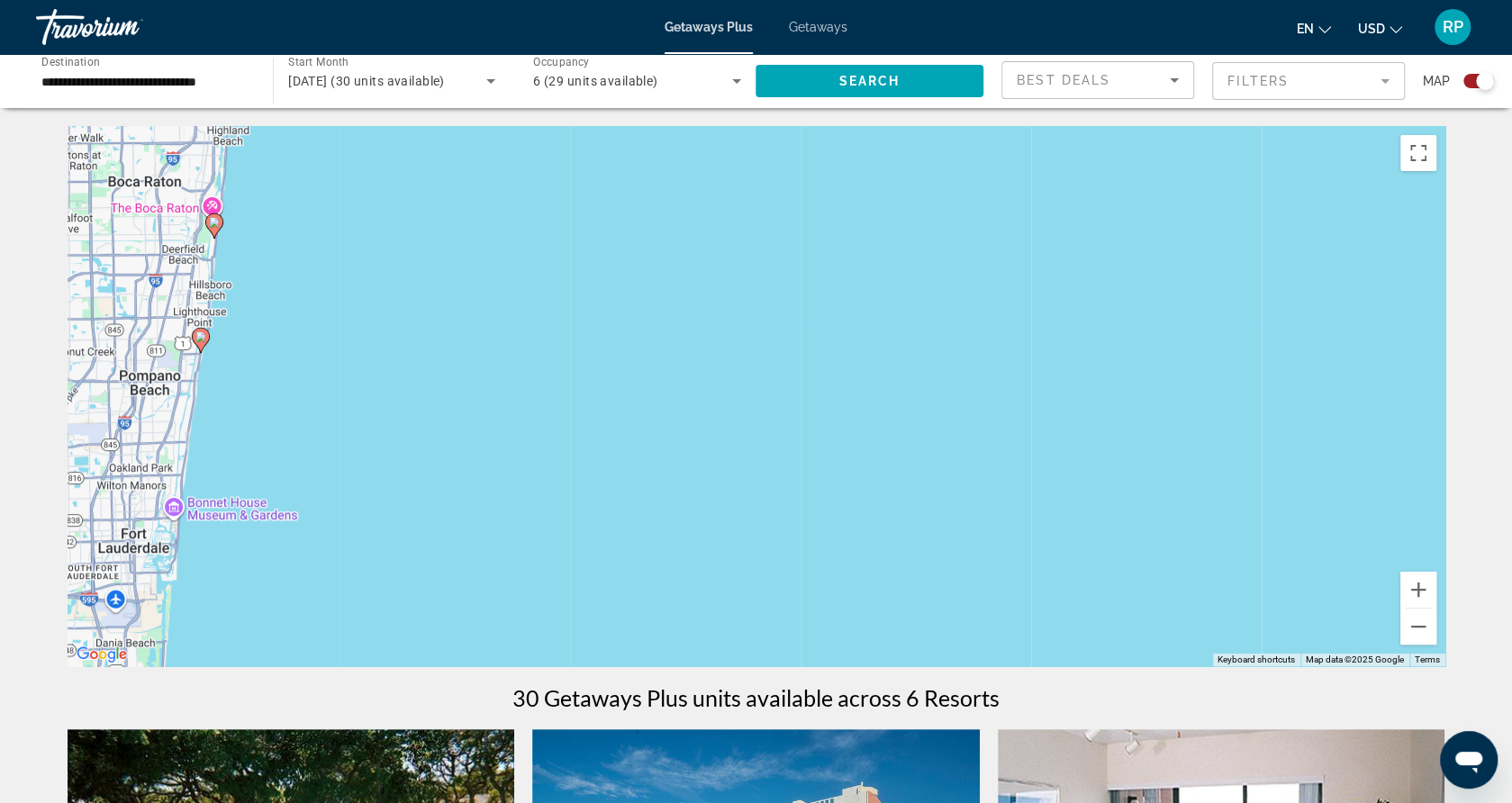
click at [234, 368] on div "To activate drag with keyboard, press Alt + Enter. Once in keyboard drag state,…" at bounding box center [757, 396] width 1378 height 541
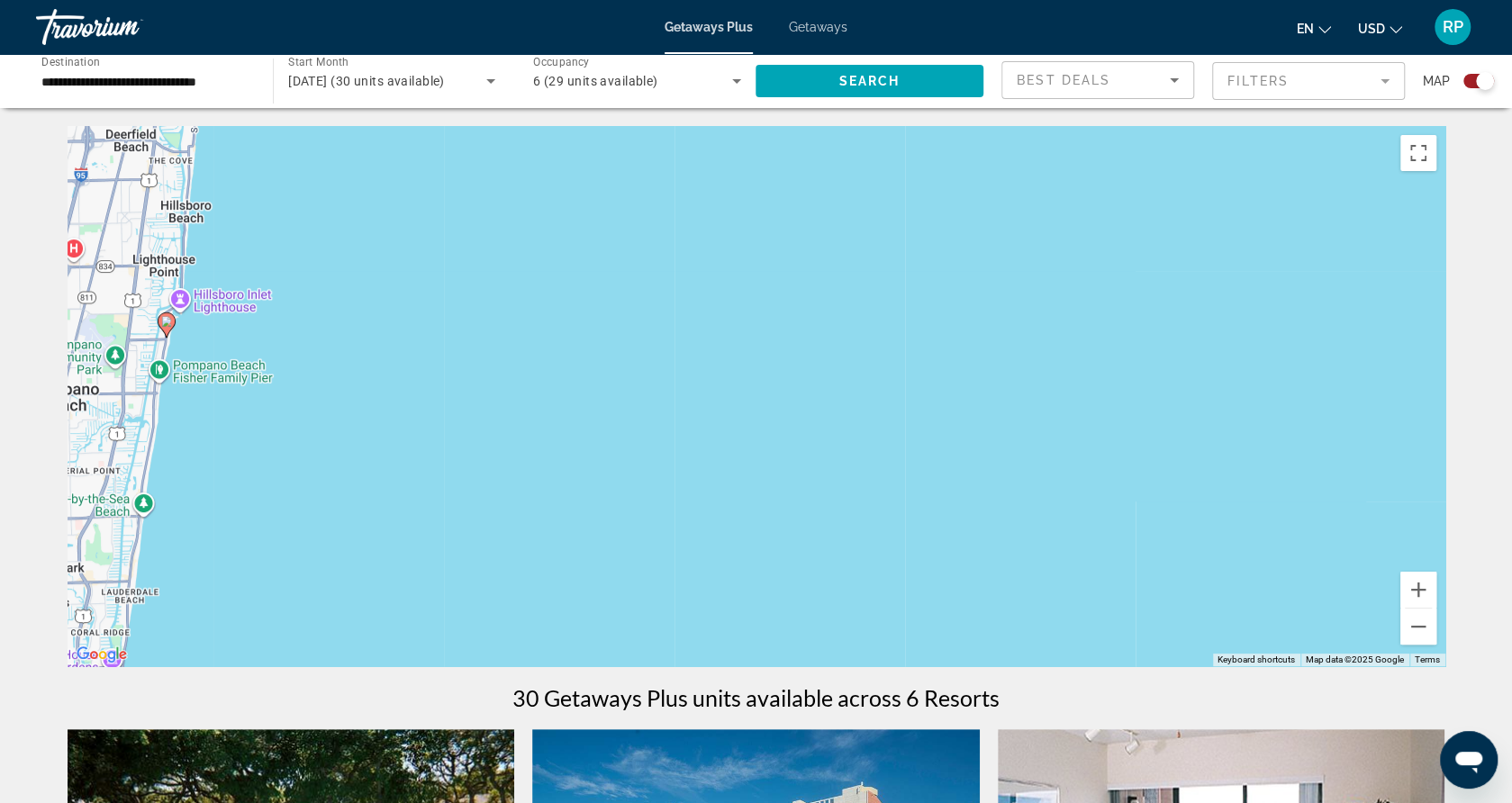
click at [1482, 91] on div "Map" at bounding box center [1459, 81] width 72 height 39
click at [1482, 84] on div "Search widget" at bounding box center [1485, 82] width 18 height 18
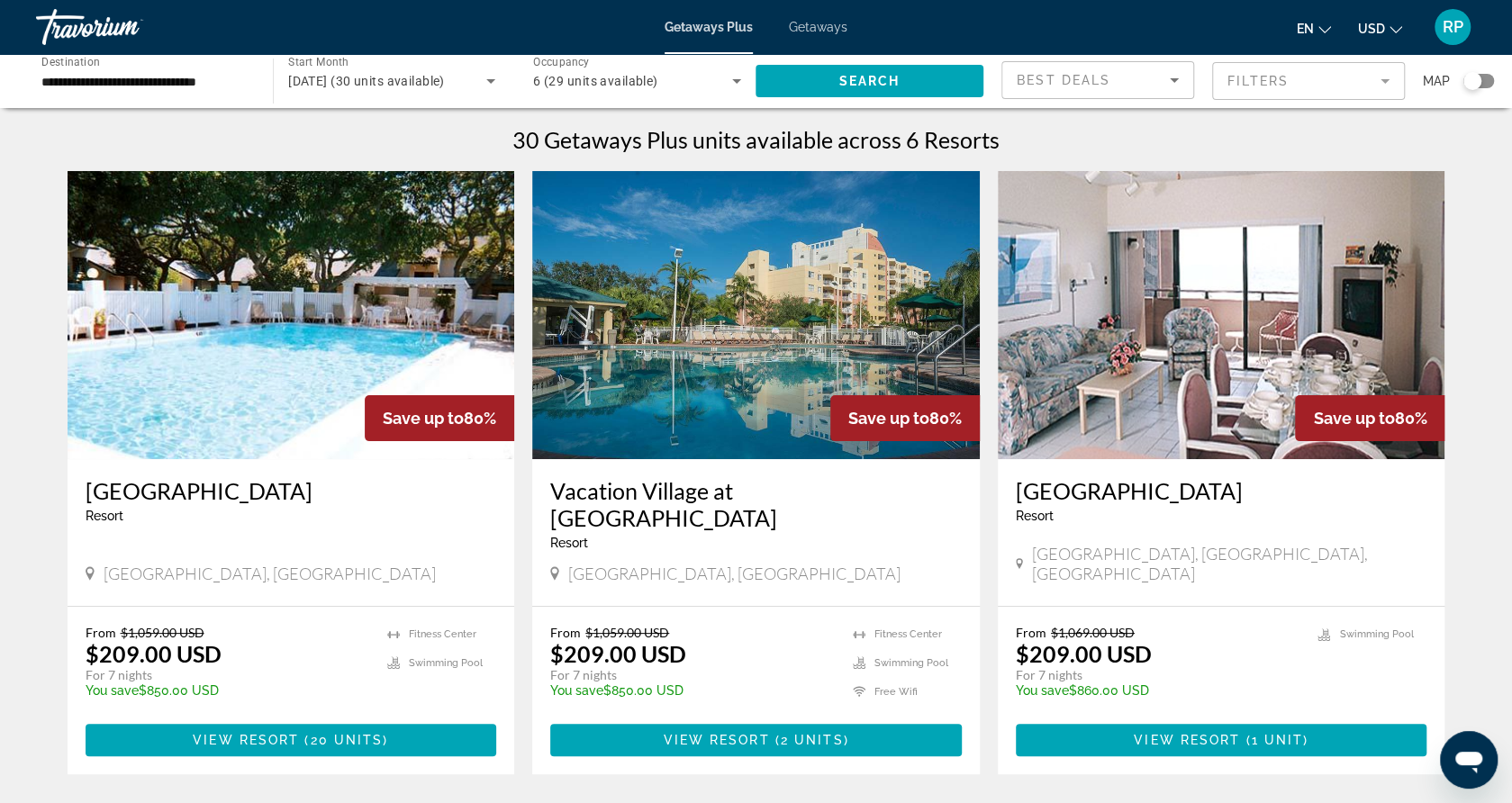
click at [1147, 91] on div "Best Deals" at bounding box center [1097, 87] width 162 height 50
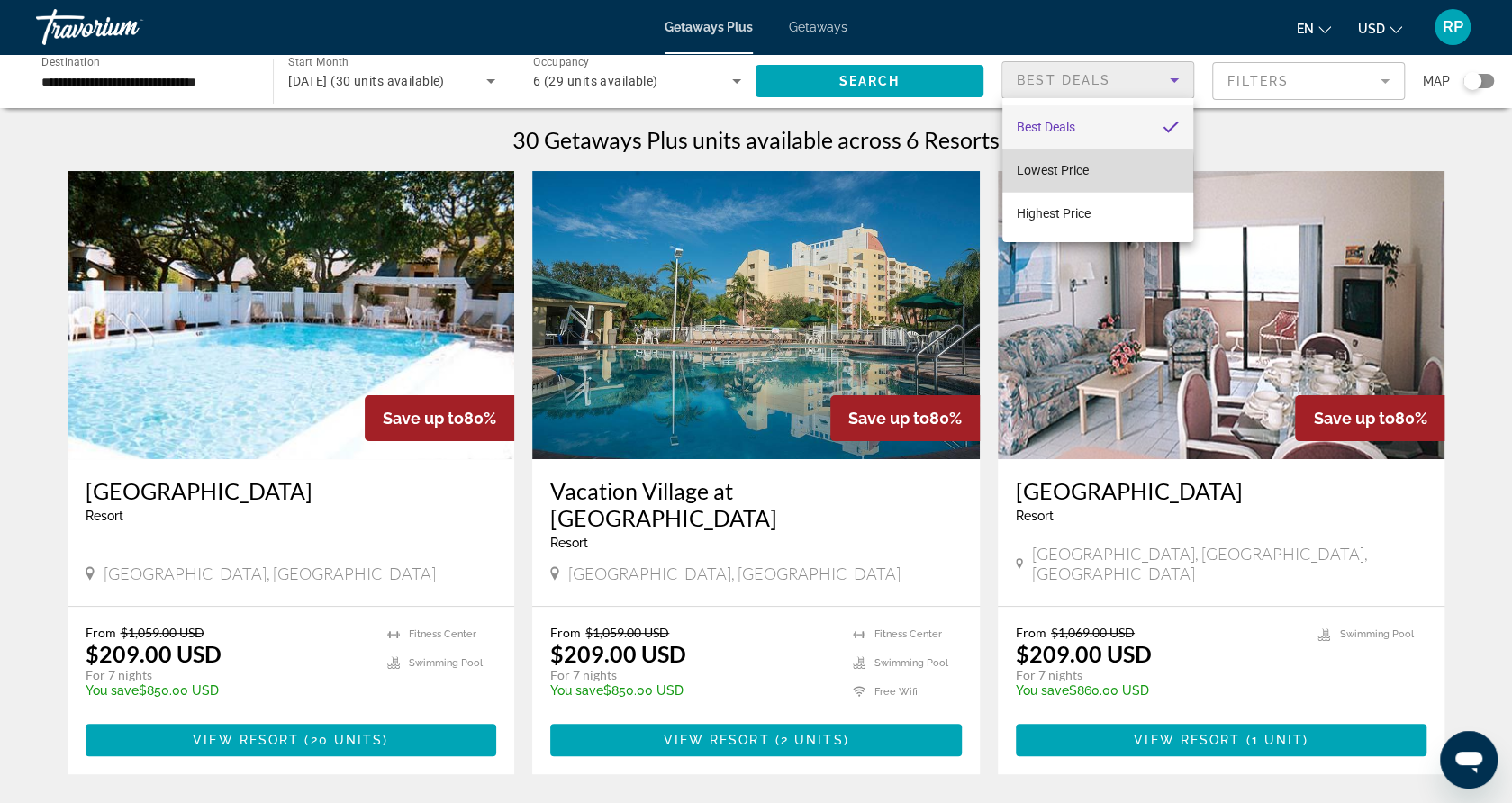
click at [1046, 173] on span "Lowest Price" at bounding box center [1052, 171] width 72 height 15
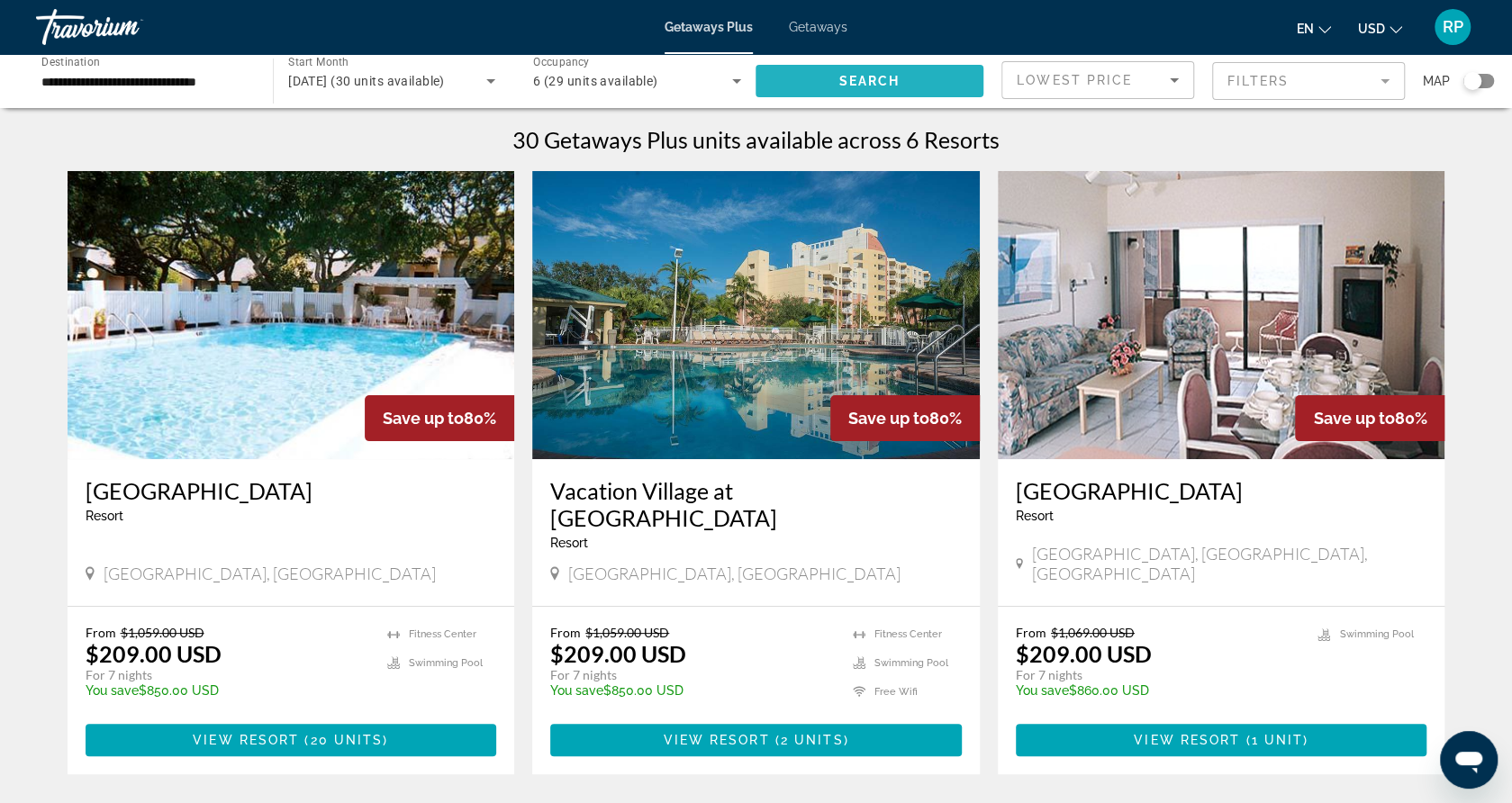
click at [953, 87] on span "Search widget" at bounding box center [869, 81] width 228 height 43
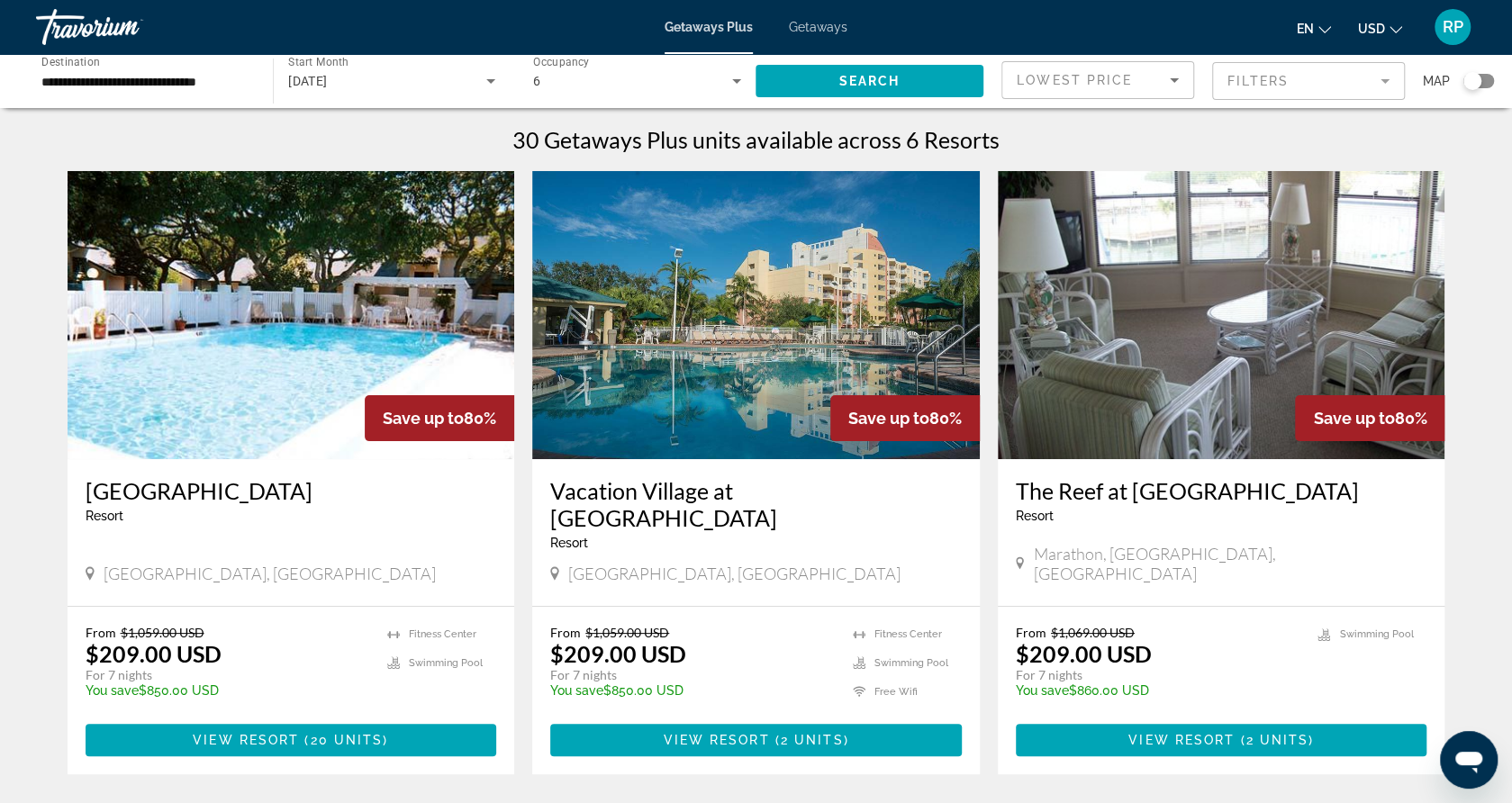
click at [437, 148] on div "30 Getaways Plus units available across 6 Resorts" at bounding box center [757, 139] width 1378 height 27
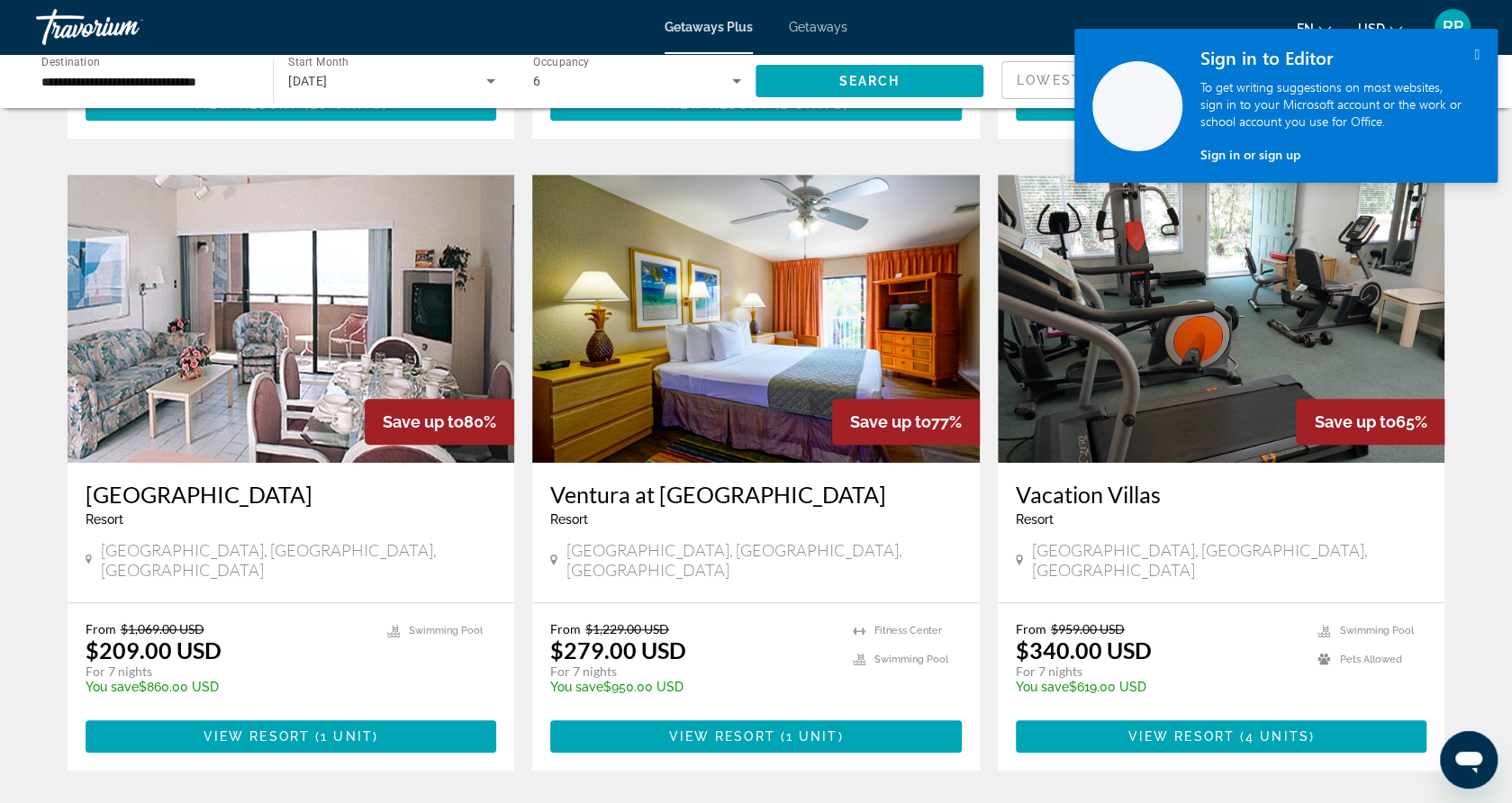
scroll to position [720, 0]
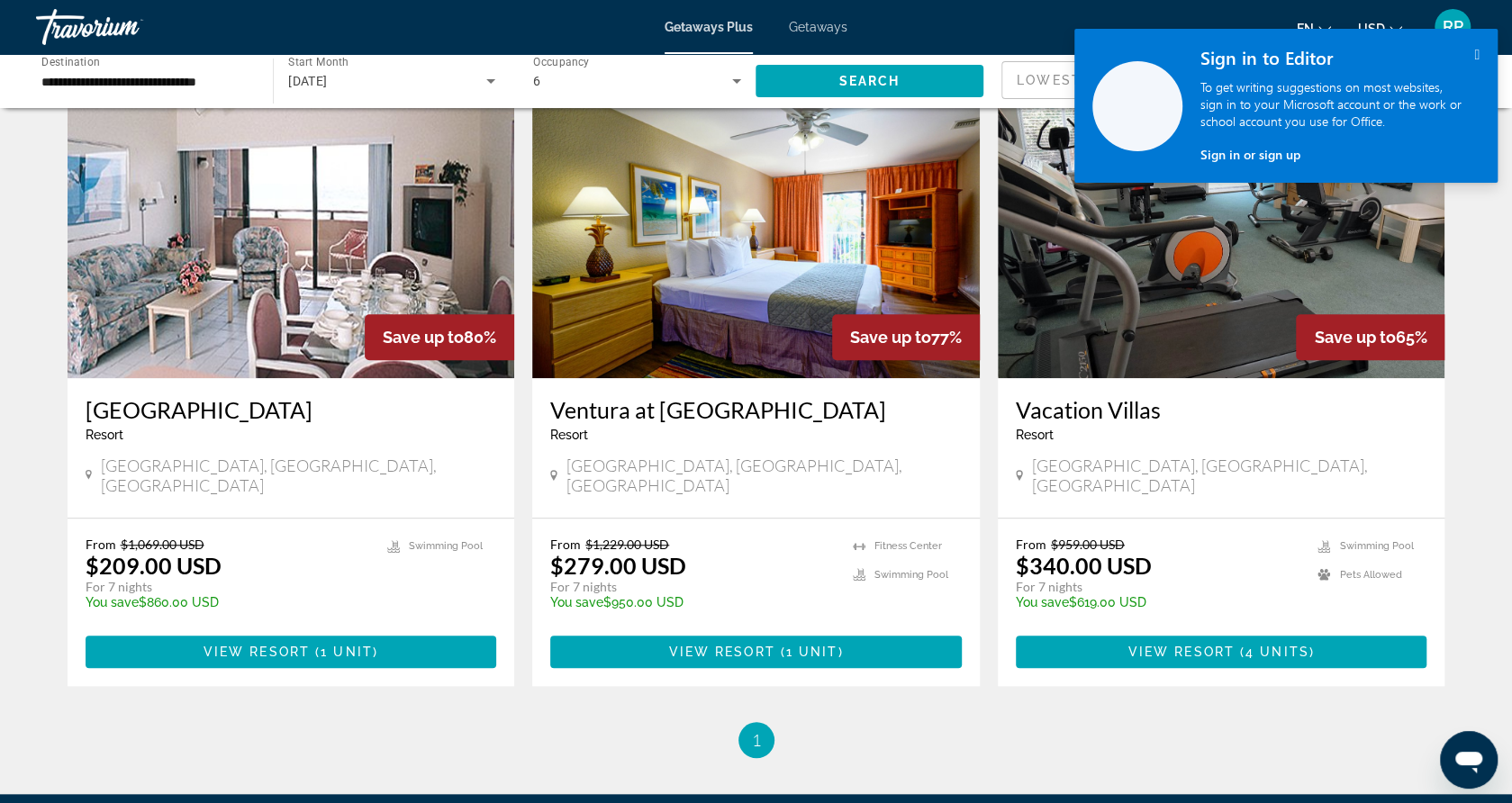
click at [197, 396] on h3 "[GEOGRAPHIC_DATA]" at bounding box center [291, 409] width 412 height 27
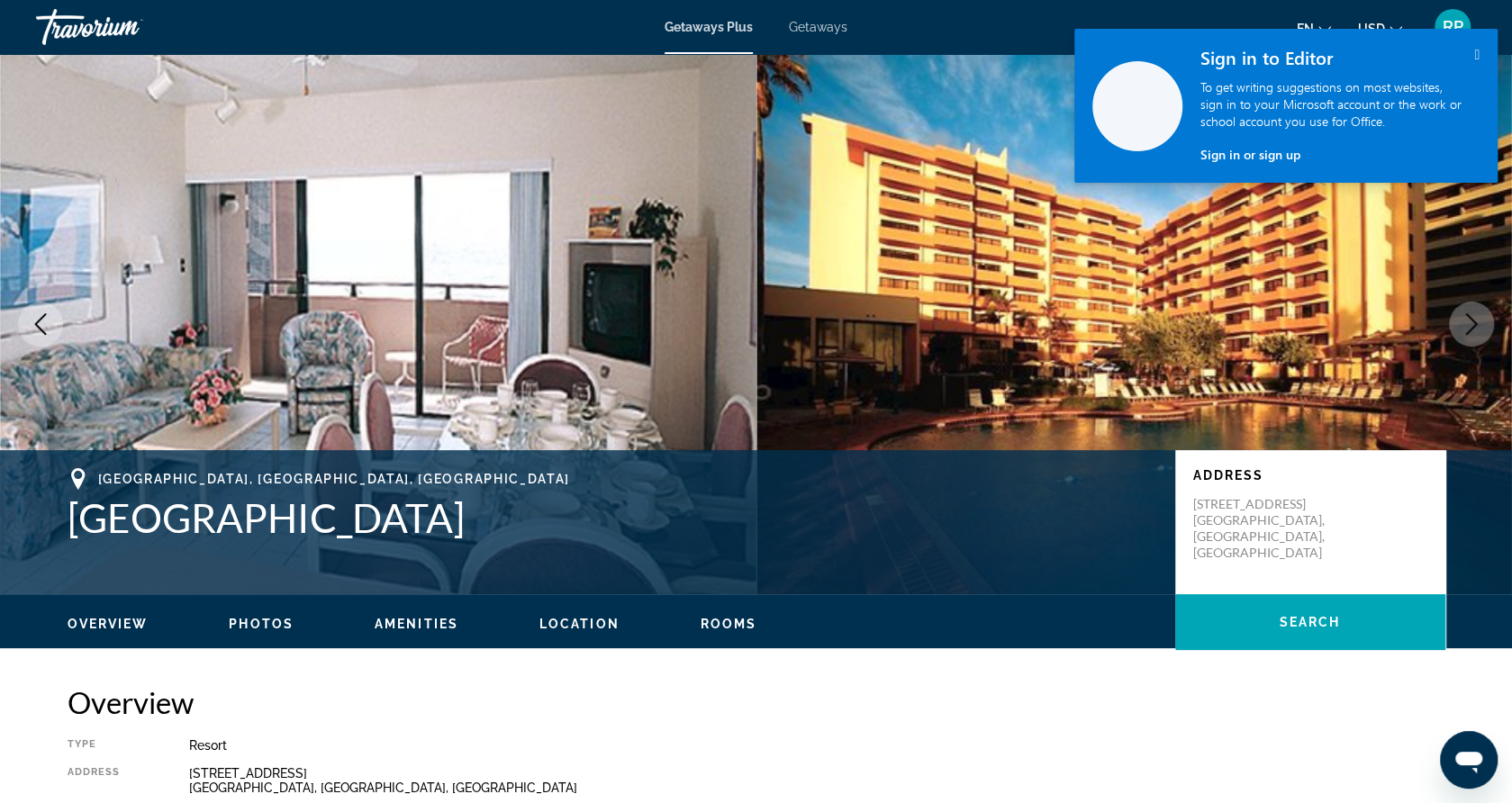
click at [206, 22] on div "Travorium" at bounding box center [126, 27] width 180 height 47
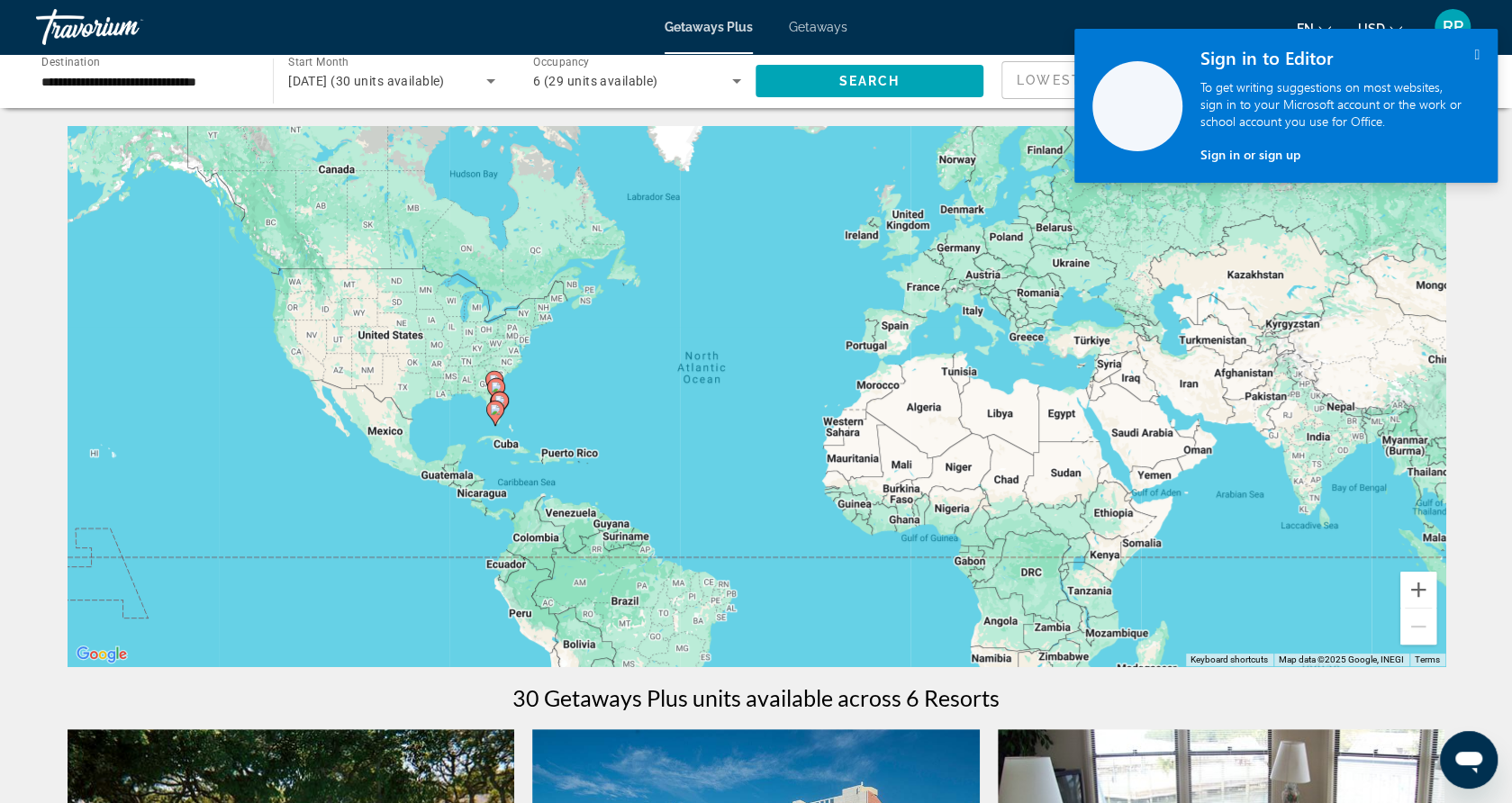
click at [518, 407] on div "To activate drag with keyboard, press Alt + Enter. Once in keyboard drag state,…" at bounding box center [757, 396] width 1378 height 541
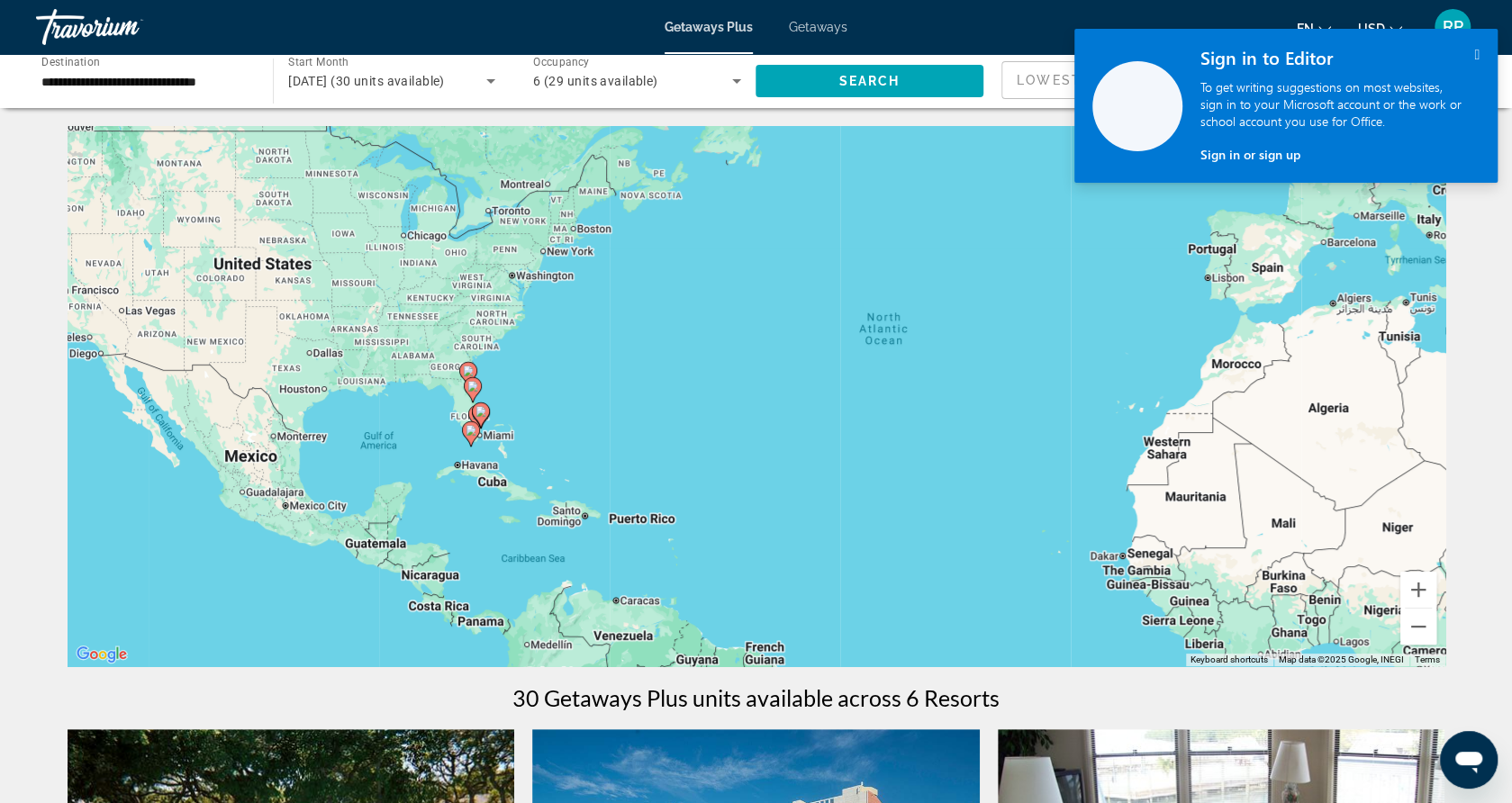
click at [506, 425] on div "To activate drag with keyboard, press Alt + Enter. Once in keyboard drag state,…" at bounding box center [757, 396] width 1378 height 541
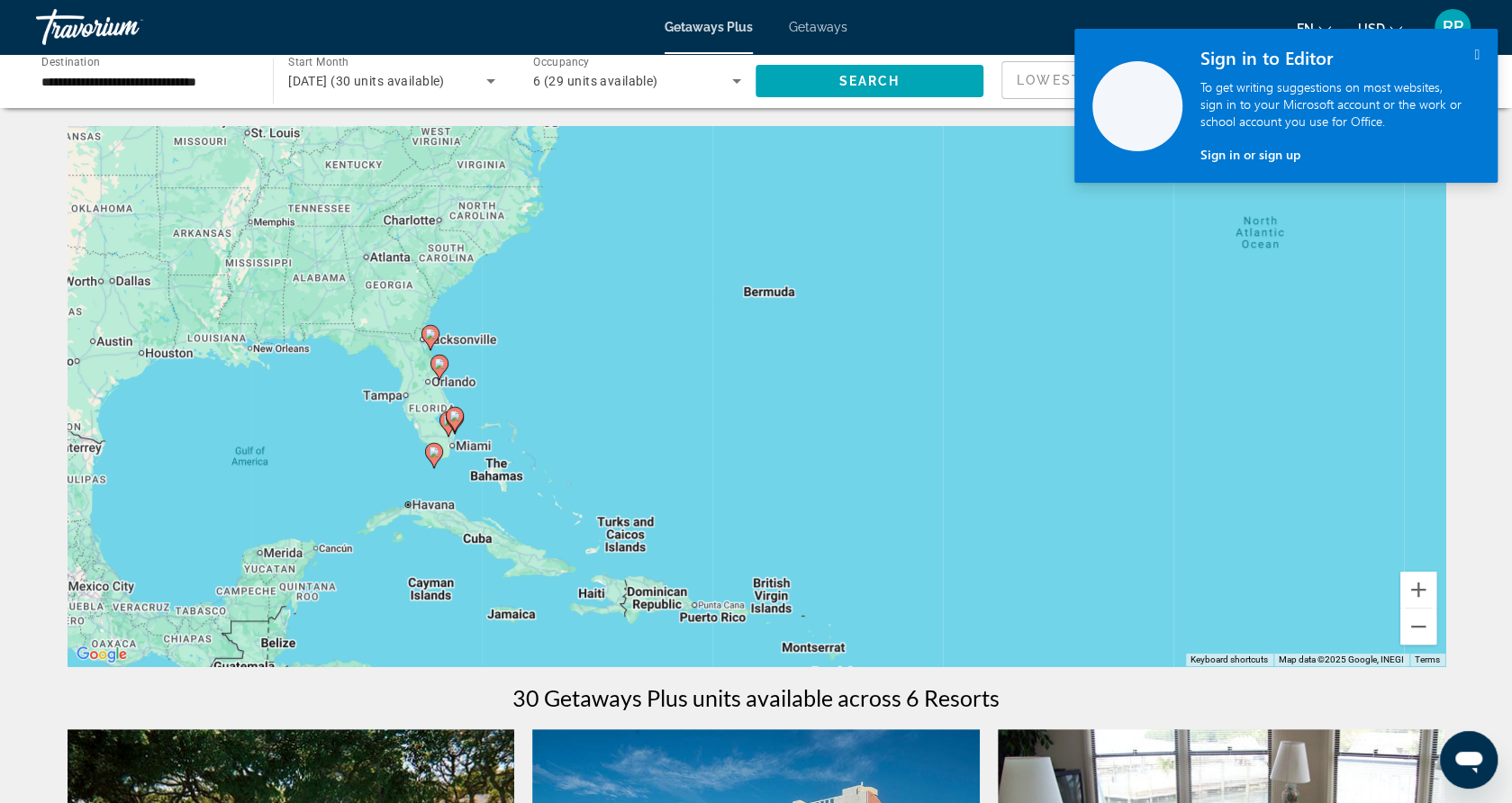
click at [488, 426] on div "To activate drag with keyboard, press Alt + Enter. Once in keyboard drag state,…" at bounding box center [757, 396] width 1378 height 541
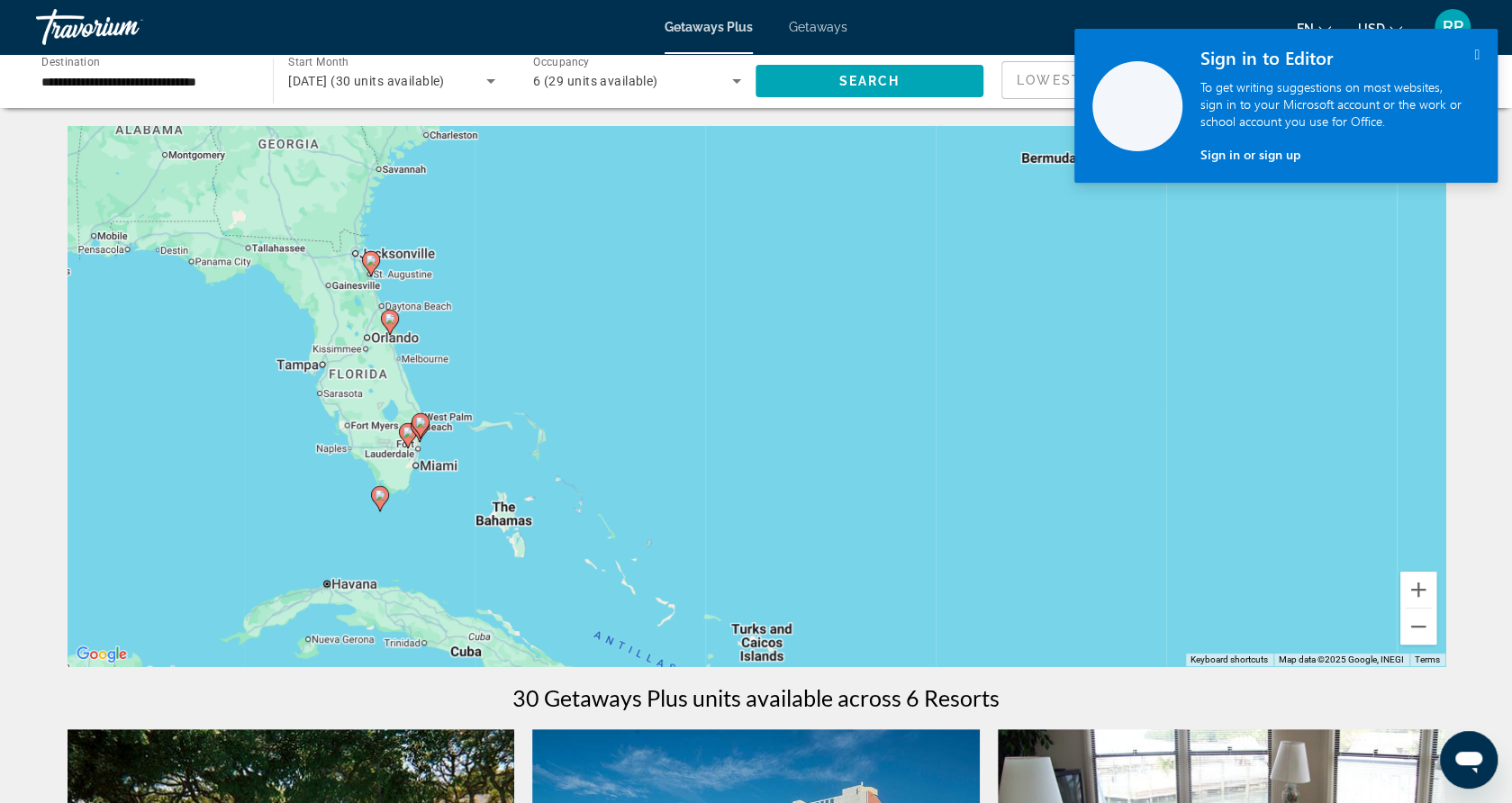
click at [444, 447] on div "To activate drag with keyboard, press Alt + Enter. Once in keyboard drag state,…" at bounding box center [757, 396] width 1378 height 541
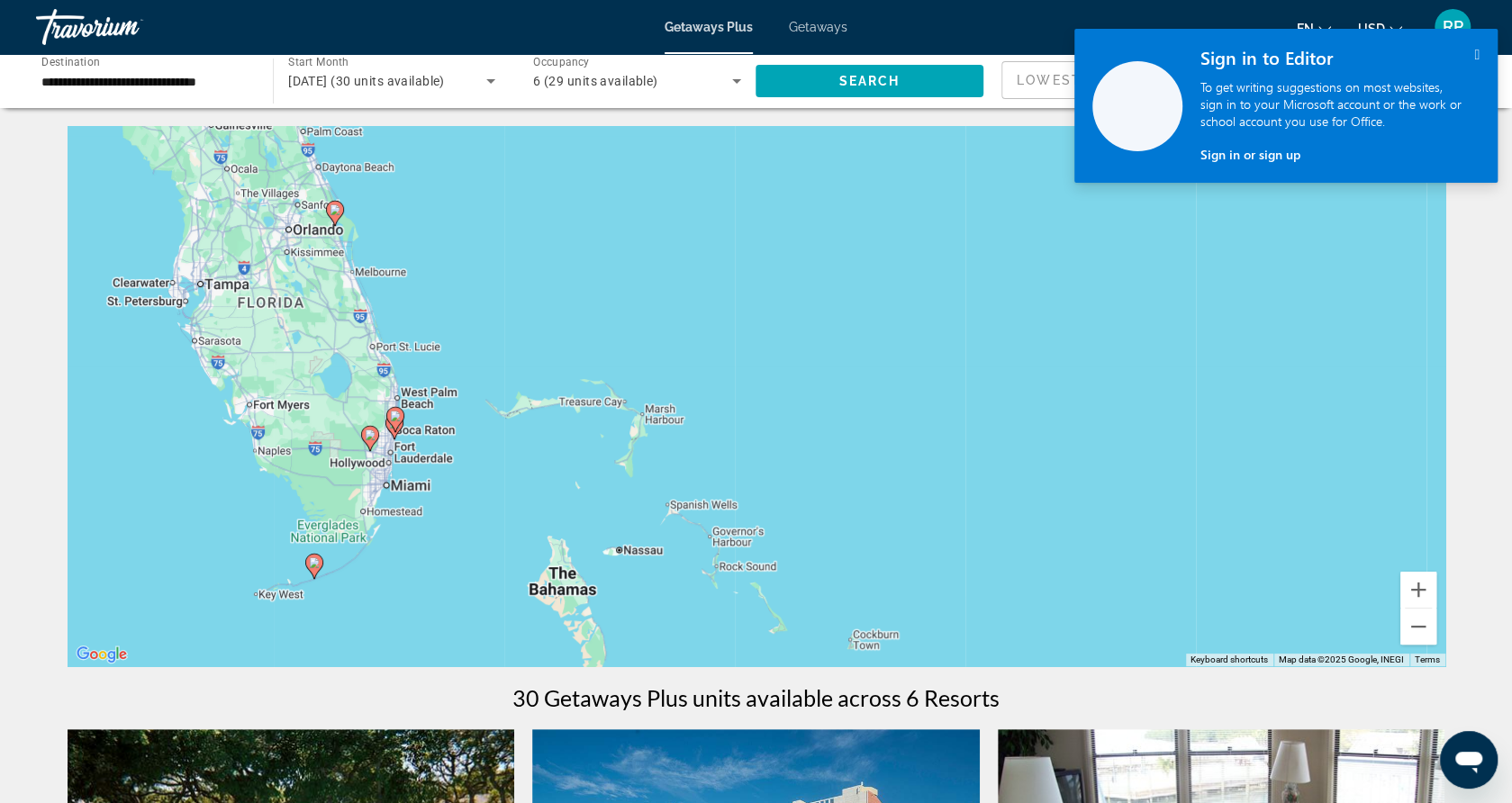
click at [417, 431] on div "To activate drag with keyboard, press Alt + Enter. Once in keyboard drag state,…" at bounding box center [757, 396] width 1378 height 541
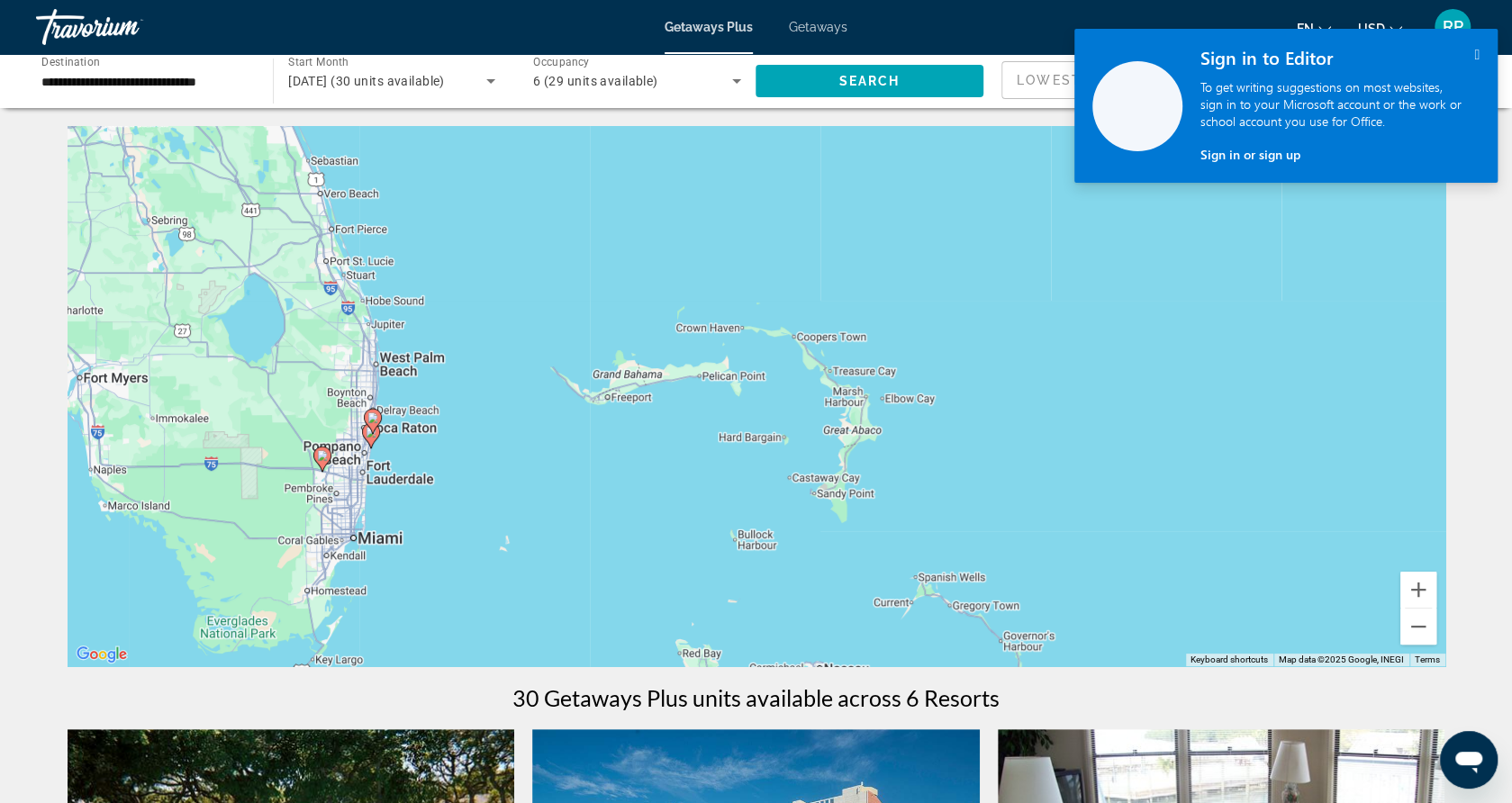
click at [404, 441] on div "To activate drag with keyboard, press Alt + Enter. Once in keyboard drag state,…" at bounding box center [757, 396] width 1378 height 541
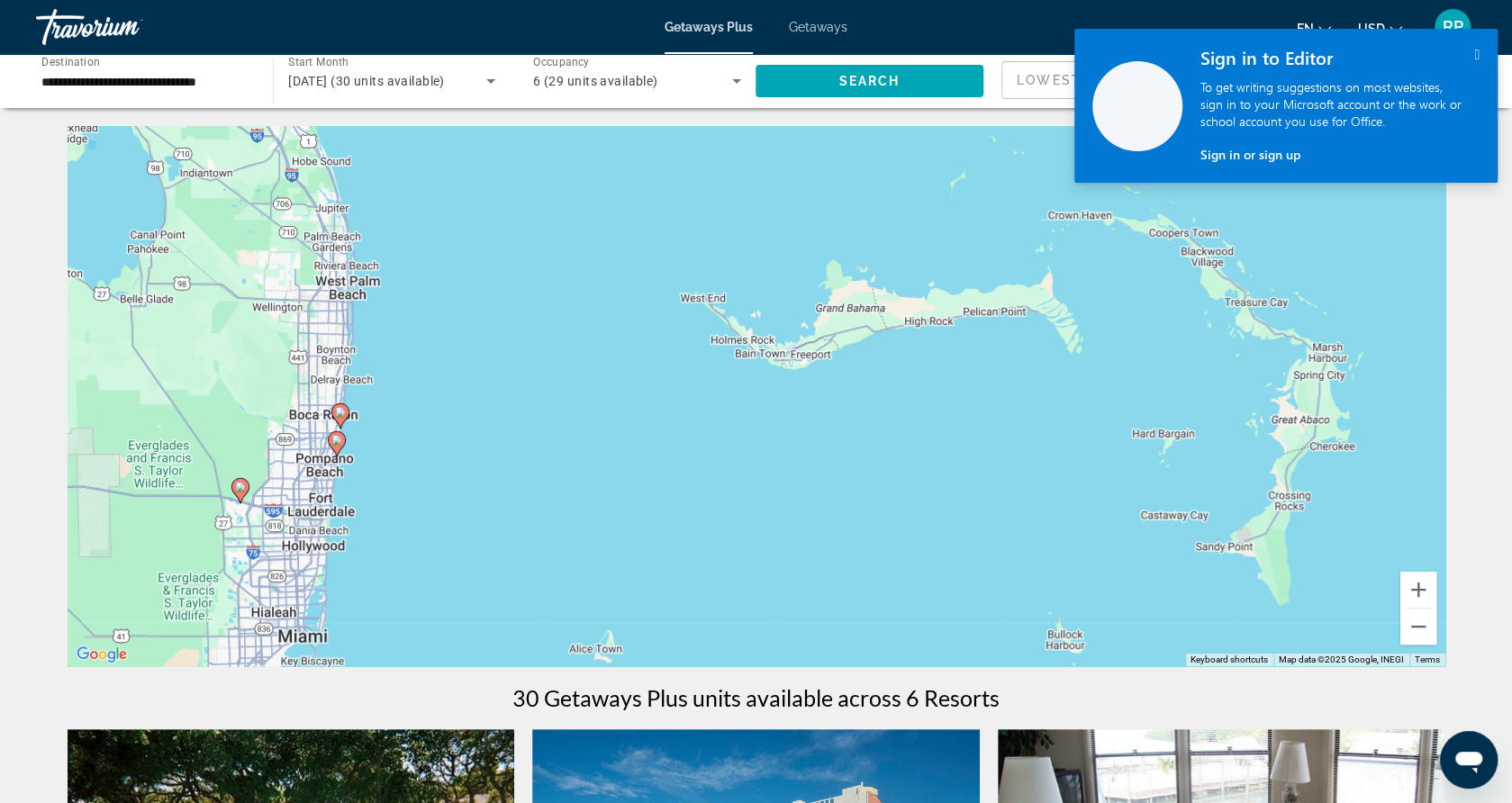
click at [363, 448] on div "To activate drag with keyboard, press Alt + Enter. Once in keyboard drag state,…" at bounding box center [757, 396] width 1378 height 541
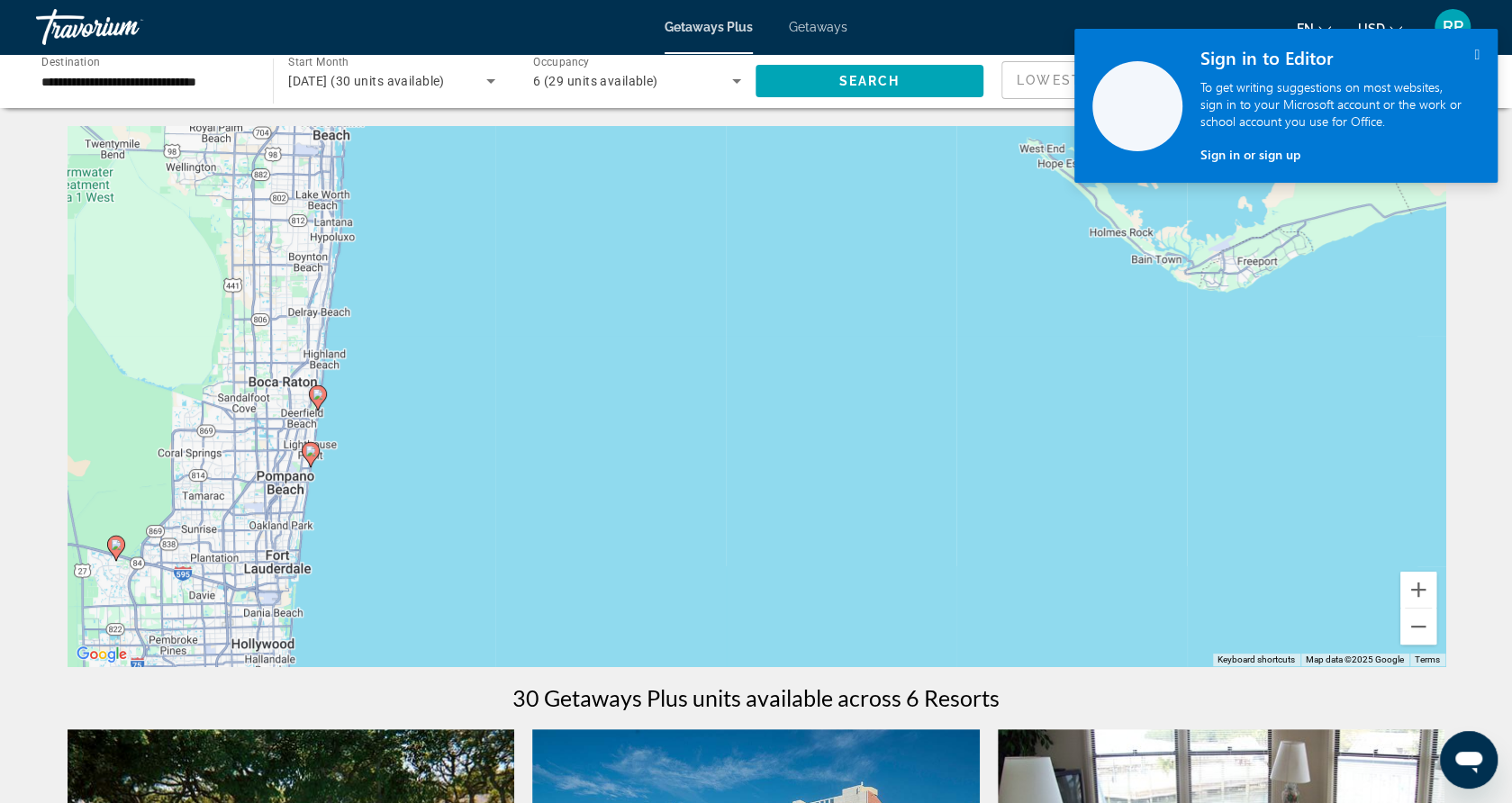
click at [320, 402] on icon "Main content" at bounding box center [317, 398] width 17 height 24
type input "**********"
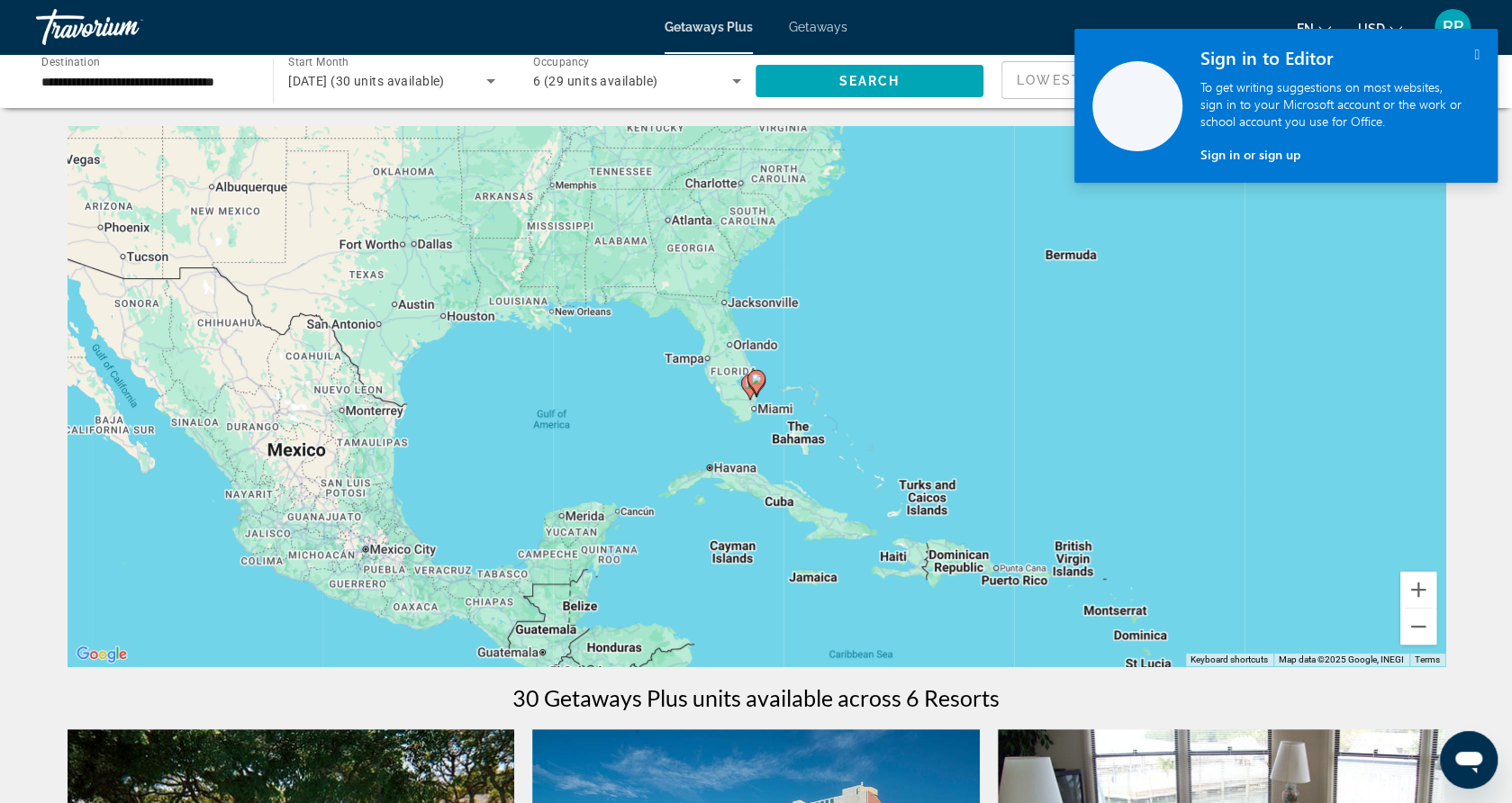
click at [728, 394] on div "To navigate, press the arrow keys. To activate drag with keyboard, press Alt + …" at bounding box center [757, 396] width 1378 height 541
click at [728, 394] on div "To activate drag with keyboard, press Alt + Enter. Once in keyboard drag state,…" at bounding box center [757, 396] width 1378 height 541
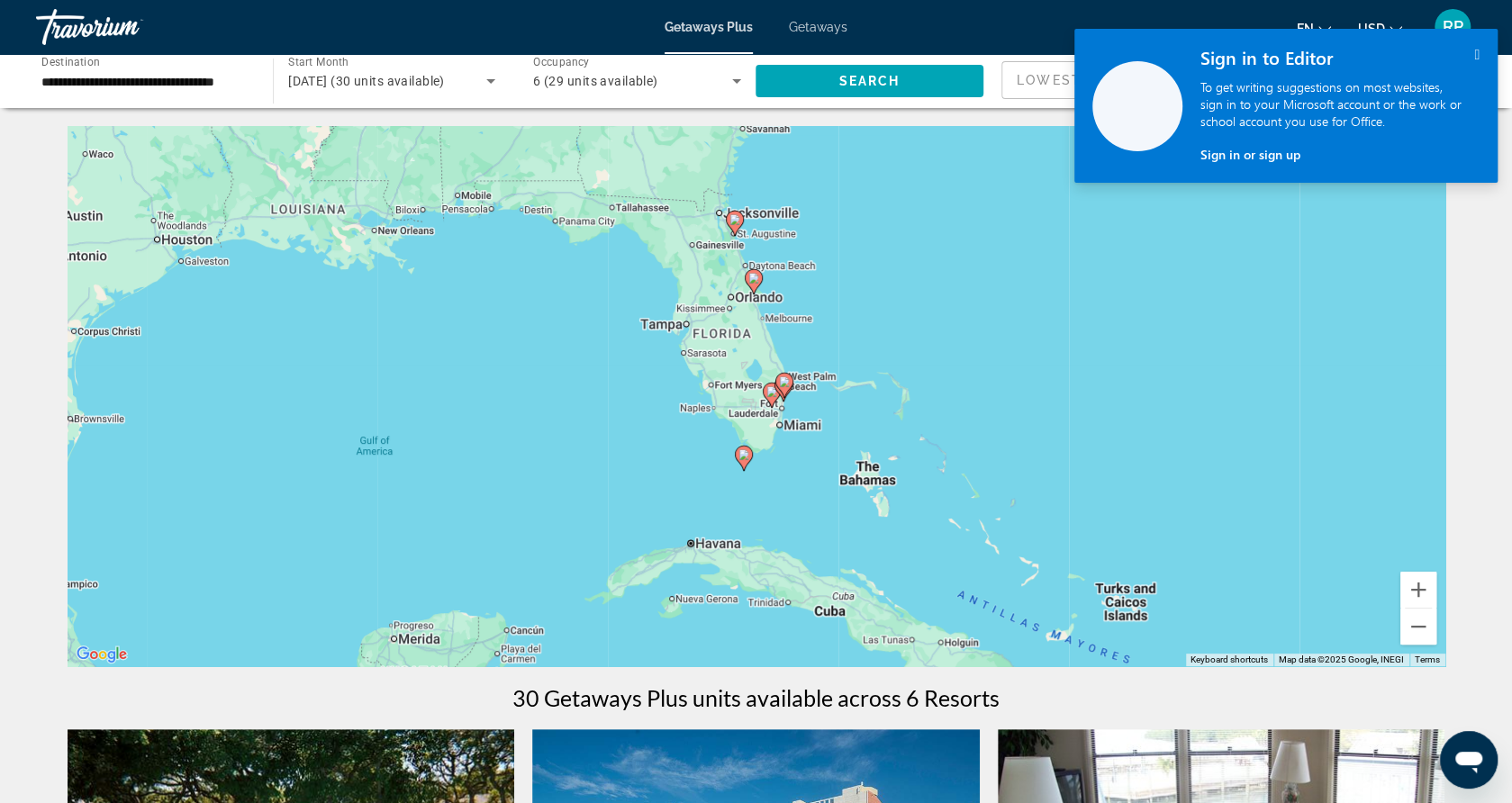
click at [728, 394] on div "To activate drag with keyboard, press Alt + Enter. Once in keyboard drag state,…" at bounding box center [757, 396] width 1378 height 541
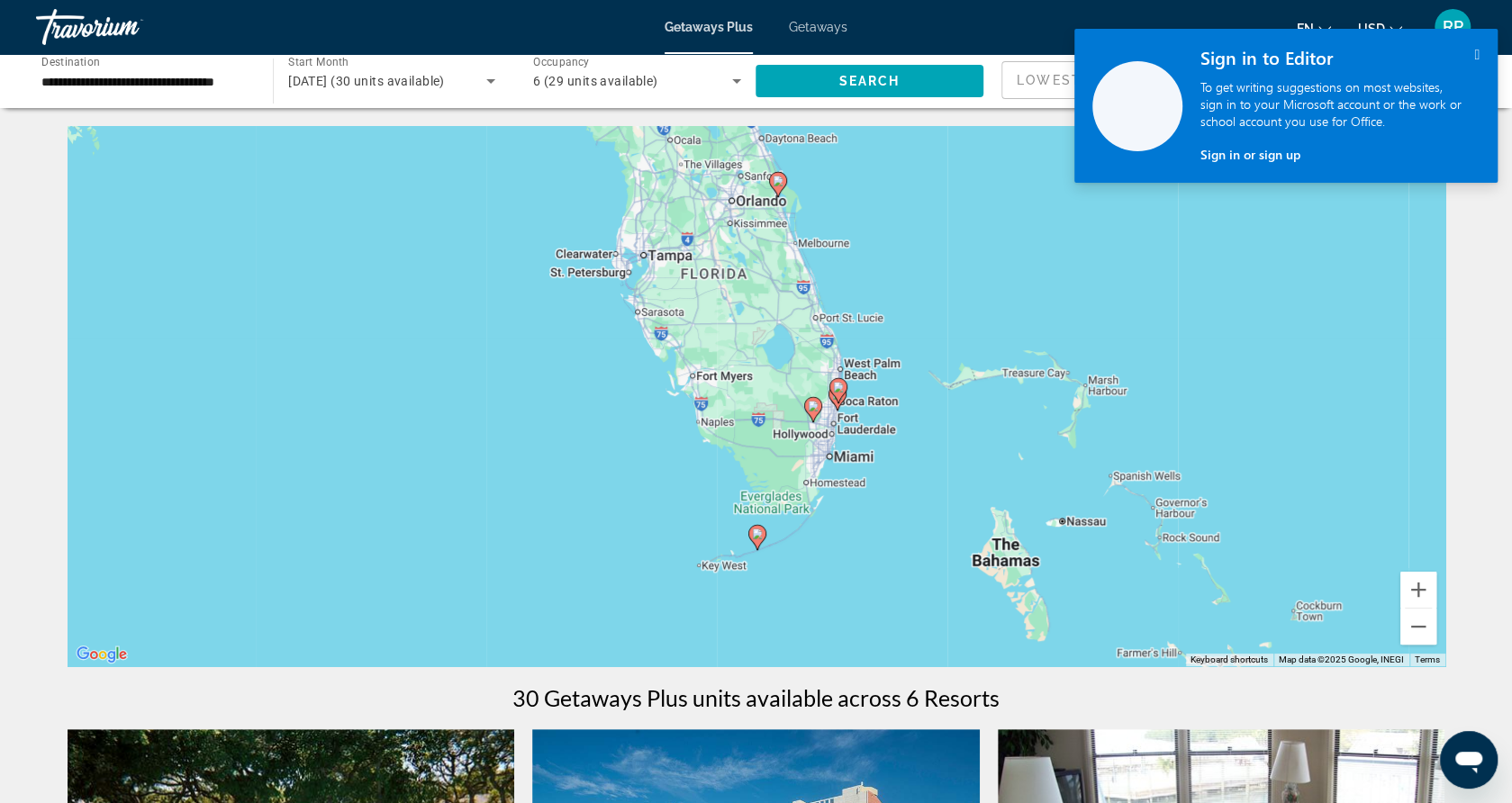
click at [879, 412] on div "To activate drag with keyboard, press Alt + Enter. Once in keyboard drag state,…" at bounding box center [757, 396] width 1378 height 541
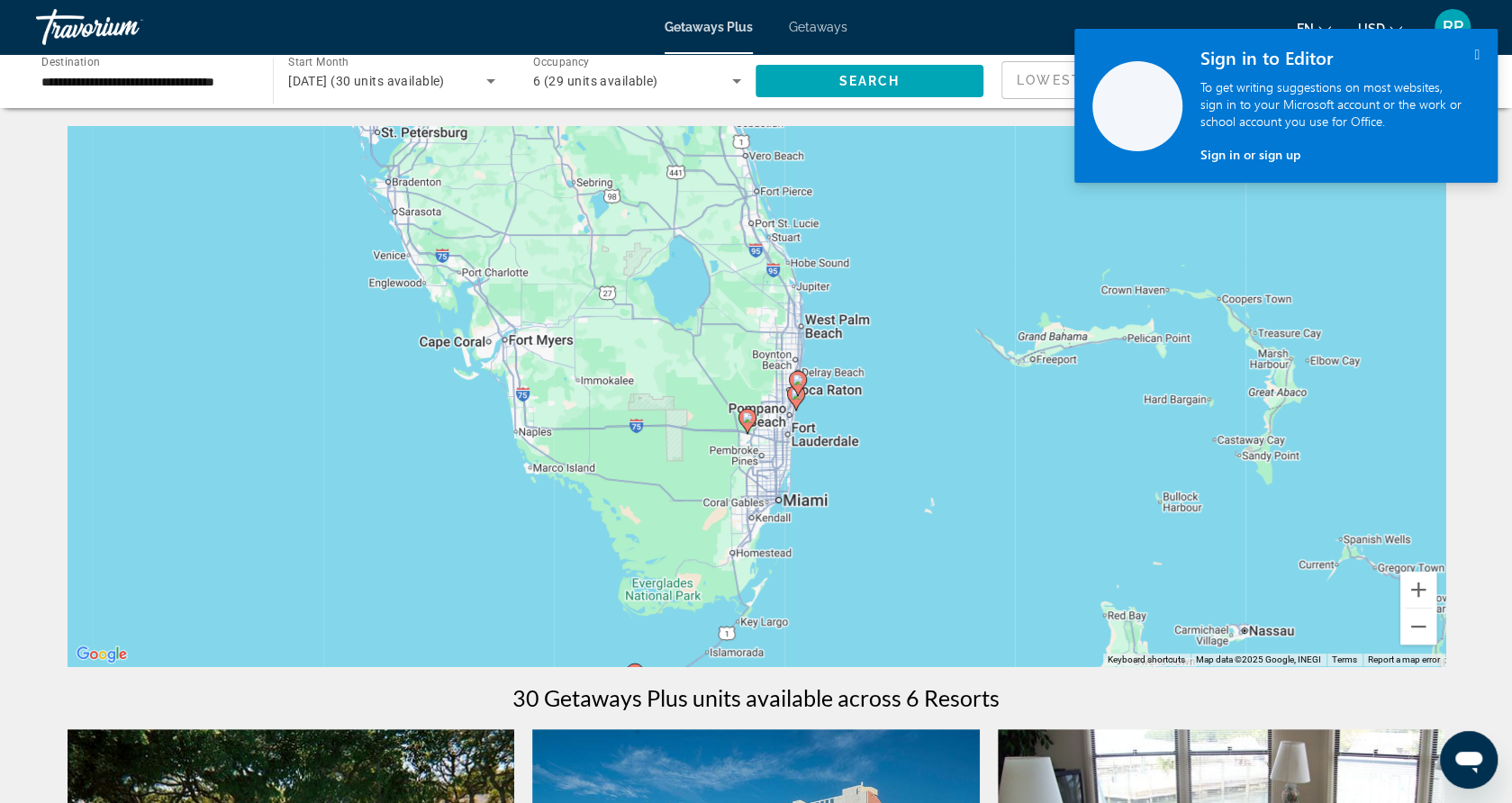
click at [850, 405] on div "To activate drag with keyboard, press Alt + Enter. Once in keyboard drag state,…" at bounding box center [757, 396] width 1378 height 541
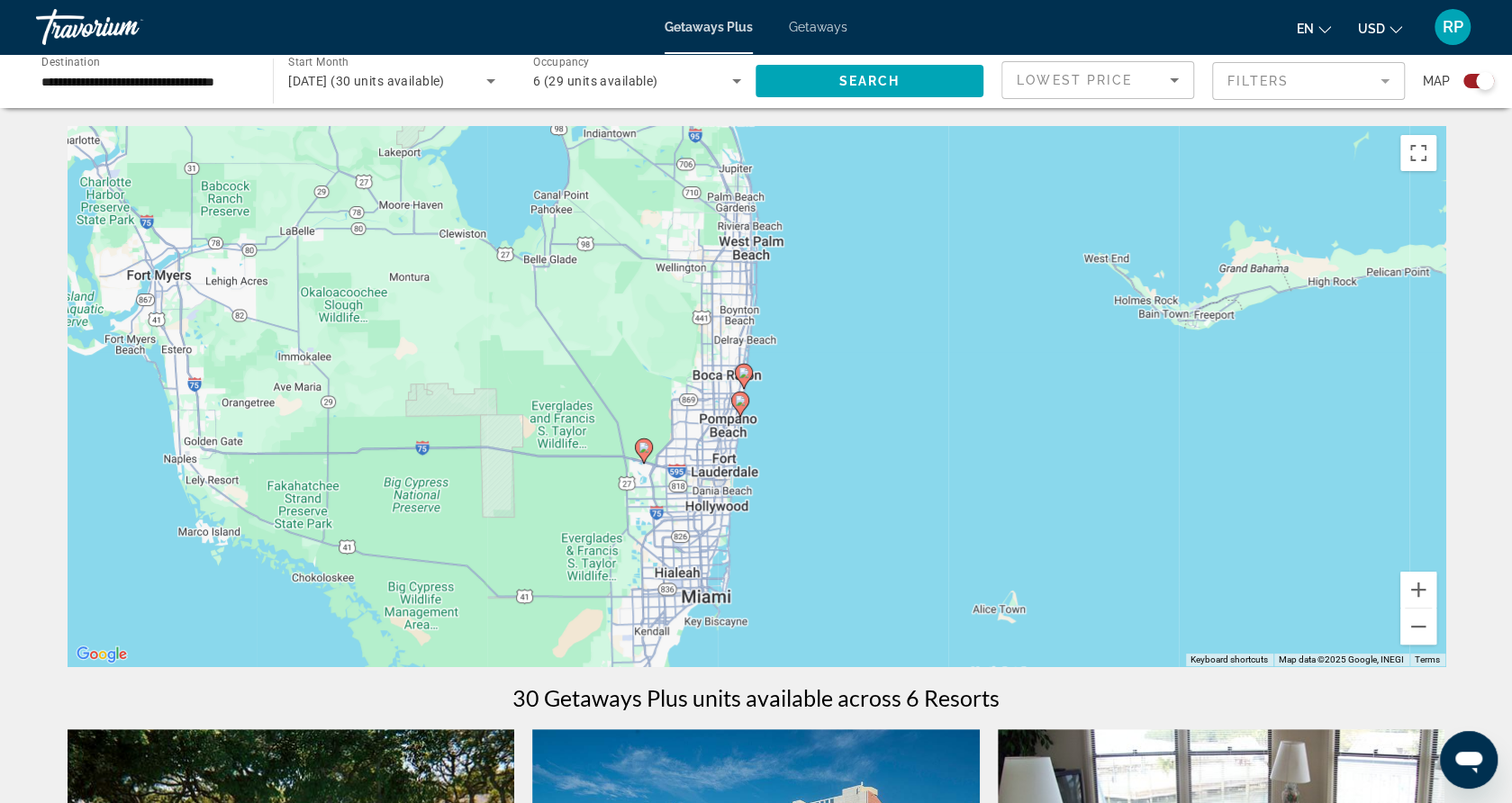
click at [782, 408] on div "To activate drag with keyboard, press Alt + Enter. Once in keyboard drag state,…" at bounding box center [757, 396] width 1378 height 541
